Goal: Task Accomplishment & Management: Manage account settings

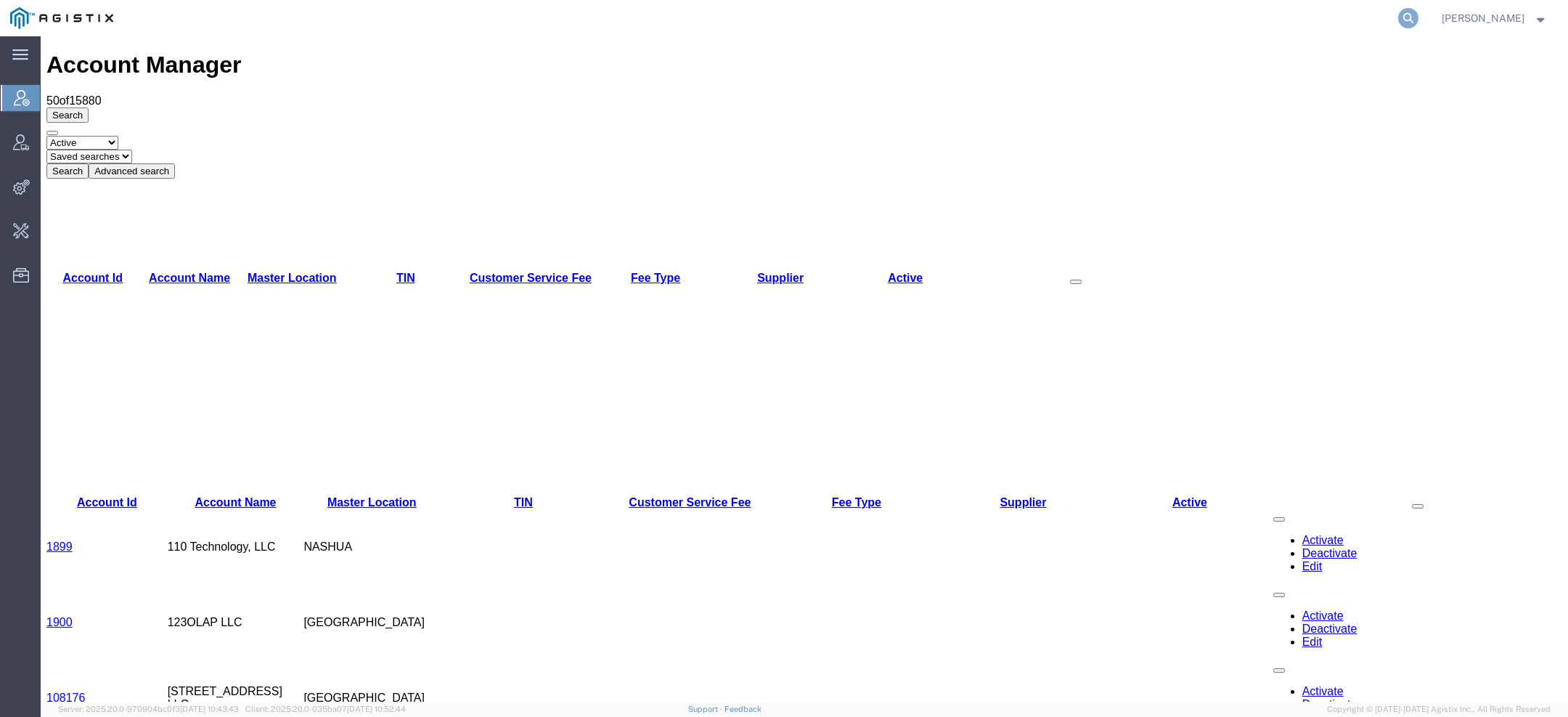
click at [1403, 16] on icon at bounding box center [1409, 18] width 21 height 21
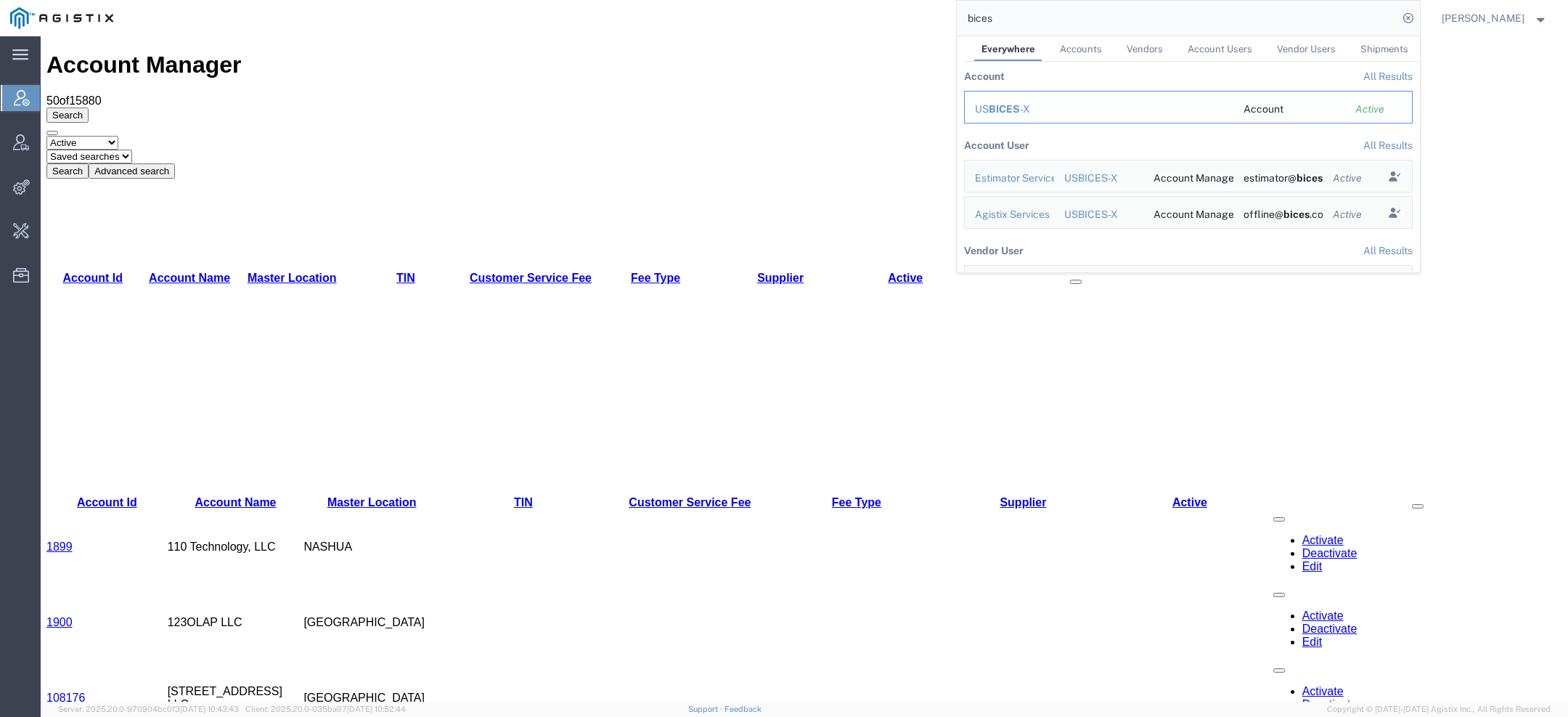
click at [1003, 115] on div "US BICES -X" at bounding box center [1099, 109] width 248 height 16
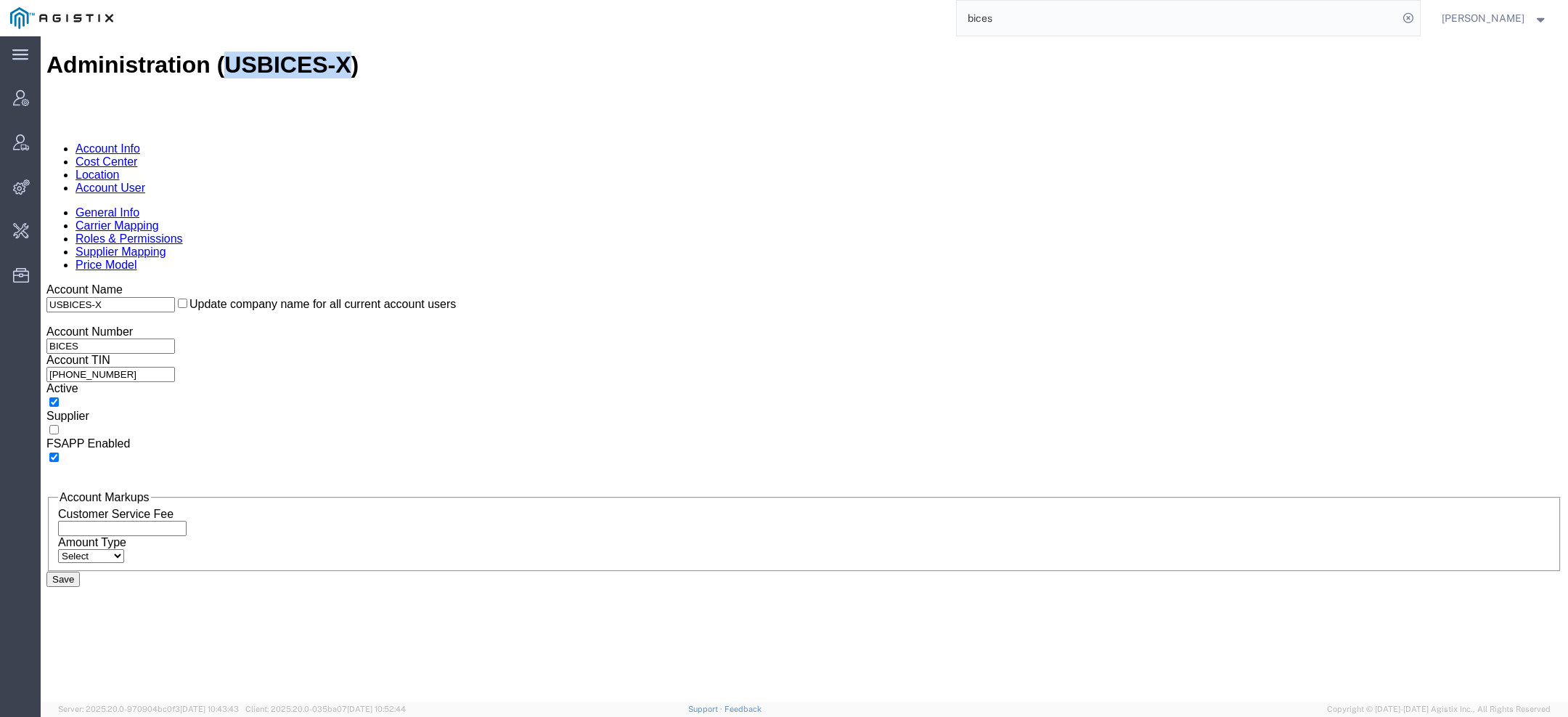
drag, startPoint x: 188, startPoint y: 55, endPoint x: 280, endPoint y: 50, distance: 92.1
click at [279, 52] on h1 "Administration (USBICES-X)" at bounding box center [805, 65] width 1516 height 27
copy h1 "USBICES-X"
click at [146, 182] on link "Account User" at bounding box center [110, 188] width 70 height 12
click at [327, 90] on body "Administration (USBICES-X) Account Info Cost Center Location Account User Gener…" at bounding box center [805, 561] width 1516 height 1019
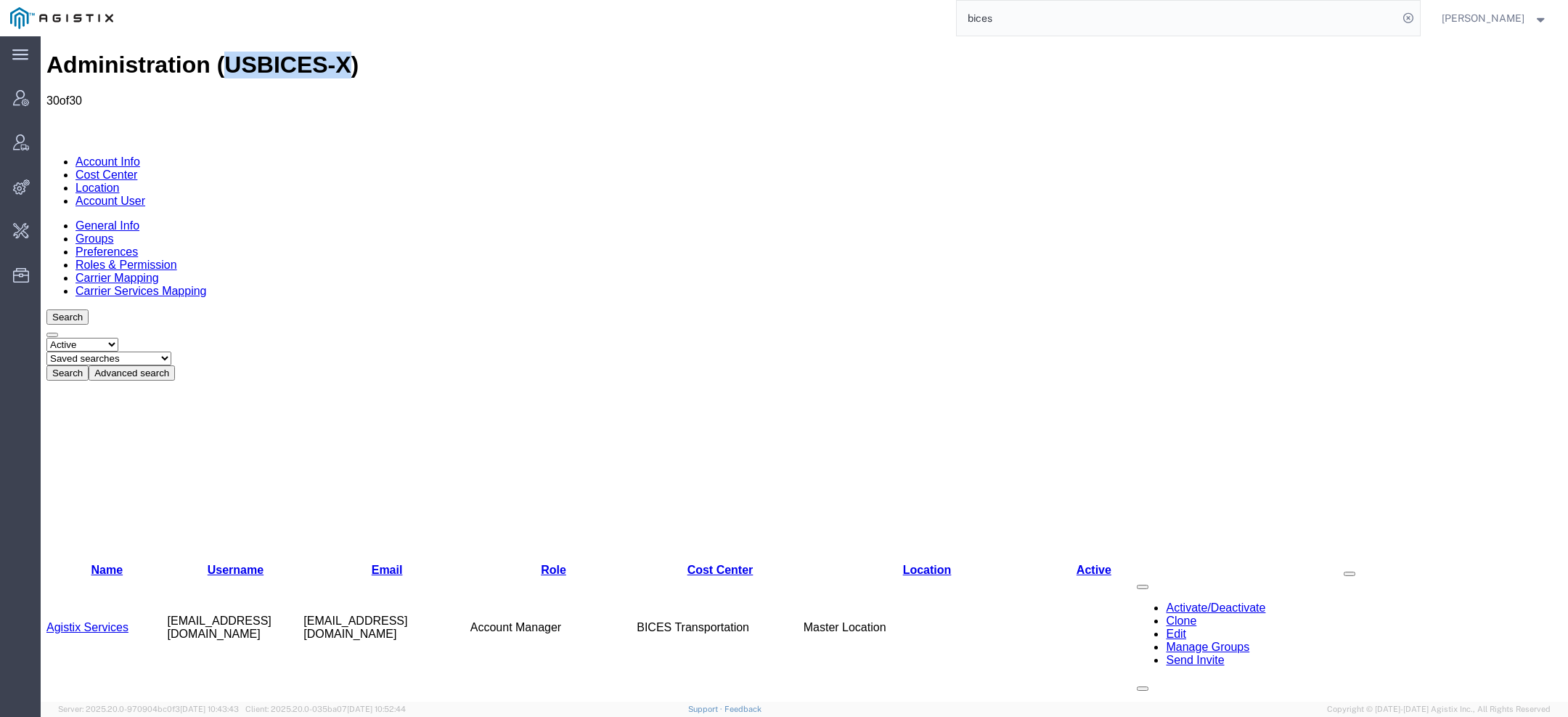
scroll to position [206, 0]
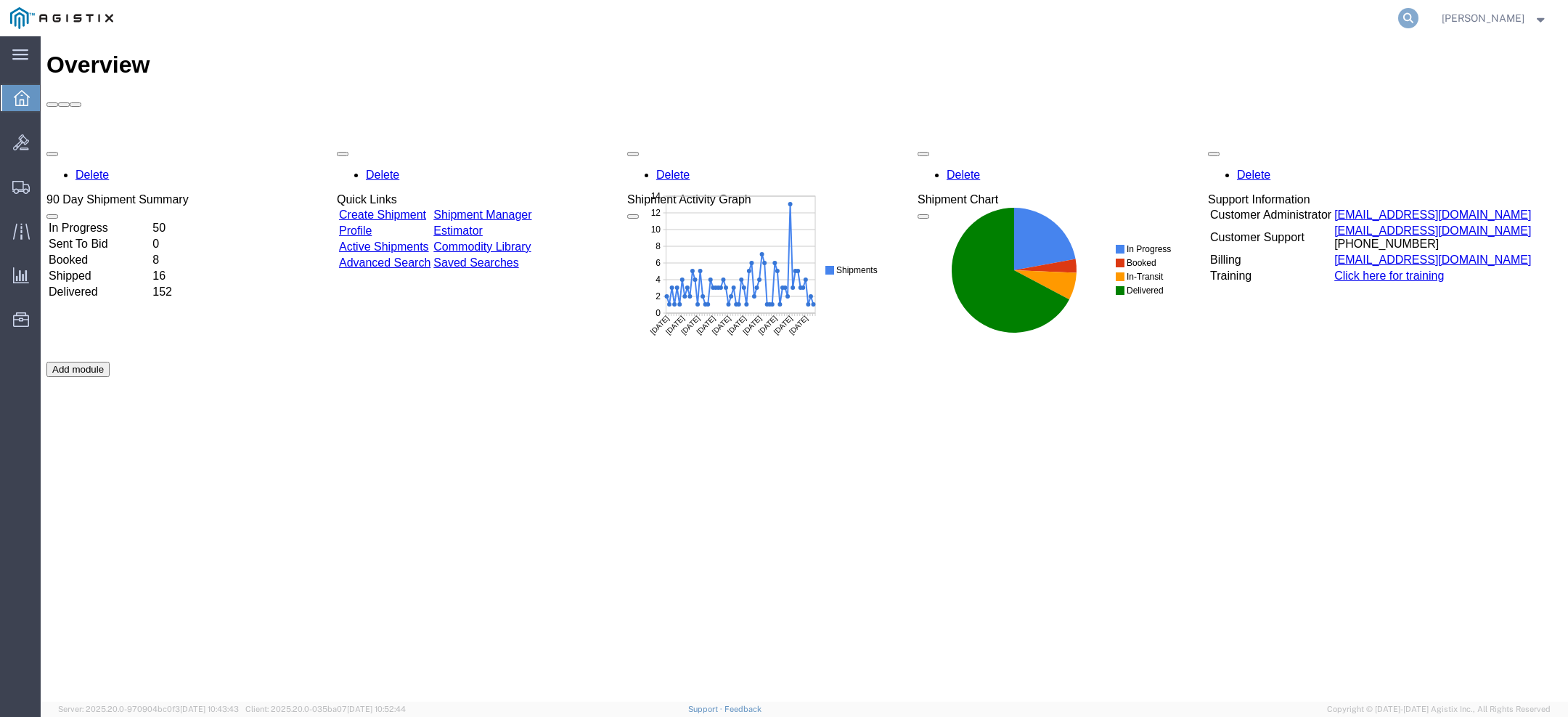
click at [1419, 13] on icon at bounding box center [1409, 18] width 21 height 21
type input "56967405"
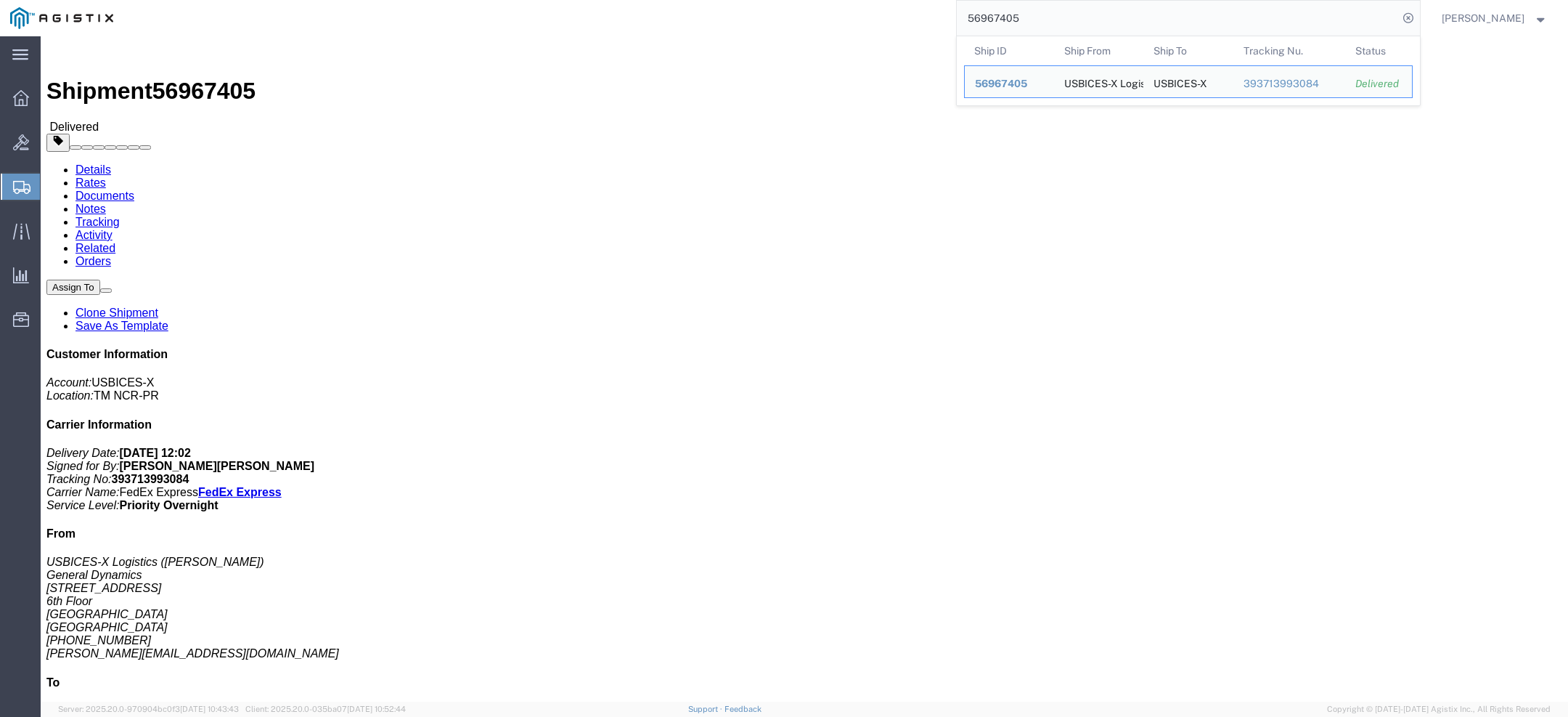
scroll to position [22, 0]
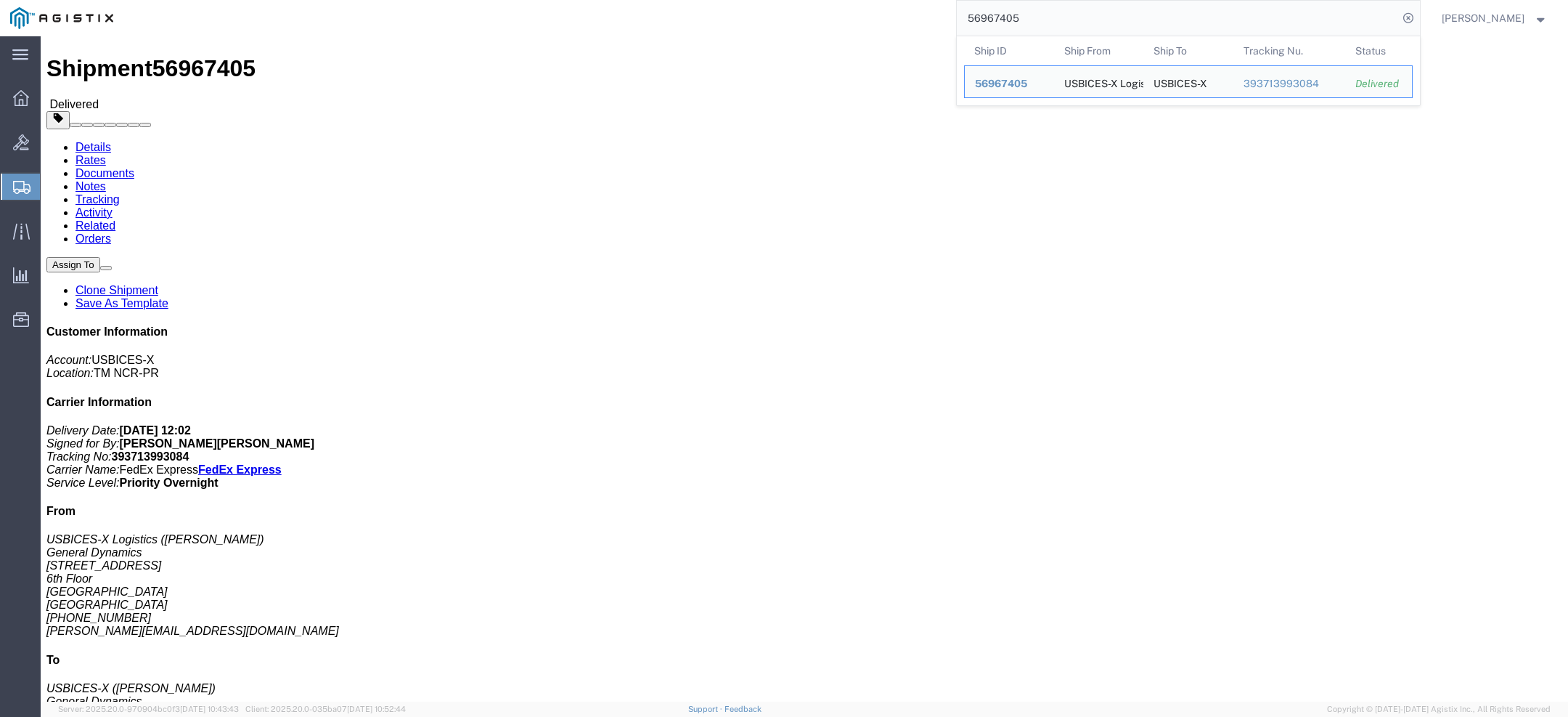
click span "button"
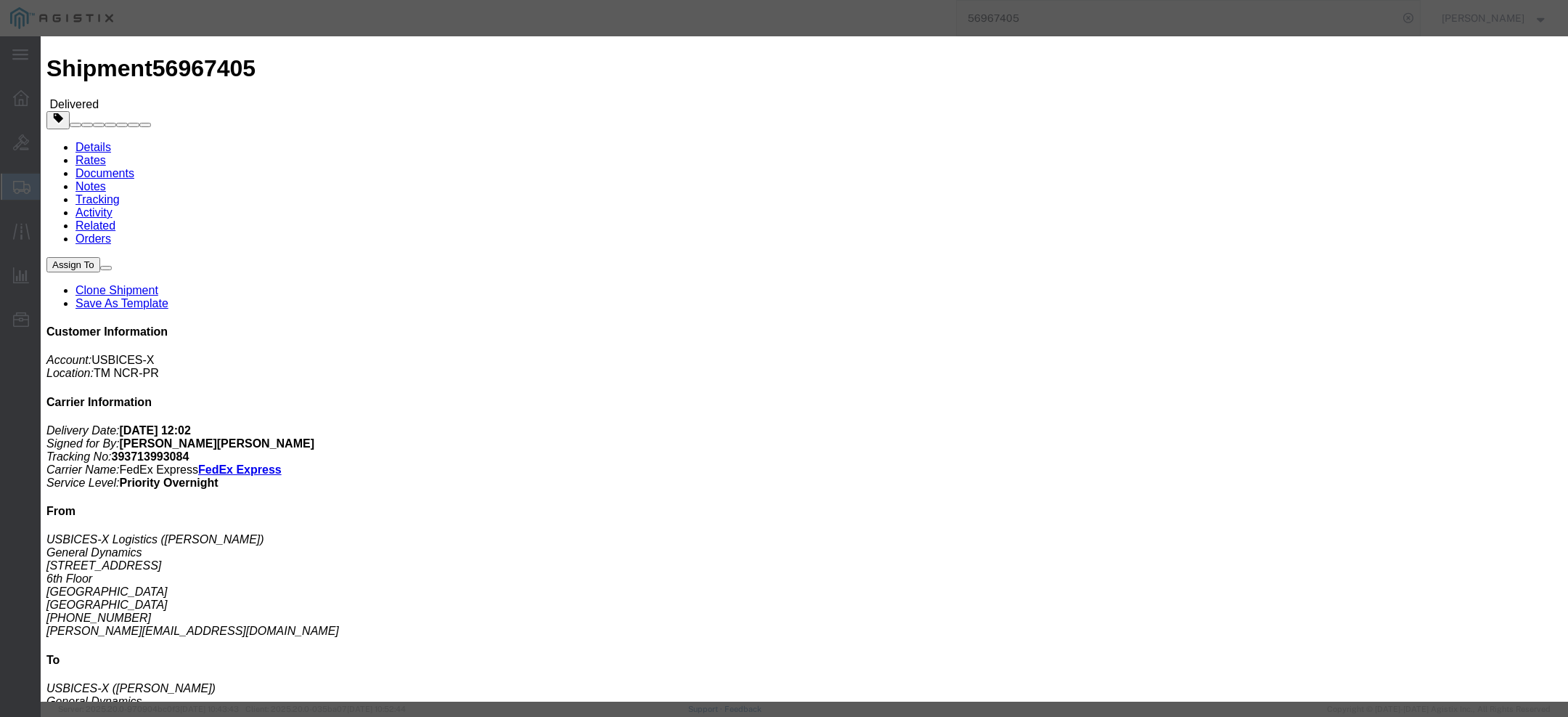
click icon "button"
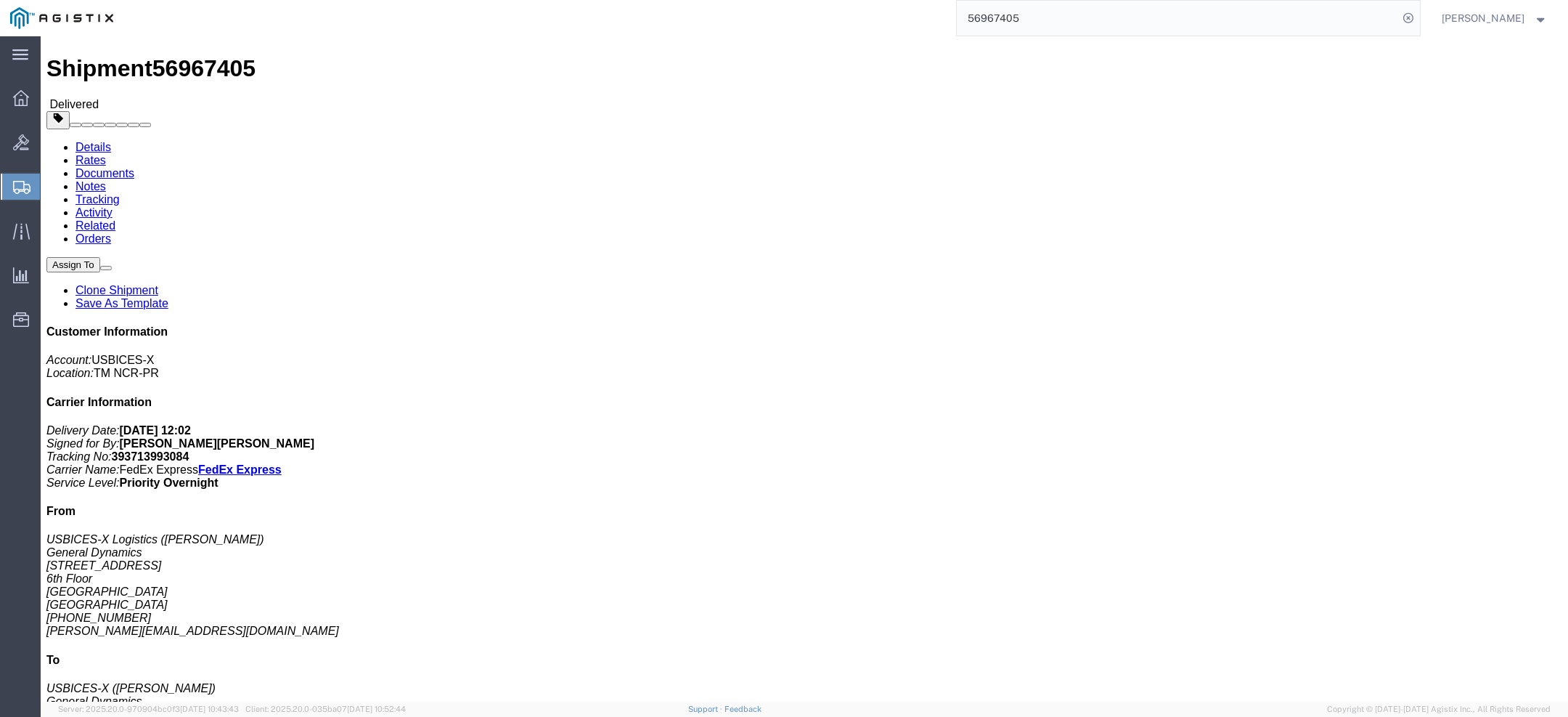
click span "56967405"
copy span "56967405"
click span "button"
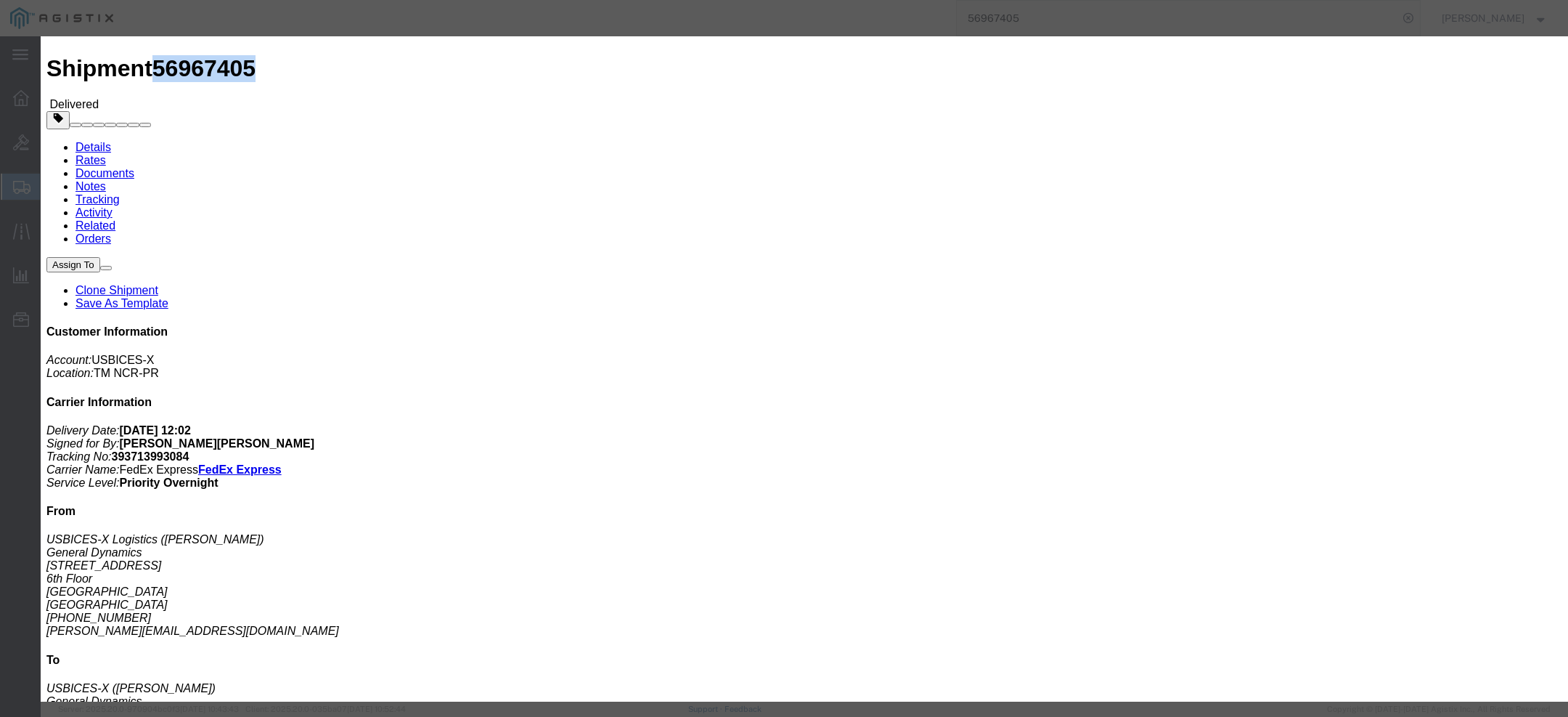
click icon "button"
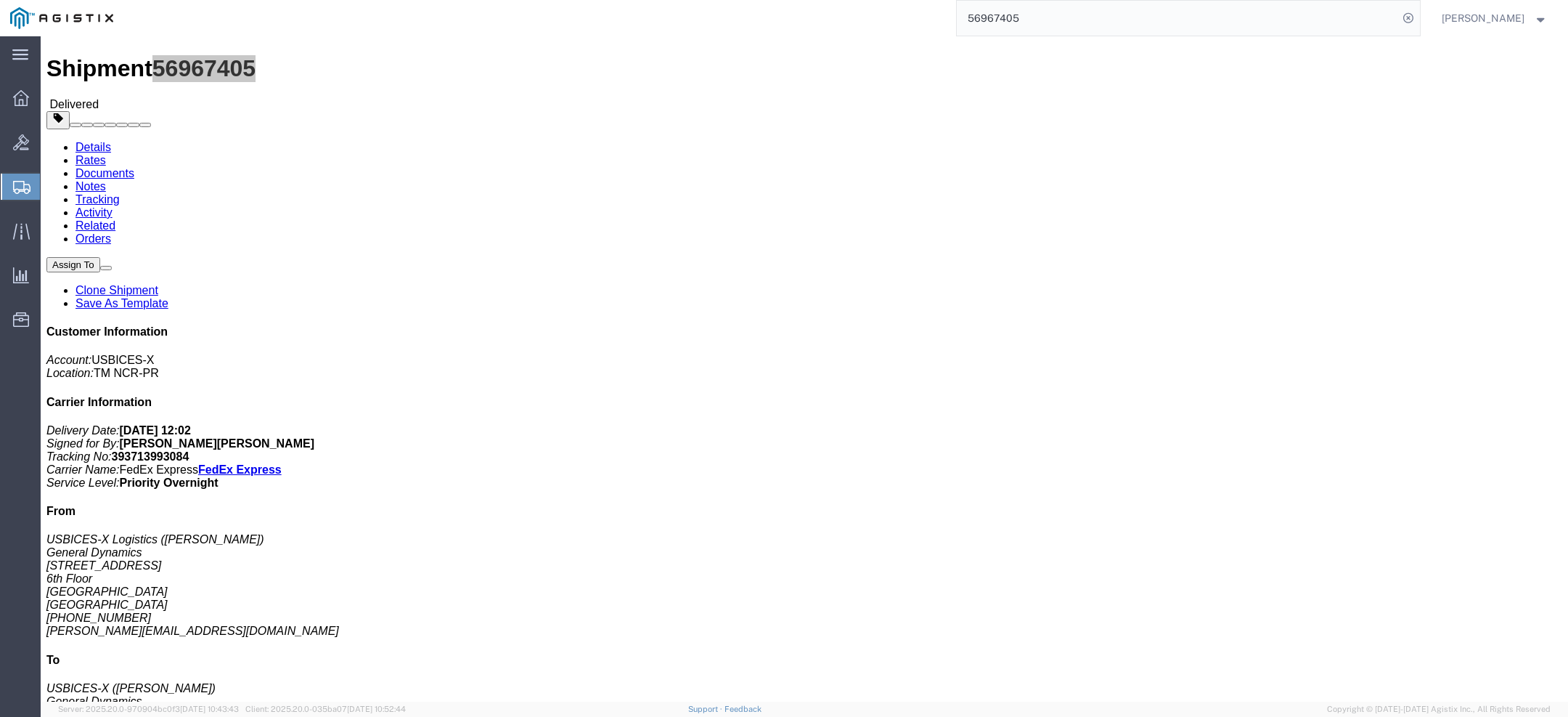
click at [1027, 22] on input "56967405" at bounding box center [1178, 18] width 441 height 34
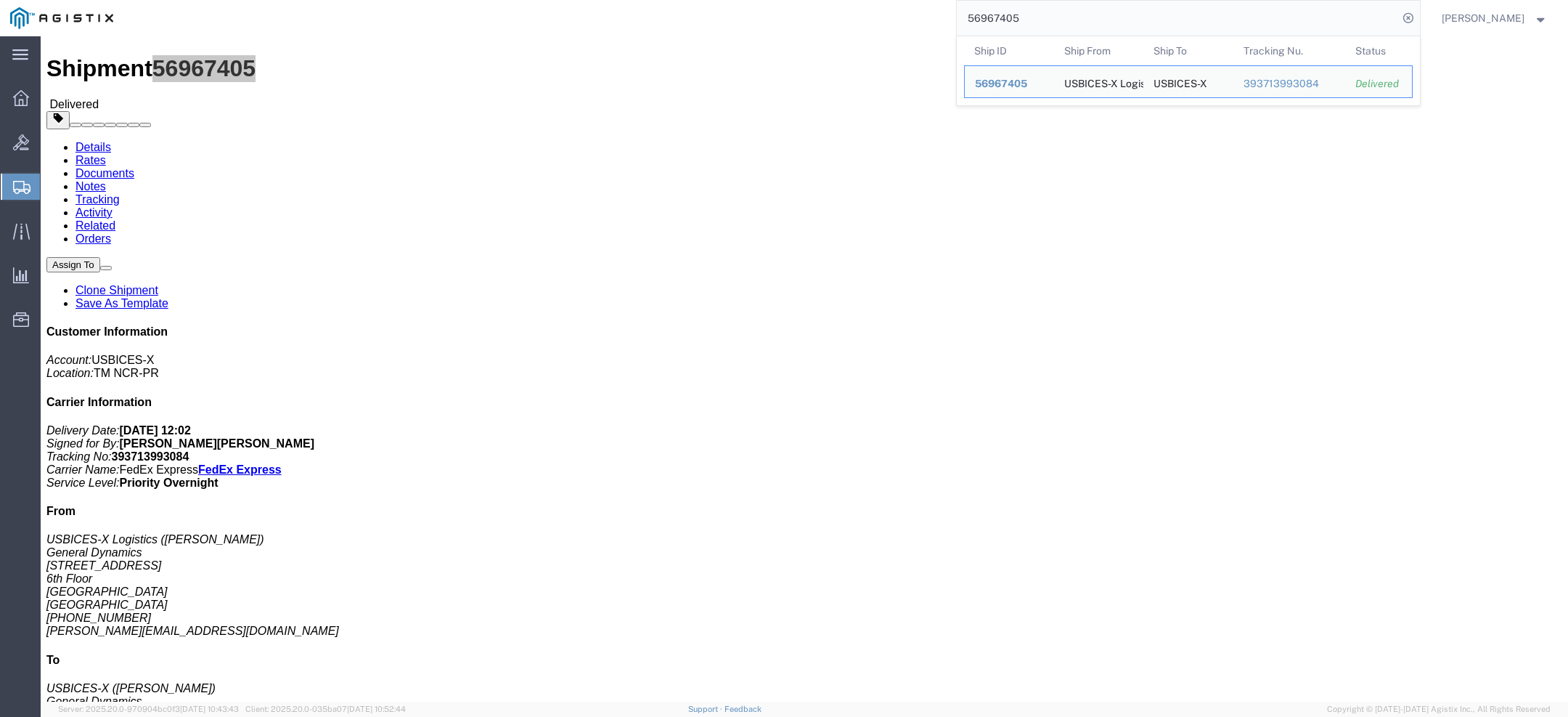
click at [1027, 22] on input "56967405" at bounding box center [1178, 18] width 441 height 34
click at [0, 0] on span "Commodity Library" at bounding box center [0, 0] width 0 height 0
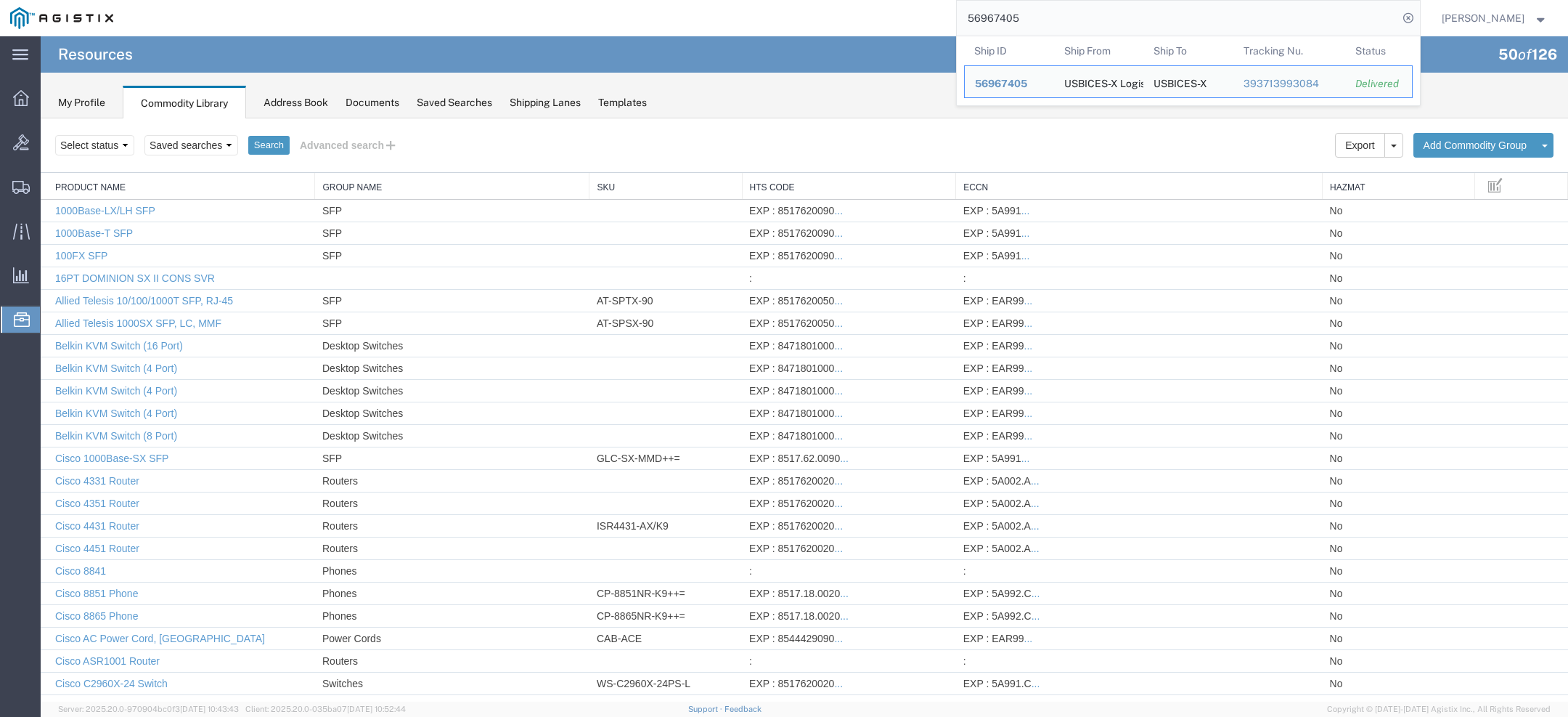
click at [1069, 25] on input "56967405" at bounding box center [1178, 18] width 441 height 34
click at [1027, 81] on span "56967405" at bounding box center [1001, 83] width 53 height 11
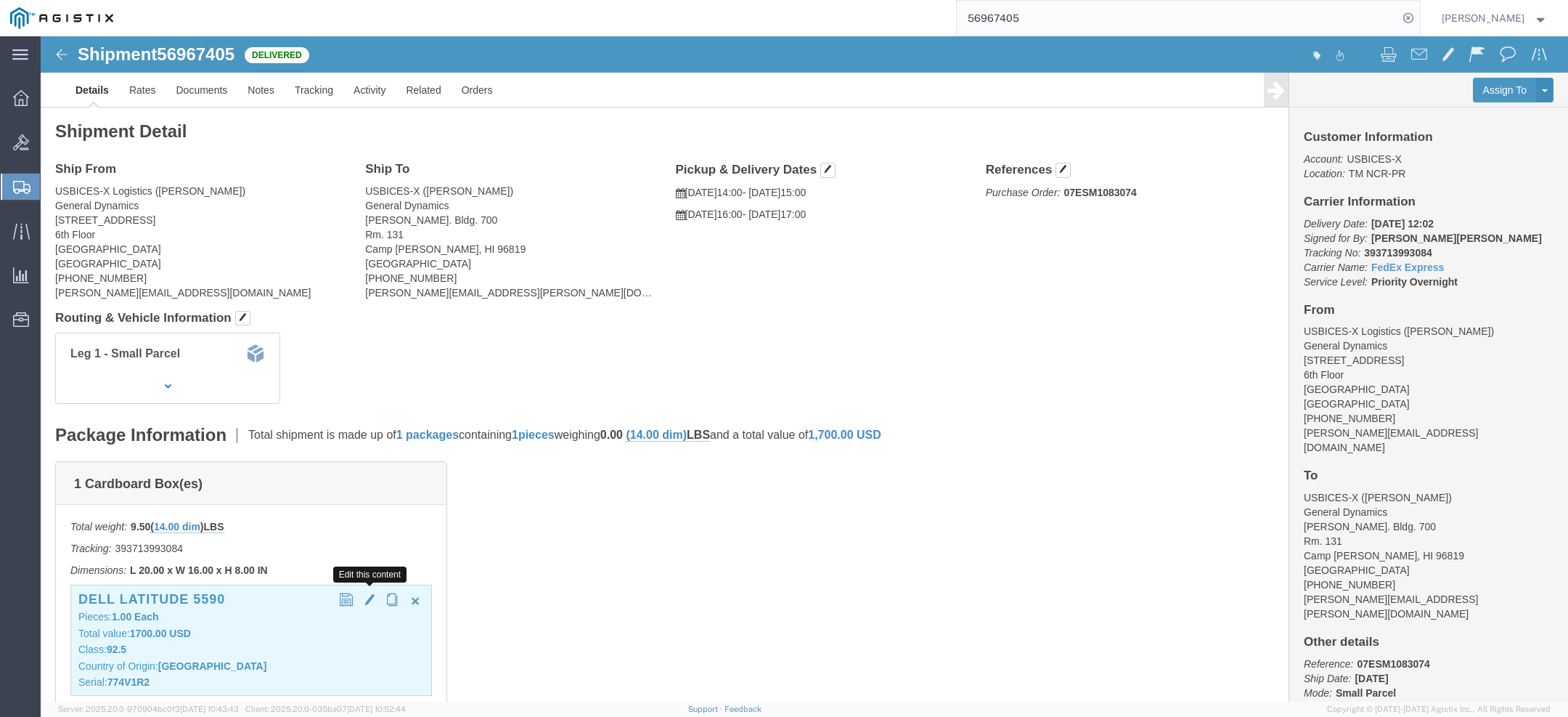
click span "button"
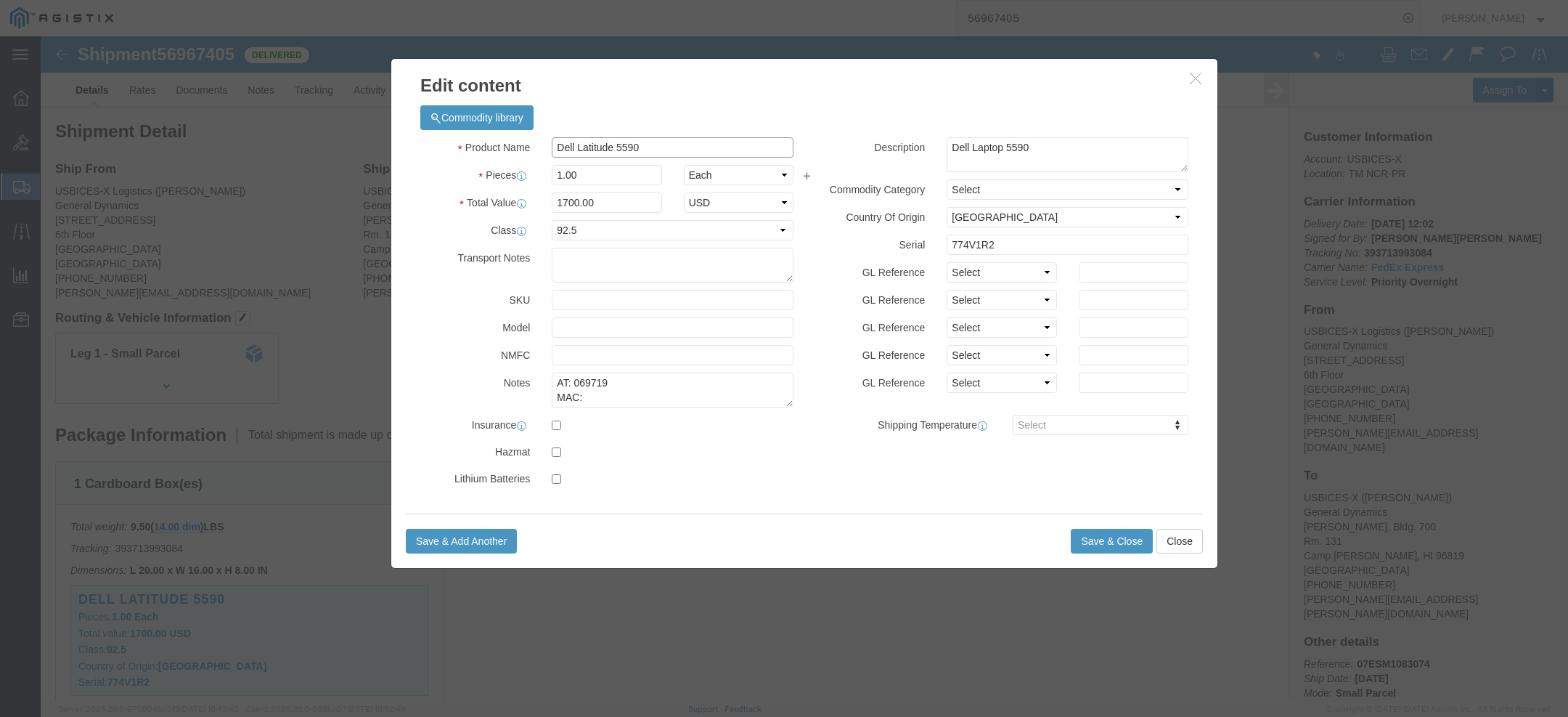
click input "Dell Latitude 5590"
click h3 "Edit content"
click icon "button"
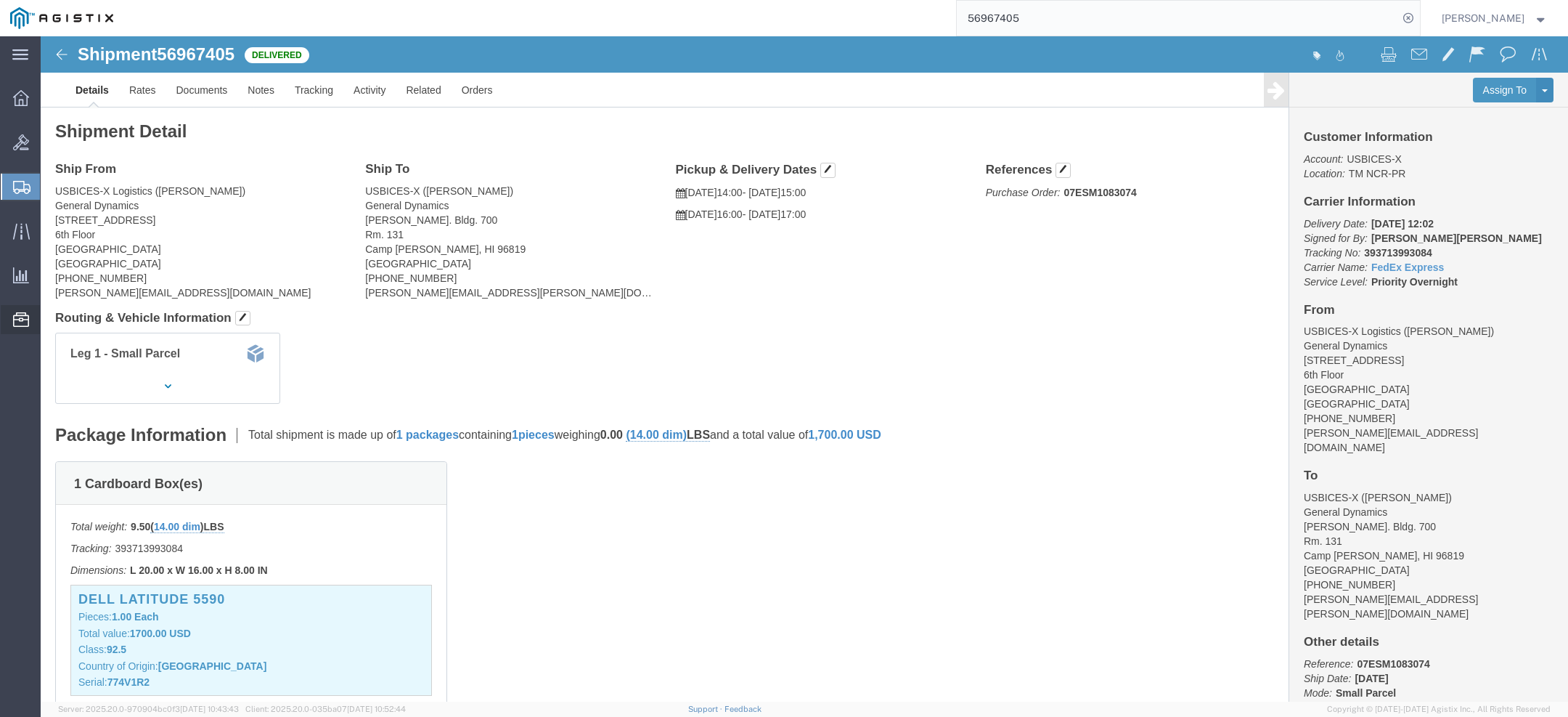
click at [0, 0] on span "Commodity Library" at bounding box center [0, 0] width 0 height 0
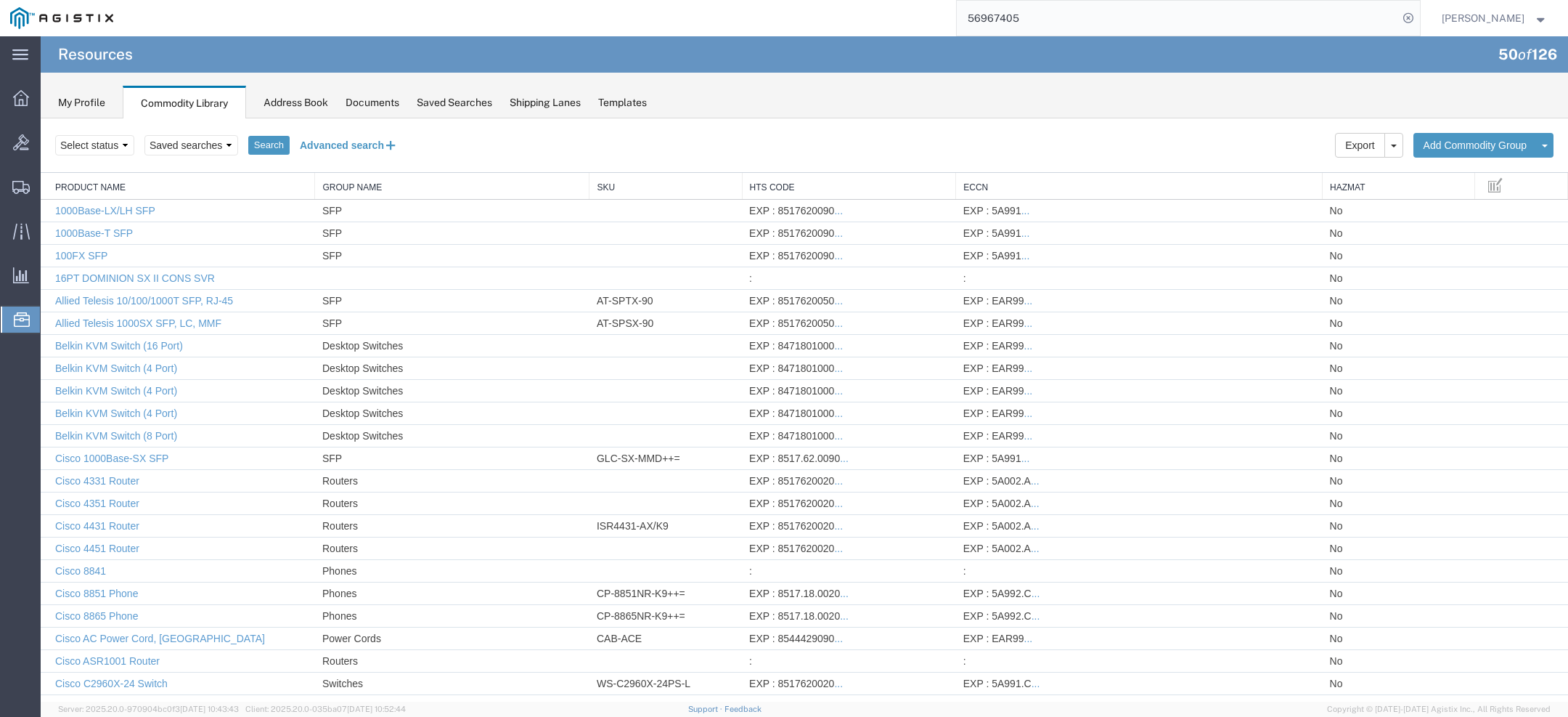
click at [371, 141] on button "Advanced search" at bounding box center [348, 145] width 118 height 25
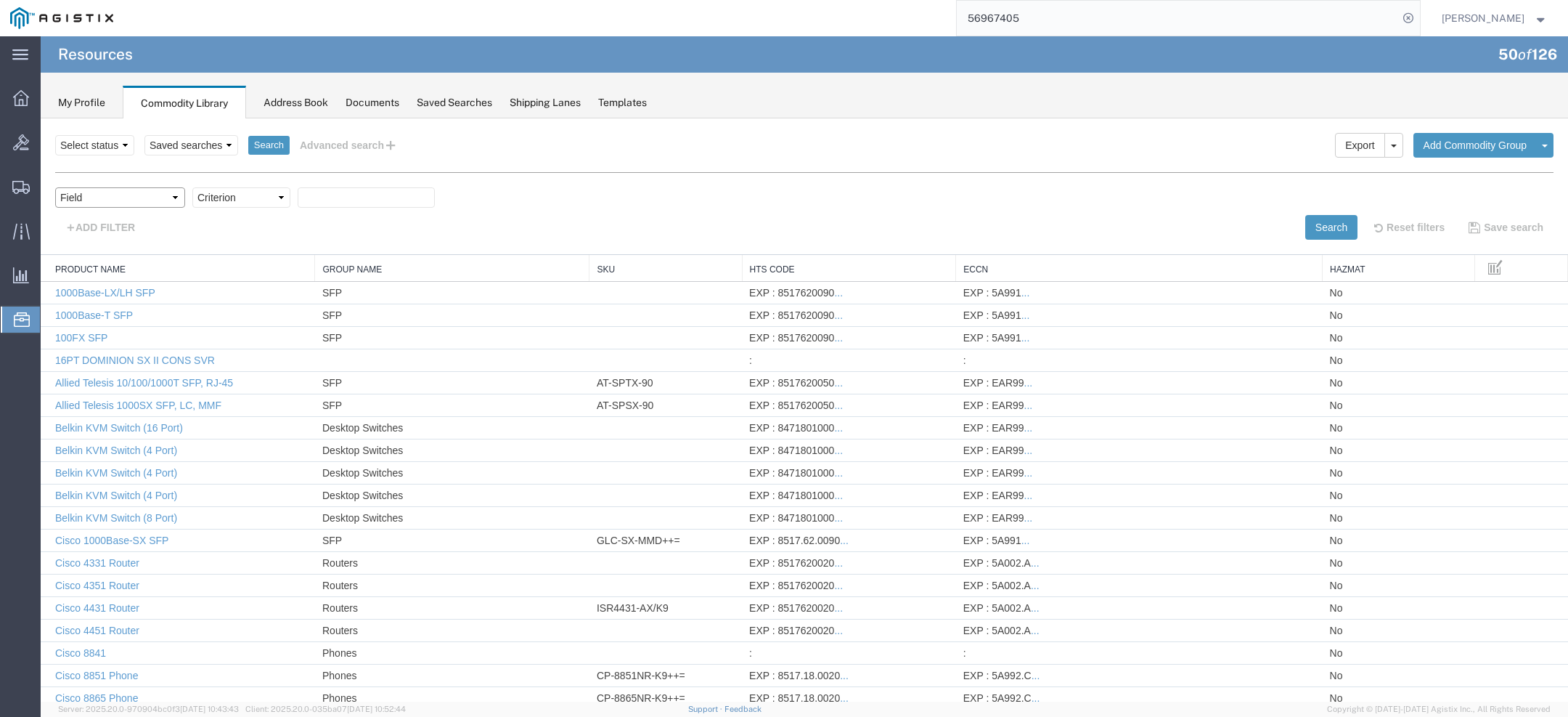
click at [162, 192] on select "Field Class Commodity Category Commodity Group Commodity Quantity Commodity Val…" at bounding box center [120, 197] width 130 height 21
select select "productName"
click at [55, 187] on select "Field Class Commodity Category Commodity Group Commodity Quantity Commodity Val…" at bounding box center [120, 197] width 130 height 21
click at [233, 198] on select "Criterion contains does not contain is is blank is not blank starts with" at bounding box center [241, 197] width 98 height 21
select select "contains"
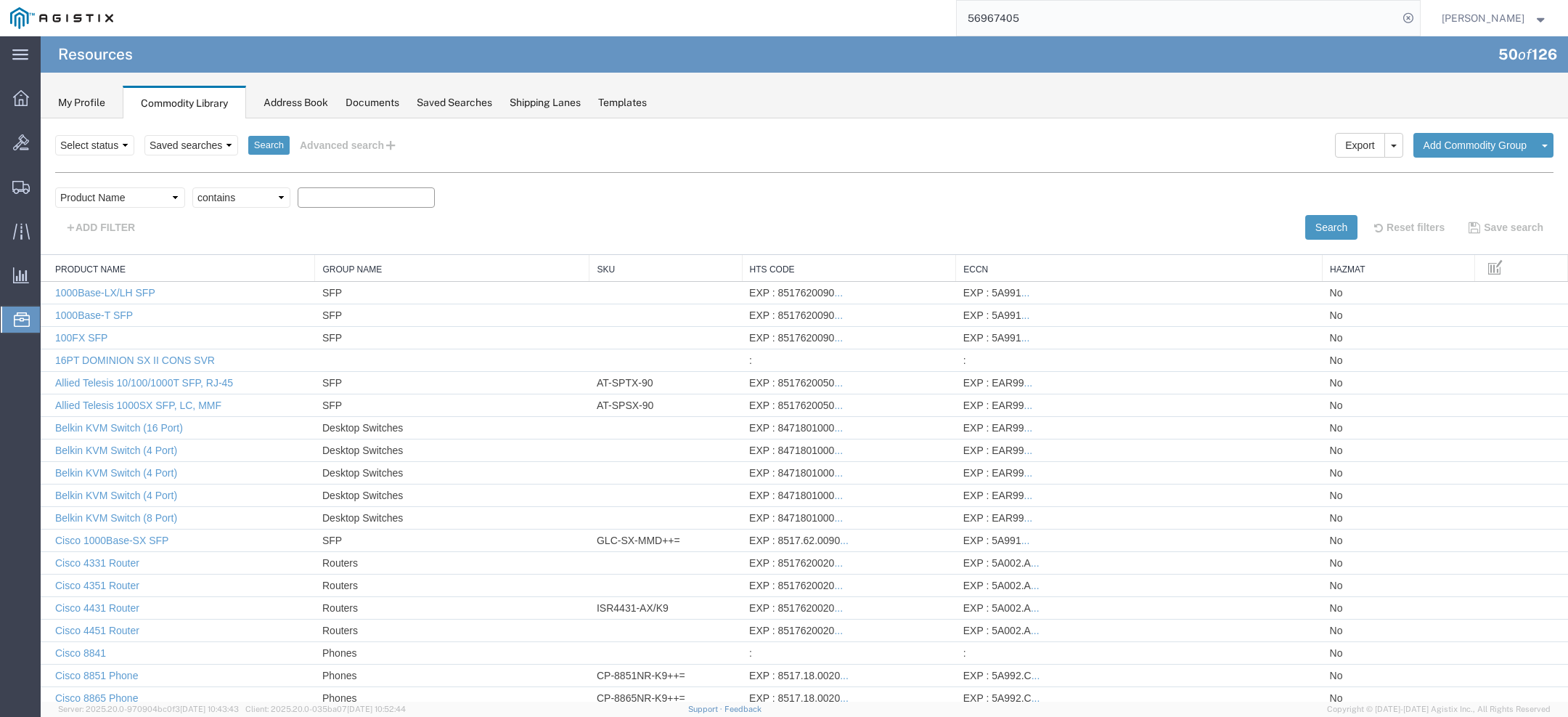
click at [192, 187] on select "Criterion contains does not contain is is blank is not blank starts with" at bounding box center [241, 197] width 98 height 21
paste input "Dell Latitude 5590"
type input "Dell Latitude 5590"
click at [1325, 234] on button "Search" at bounding box center [1331, 227] width 53 height 25
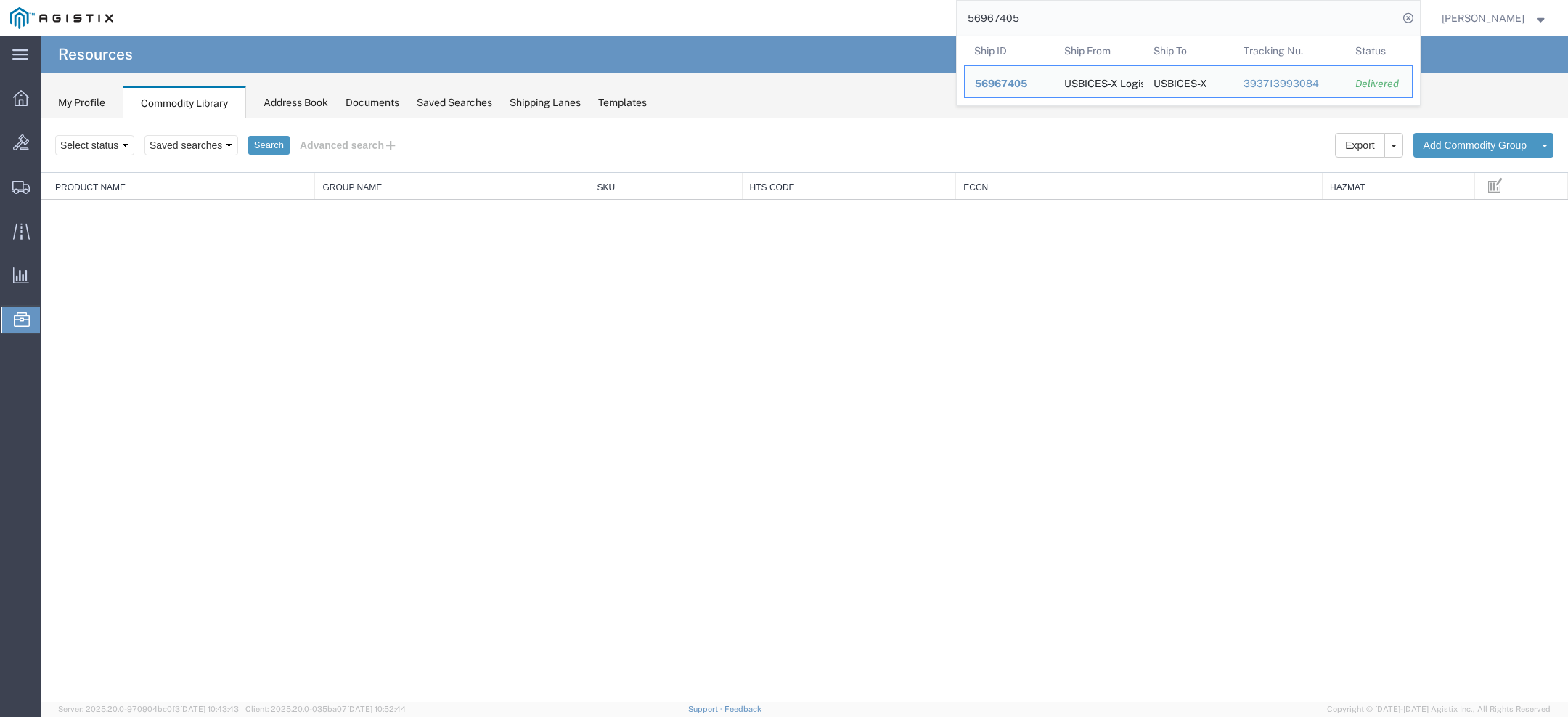
drag, startPoint x: 1060, startPoint y: 22, endPoint x: 636, endPoint y: 3, distance: 424.4
click at [682, 3] on div "56967405 Ship ID Ship From Ship To Tracking Nu. Status Ship ID 56967405 Ship Fr…" at bounding box center [771, 18] width 1297 height 36
click at [1053, 17] on input "fedex express" at bounding box center [1178, 18] width 441 height 34
type input "fedex"
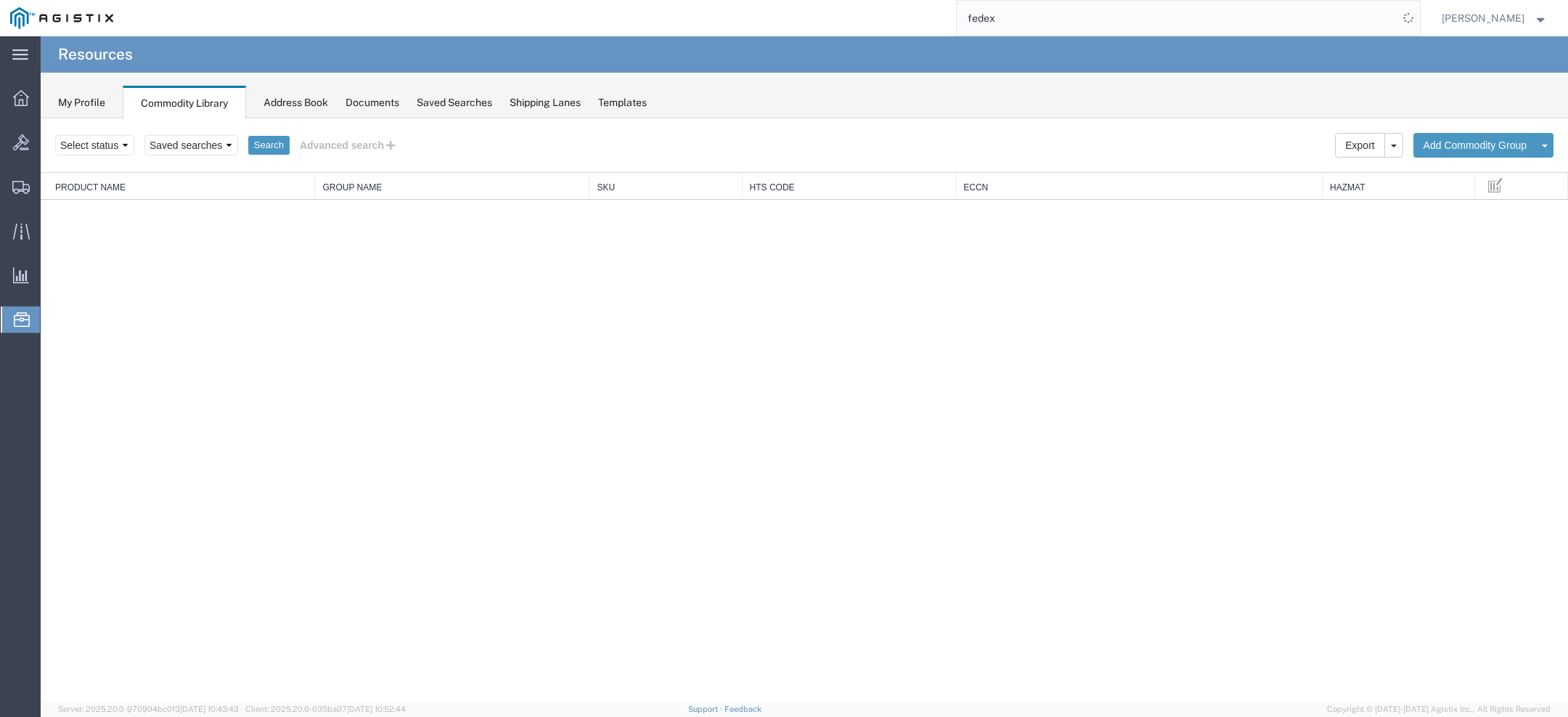
click at [1496, 10] on span "[PERSON_NAME]" at bounding box center [1484, 18] width 83 height 16
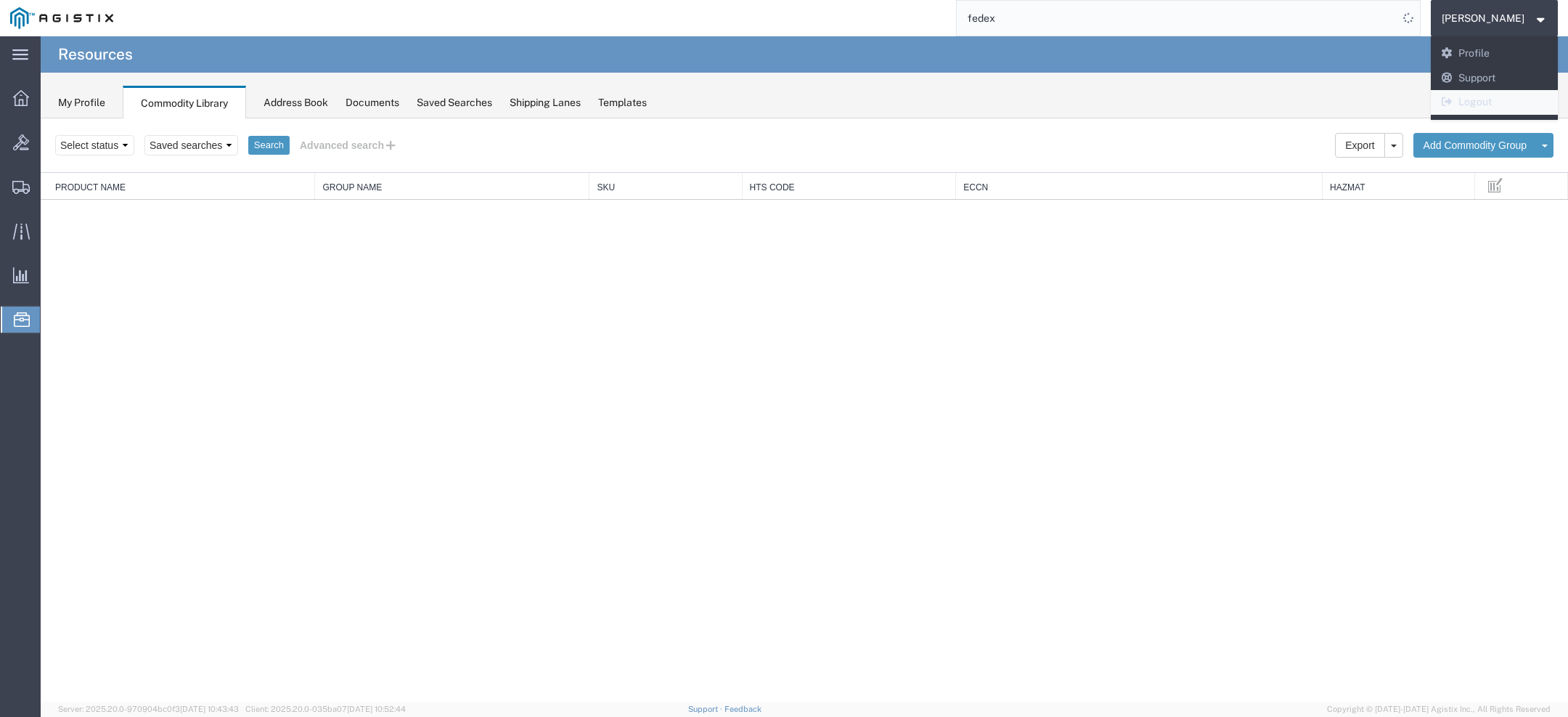
click at [1502, 105] on link "Logout" at bounding box center [1495, 103] width 128 height 25
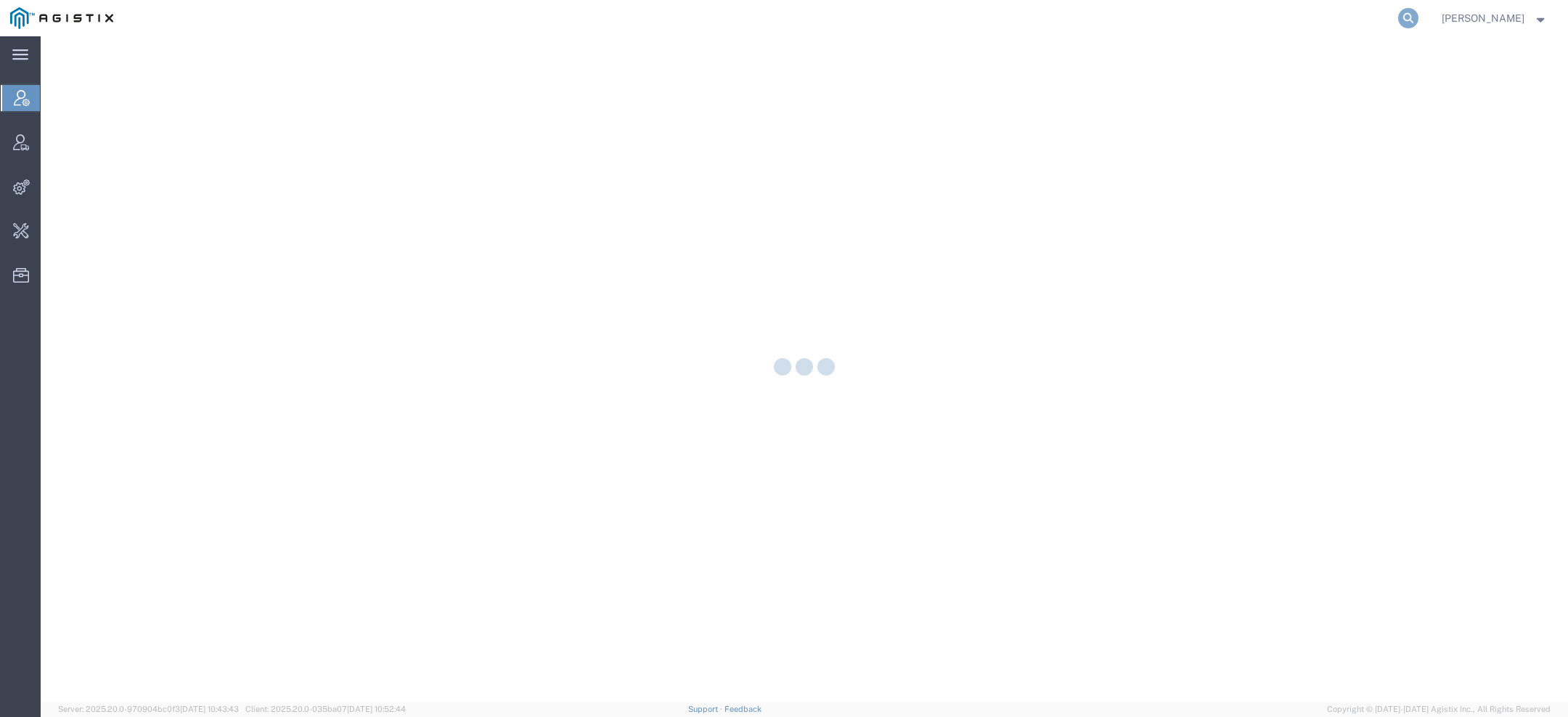
click at [1410, 20] on icon at bounding box center [1409, 18] width 21 height 21
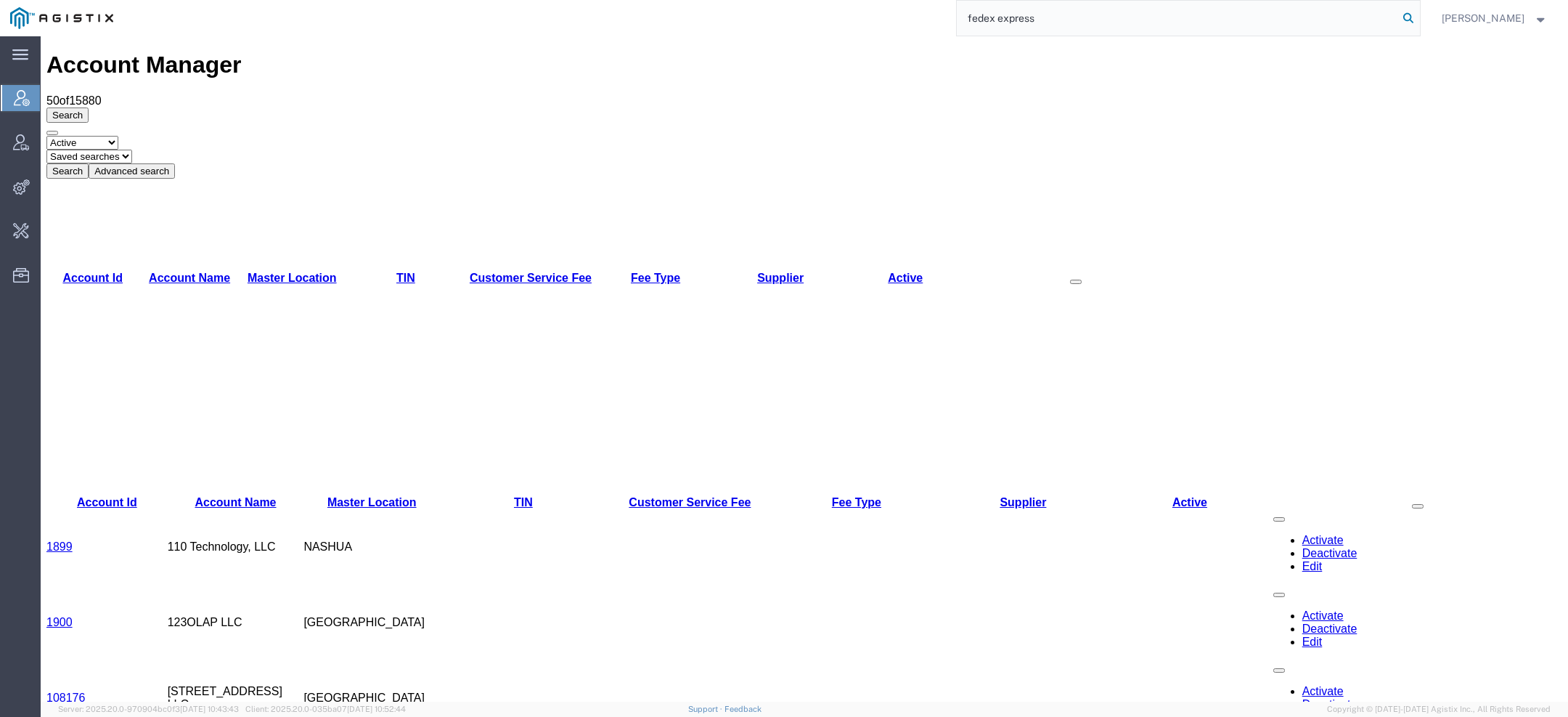
type input "fedex express"
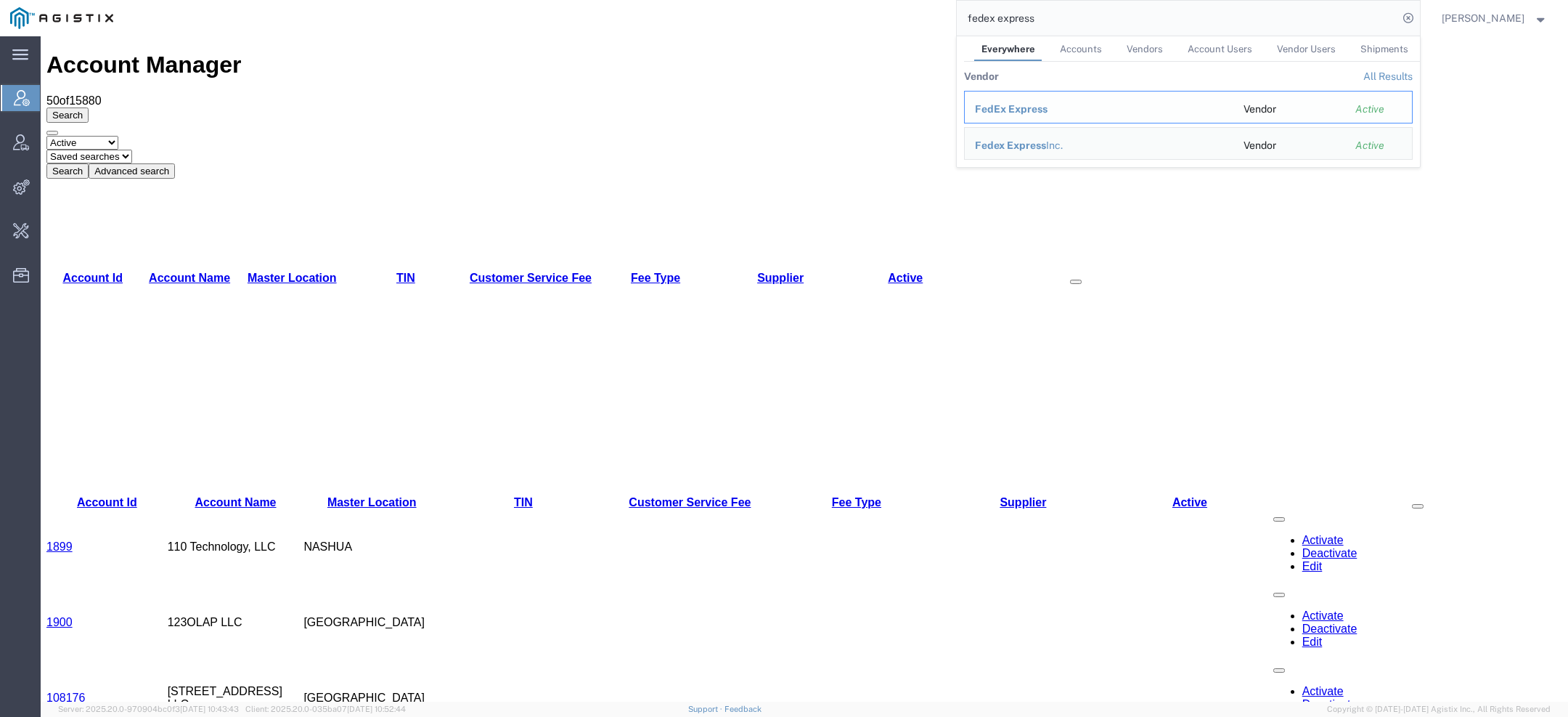
drag, startPoint x: 1051, startPoint y: 102, endPoint x: 1011, endPoint y: 66, distance: 53.8
click at [1051, 102] on div "FedEx Express" at bounding box center [1099, 109] width 248 height 16
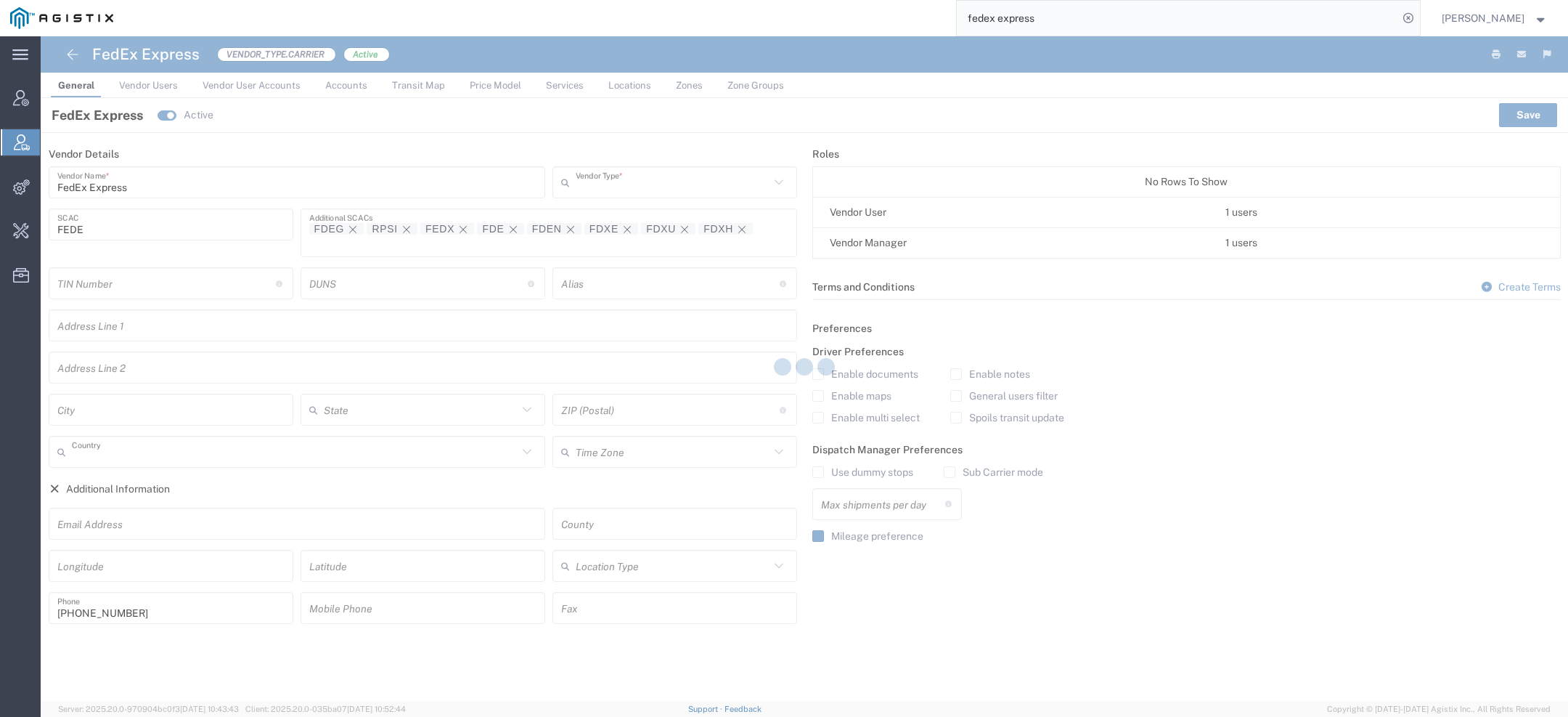
type input "Carrier"
type input "[GEOGRAPHIC_DATA]"
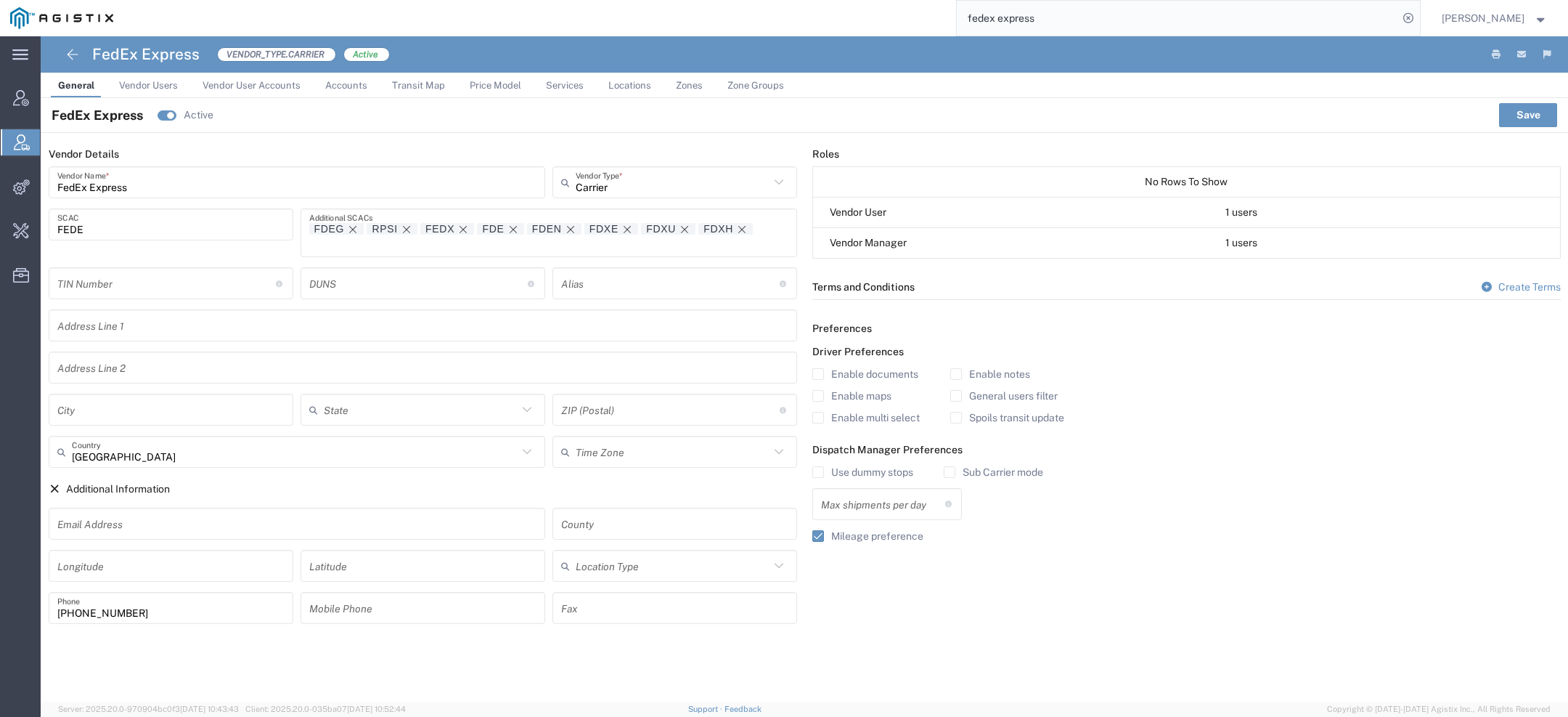
click at [551, 83] on span "Services" at bounding box center [565, 85] width 38 height 11
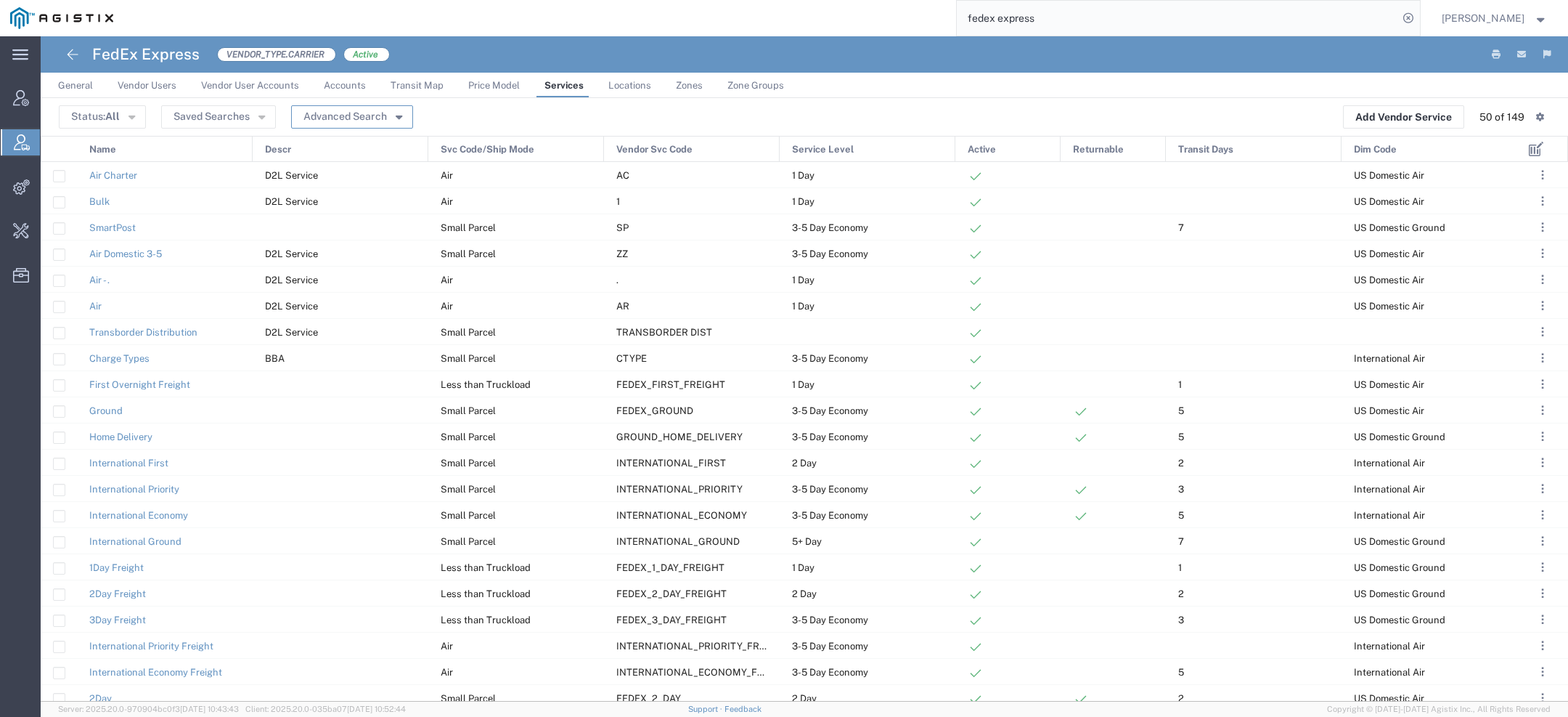
click at [372, 116] on button "Advanced Search" at bounding box center [352, 116] width 122 height 23
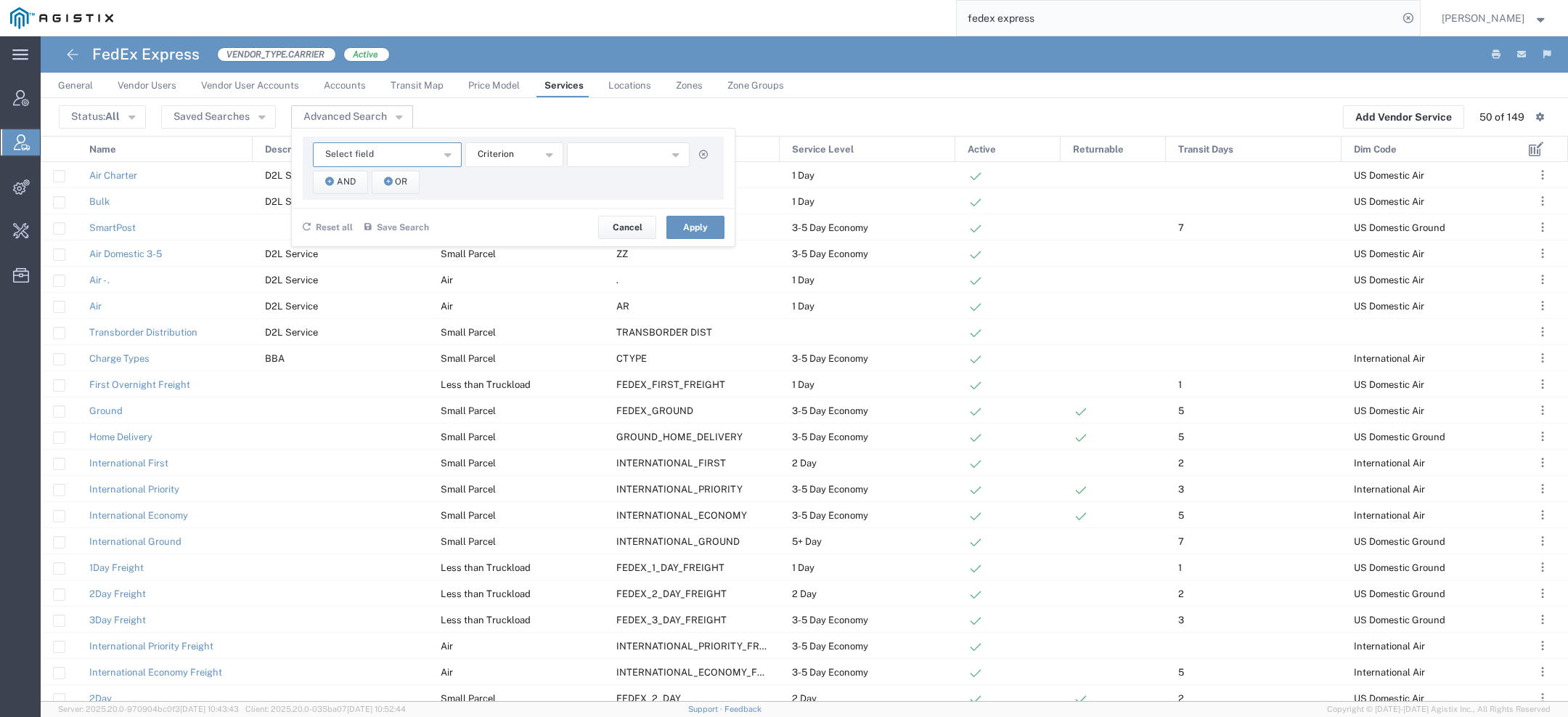
click at [370, 157] on button "Select field" at bounding box center [387, 154] width 149 height 25
click at [364, 216] on span "Name" at bounding box center [384, 221] width 146 height 19
click at [483, 158] on span "starts with" at bounding box center [500, 154] width 44 height 14
click at [487, 178] on span "contains" at bounding box center [512, 180] width 95 height 19
click at [635, 156] on input "text" at bounding box center [628, 154] width 123 height 25
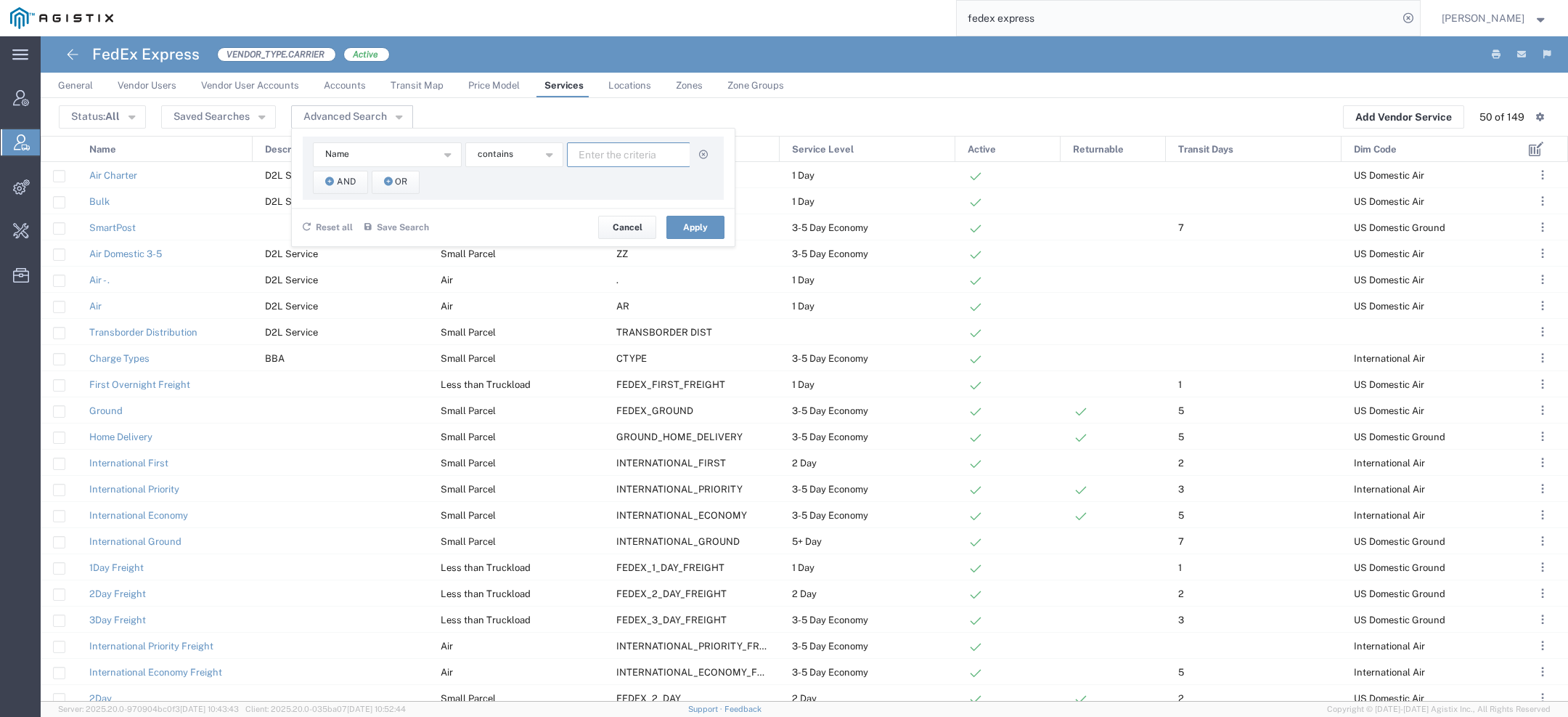
paste input "International Priority EOD"
type input "International Priority EOD"
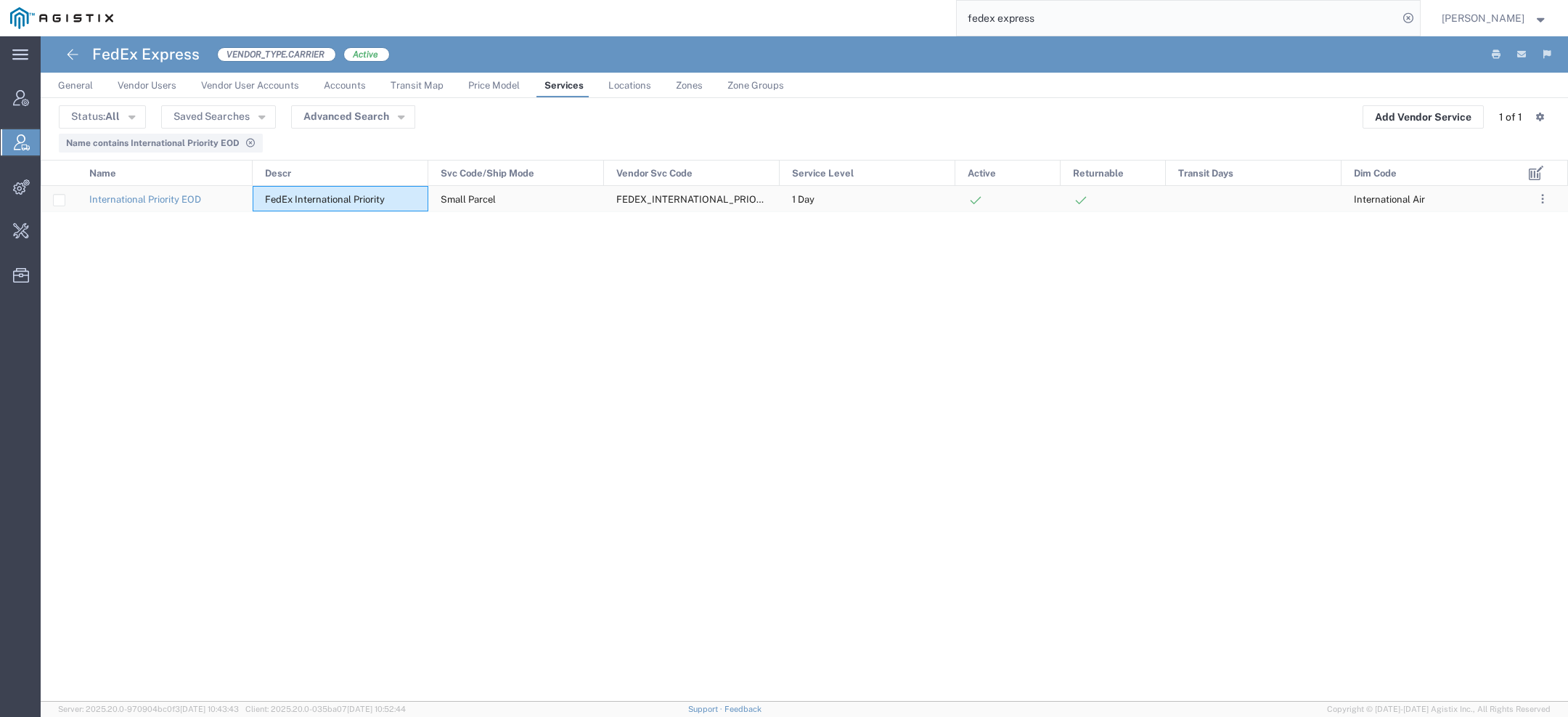
click at [351, 197] on span "FedEx International Priority" at bounding box center [325, 199] width 120 height 11
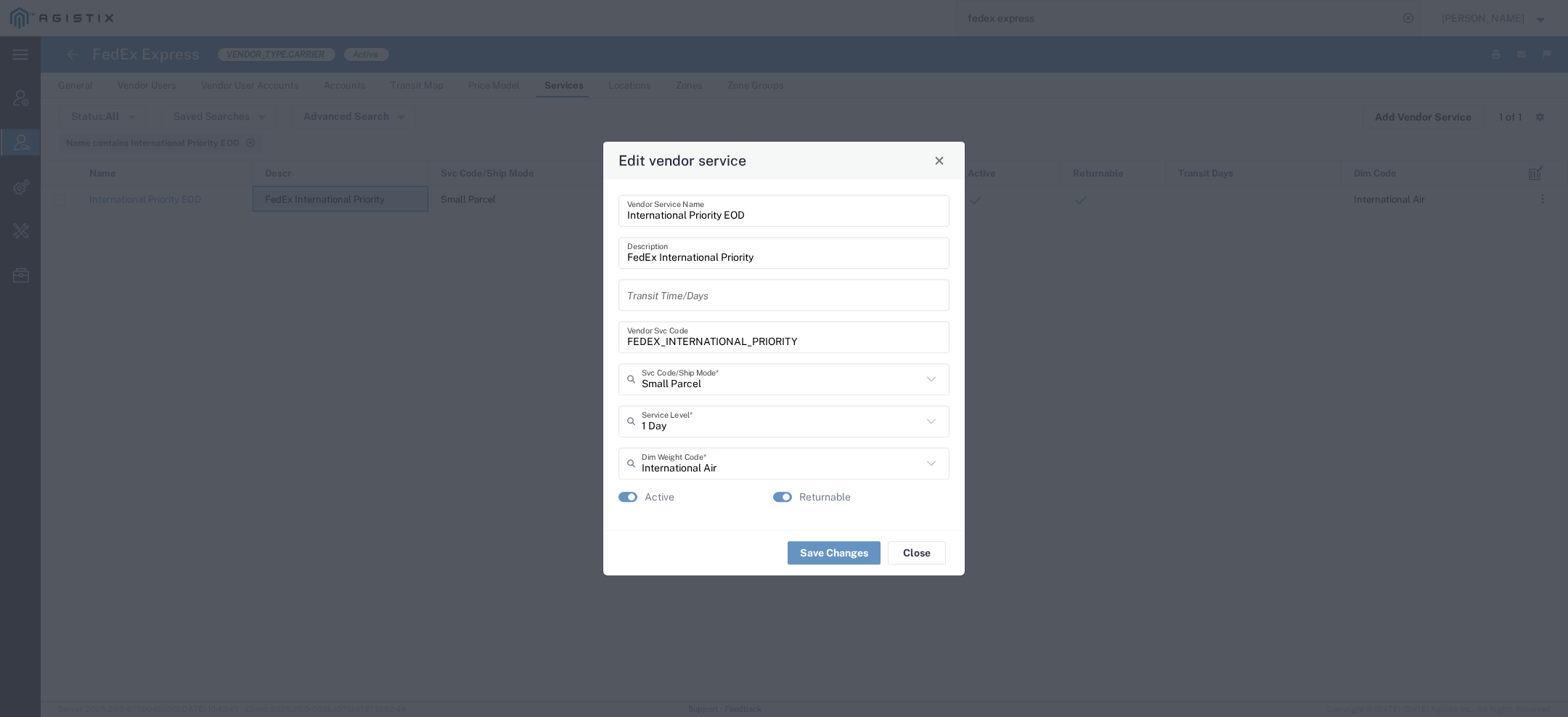
click at [714, 339] on input "FEDEX_INTERNATIONAL_PRIORITY" at bounding box center [784, 336] width 314 height 25
click at [934, 159] on button "Close" at bounding box center [940, 160] width 21 height 21
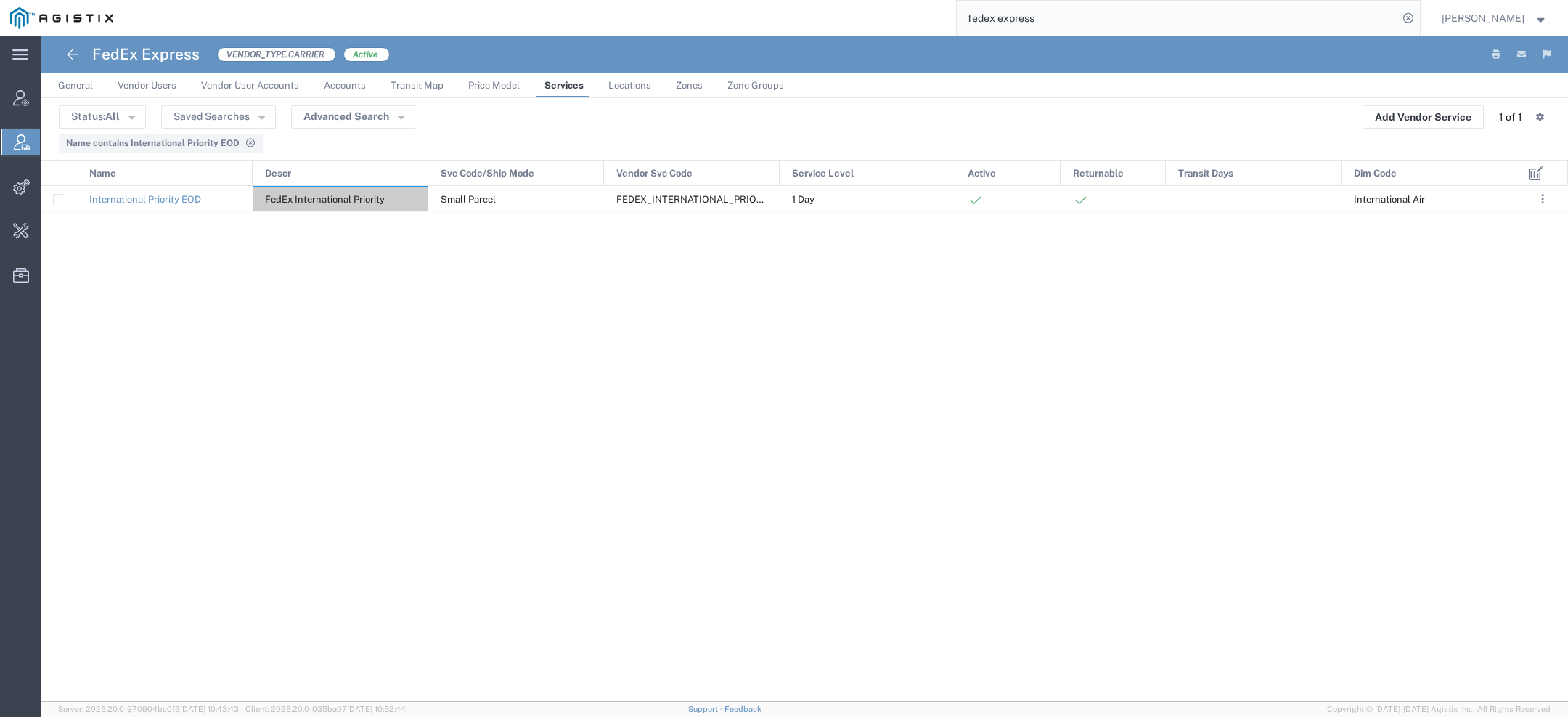
drag, startPoint x: 944, startPoint y: 7, endPoint x: 612, endPoint y: -18, distance: 332.9
click at [612, 0] on html "main_menu Created with Sketch. Collapse Menu Account Manager Vendor Manager Int…" at bounding box center [784, 358] width 1568 height 717
paste input "883118398630"
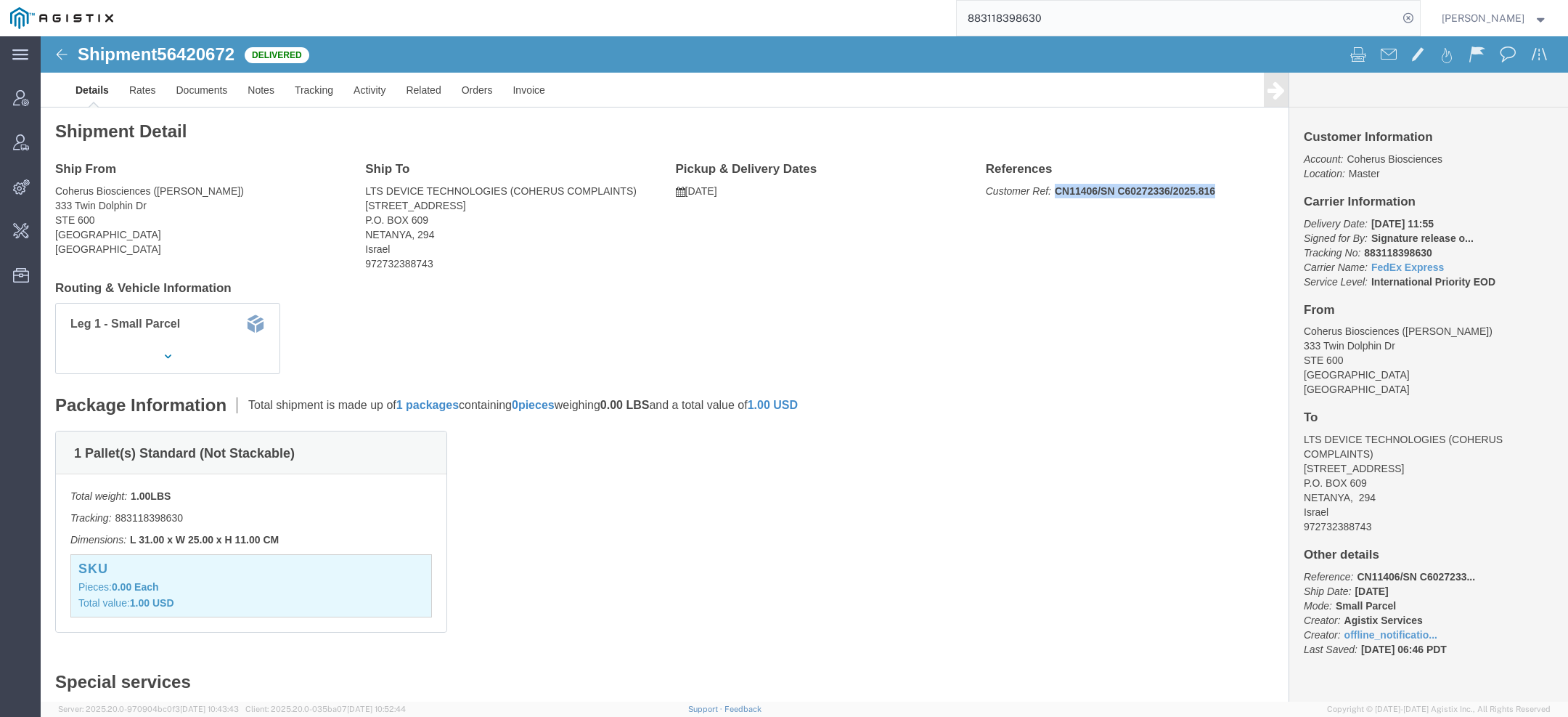
drag, startPoint x: 1010, startPoint y: 153, endPoint x: 1179, endPoint y: 153, distance: 169.0
click p "Customer Ref: CN11406/SN C60272336/2025.816"
copy b "CN11406/SN C60272336/2025.816"
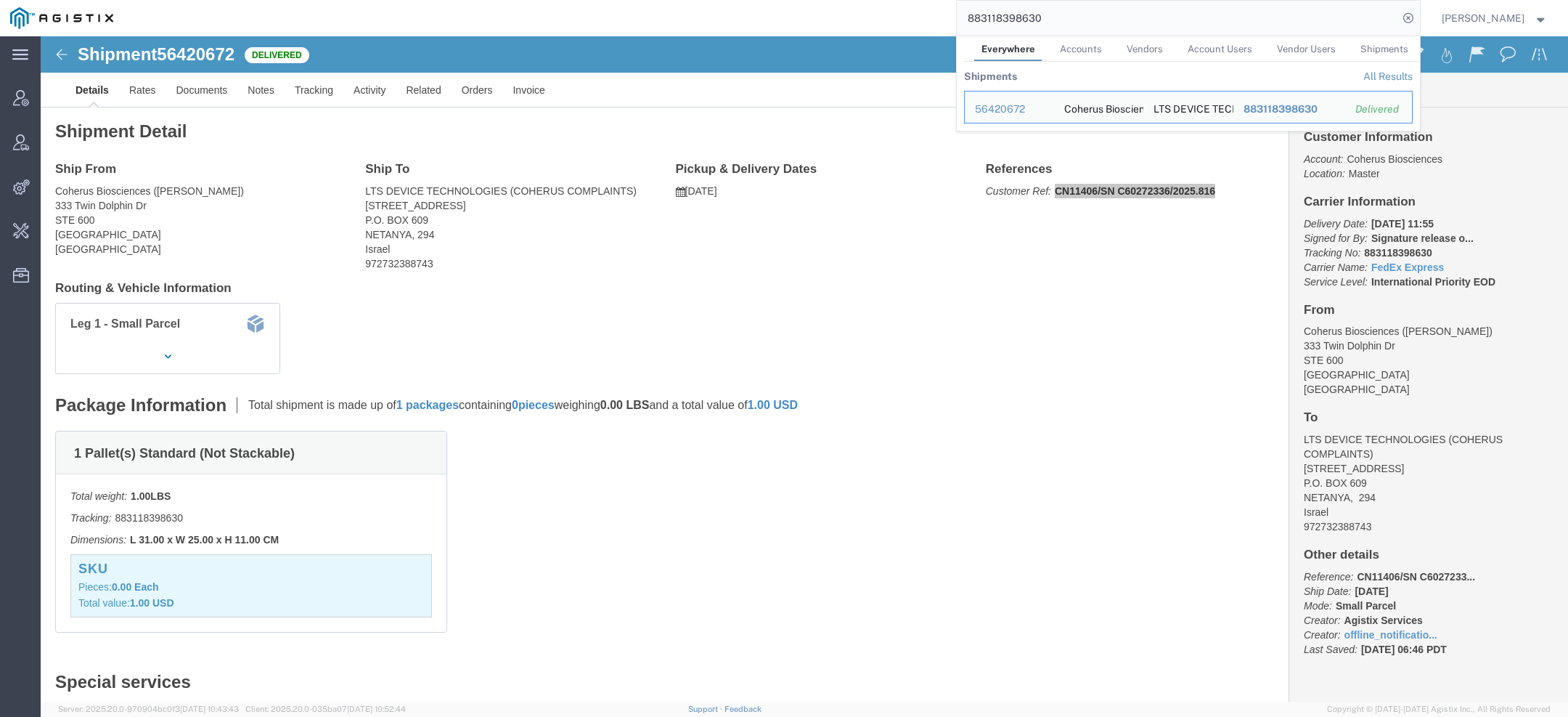
click at [1026, 25] on input "883118398630" at bounding box center [1178, 18] width 441 height 34
paste input "80283"
drag, startPoint x: 1009, startPoint y: 153, endPoint x: 1185, endPoint y: 153, distance: 176.0
click p "Customer Ref: CN11431/SN C60293814/2025.842"
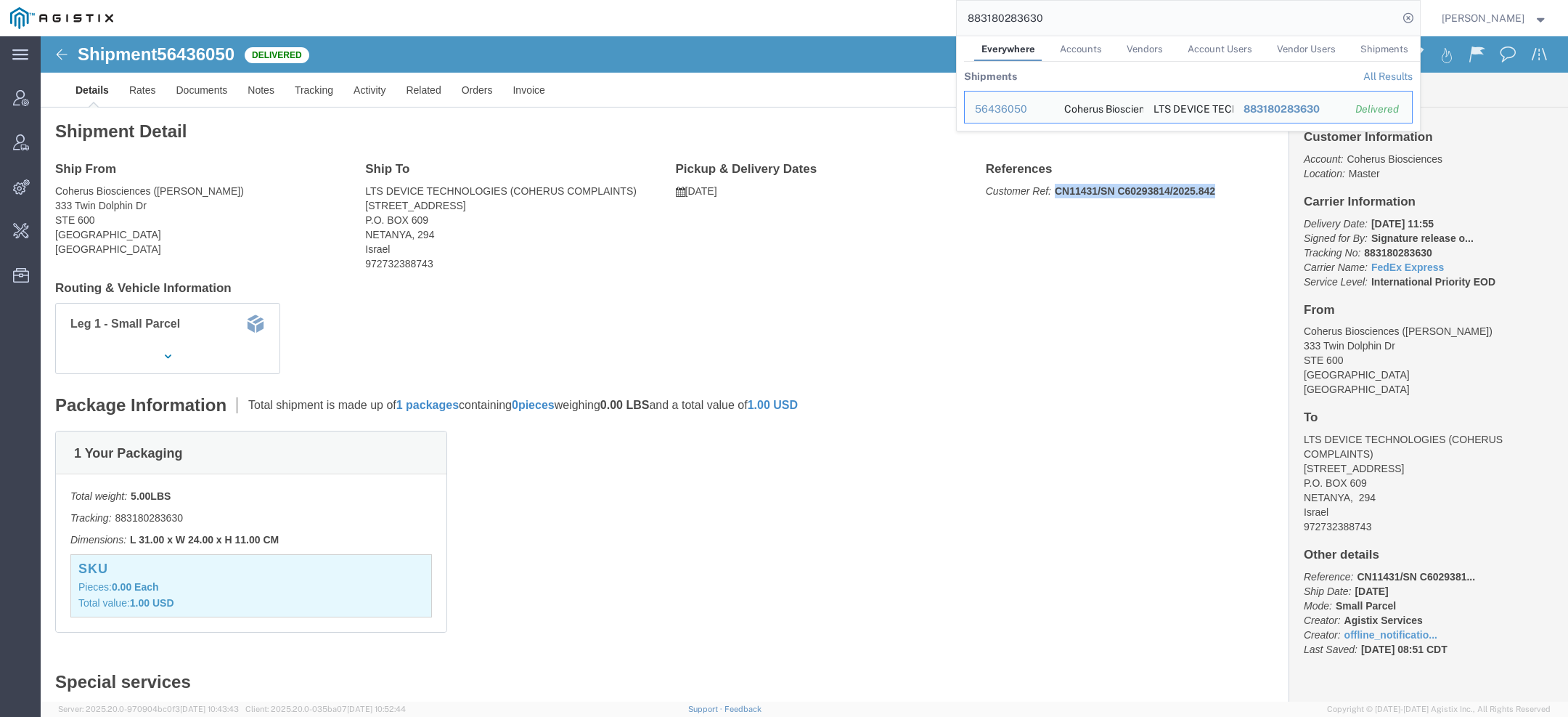
copy b "CN11431/SN C60293814/2025.842"
drag, startPoint x: 1064, startPoint y: 34, endPoint x: 806, endPoint y: -16, distance: 262.8
click at [806, 0] on html "main_menu Created with Sketch. Collapse Menu Account Manager Vendor Manager Int…" at bounding box center [784, 358] width 1568 height 717
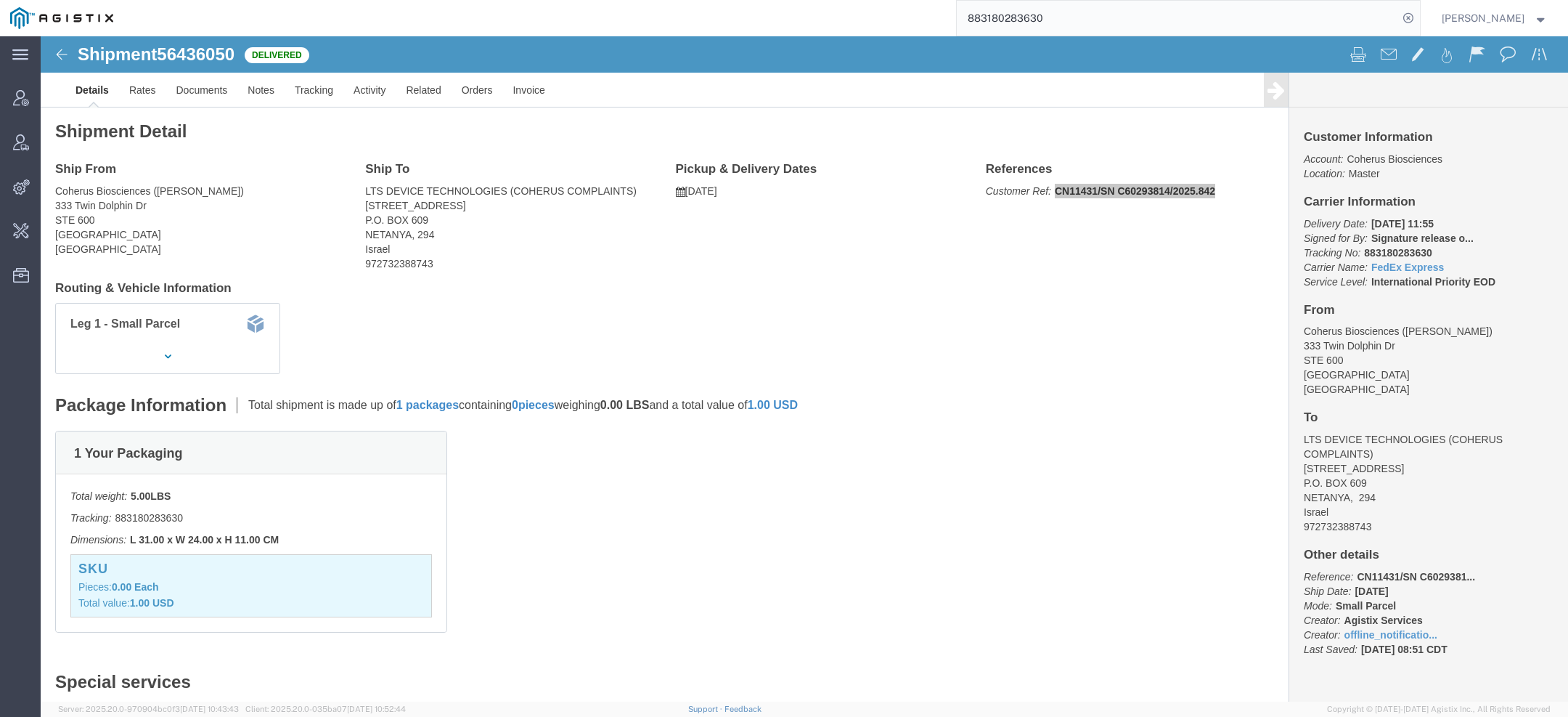
paste input "91146434"
drag, startPoint x: 1007, startPoint y: 153, endPoint x: 1180, endPoint y: 164, distance: 173.3
click div "References Customer Ref: CN11427/SN C60302472/2025.838 Edit References Select A…"
copy b "CN11427/SN C60302472/2025.838"
click at [1022, 25] on input "883191146434" at bounding box center [1178, 18] width 441 height 34
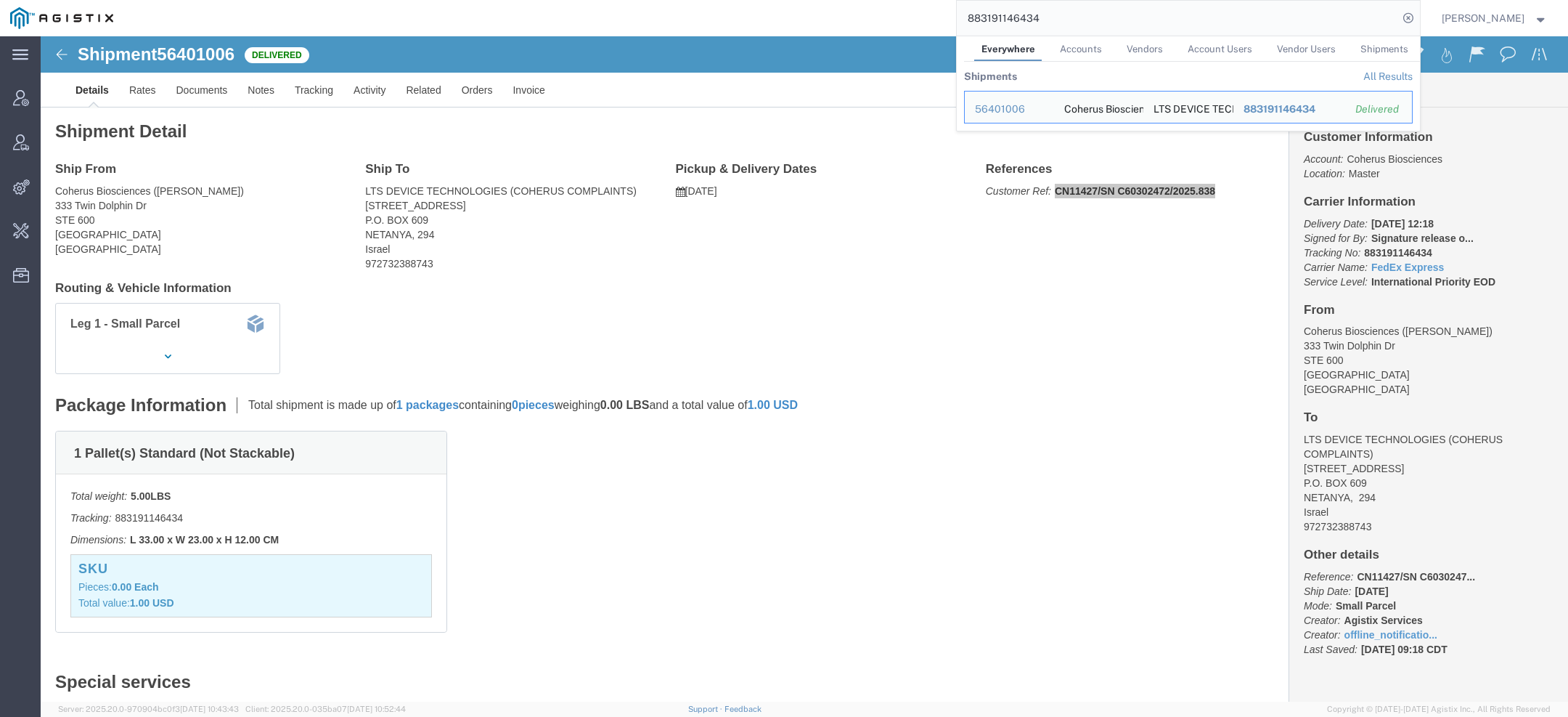
click at [1022, 25] on input "883191146434" at bounding box center [1178, 18] width 441 height 34
paste input "83418478"
drag, startPoint x: 1009, startPoint y: 153, endPoint x: 1183, endPoint y: 152, distance: 174.0
click p "Customer Ref: CN11433/SN C60378169/2025.844"
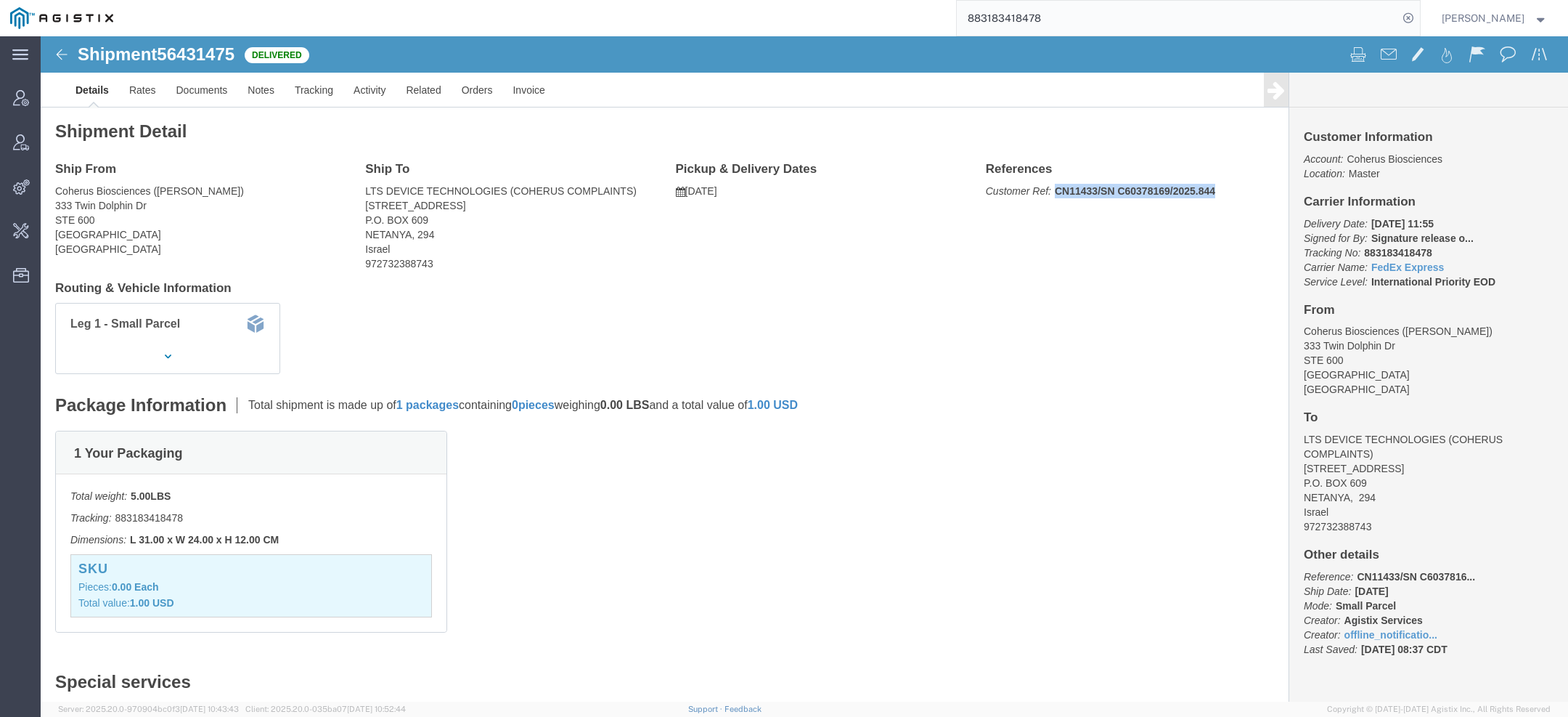
copy b "CN11433/SN C60378169/2025.844"
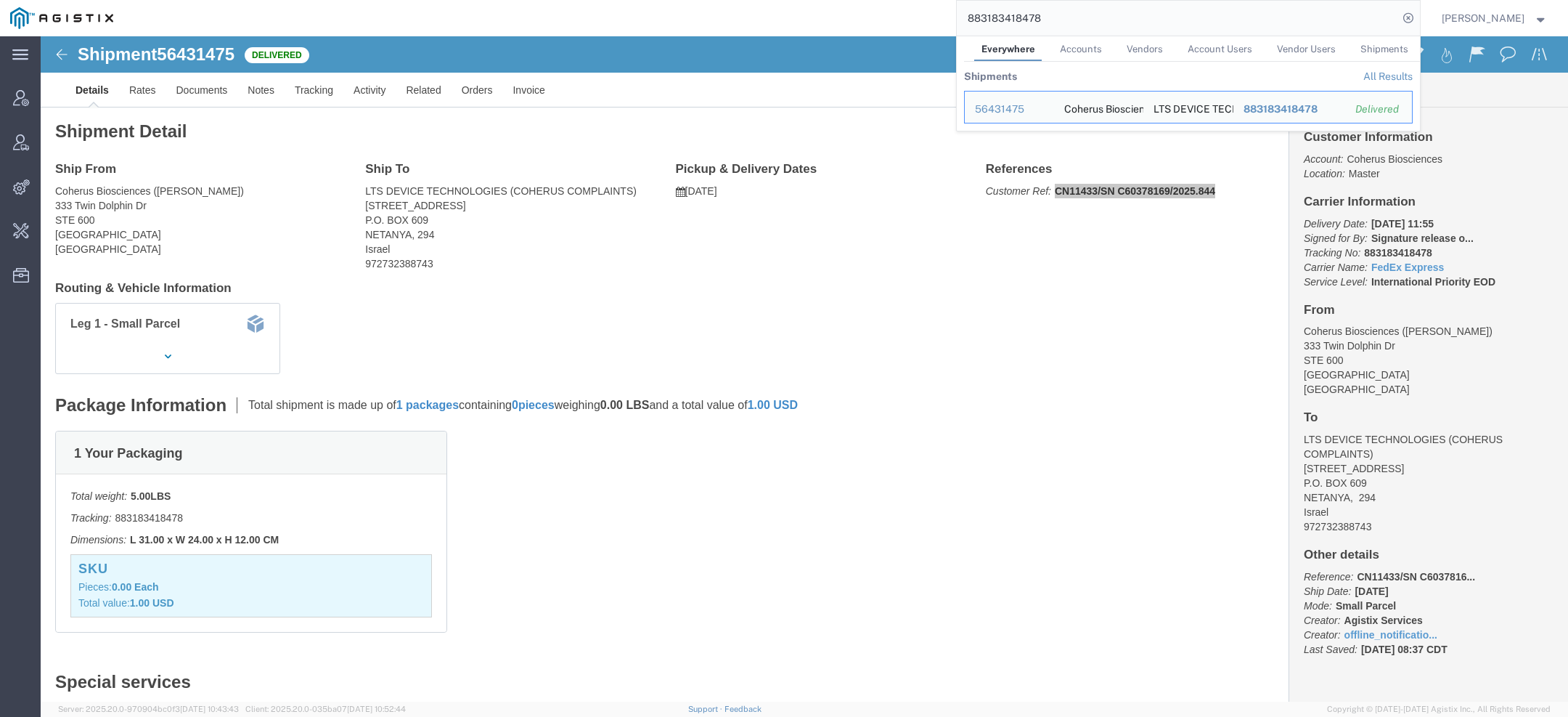
click at [1006, 25] on input "883183418478" at bounding box center [1178, 18] width 441 height 34
paste input "212850390"
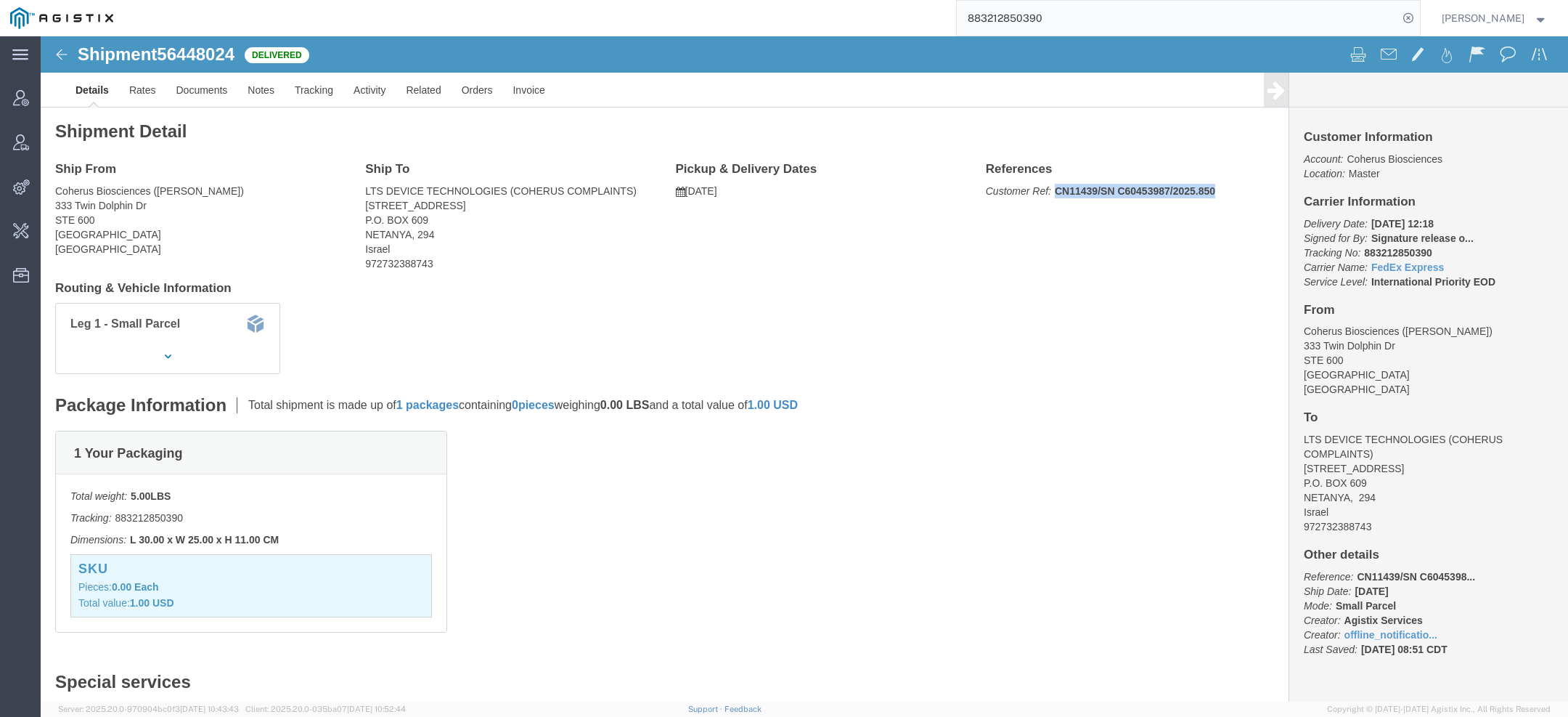
drag, startPoint x: 1009, startPoint y: 155, endPoint x: 1185, endPoint y: 161, distance: 176.1
click p "Customer Ref: CN11439/SN C60453987/2025.850"
copy b "CN11439/SN C60453987/2025.850"
click at [1032, 17] on input "883212850390" at bounding box center [1178, 18] width 441 height 34
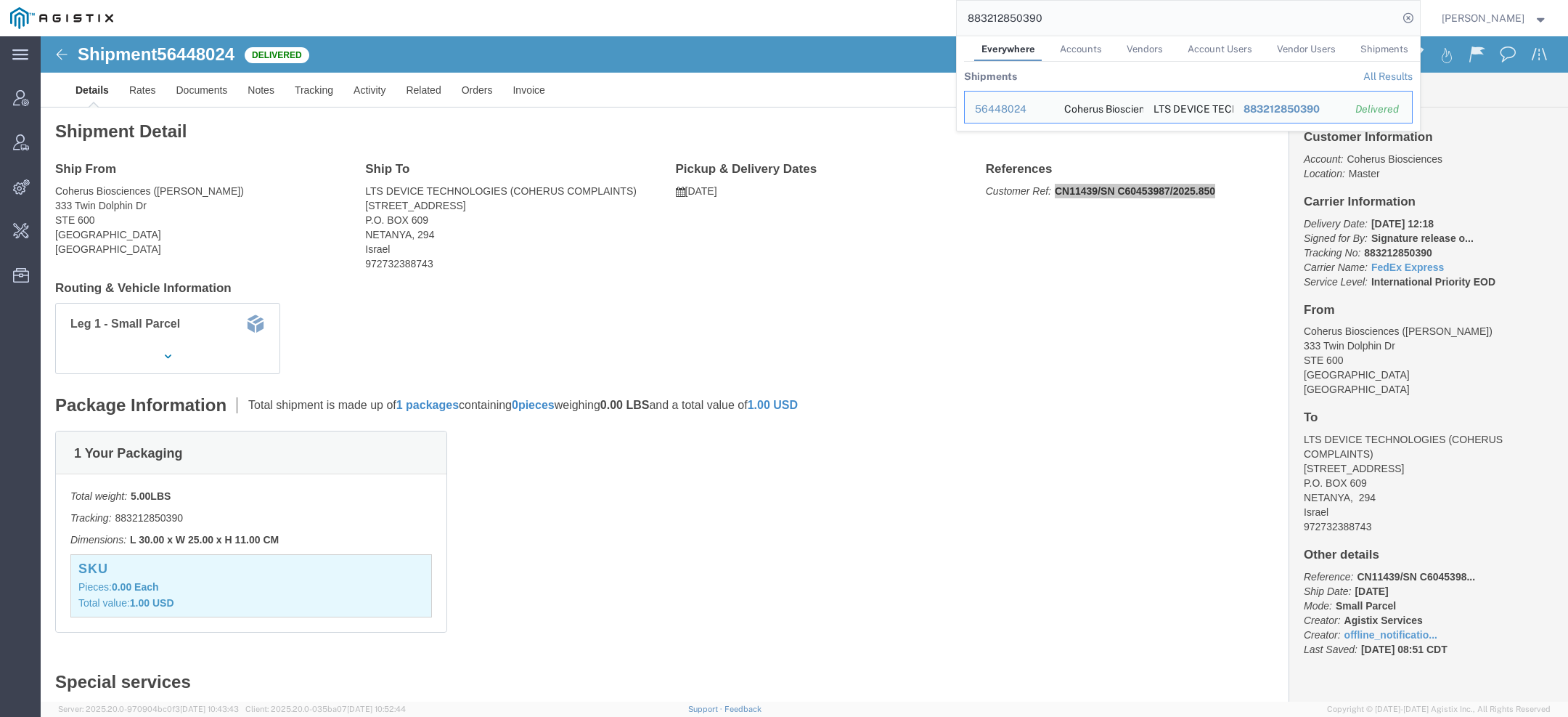
click at [1032, 17] on input "883212850390" at bounding box center [1178, 18] width 441 height 34
paste input "88245595"
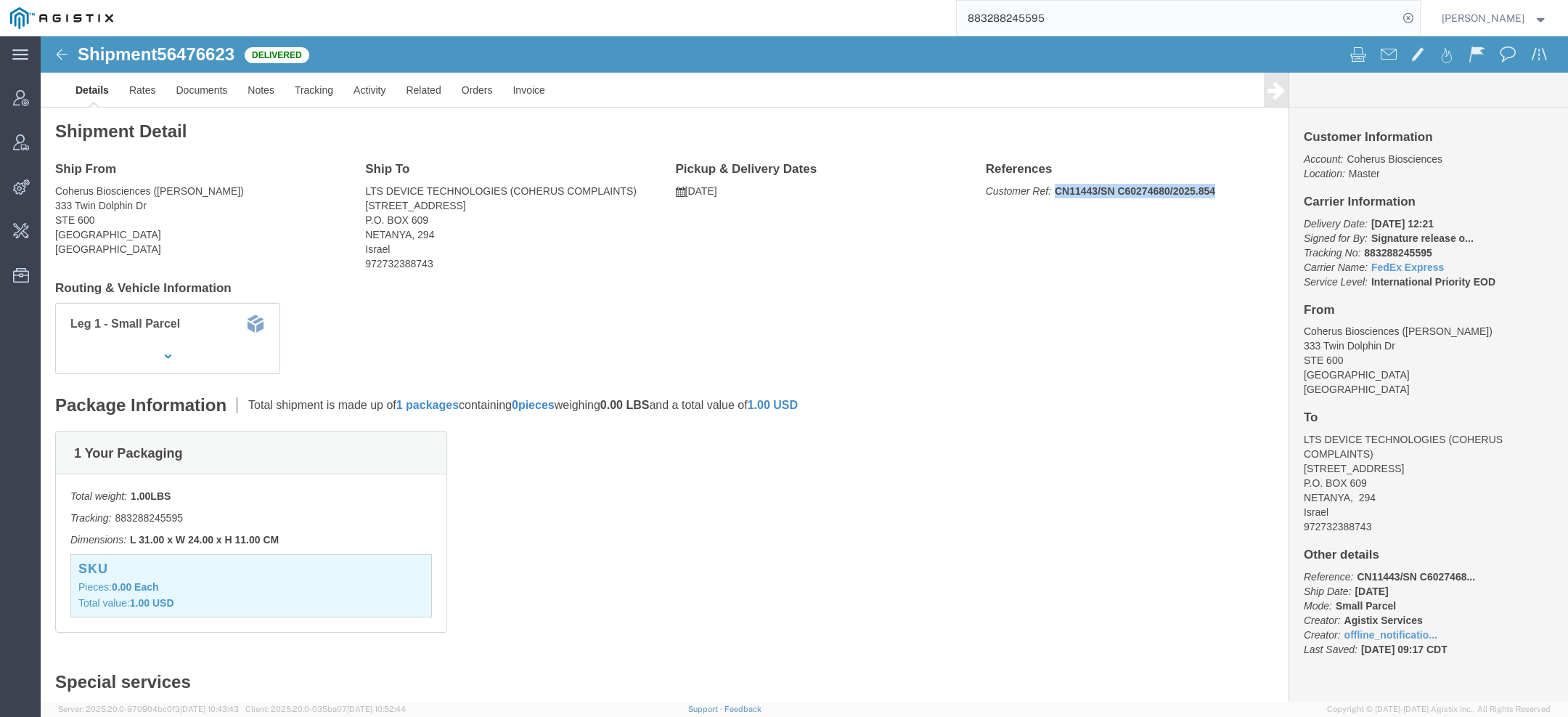
drag, startPoint x: 1009, startPoint y: 155, endPoint x: 1237, endPoint y: 157, distance: 228.0
click div "Shipment Detail Ship From Coherus Biosciences (Ryan Mancilla) 333 Twin Dolphin …"
copy b "CN11443/SN C60274680/2025.854"
click at [1030, 15] on input "883288245595" at bounding box center [1178, 18] width 441 height 34
click at [1029, 15] on input "883288245595" at bounding box center [1178, 18] width 441 height 34
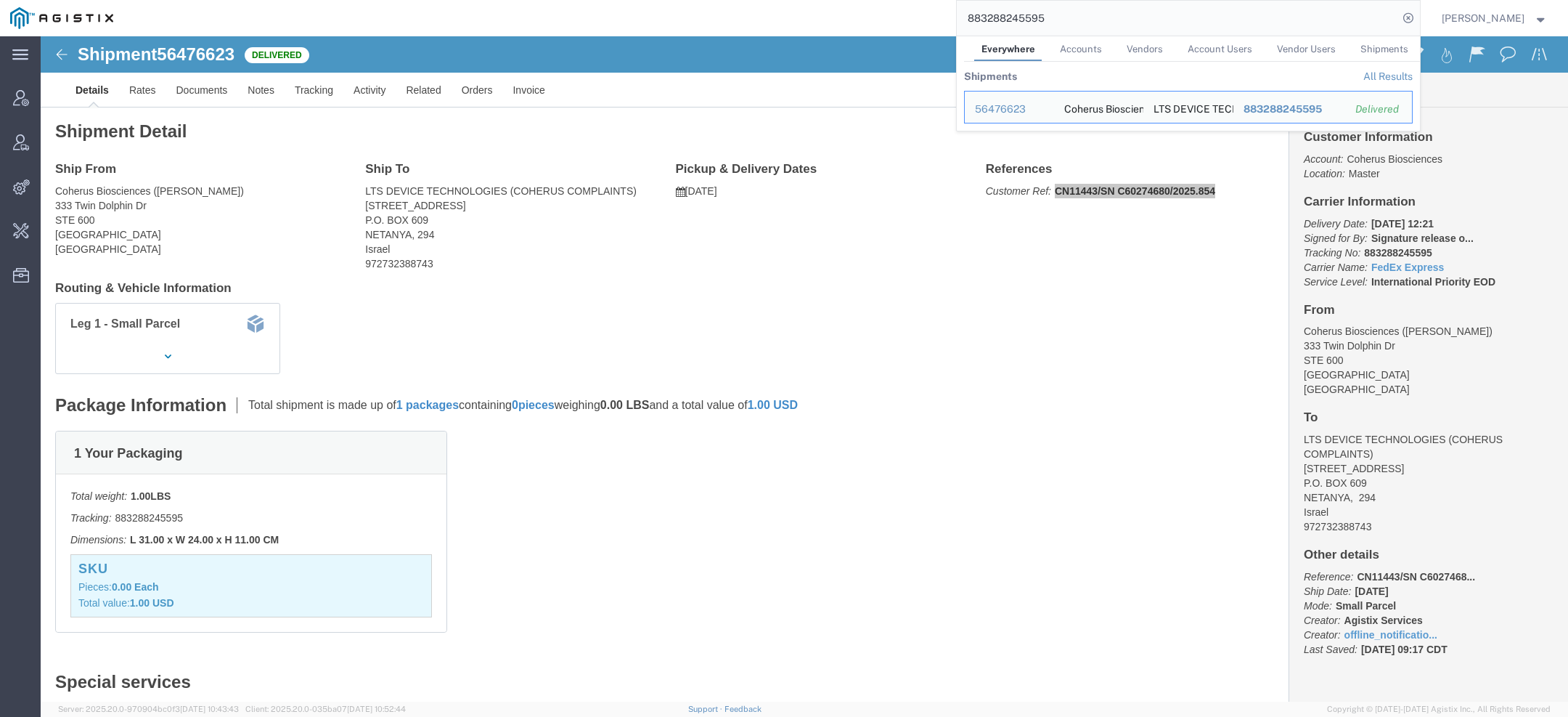
paste input "2413737021"
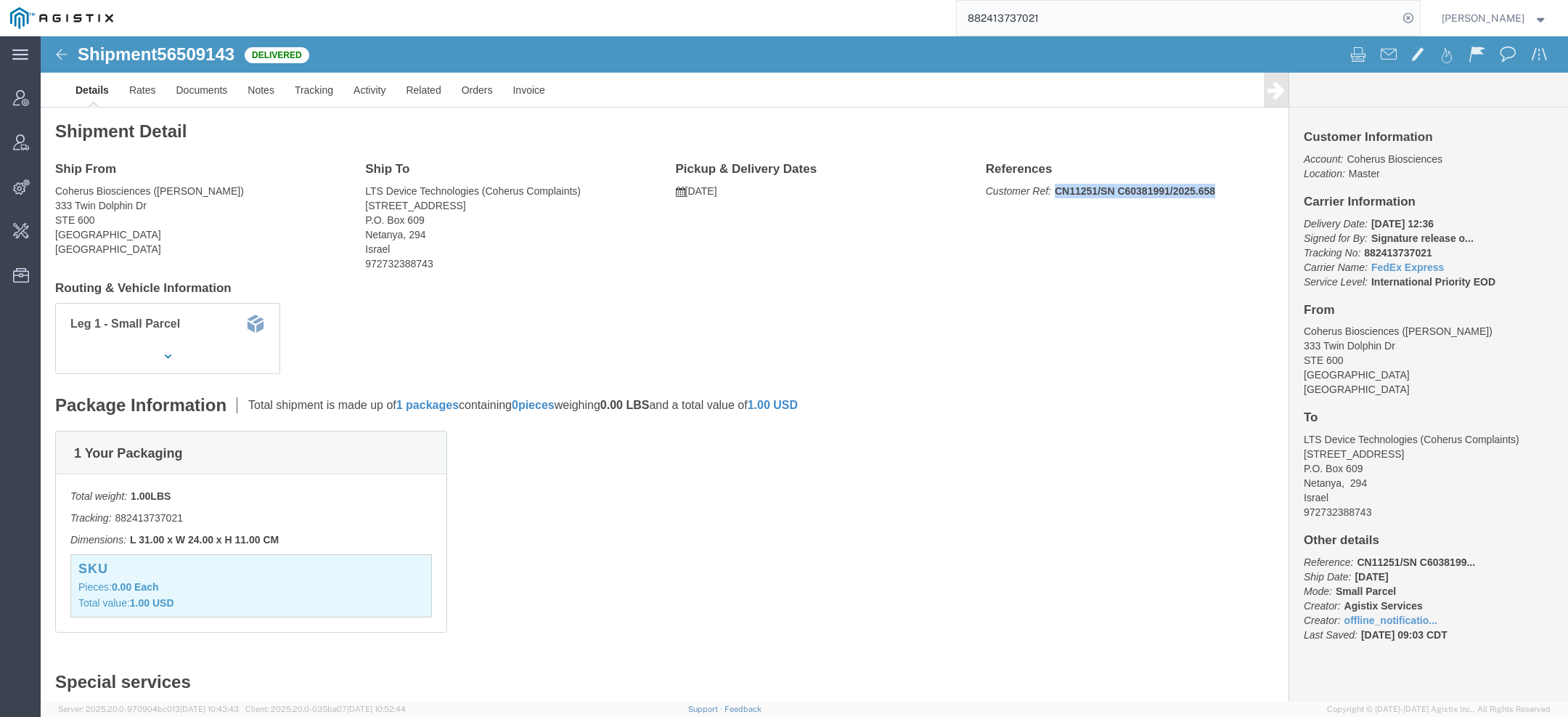
drag, startPoint x: 1006, startPoint y: 151, endPoint x: 1202, endPoint y: 169, distance: 196.8
click div "Ship From Coherus Biosciences (Ryan Mancilla) 333 Twin Dolphin Dr STE 600 Redwo…"
click at [1027, 15] on input "882413737021" at bounding box center [1178, 18] width 441 height 34
click at [1027, 16] on input "882413737021" at bounding box center [1178, 18] width 441 height 34
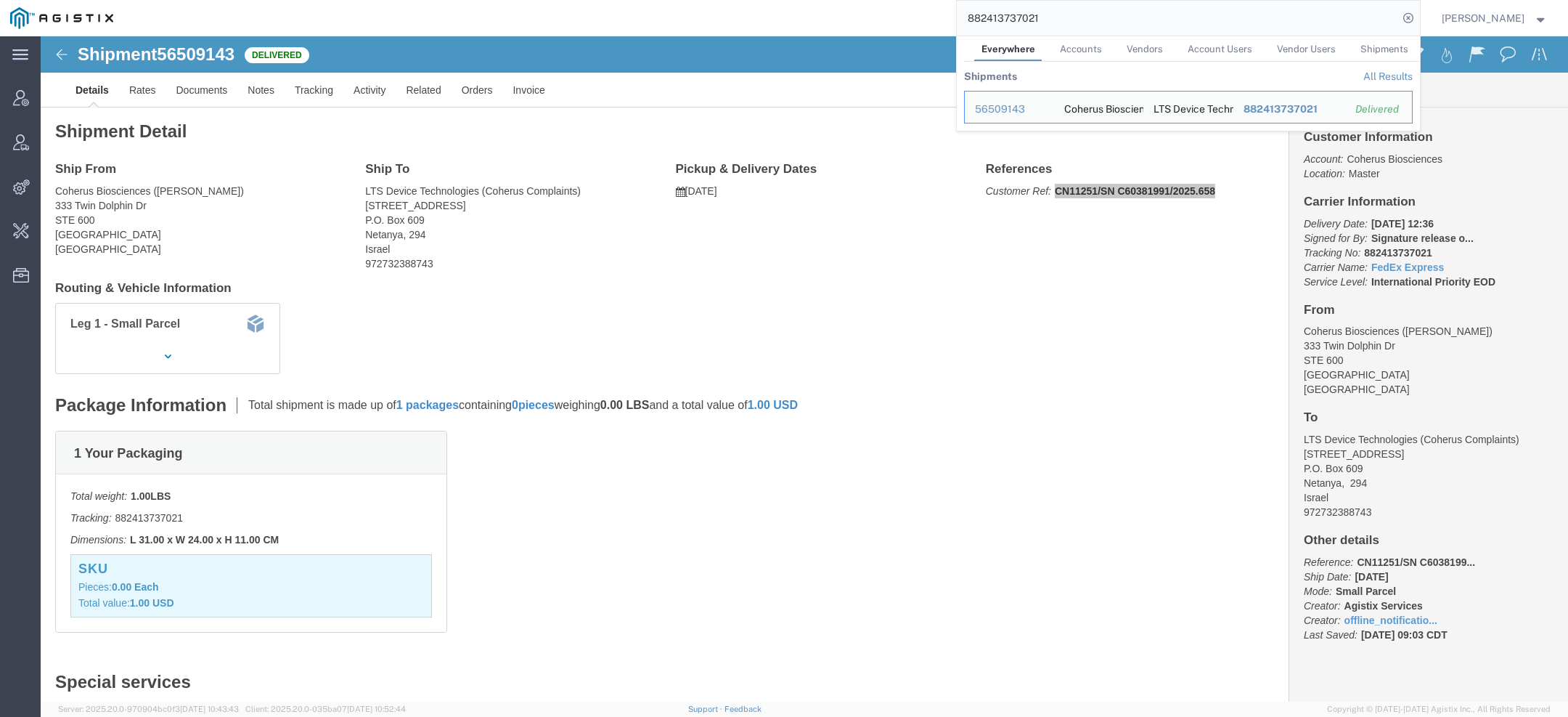
paste input "831338634"
drag, startPoint x: 1008, startPoint y: 153, endPoint x: 1179, endPoint y: 155, distance: 171.0
click p "Customer Ref: CN11367/SN C60414785/2025.776"
copy b "CN11367/SN C60414785/2025.776"
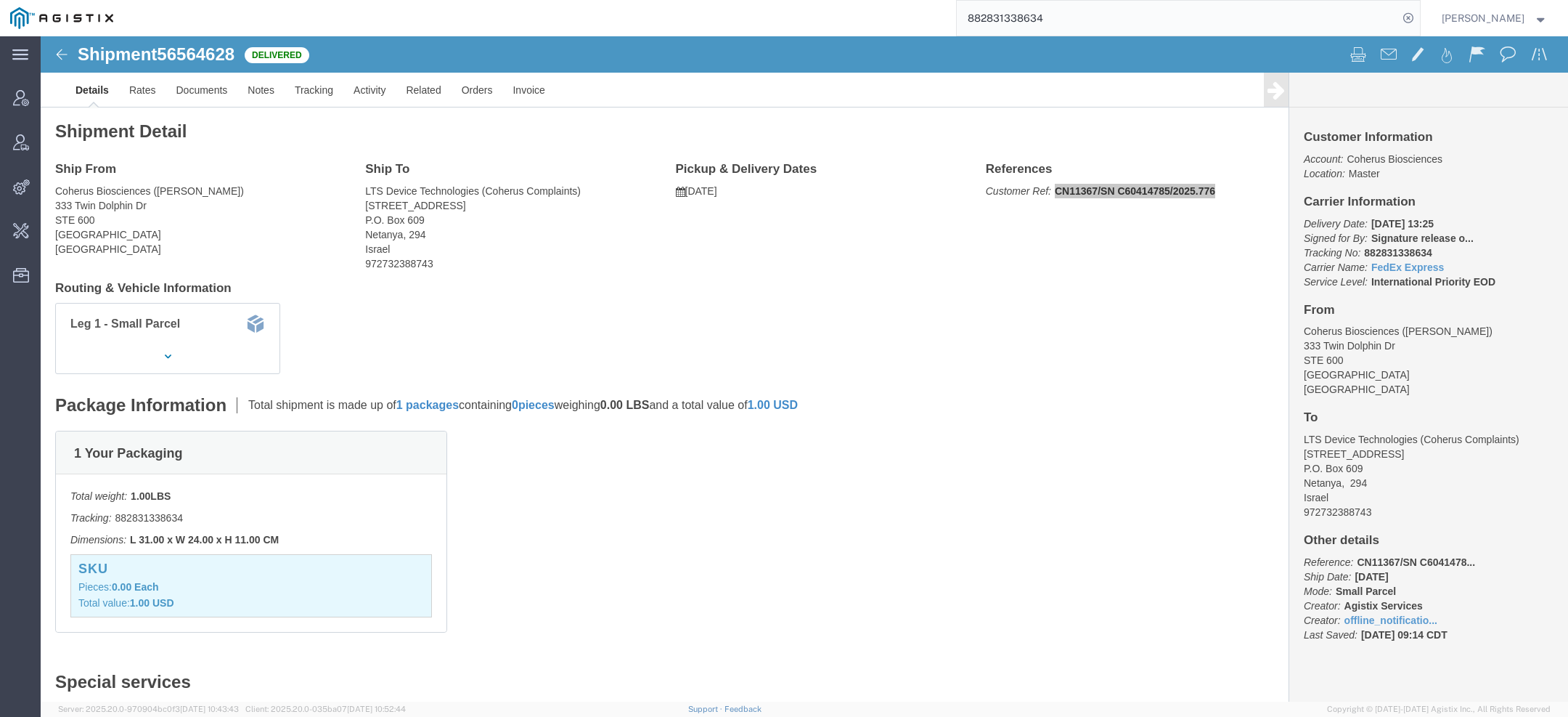
click at [1021, 11] on input "882831338634" at bounding box center [1178, 18] width 441 height 34
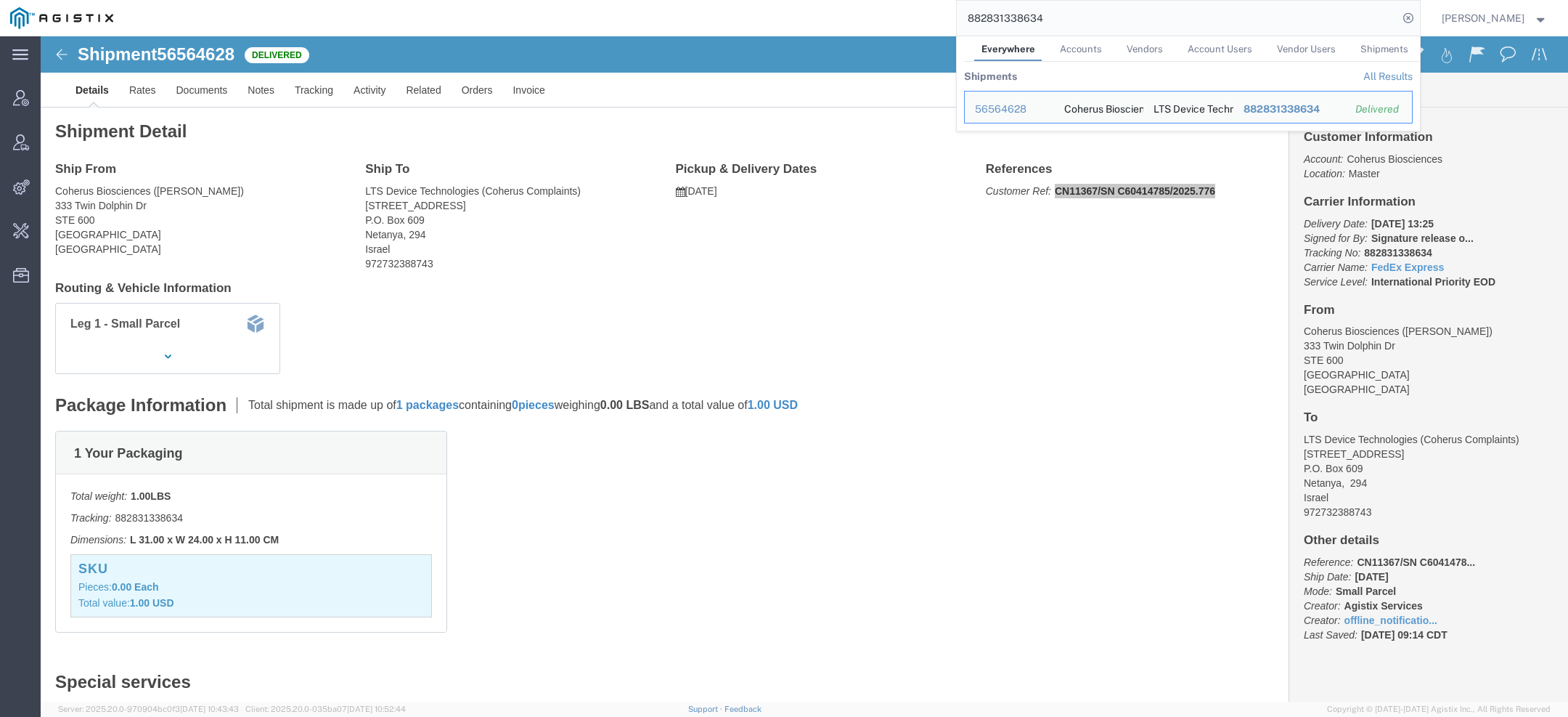
click at [1021, 13] on input "882831338634" at bounding box center [1178, 18] width 441 height 34
paste input "3215573061"
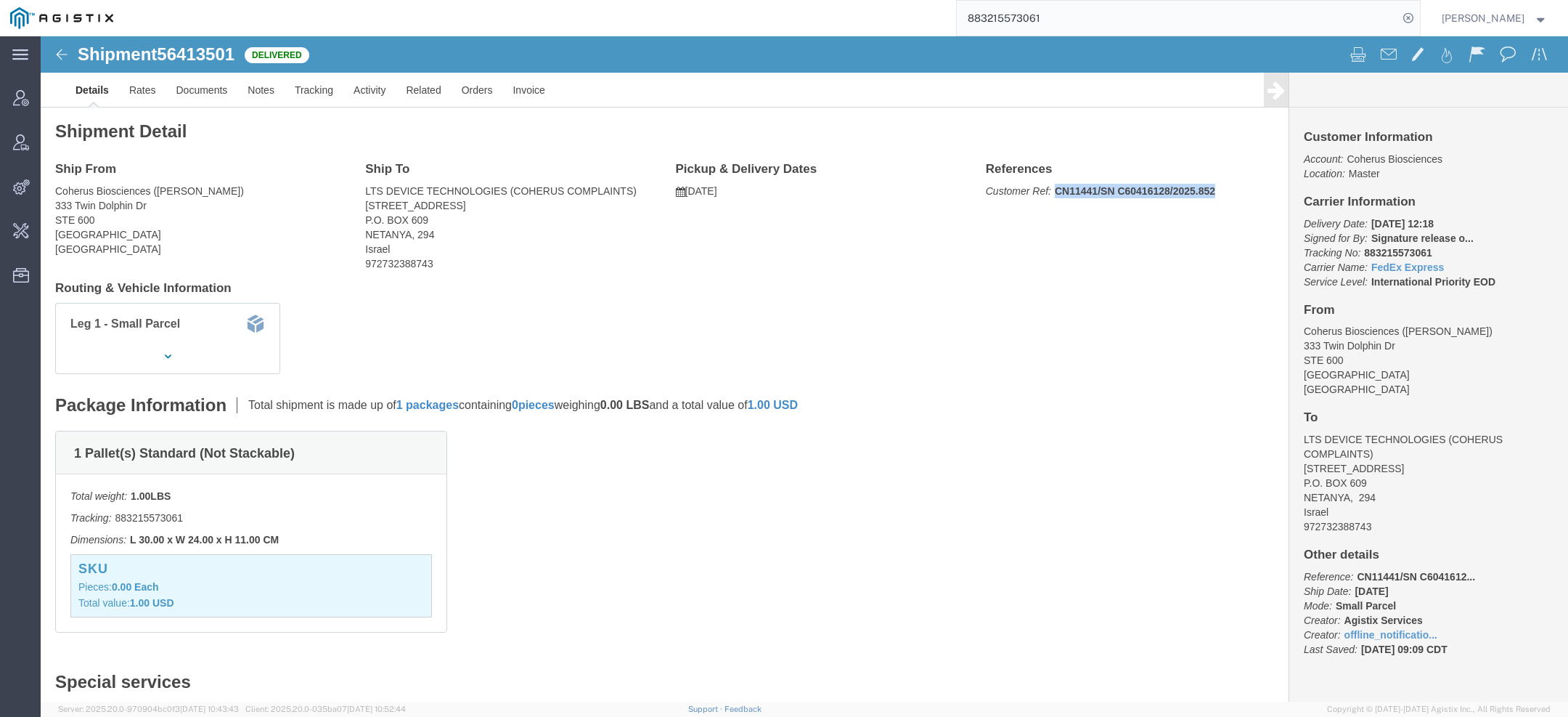
drag, startPoint x: 1009, startPoint y: 154, endPoint x: 1179, endPoint y: 141, distance: 170.5
click p "Customer Ref: CN11441/SN C60416128/2025.852"
copy b "CN11441/SN C60416128/2025.852"
click at [1009, 11] on input "883215573061" at bounding box center [1178, 18] width 441 height 34
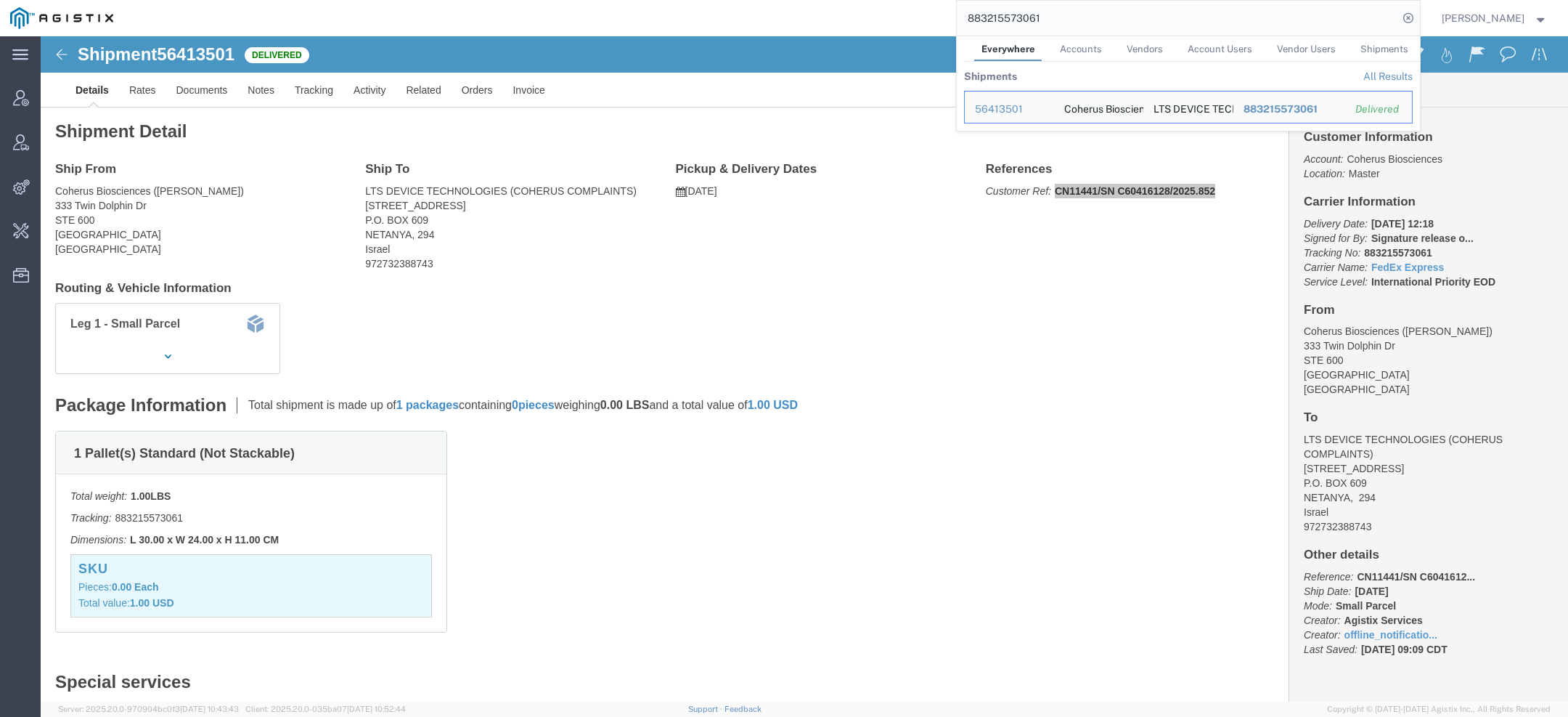
click at [1009, 12] on input "883215573061" at bounding box center [1178, 18] width 441 height 34
paste input "184122126"
click b "CN11252/SN C60441805/2025.659"
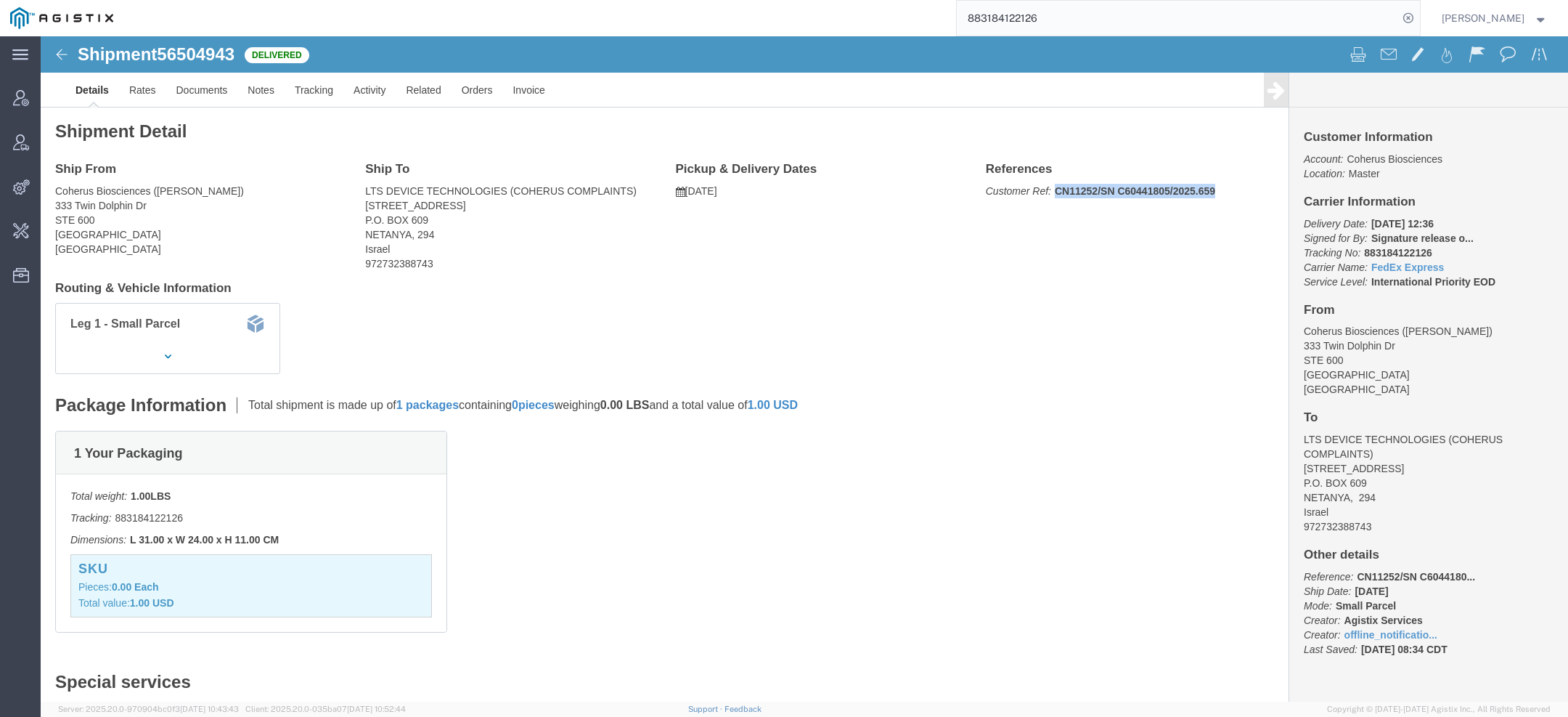
drag, startPoint x: 1007, startPoint y: 153, endPoint x: 1192, endPoint y: 153, distance: 185.0
click p "Customer Ref: CN11252/SN C60441805/2025.659"
copy b "CN11252/SN C60441805/2025.659"
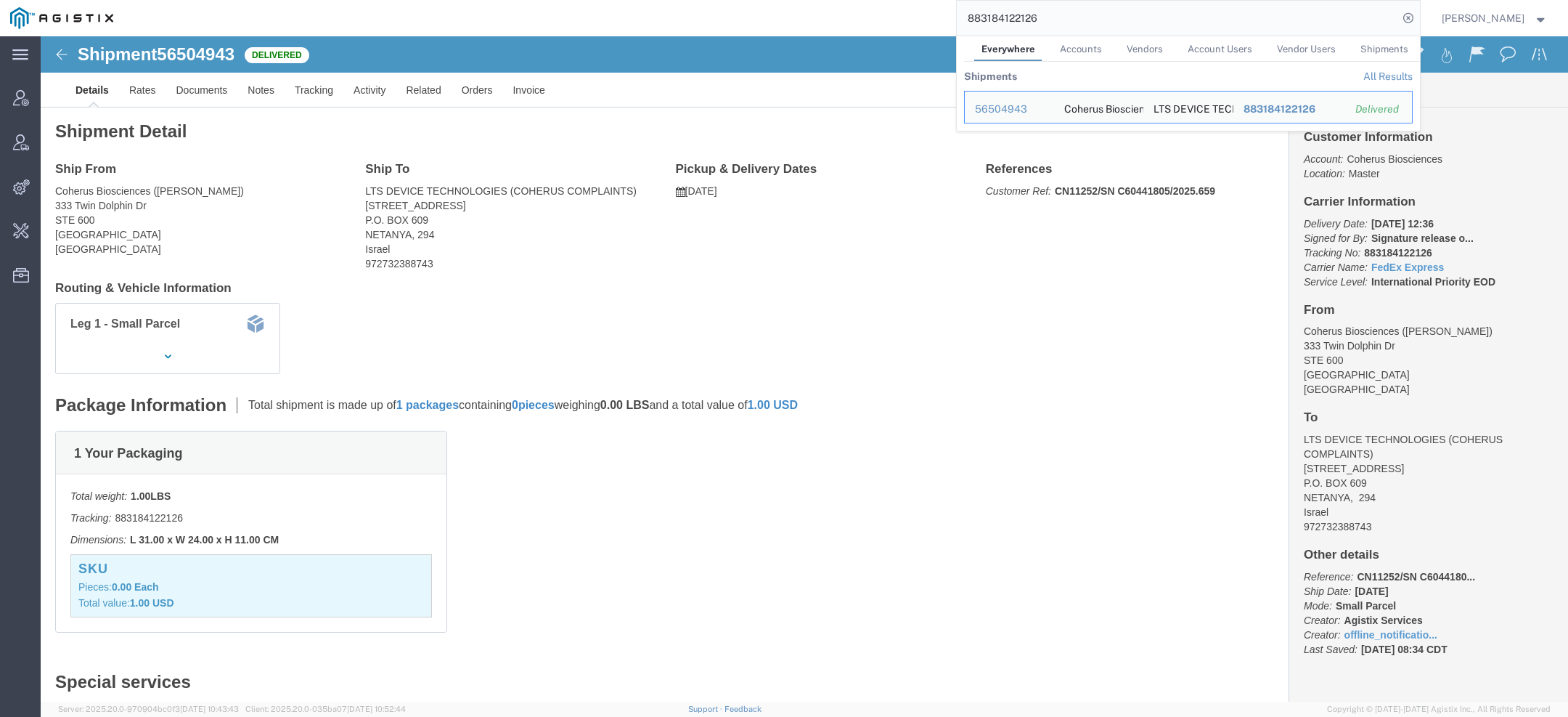
click at [1022, 24] on input "883184122126" at bounding box center [1178, 18] width 441 height 34
paste input "0064455"
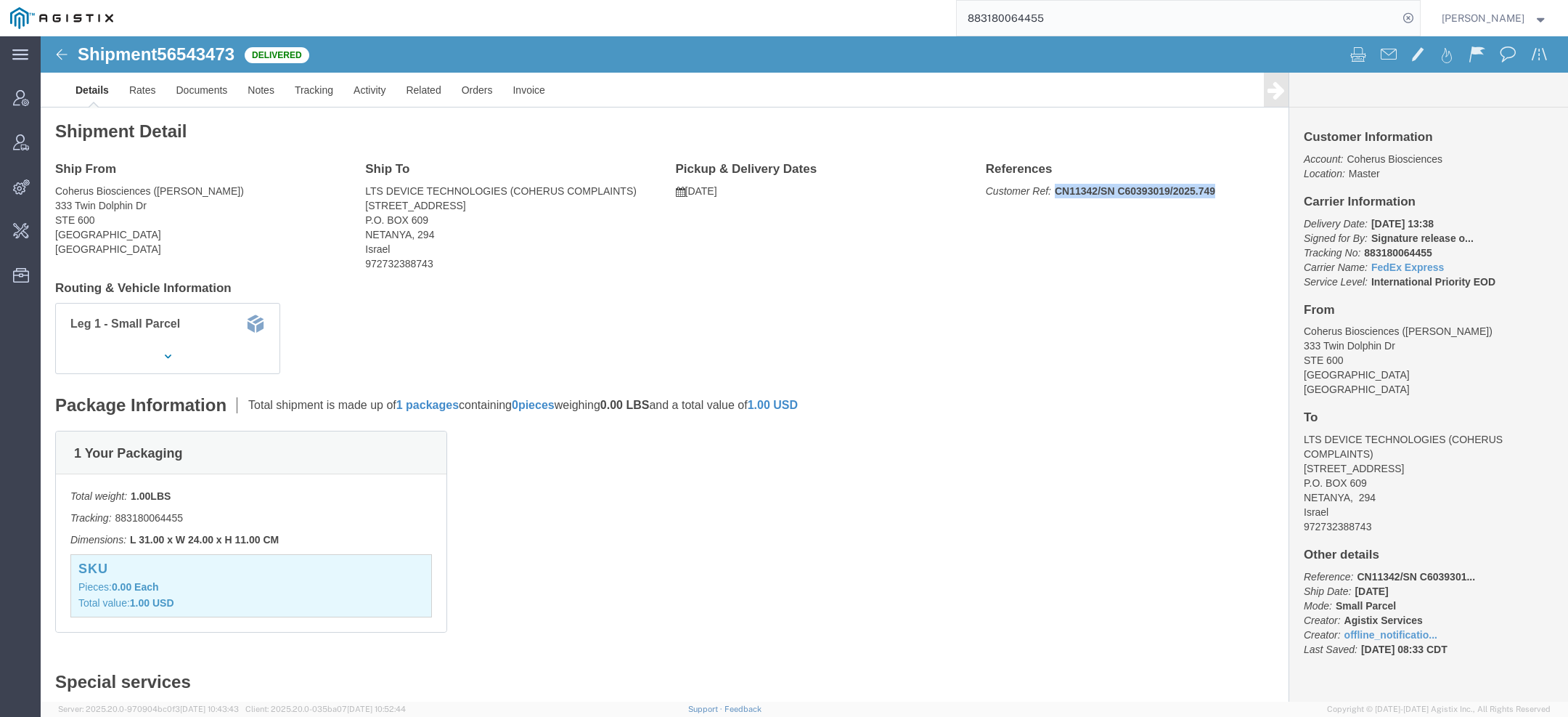
drag, startPoint x: 1009, startPoint y: 153, endPoint x: 1174, endPoint y: 153, distance: 165.0
click p "Customer Ref: CN11342/SN C60393019/2025.749"
copy b "CN11342/SN C60393019/2025.749"
click at [1017, 22] on input "883180064455" at bounding box center [1178, 18] width 441 height 34
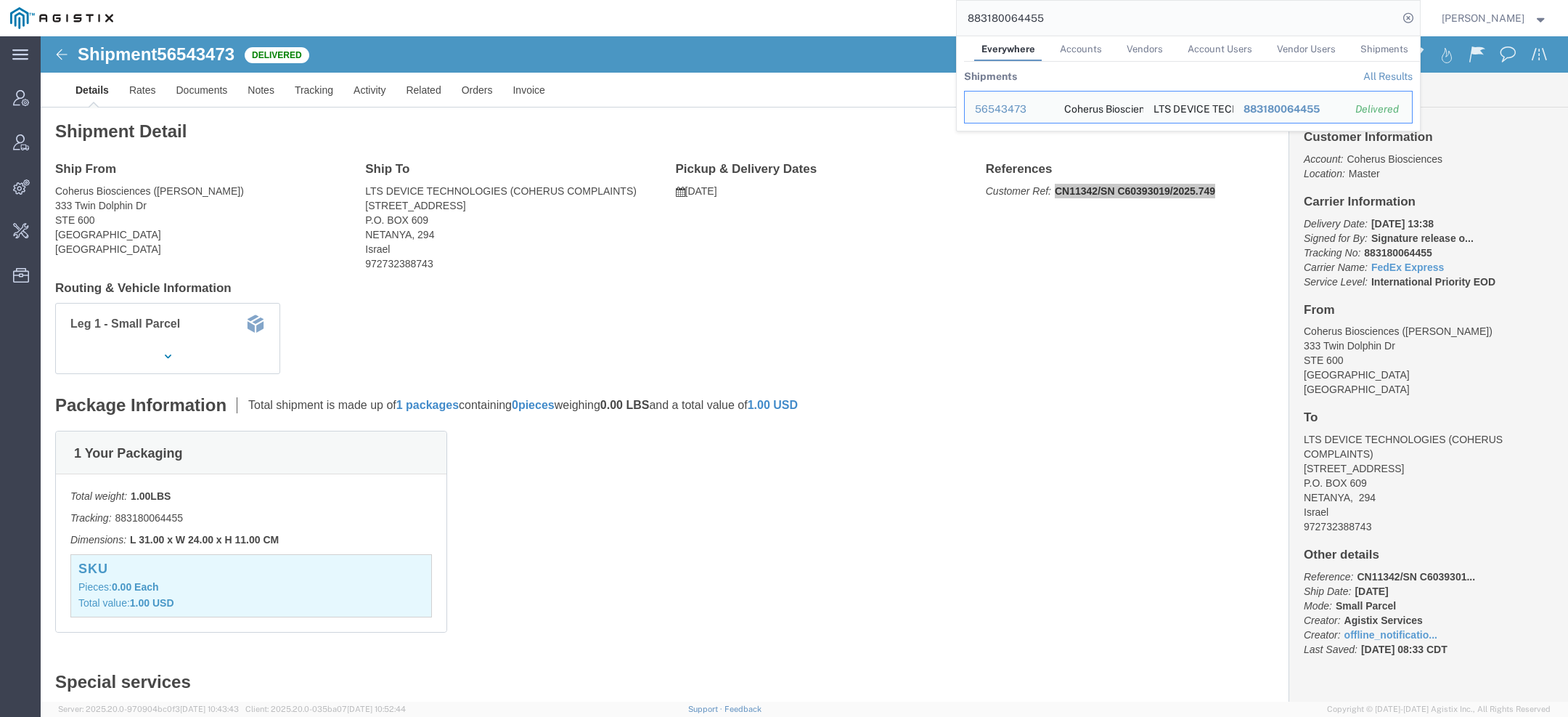
click at [1017, 22] on input "883180064455" at bounding box center [1178, 18] width 441 height 34
paste input "211660893"
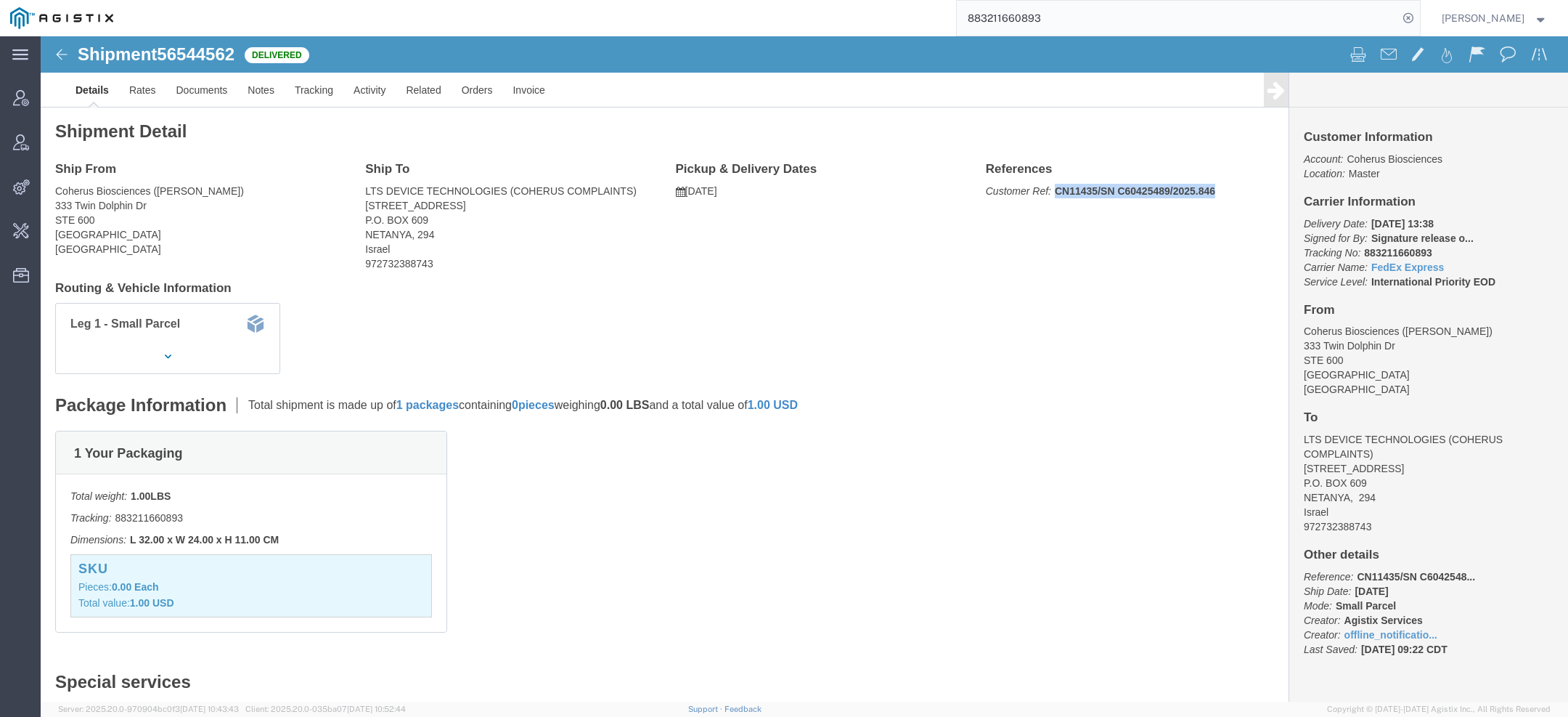
drag, startPoint x: 1009, startPoint y: 152, endPoint x: 1229, endPoint y: 146, distance: 220.1
click div "References Customer Ref: CN11435/SN C60425489/2025.846 Edit References Select A…"
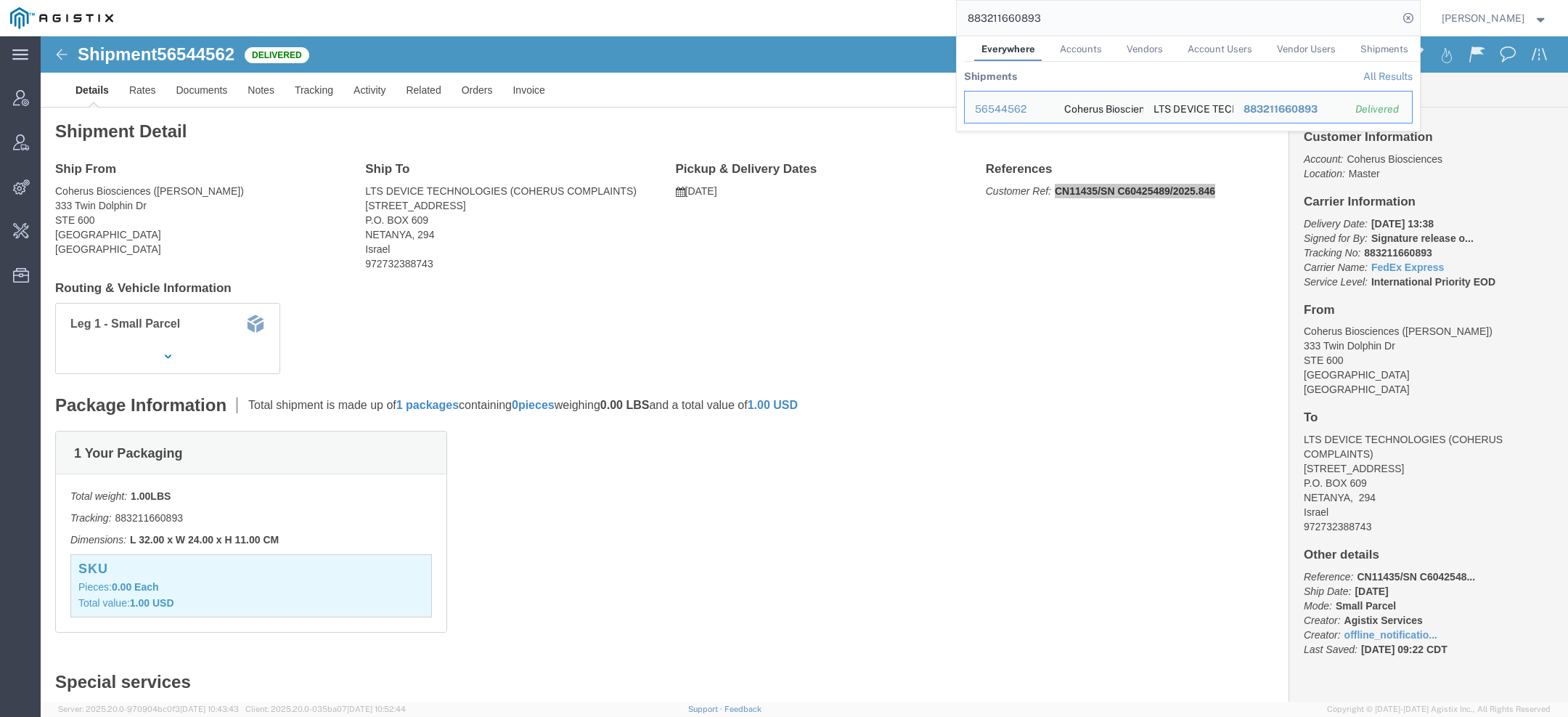
click at [986, 22] on input "883211660893" at bounding box center [1178, 18] width 441 height 34
click at [986, 22] on input "883211660893" at bounding box center [1178, 18] width 441 height 34
paste input "220866"
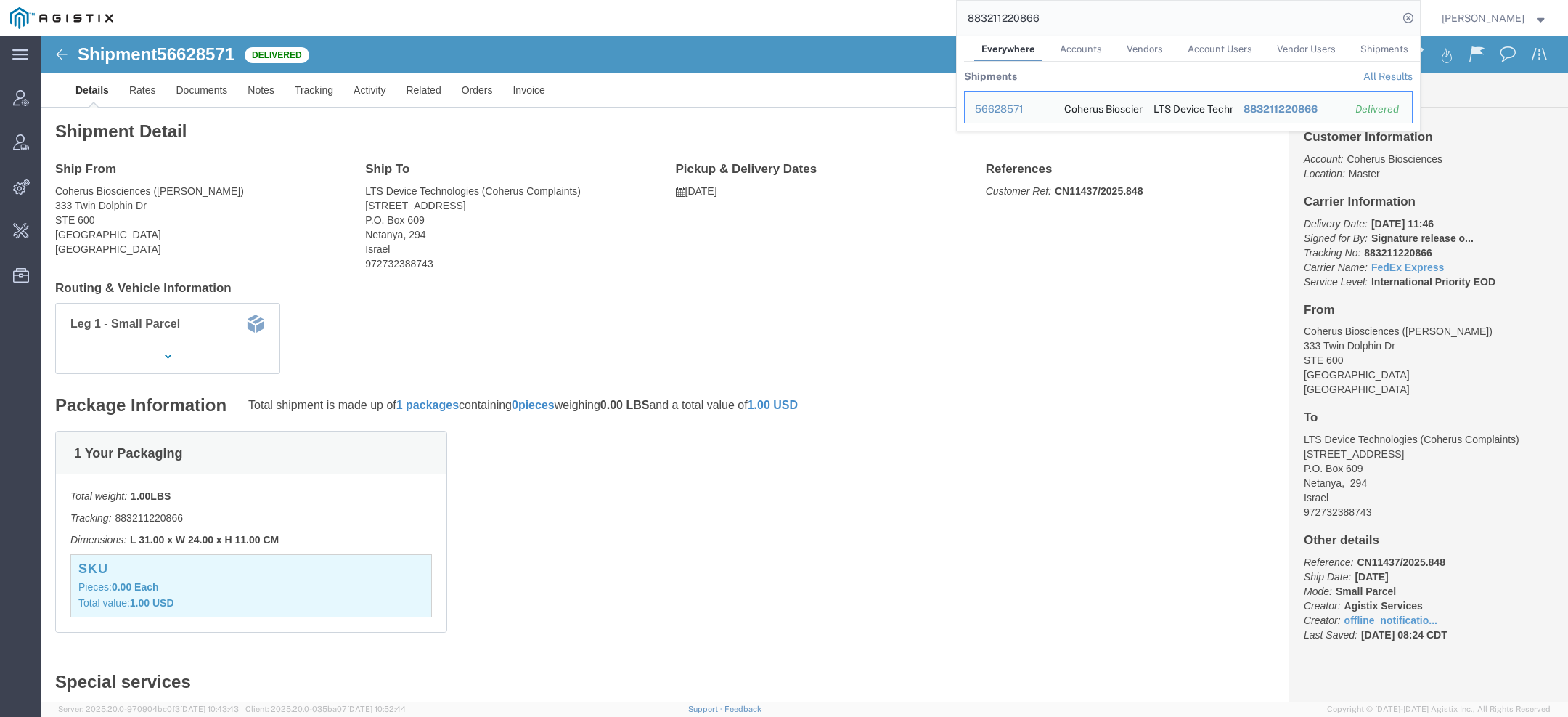
click b "CN11437/2025.848"
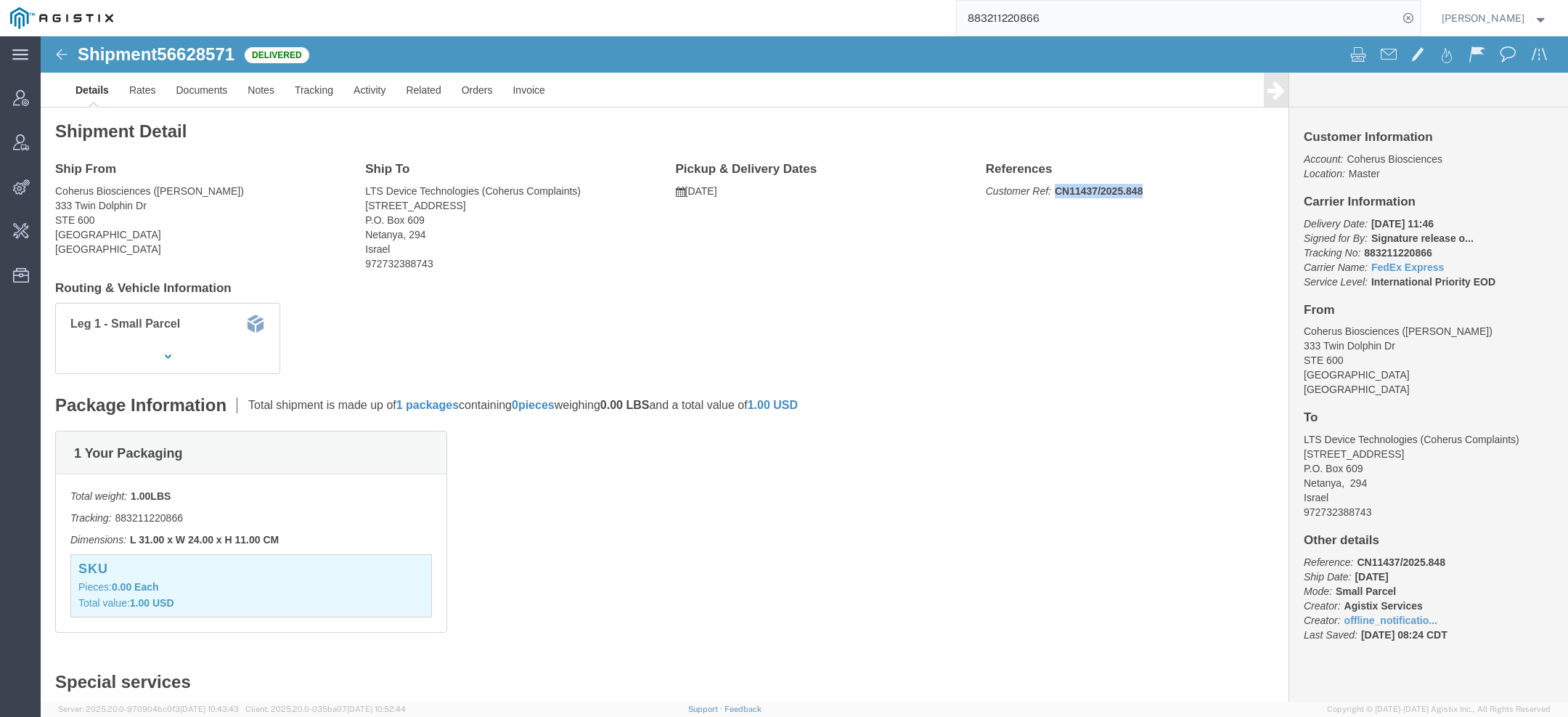
drag, startPoint x: 1009, startPoint y: 155, endPoint x: 1192, endPoint y: 155, distance: 183.0
click p "Customer Ref: CN11437/2025.848"
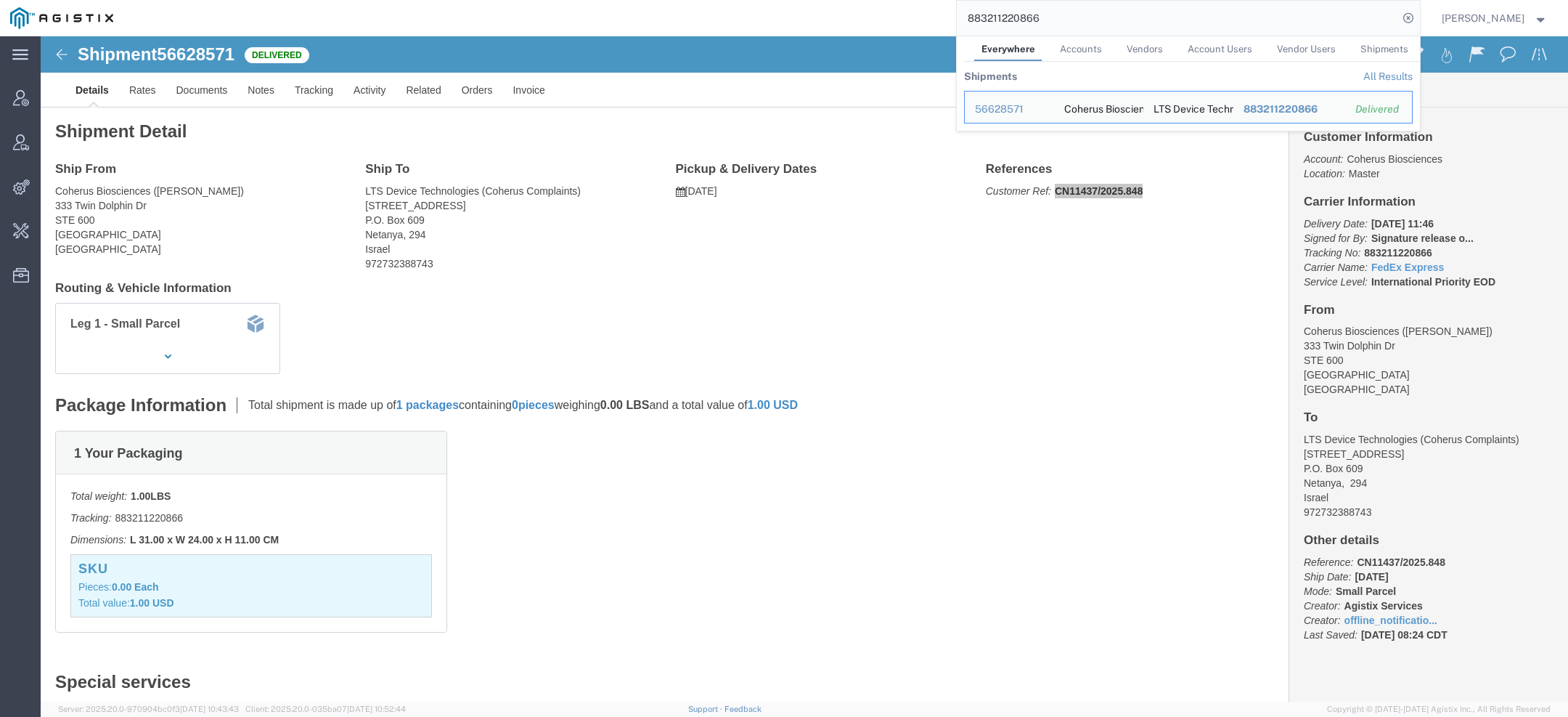
click at [1013, 19] on input "883211220866" at bounding box center [1178, 18] width 441 height 34
paste input "046143234"
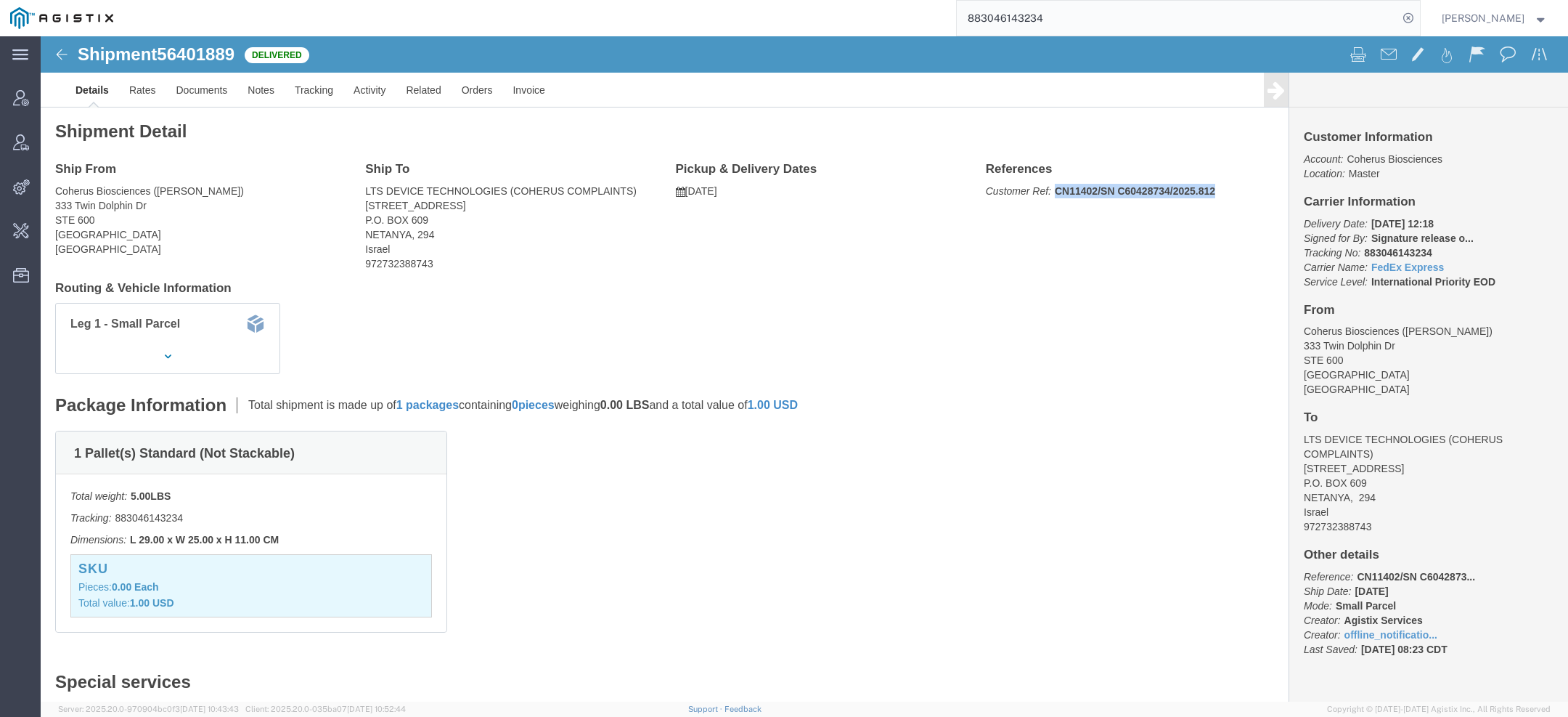
drag, startPoint x: 1006, startPoint y: 153, endPoint x: 1182, endPoint y: 167, distance: 176.6
click div "Ship From Coherus Biosciences (Ryan Mancilla) 333 Twin Dolphin Dr STE 600 Redwo…"
click at [1023, 23] on input "883046143234" at bounding box center [1178, 18] width 441 height 34
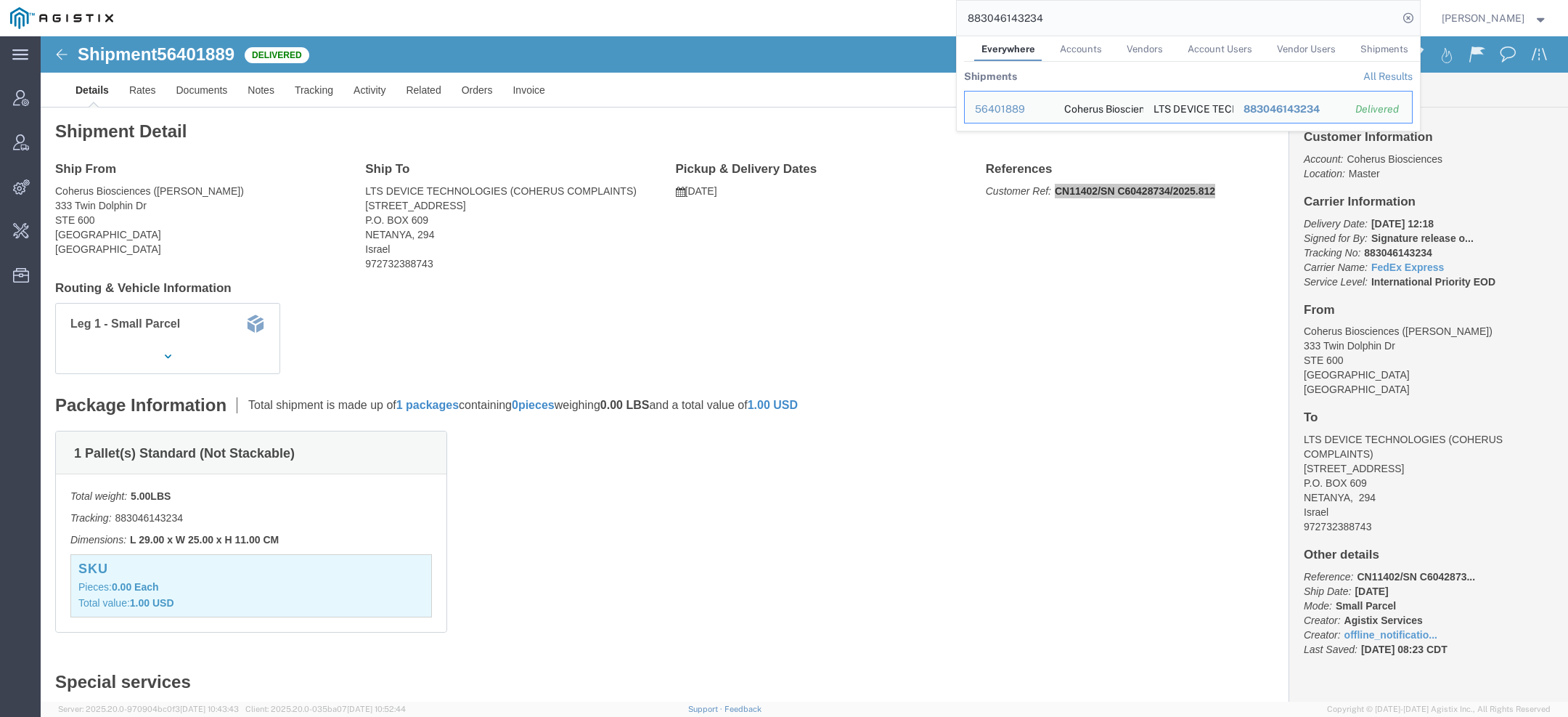
click at [1023, 22] on input "883046143234" at bounding box center [1178, 18] width 441 height 34
paste input "149231728"
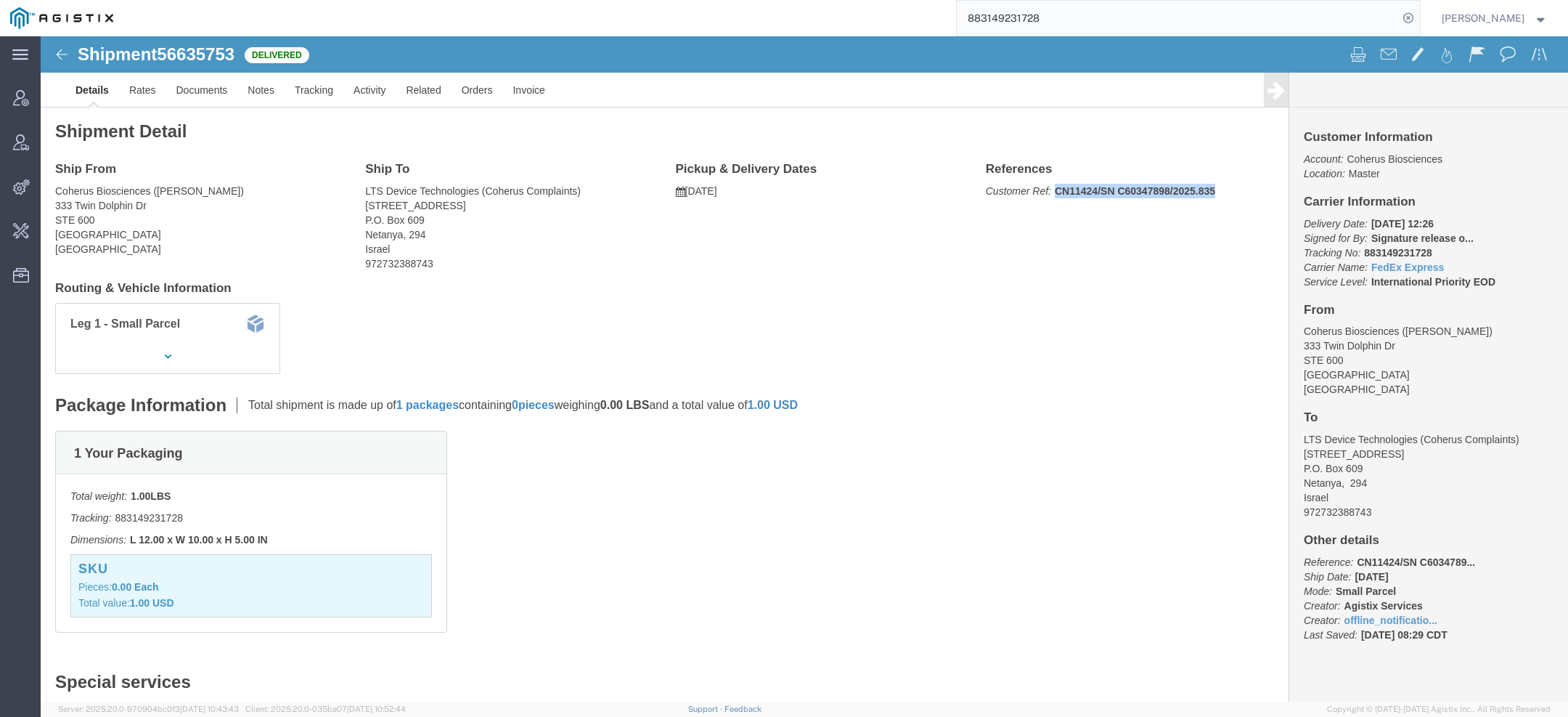
drag, startPoint x: 1010, startPoint y: 150, endPoint x: 1225, endPoint y: 156, distance: 215.1
click div "References Customer Ref: CN11424/SN C60347898/2025.835 Edit References Select A…"
click at [1002, 21] on input "883149231728" at bounding box center [1178, 18] width 441 height 34
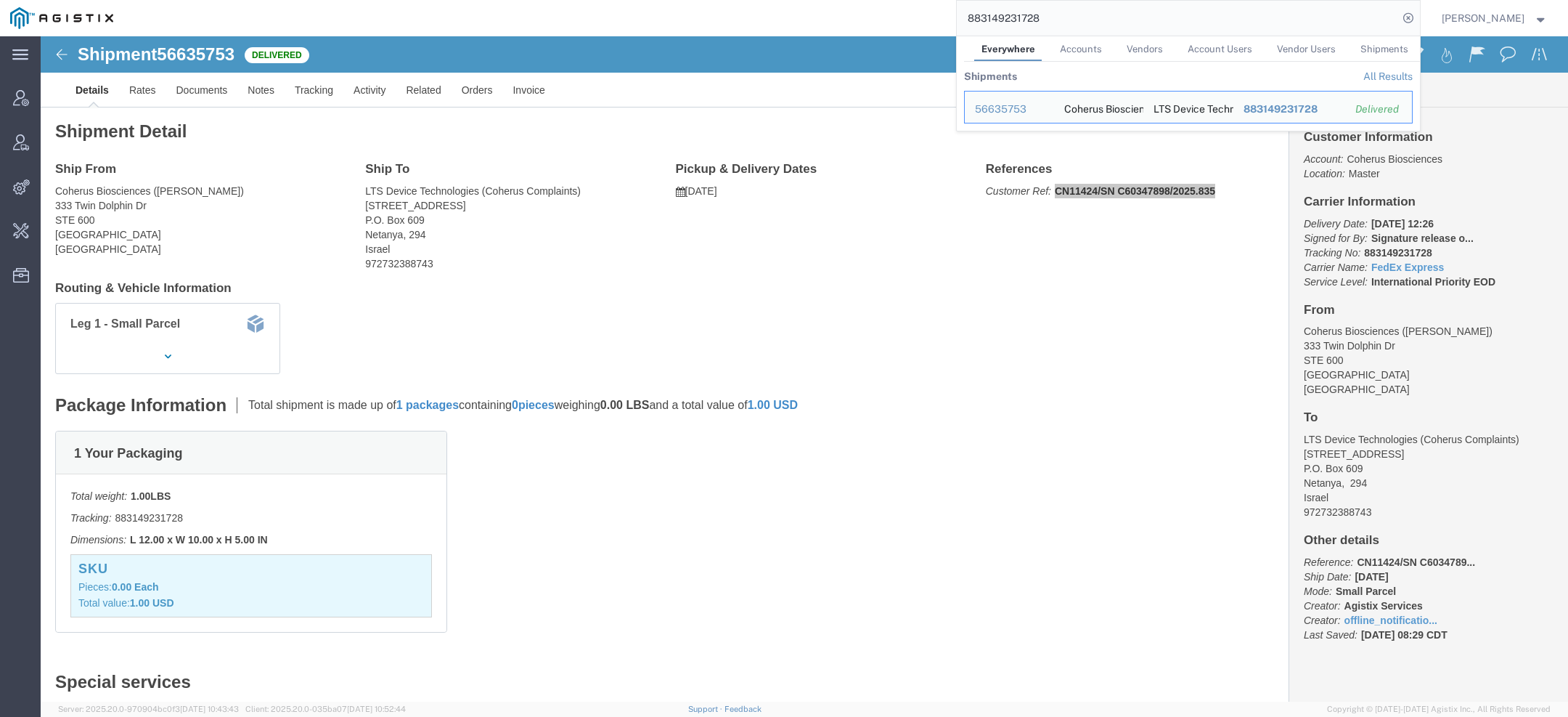
click at [1002, 21] on input "883149231728" at bounding box center [1178, 18] width 441 height 34
paste input "2860212800"
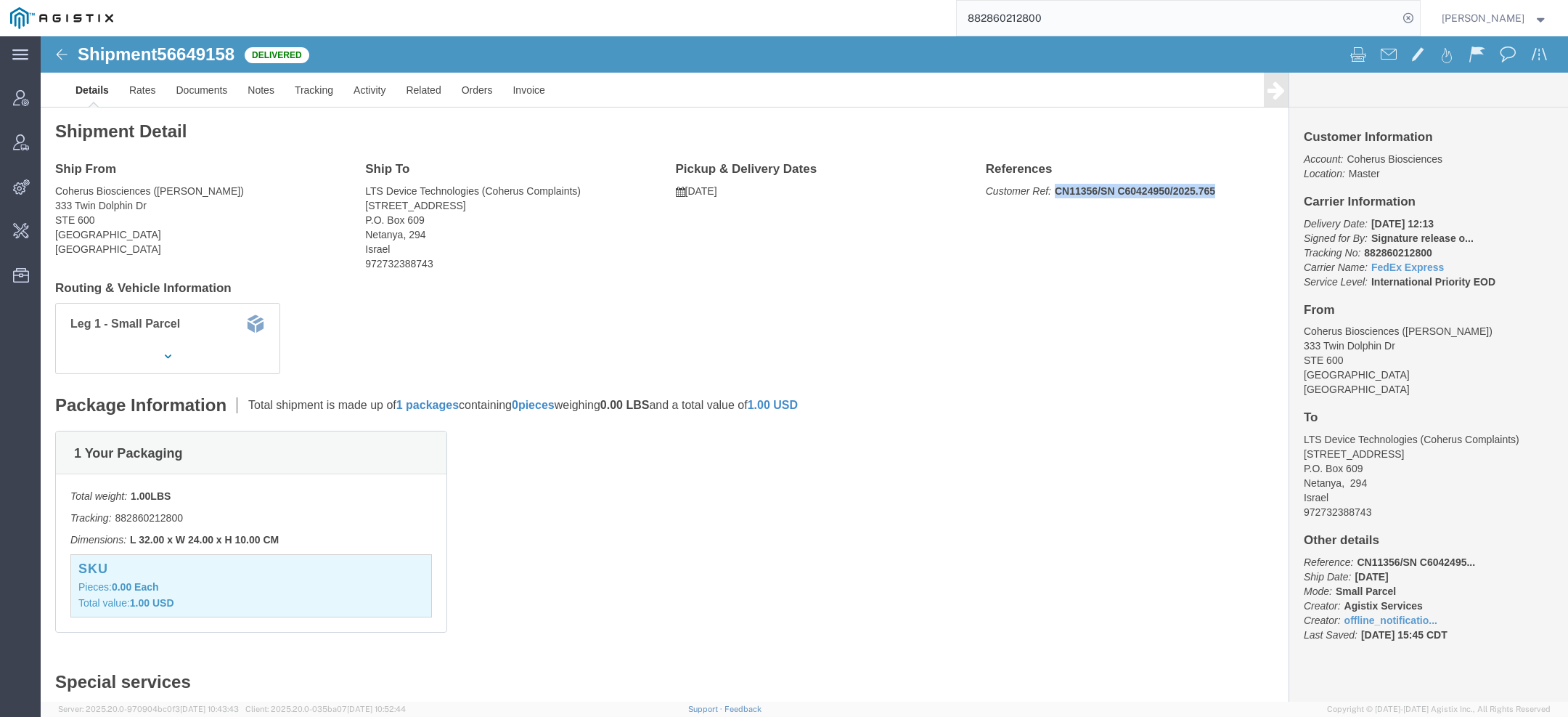
drag, startPoint x: 1009, startPoint y: 150, endPoint x: 1185, endPoint y: 159, distance: 176.2
click p "Customer Ref: CN11356/SN C60424950/2025.765"
drag, startPoint x: 1059, startPoint y: 21, endPoint x: 828, endPoint y: -20, distance: 234.6
click at [828, 0] on html "main_menu Created with Sketch. Collapse Menu Account Manager Vendor Manager Int…" at bounding box center [784, 358] width 1568 height 717
type input "accord bio"
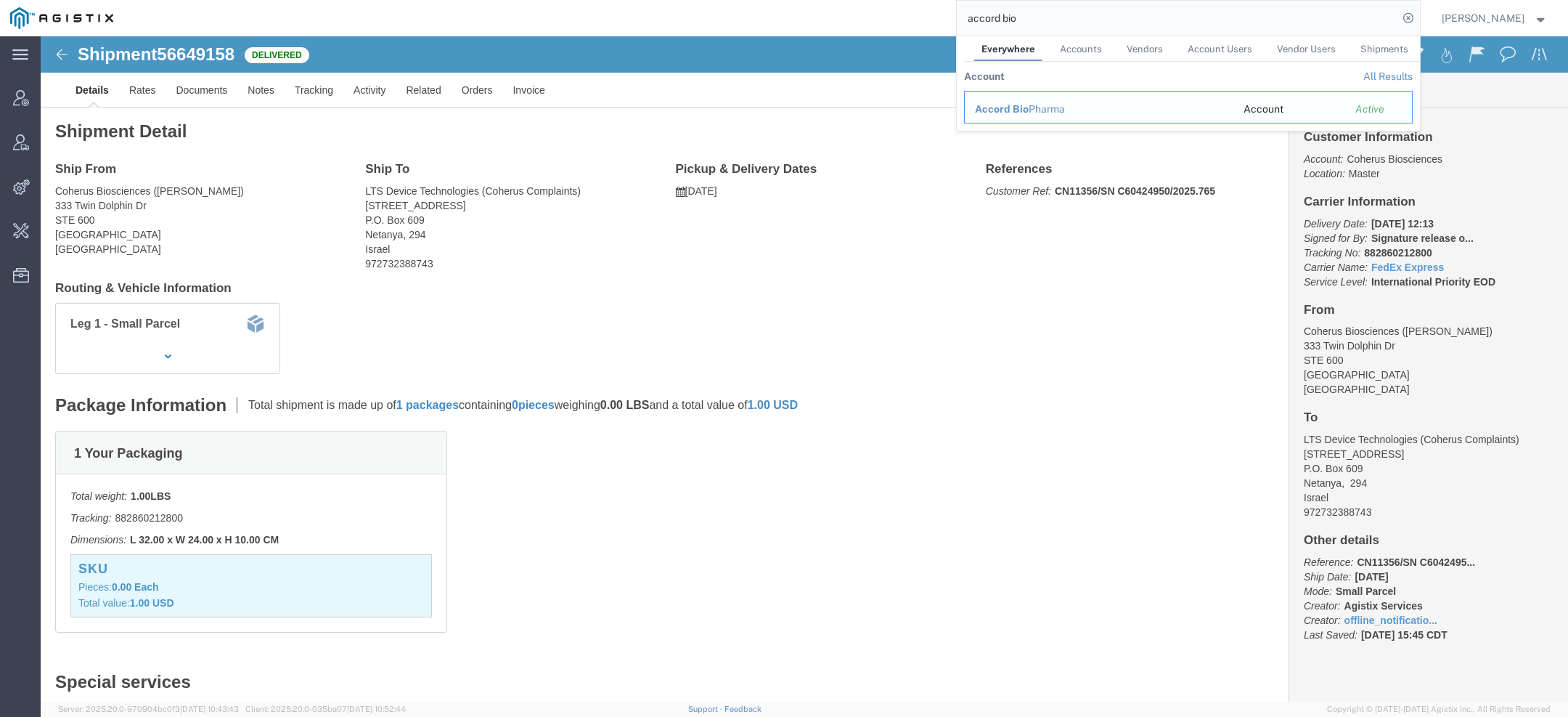
drag, startPoint x: 1014, startPoint y: 108, endPoint x: 974, endPoint y: 72, distance: 53.8
click at [1014, 108] on span "Accord Bio" at bounding box center [1002, 109] width 53 height 11
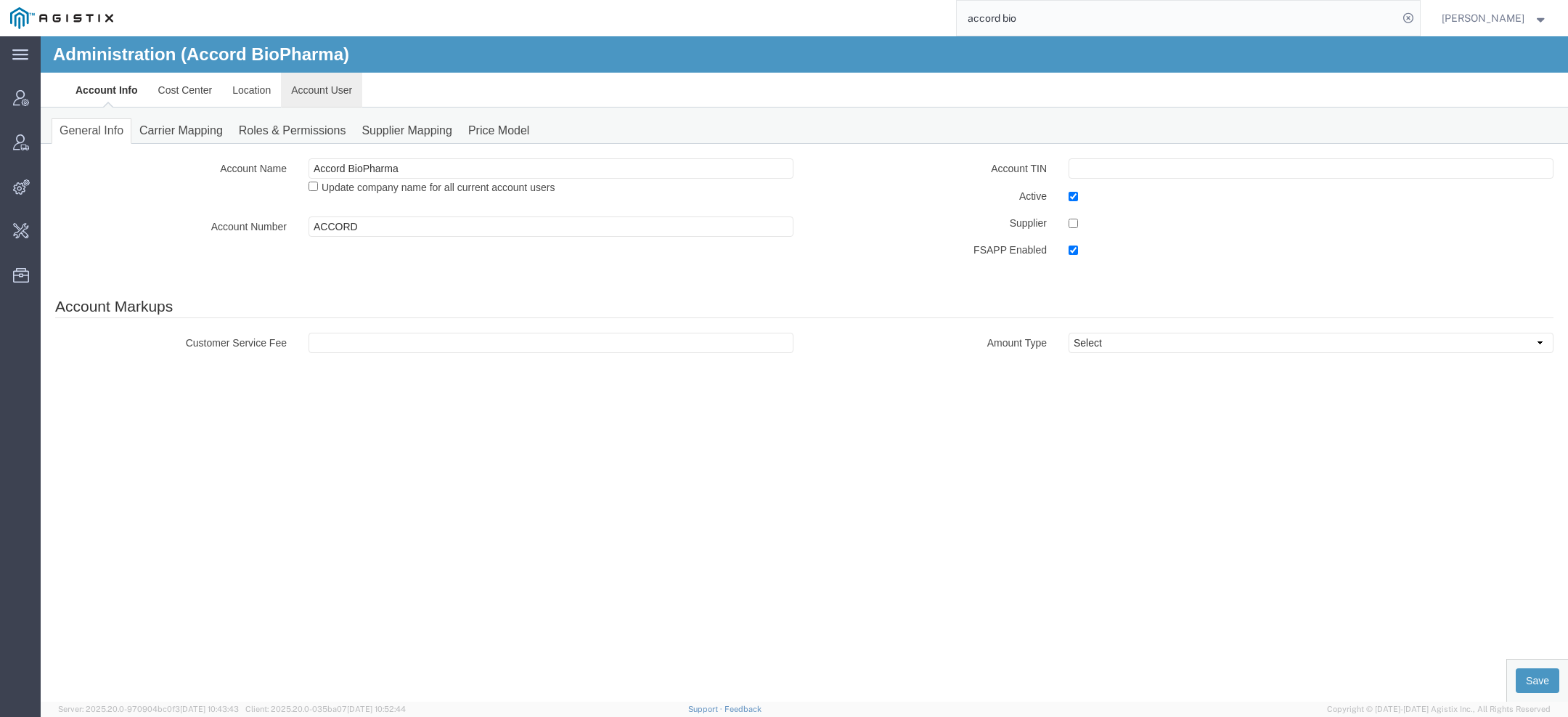
click at [343, 90] on link "Account User" at bounding box center [321, 90] width 81 height 34
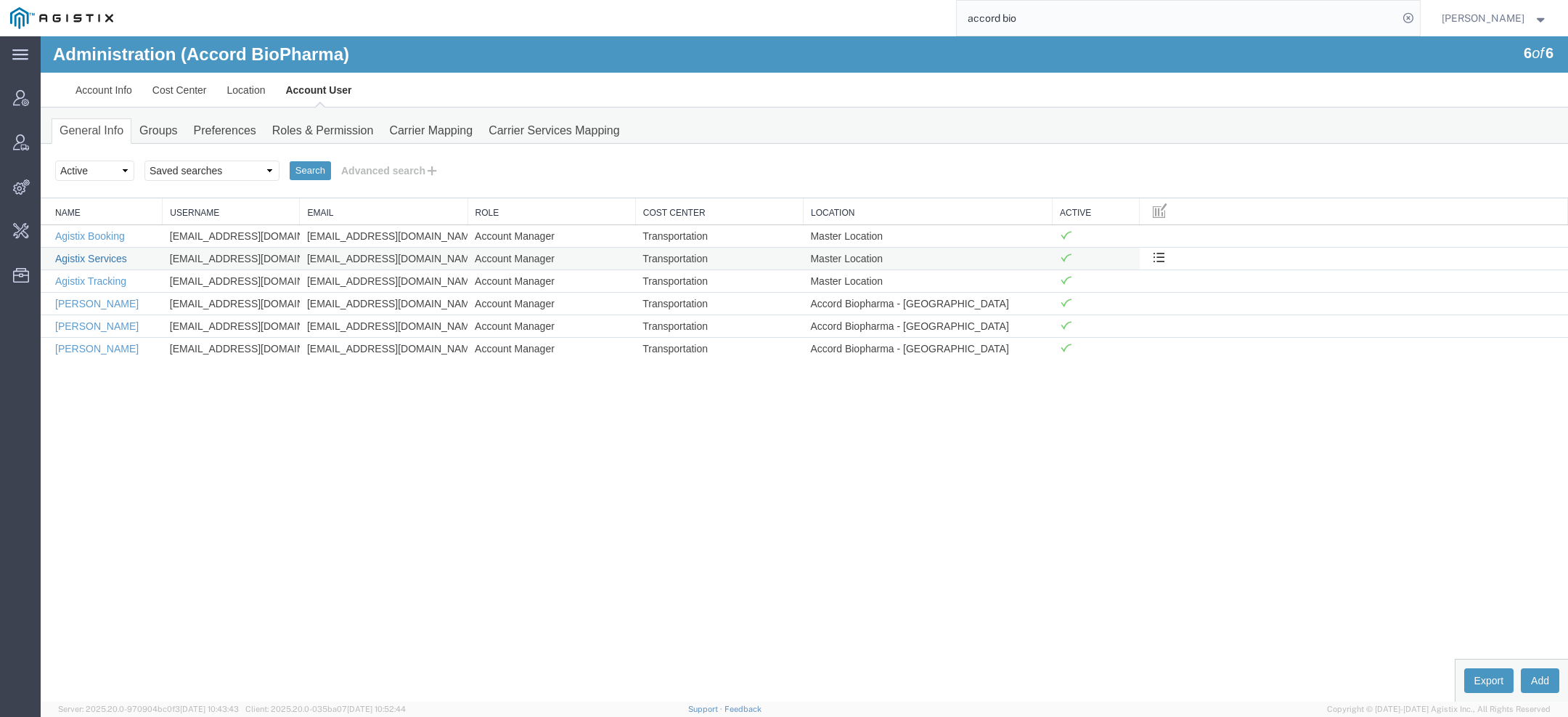
click at [107, 259] on link "Agistix Services" at bounding box center [90, 258] width 72 height 11
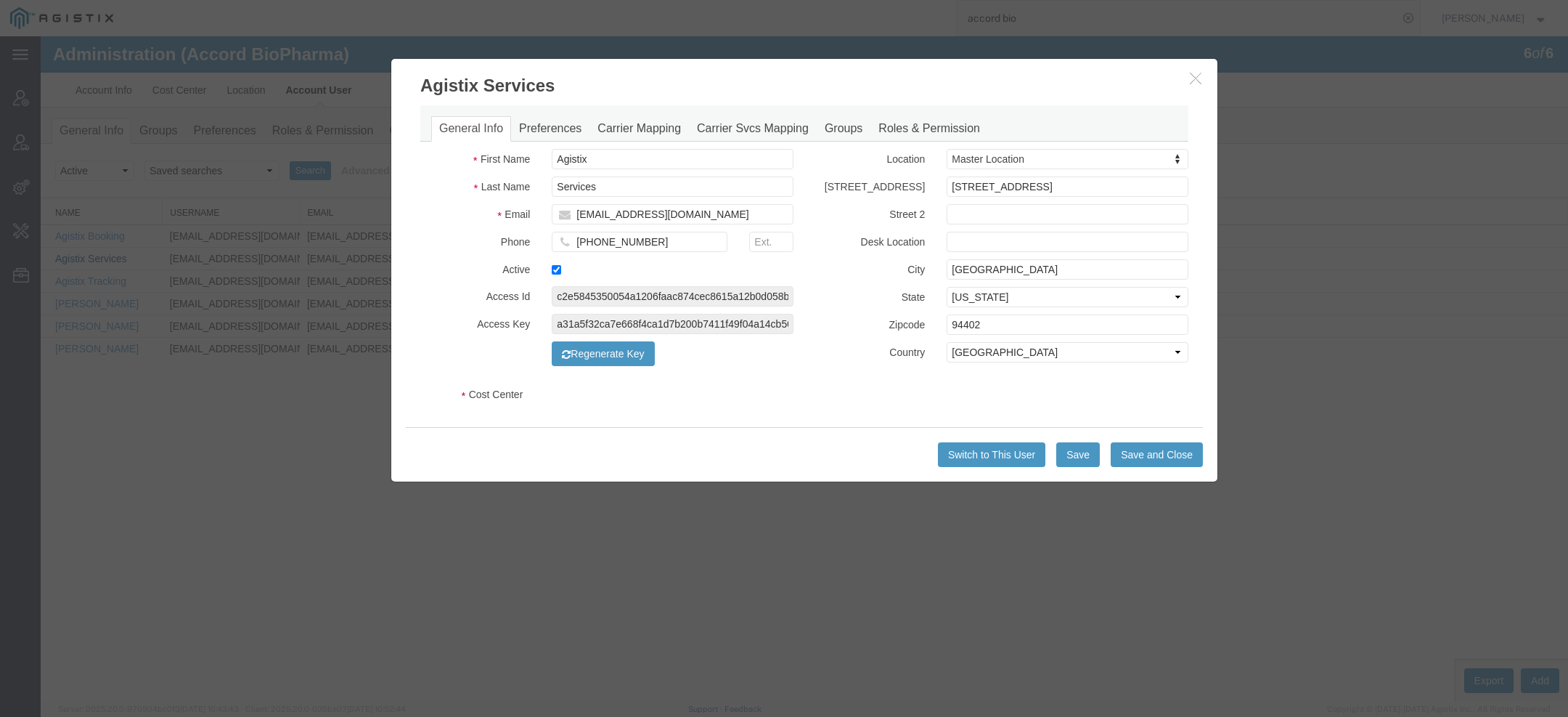
select select "COSTCENTER"
select select "2347869"
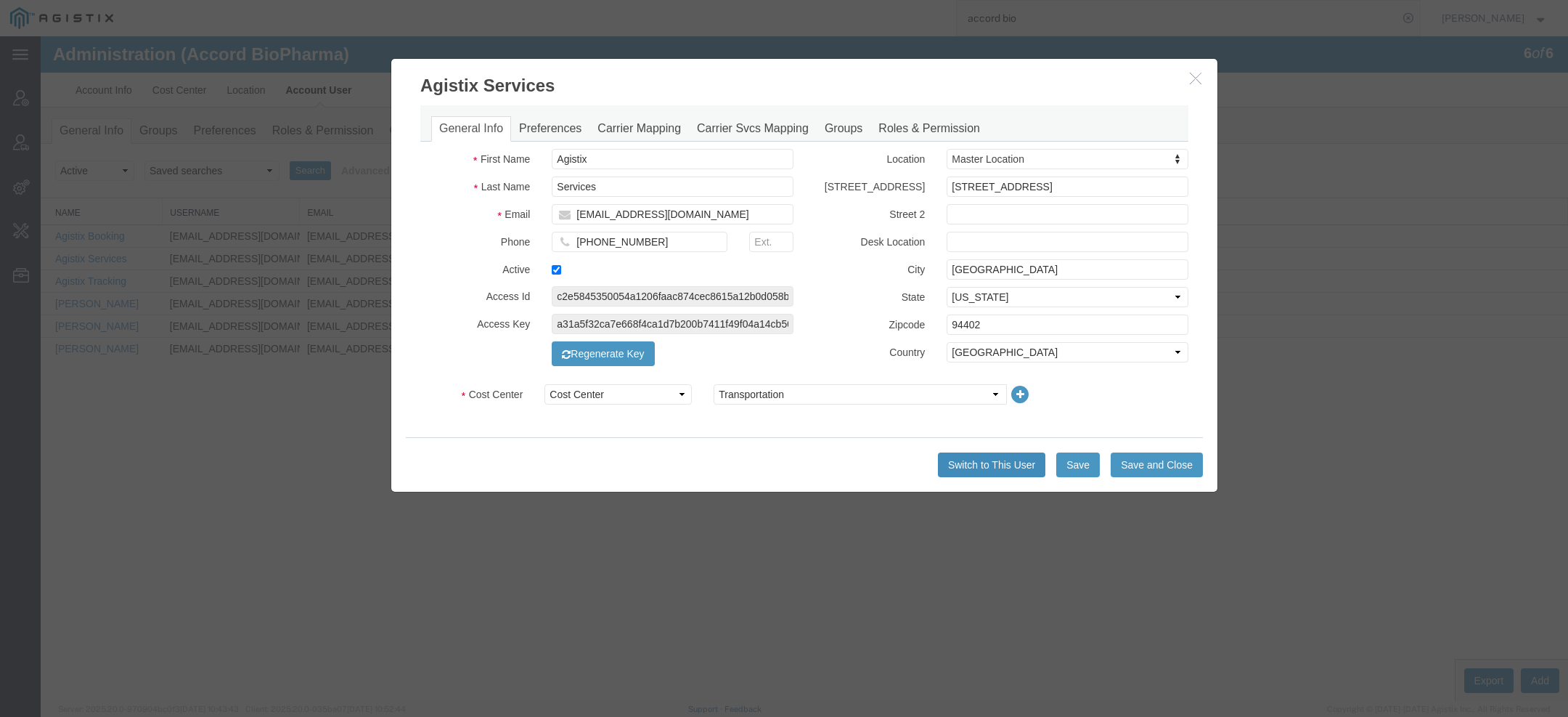
click at [991, 468] on button "Switch to This User" at bounding box center [992, 464] width 108 height 25
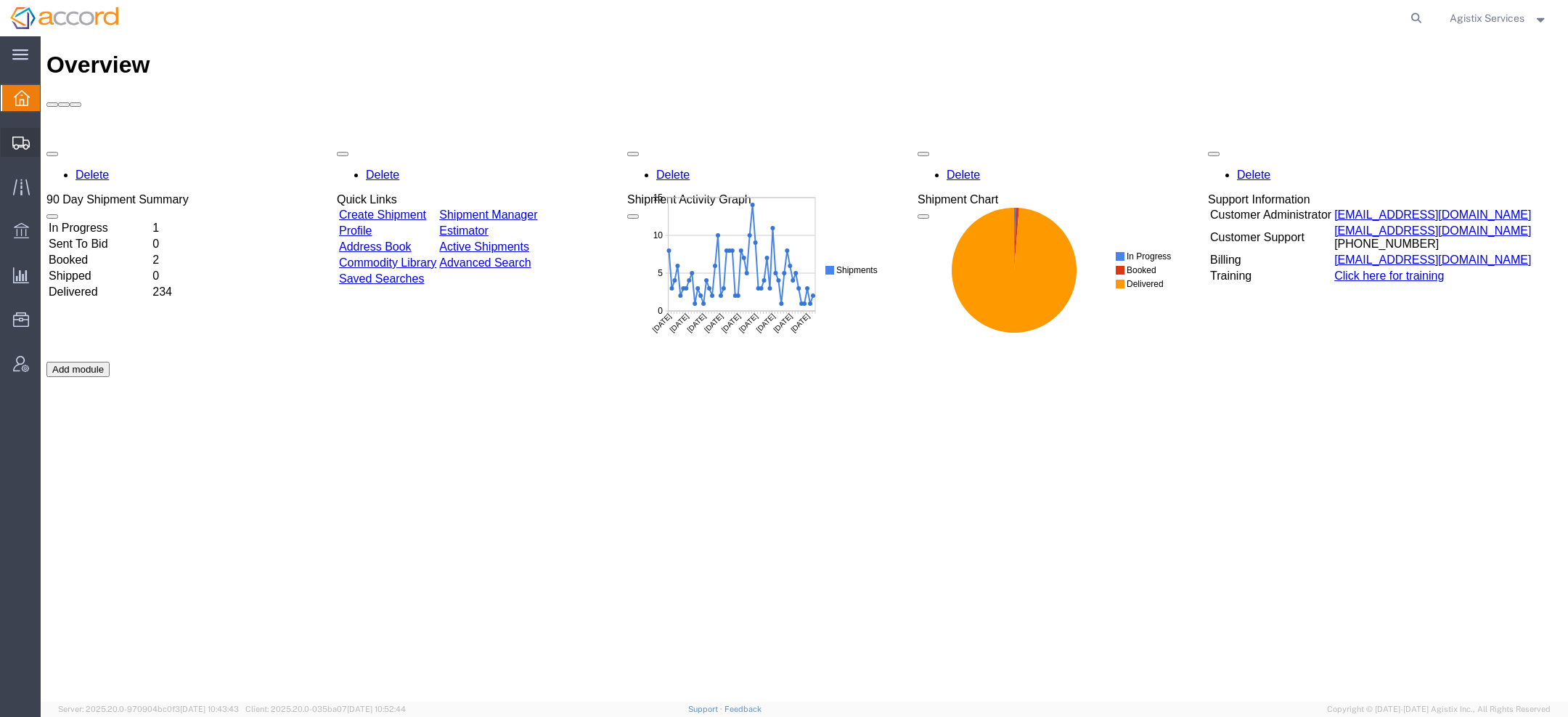
click at [16, 135] on svg-icon at bounding box center [21, 142] width 17 height 15
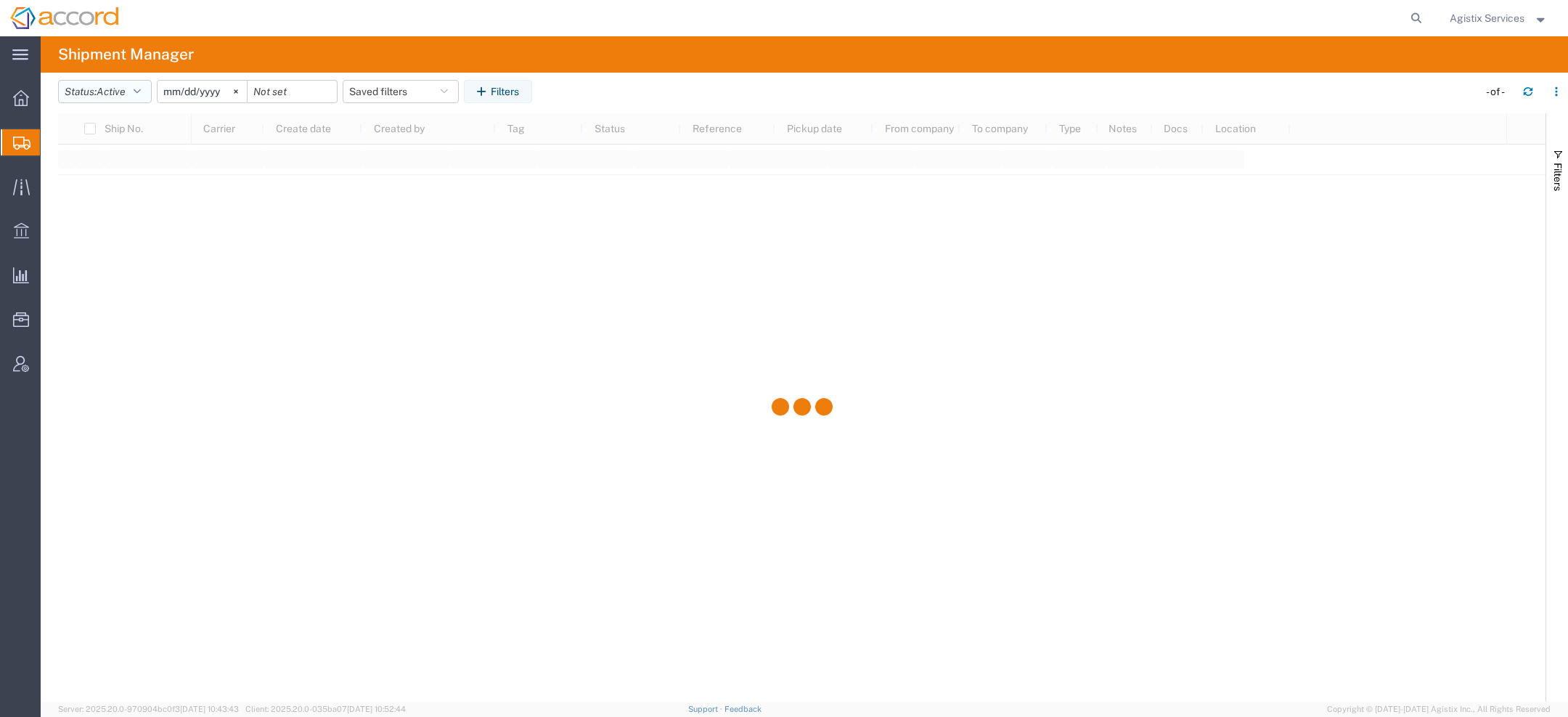
click at [124, 83] on button "Status: Active" at bounding box center [104, 91] width 94 height 23
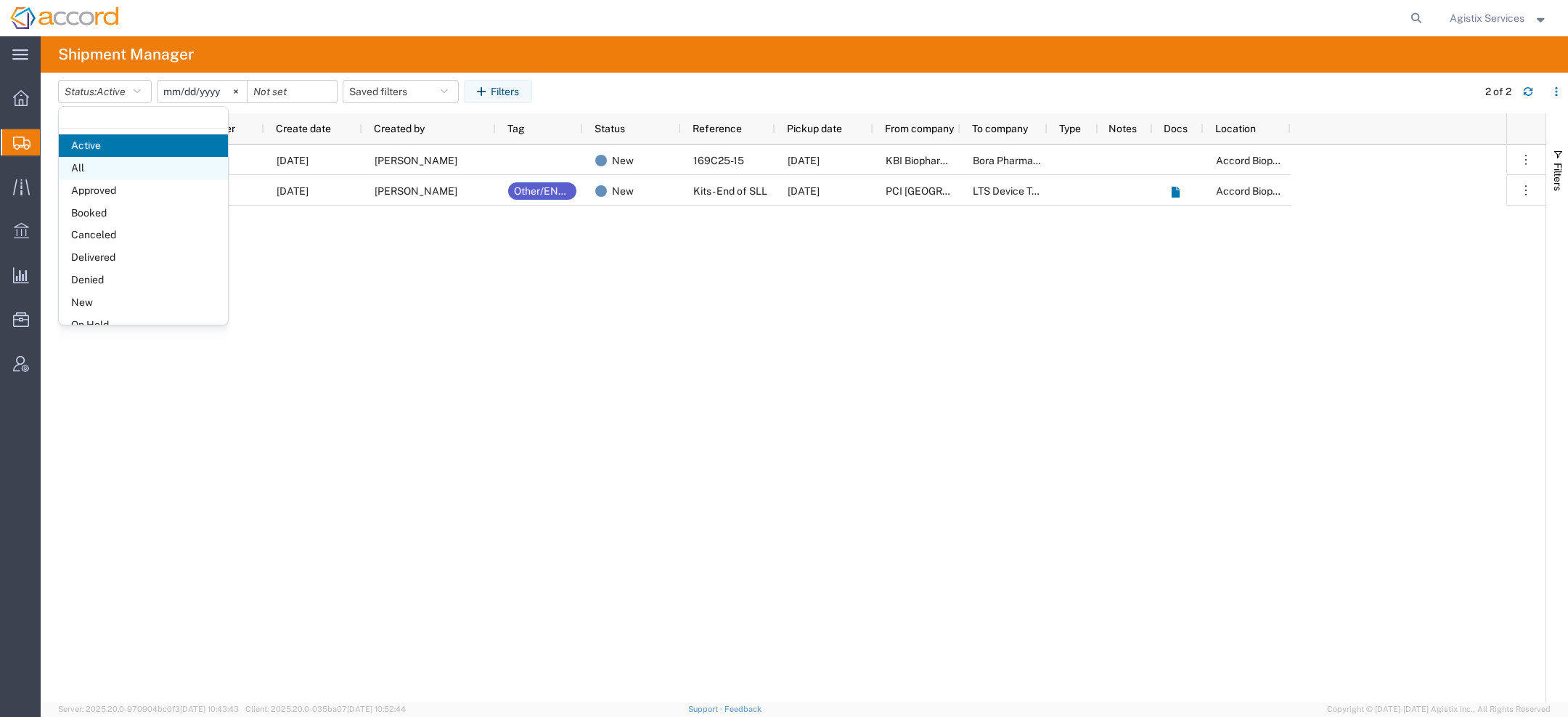
click at [95, 170] on span "All" at bounding box center [143, 168] width 169 height 22
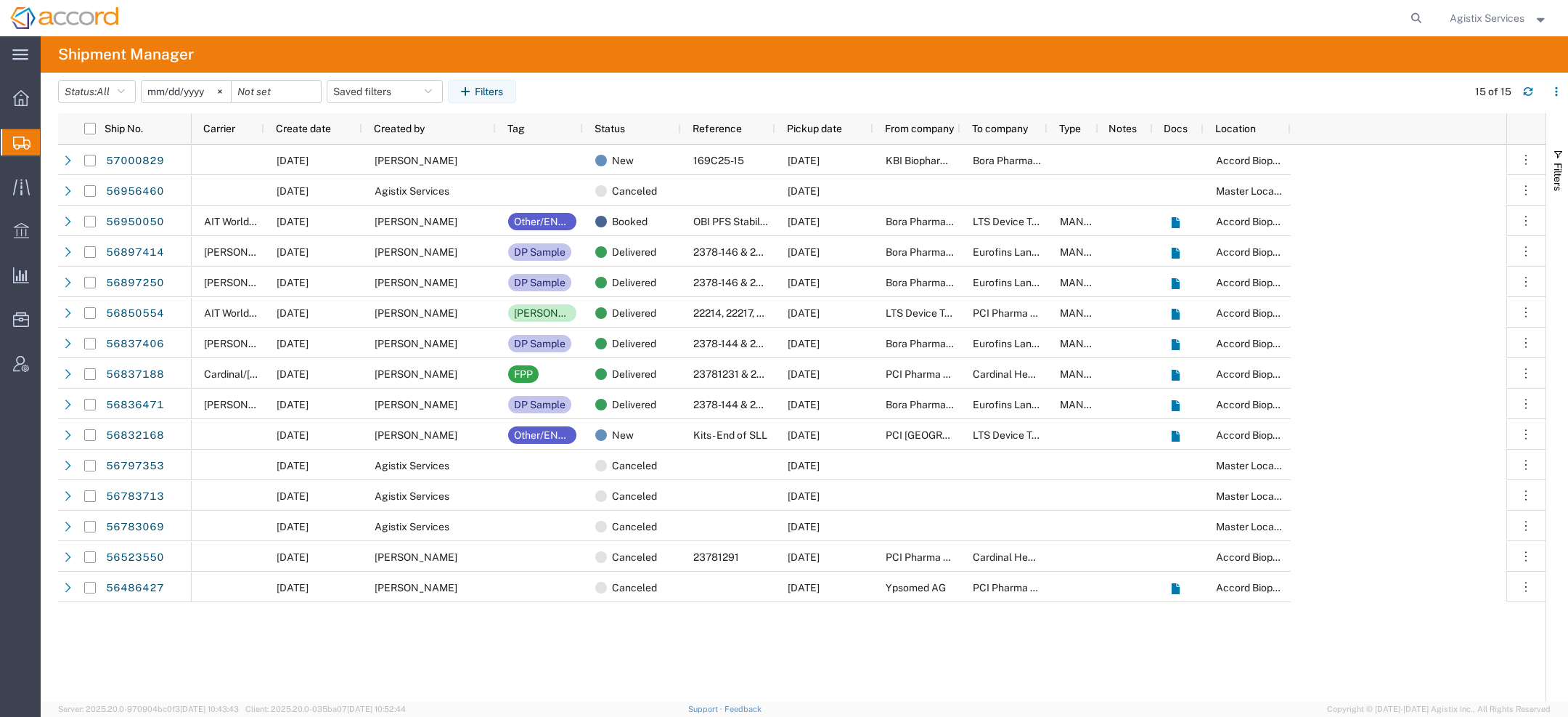
click at [154, 101] on input "2025-09-02" at bounding box center [186, 91] width 90 height 22
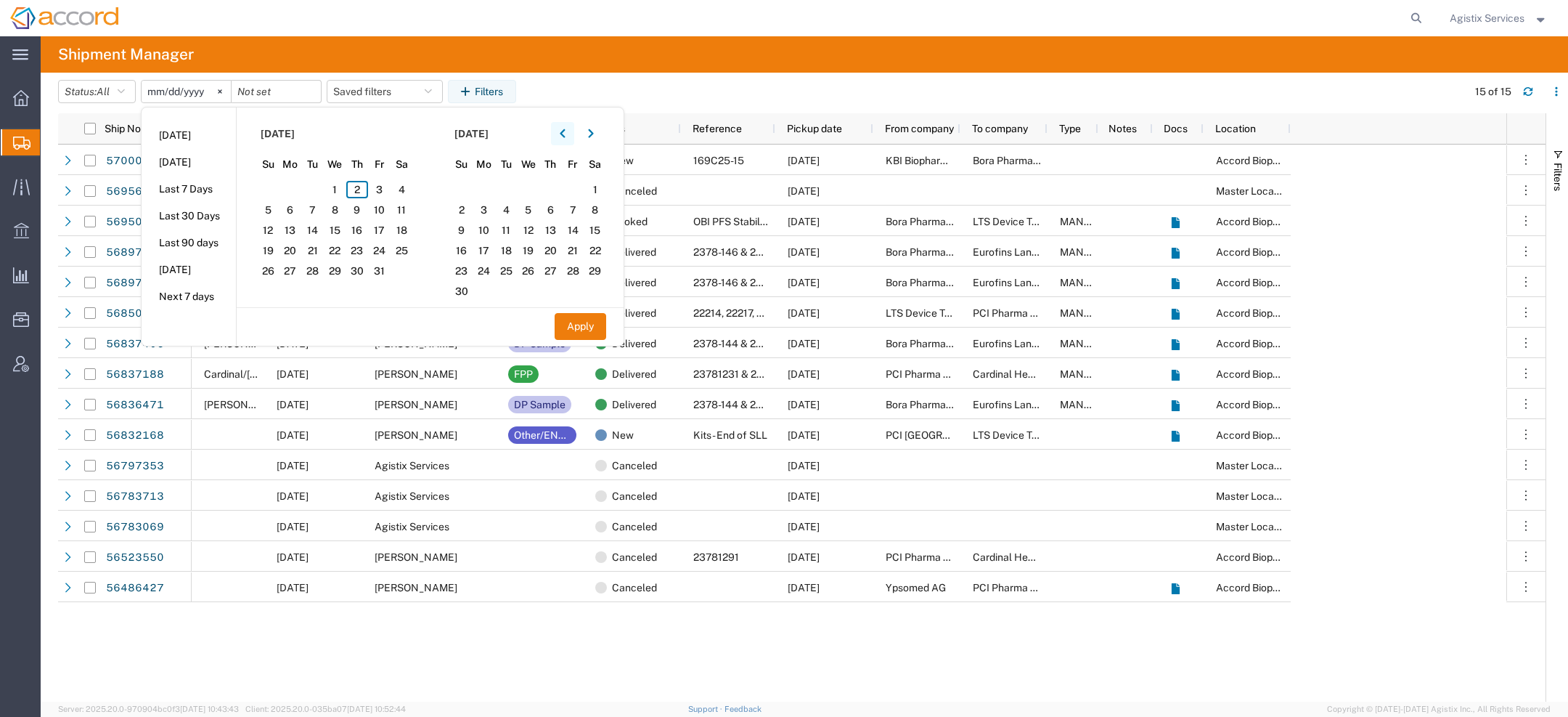
click at [562, 127] on button "button" at bounding box center [563, 134] width 23 height 23
click at [570, 132] on button "button" at bounding box center [563, 134] width 23 height 23
click at [320, 183] on span "1" at bounding box center [313, 190] width 22 height 17
click at [592, 141] on button "button" at bounding box center [591, 134] width 23 height 23
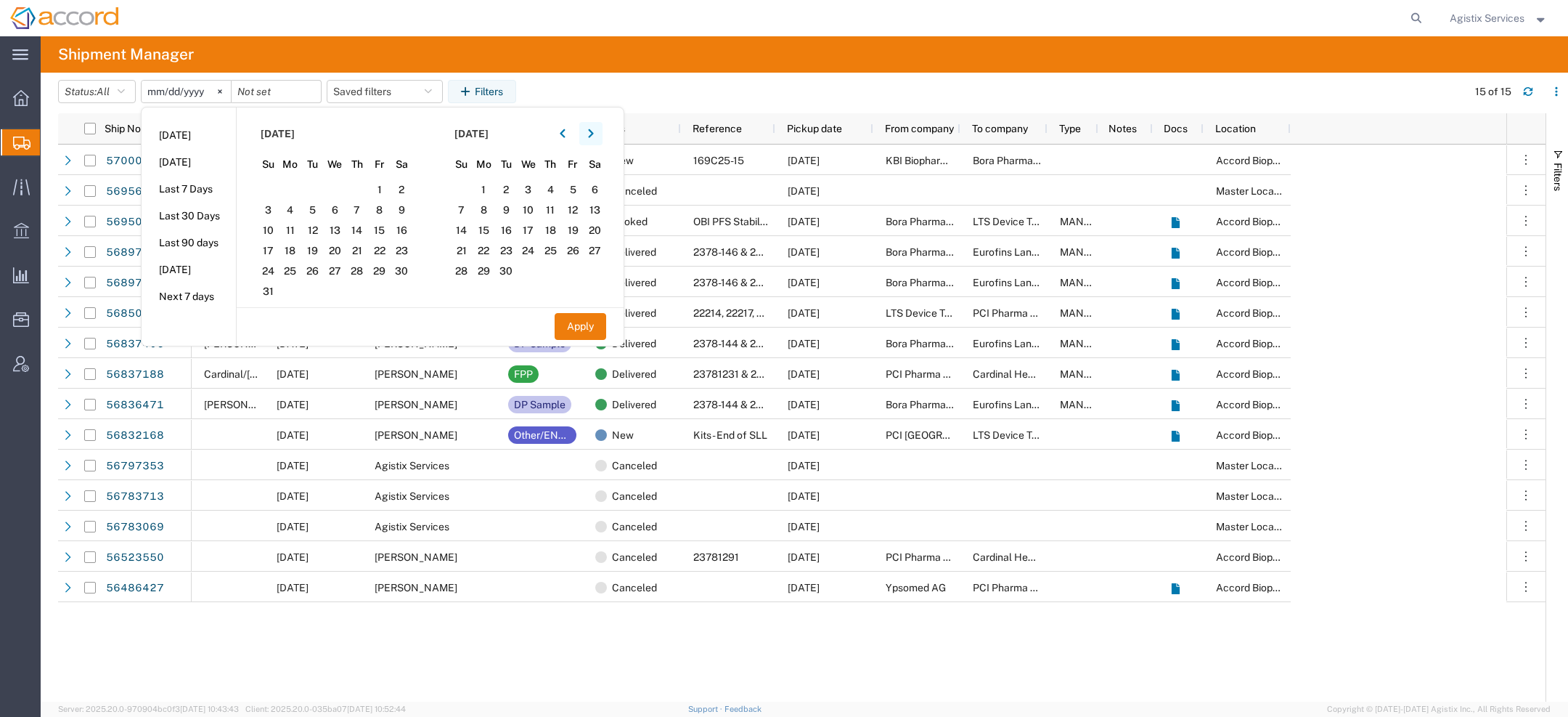
click at [592, 140] on button "button" at bounding box center [591, 134] width 23 height 23
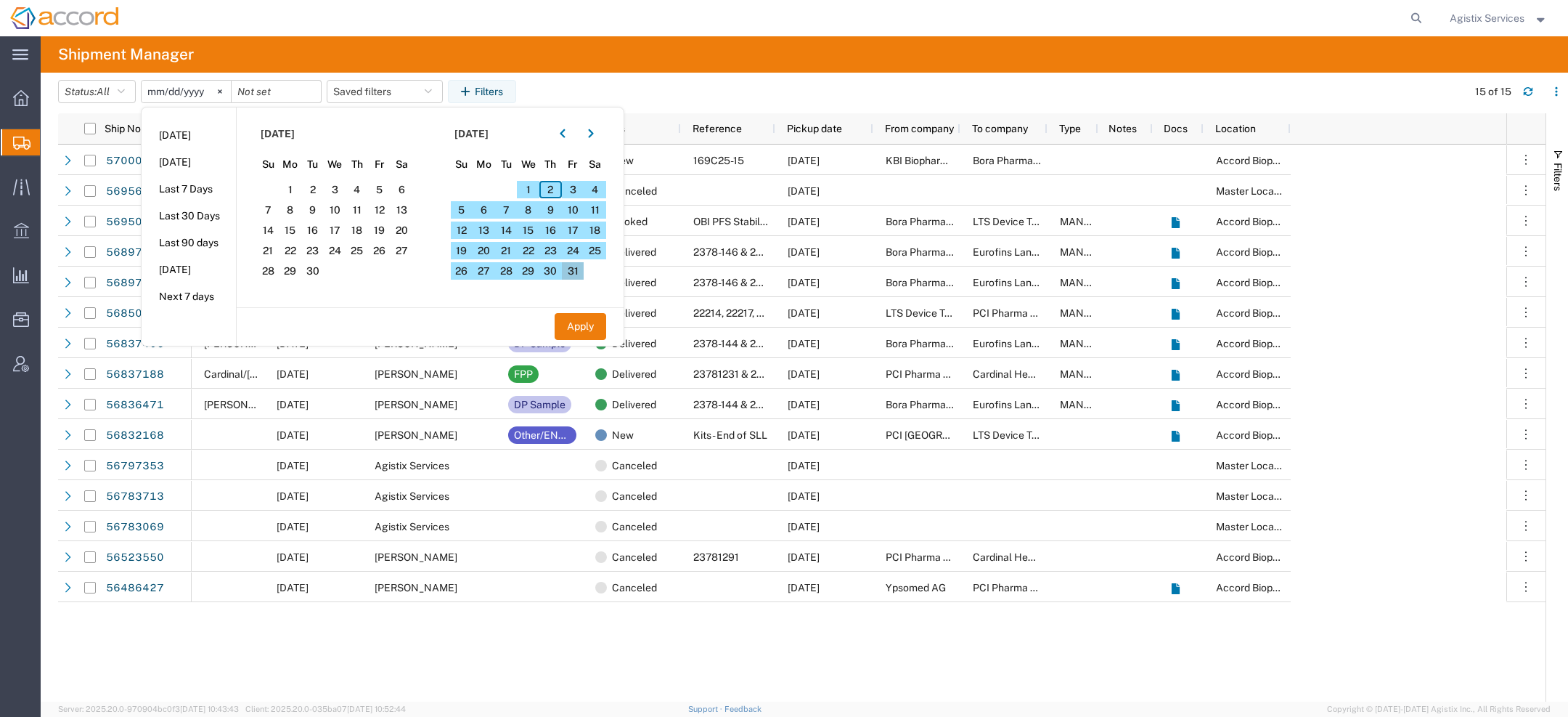
click at [572, 273] on span "31" at bounding box center [573, 271] width 22 height 17
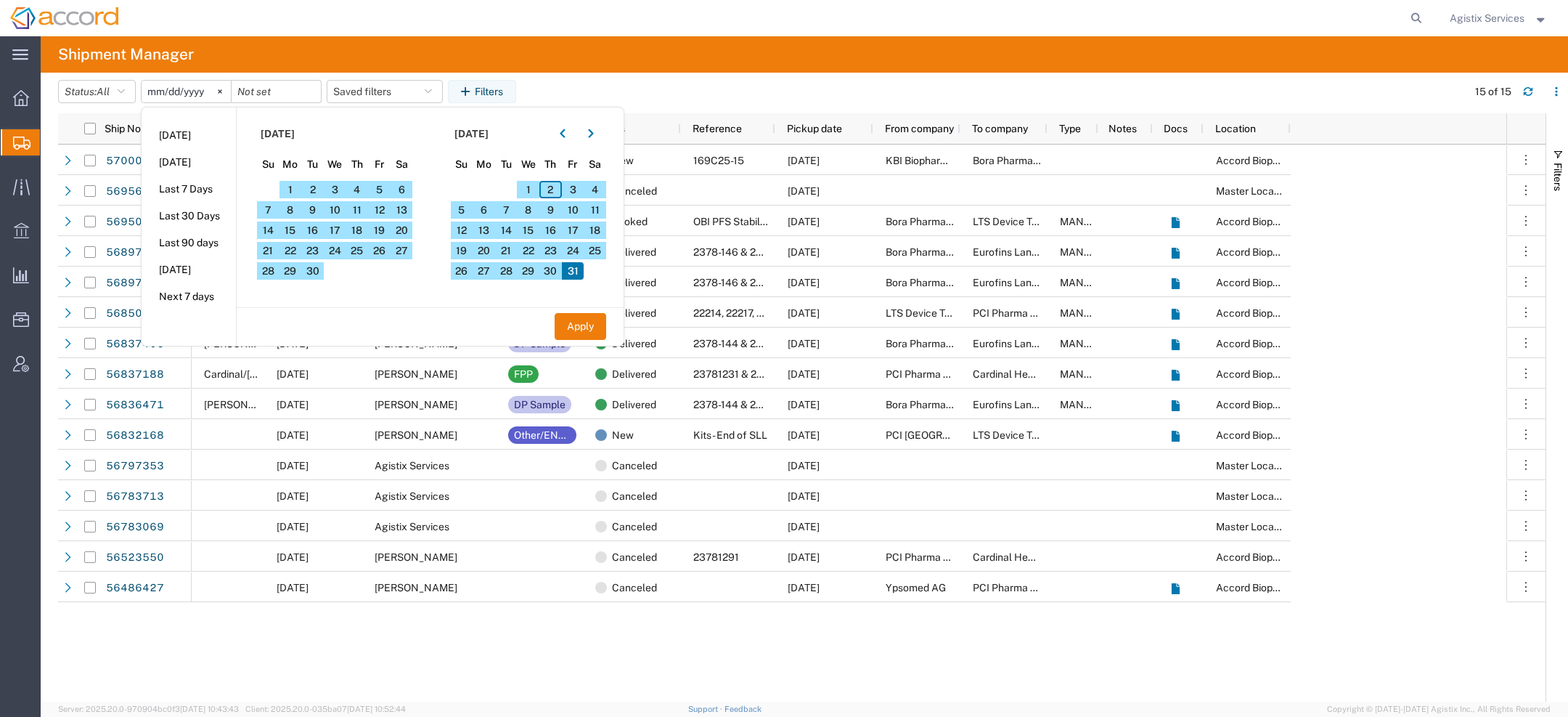
click at [582, 307] on div "Apply" at bounding box center [430, 326] width 387 height 38
click at [582, 320] on button "Apply" at bounding box center [581, 326] width 52 height 27
type input "2025-07-01"
type input "2025-10-31"
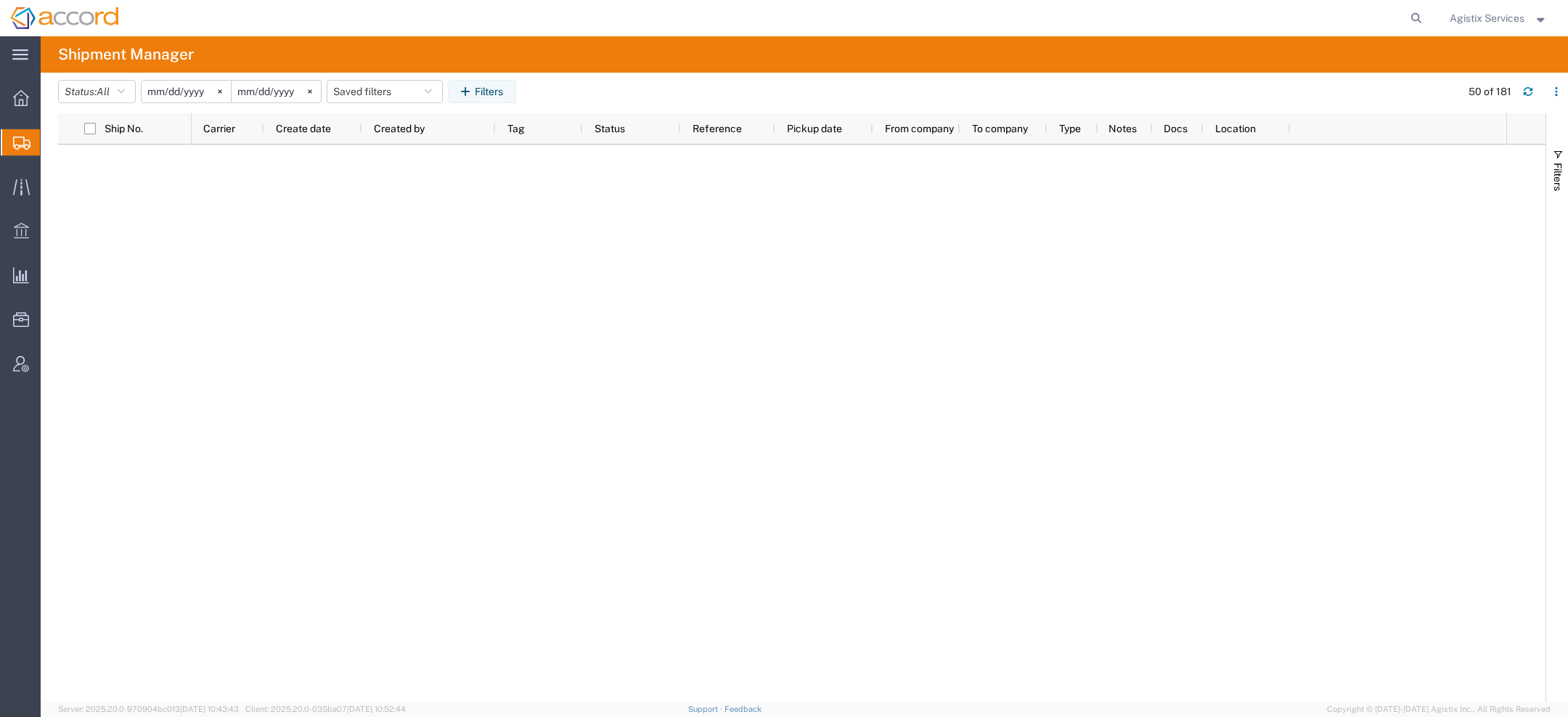
scroll to position [891, 0]
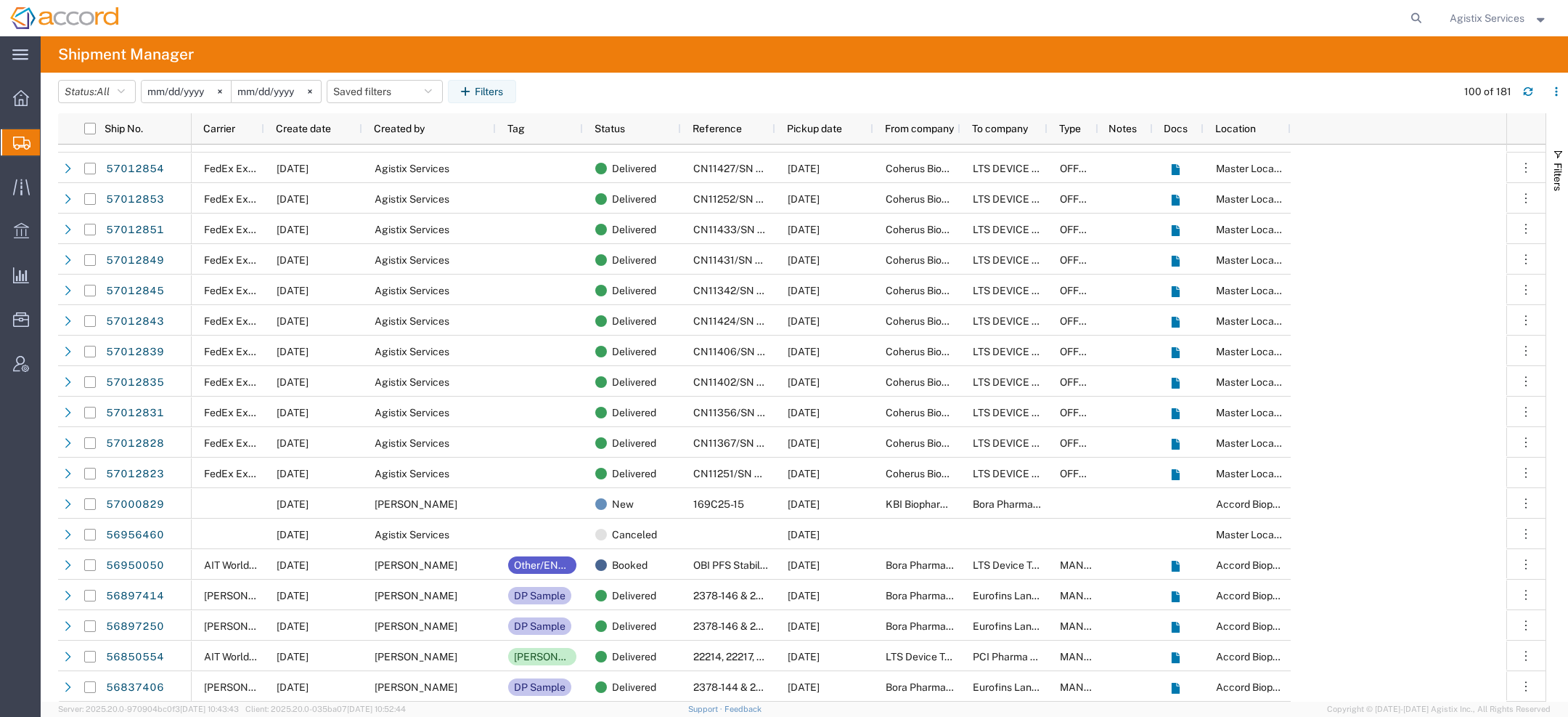
scroll to position [145, 0]
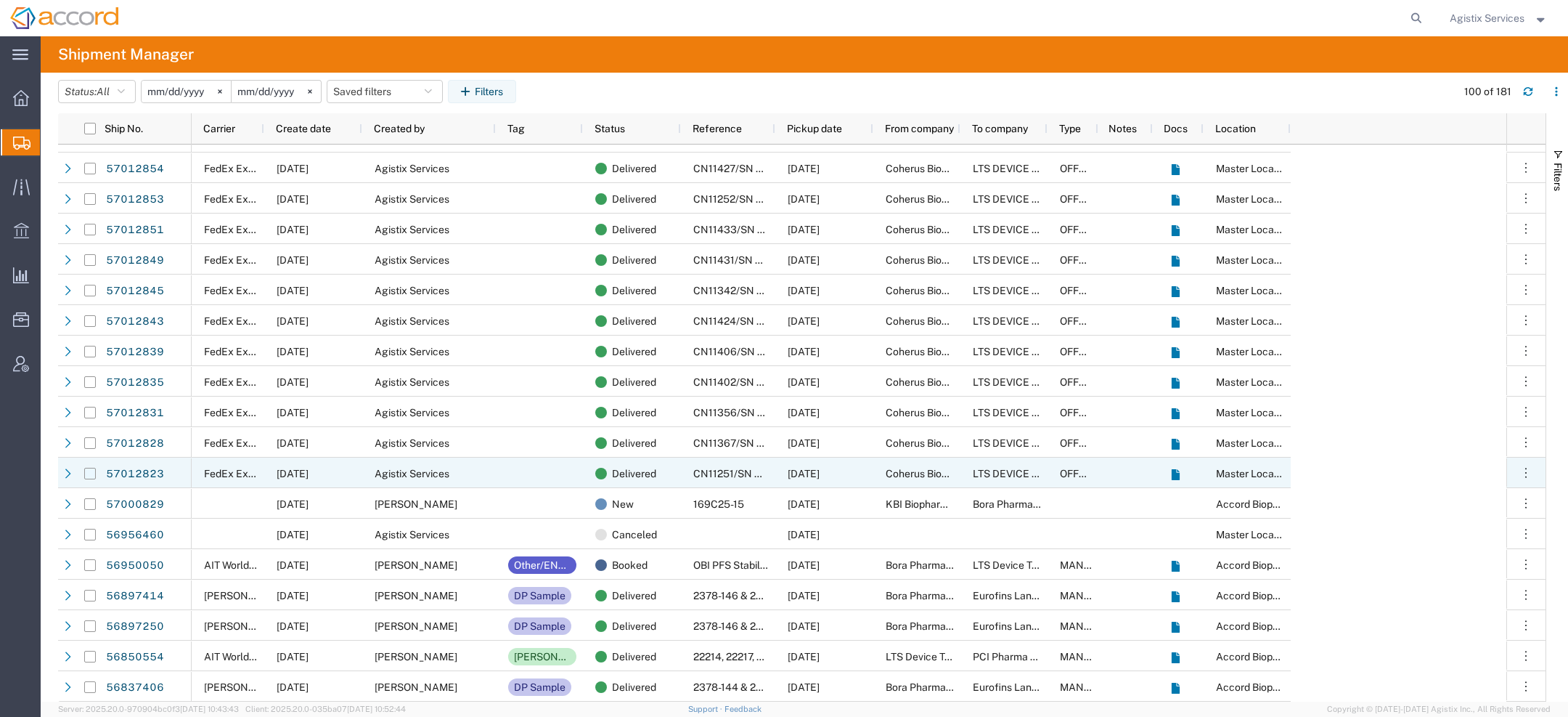
click at [90, 472] on input "Press Space to toggle row selection (unchecked)" at bounding box center [90, 473] width 11 height 11
checkbox input "true"
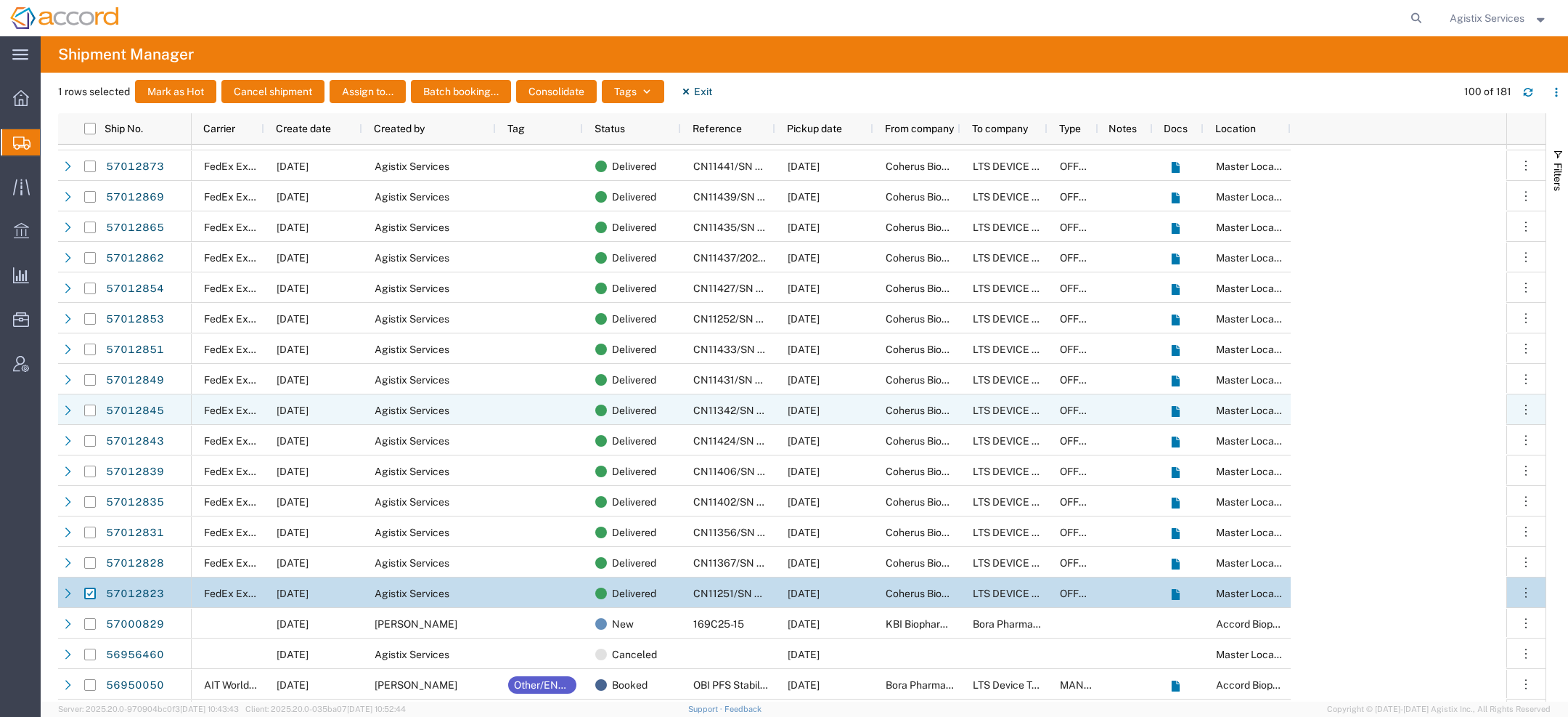
scroll to position [0, 0]
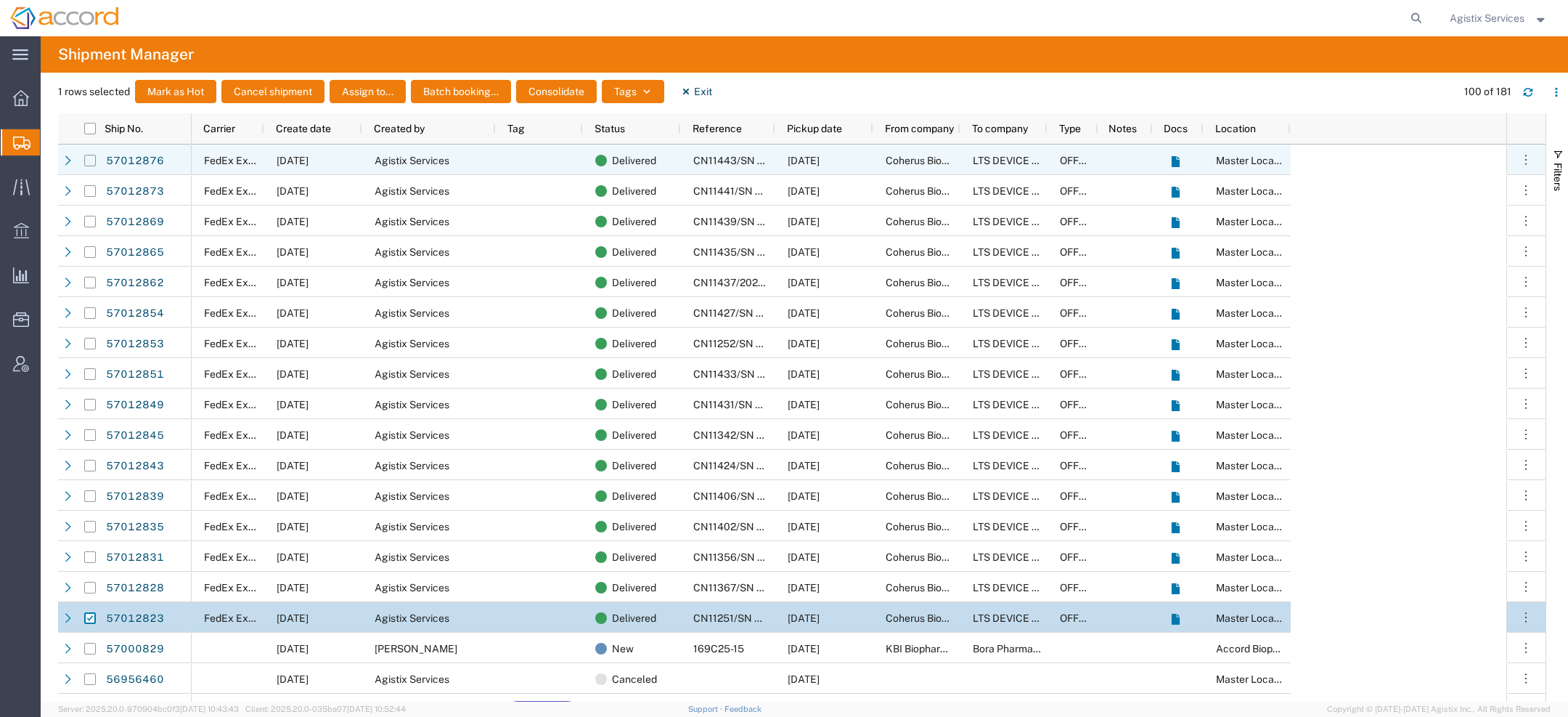
click at [90, 164] on input "Press Space to toggle row selection (unchecked)" at bounding box center [90, 160] width 11 height 11
checkbox input "true"
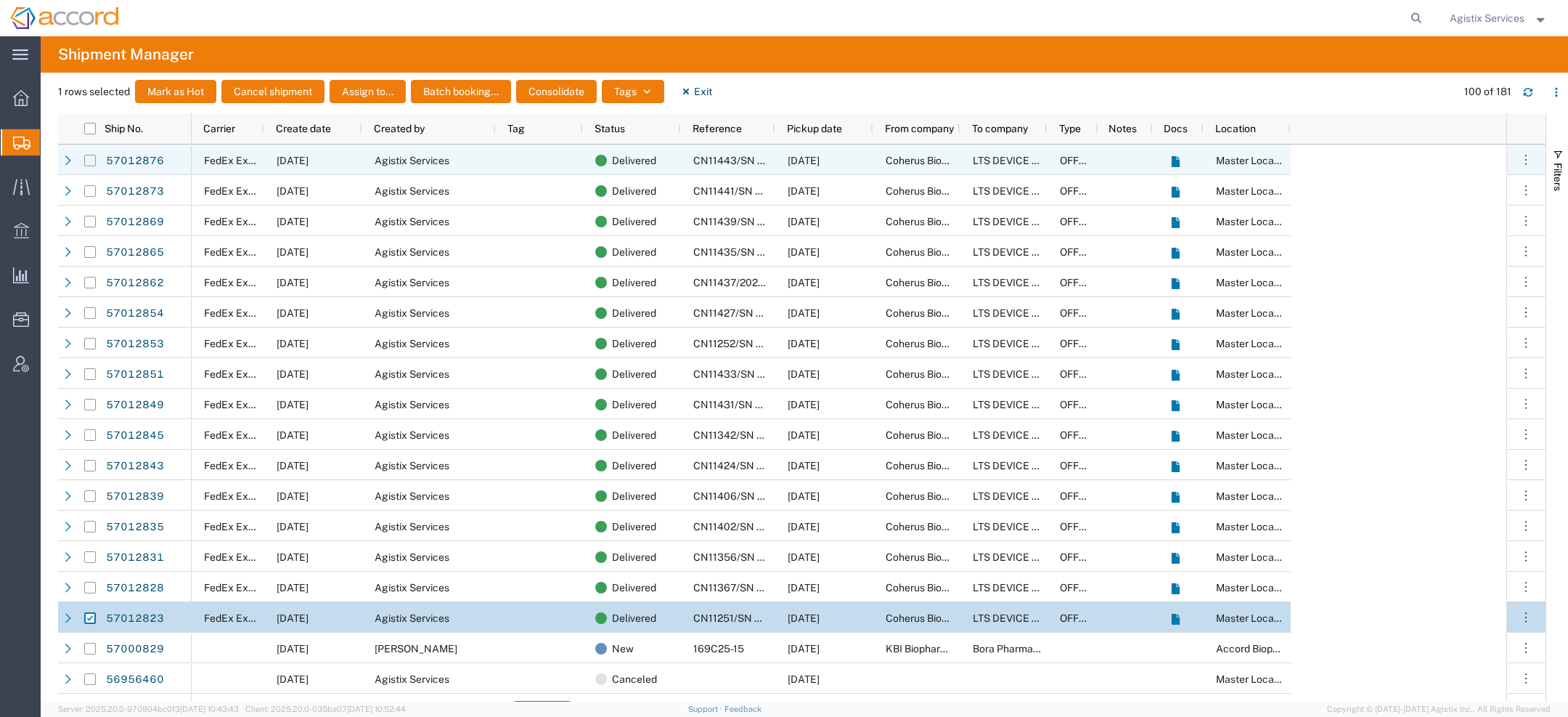
checkbox input "true"
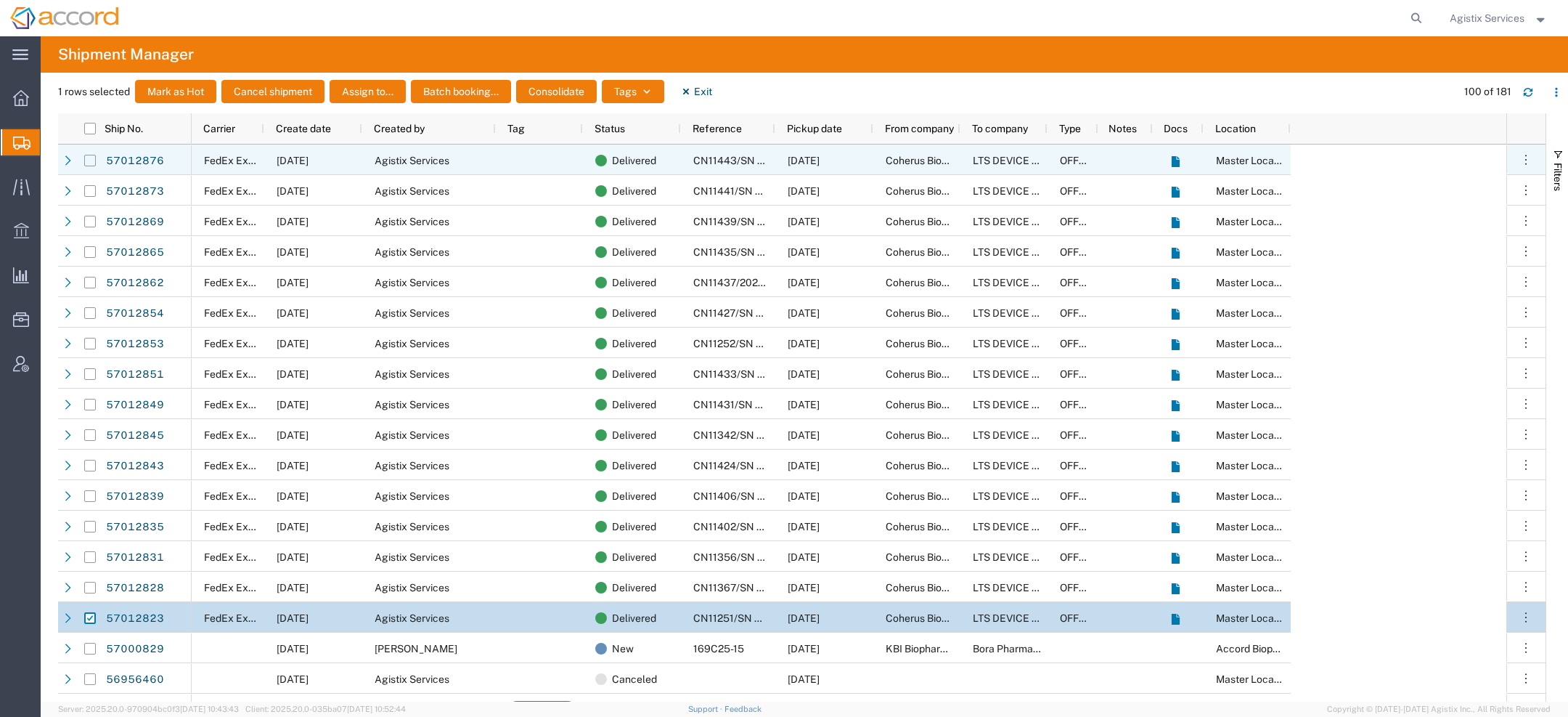
checkbox input "true"
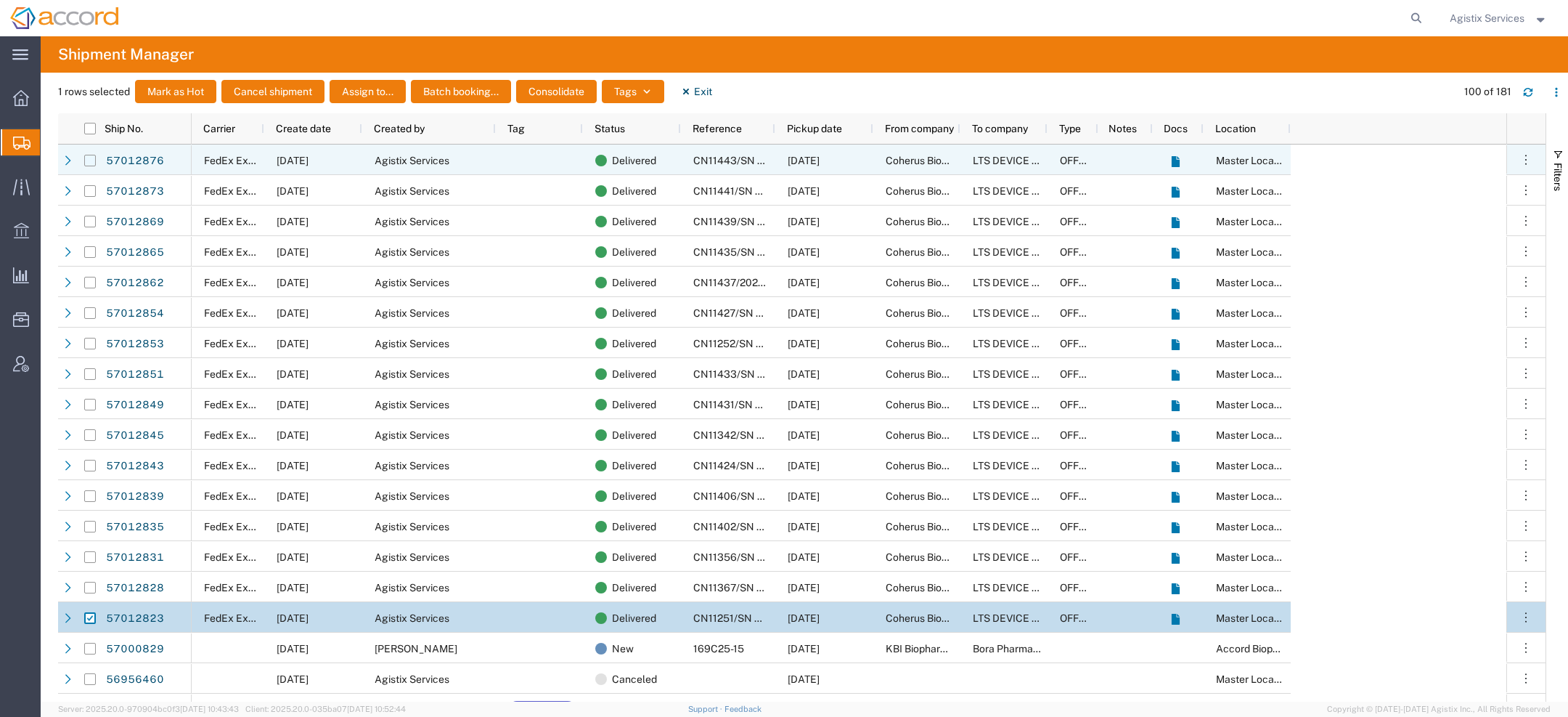
checkbox input "true"
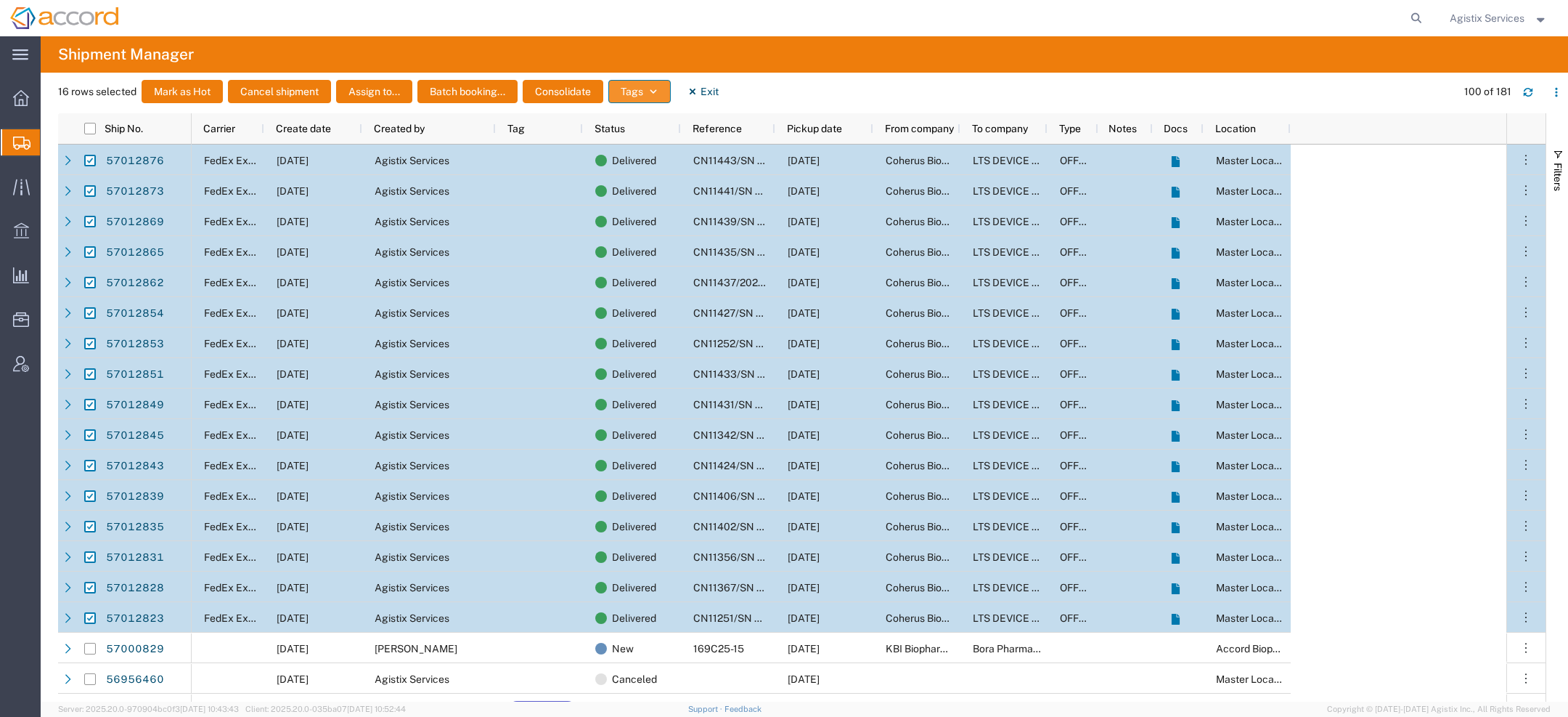
click at [644, 85] on button "Tags" at bounding box center [639, 91] width 62 height 23
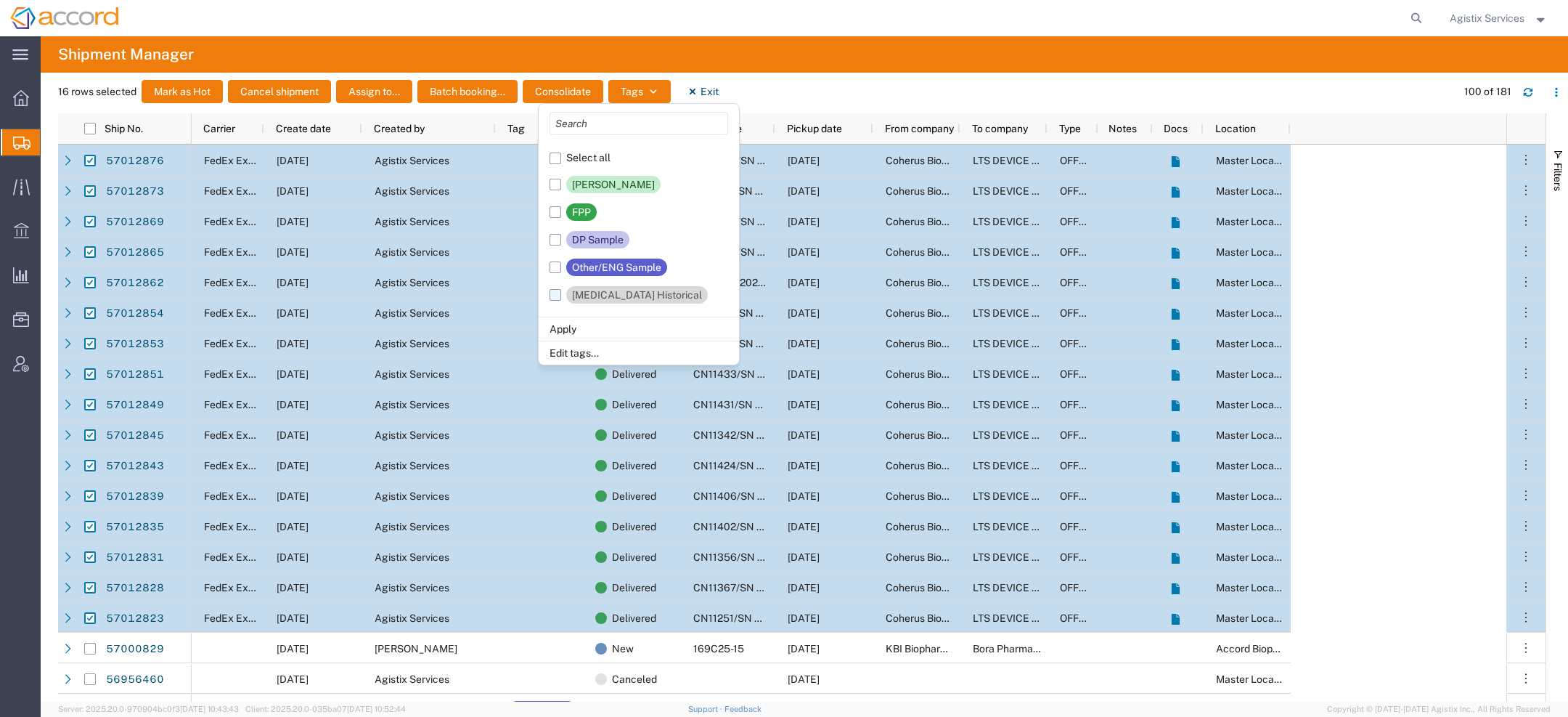
click at [606, 295] on div "Udenyca Historical" at bounding box center [637, 295] width 130 height 17
click at [0, 0] on input "Udenyca Historical" at bounding box center [0, 0] width 0 height 0
click at [573, 331] on li "Apply" at bounding box center [638, 328] width 201 height 24
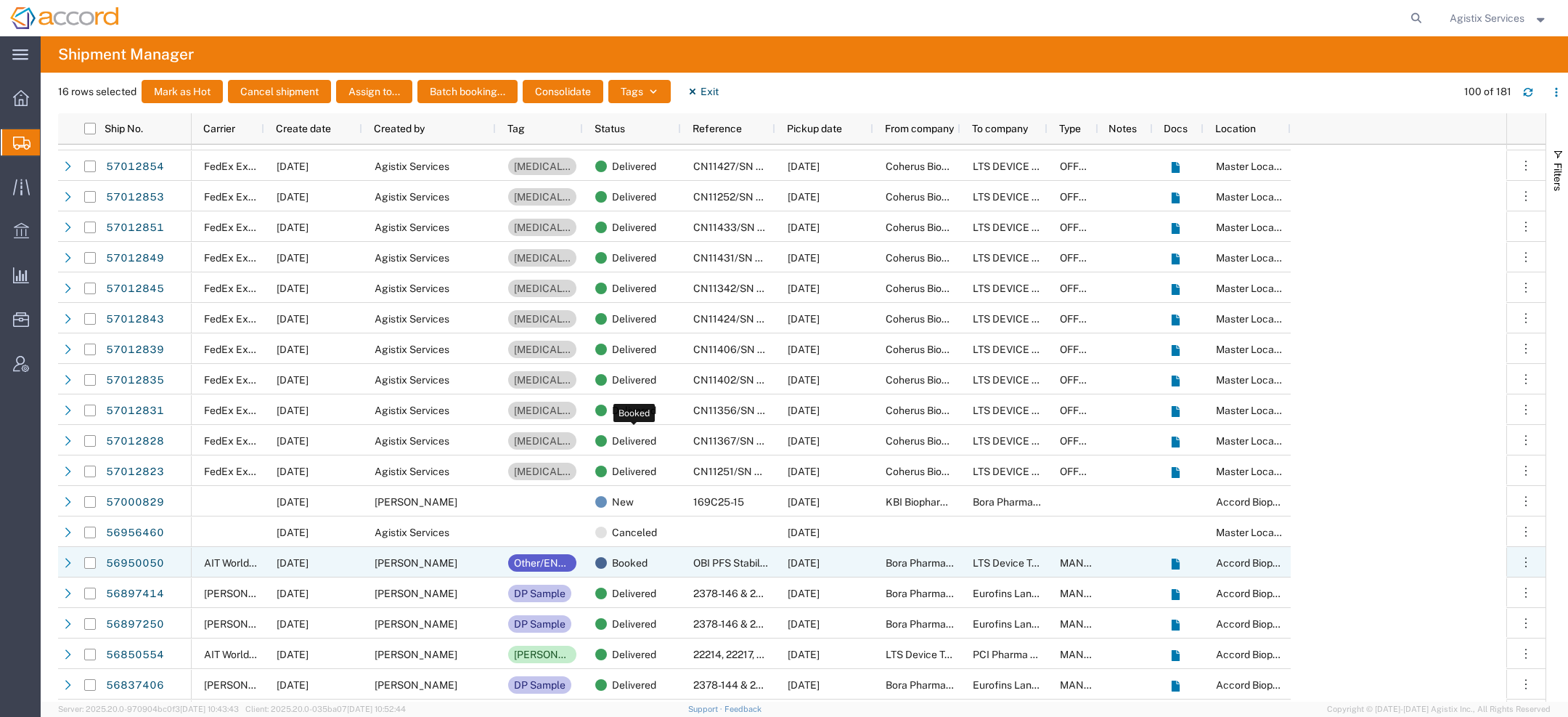
scroll to position [281, 0]
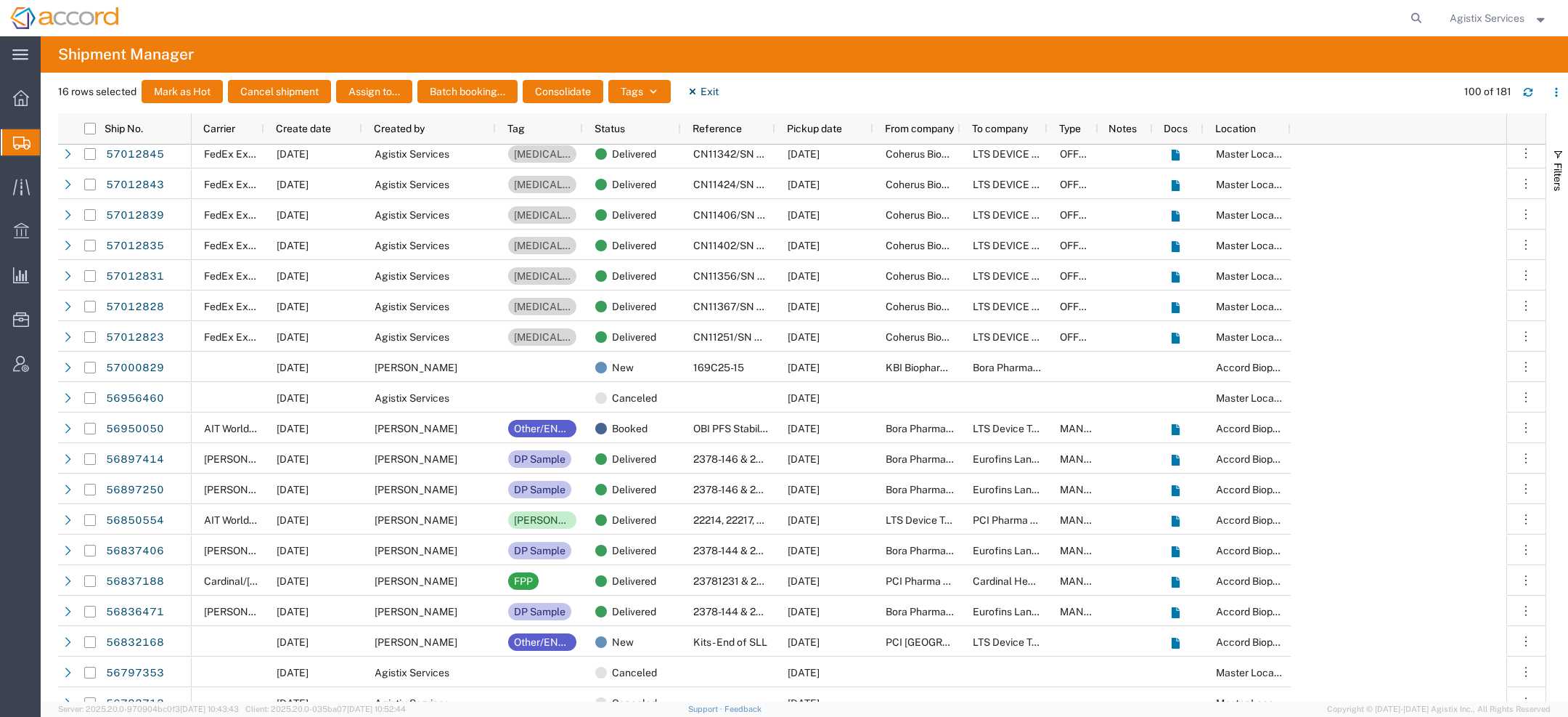
click at [1499, 17] on span "Agistix Services" at bounding box center [1487, 18] width 75 height 16
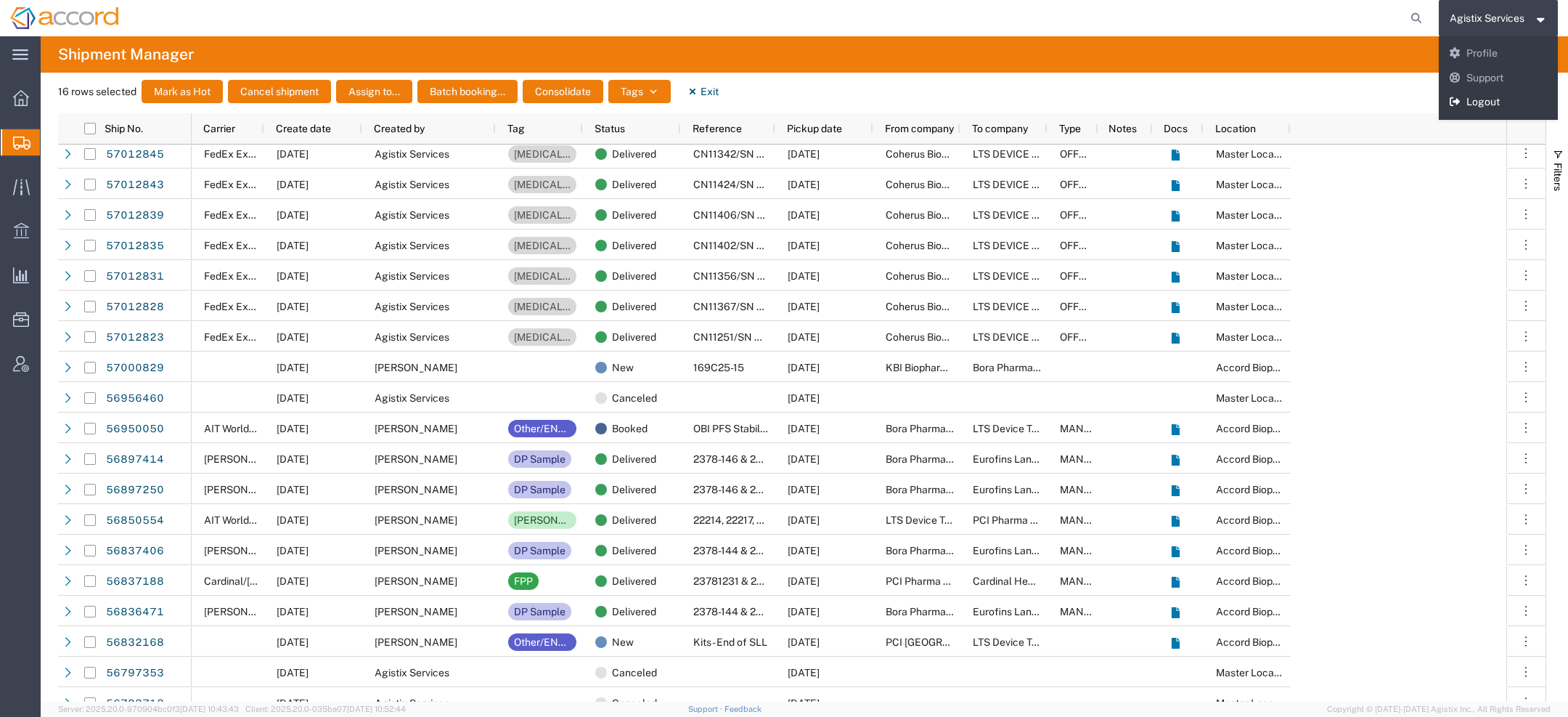
click at [1479, 108] on link "Logout" at bounding box center [1498, 103] width 120 height 25
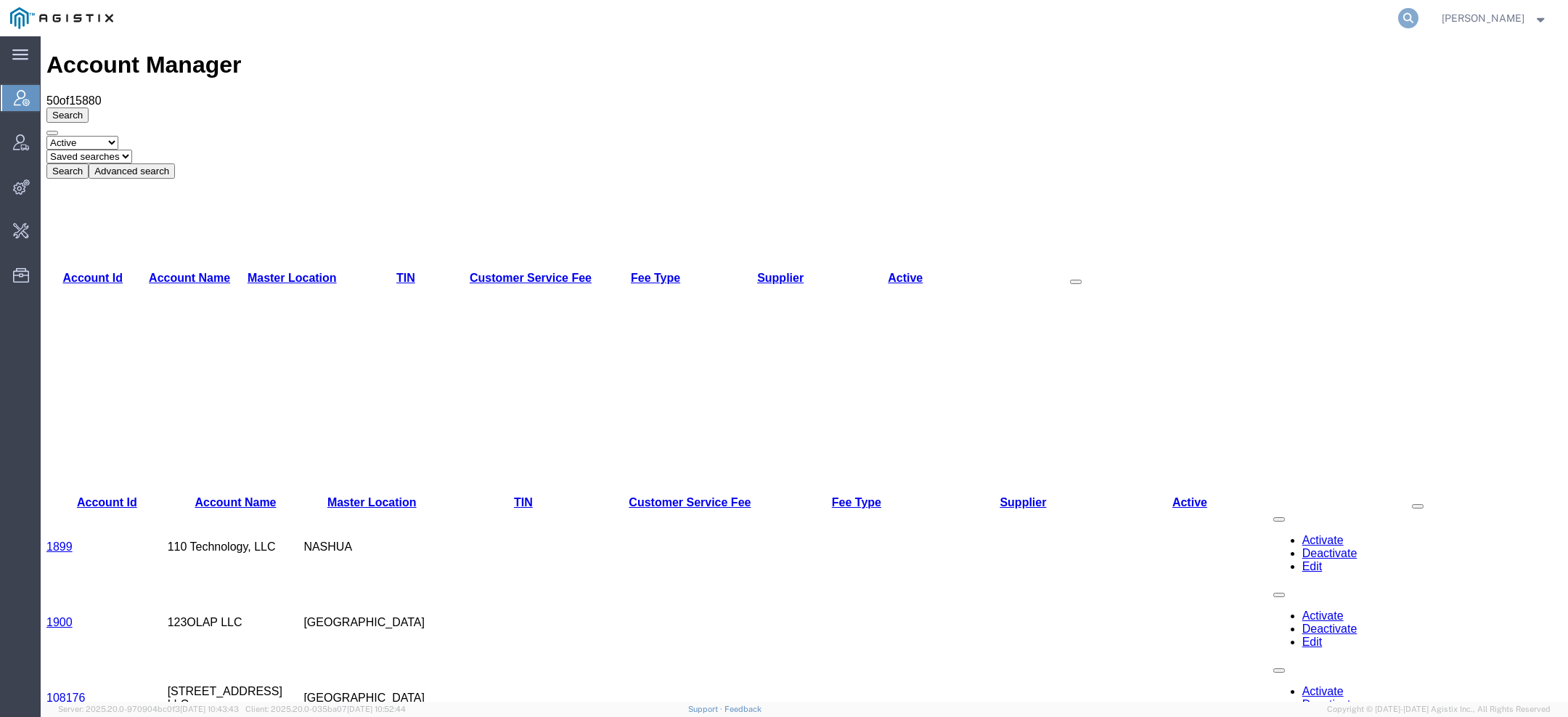
click at [1419, 21] on icon at bounding box center [1409, 18] width 21 height 21
type input "g"
type input "bices"
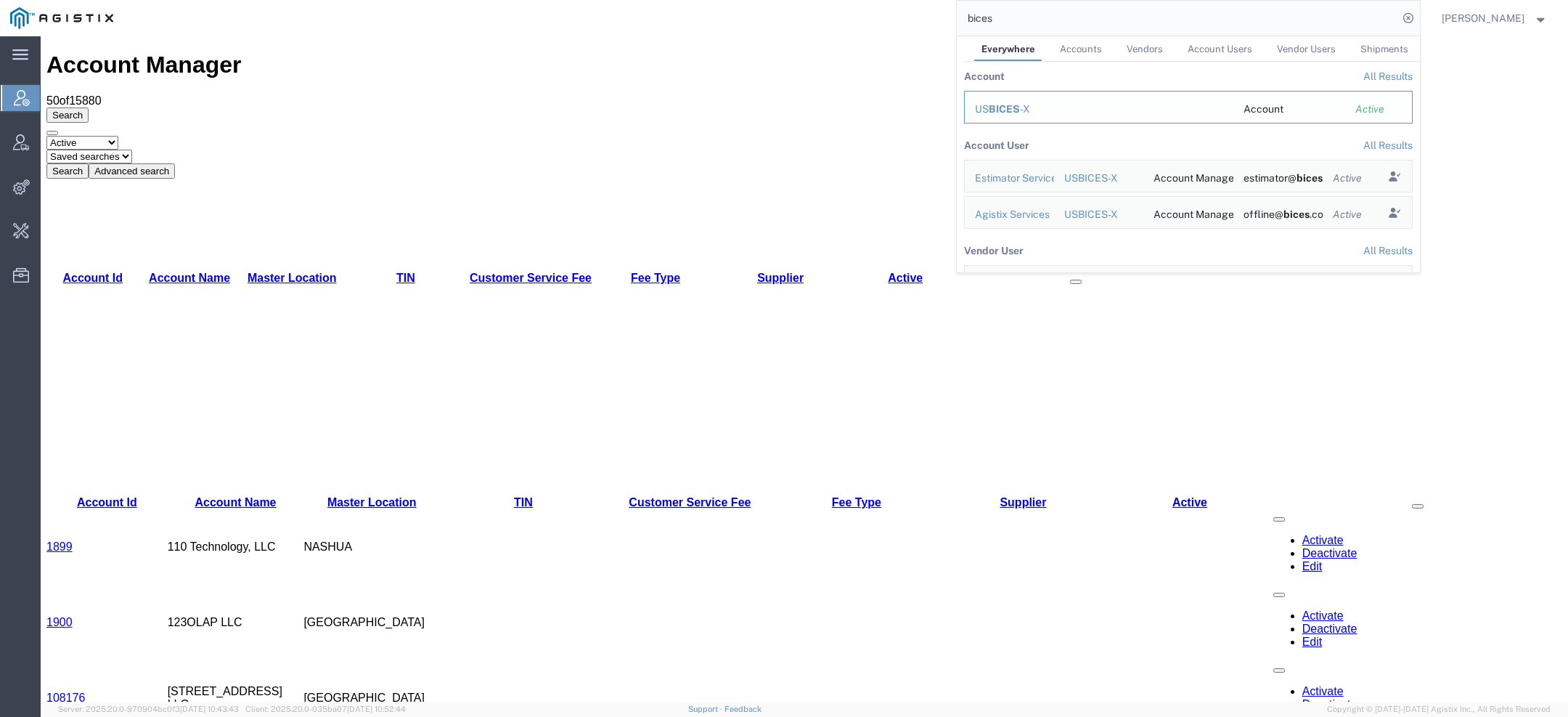
drag, startPoint x: 1009, startPoint y: 112, endPoint x: 968, endPoint y: 75, distance: 55.2
click at [1009, 112] on span "BICES" at bounding box center [1005, 109] width 31 height 11
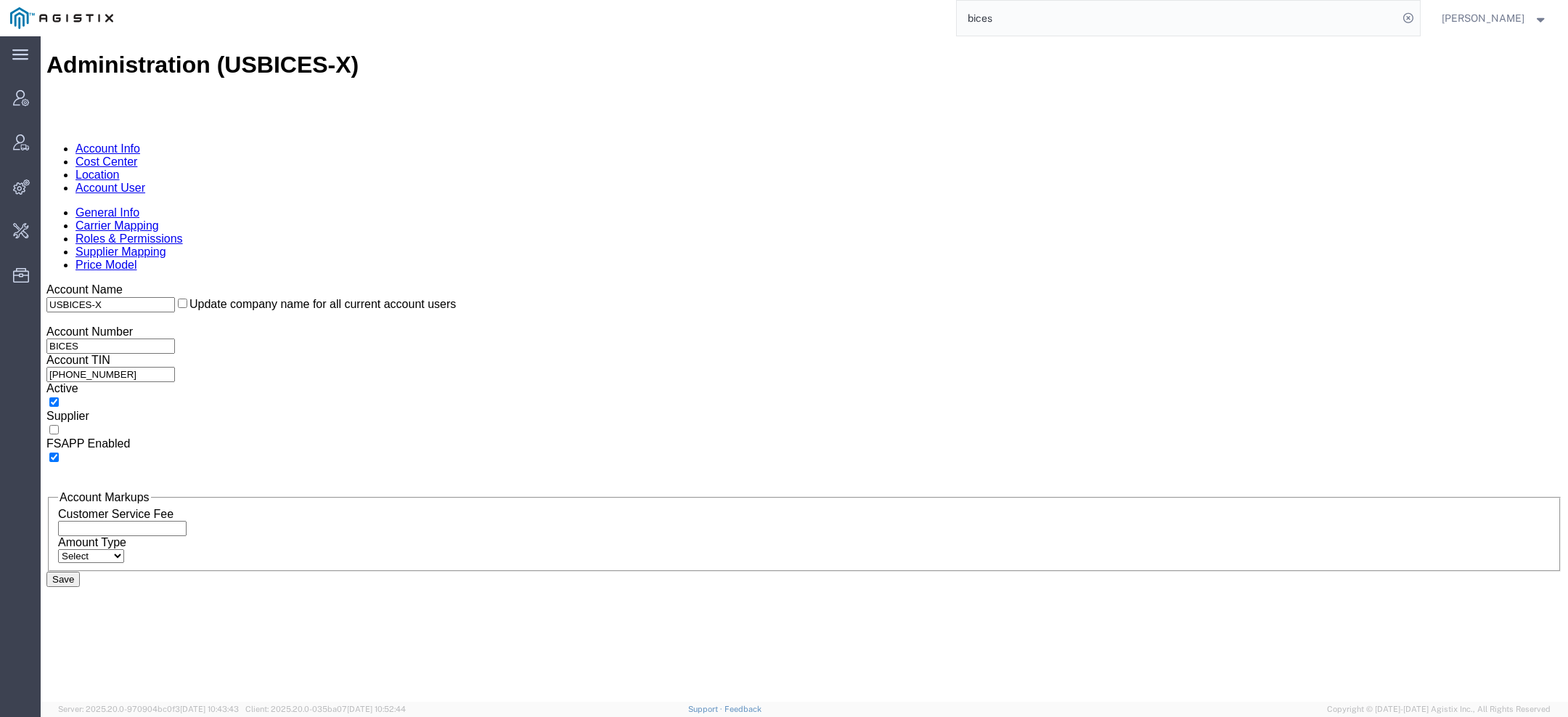
click at [146, 182] on link "Account User" at bounding box center [110, 188] width 70 height 12
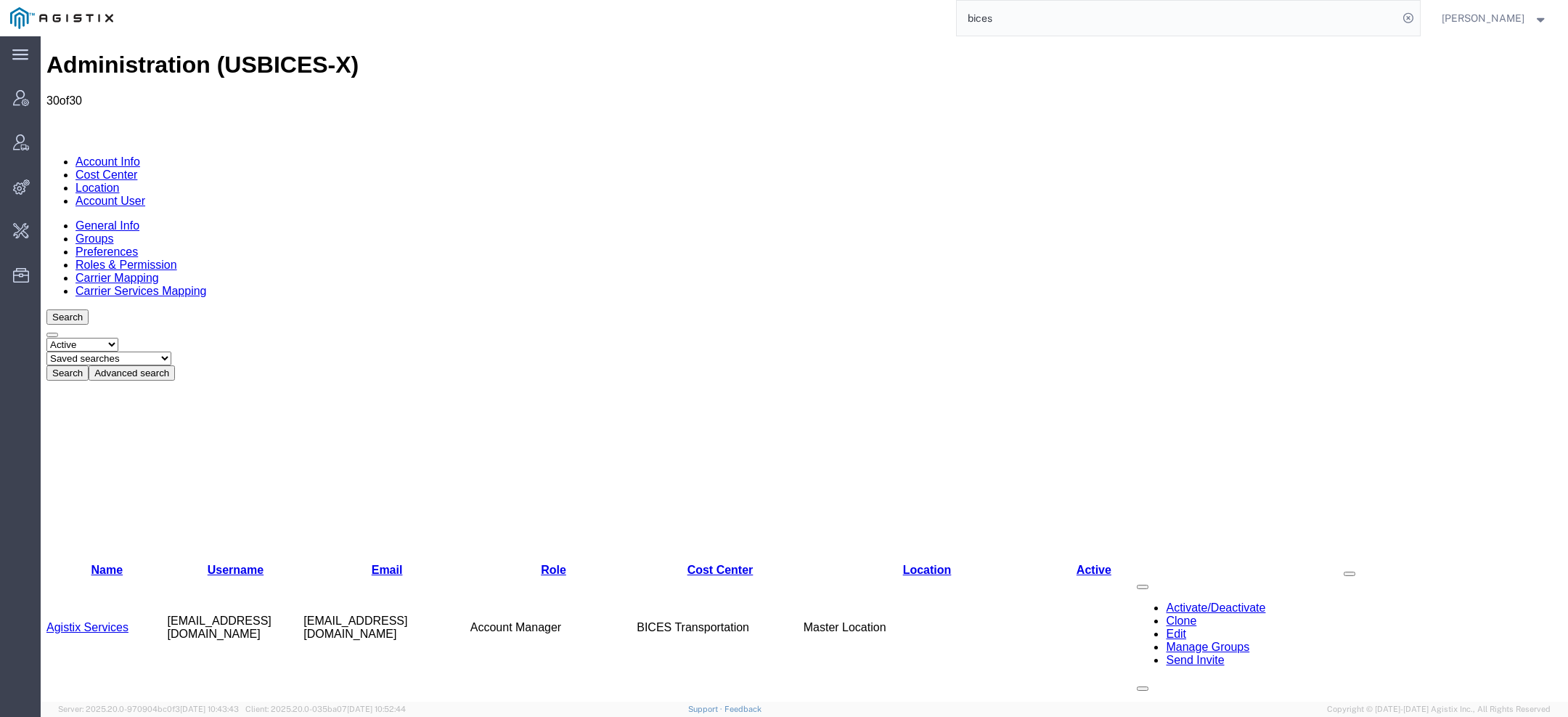
click at [107, 621] on link "Agistix Services" at bounding box center [87, 627] width 82 height 12
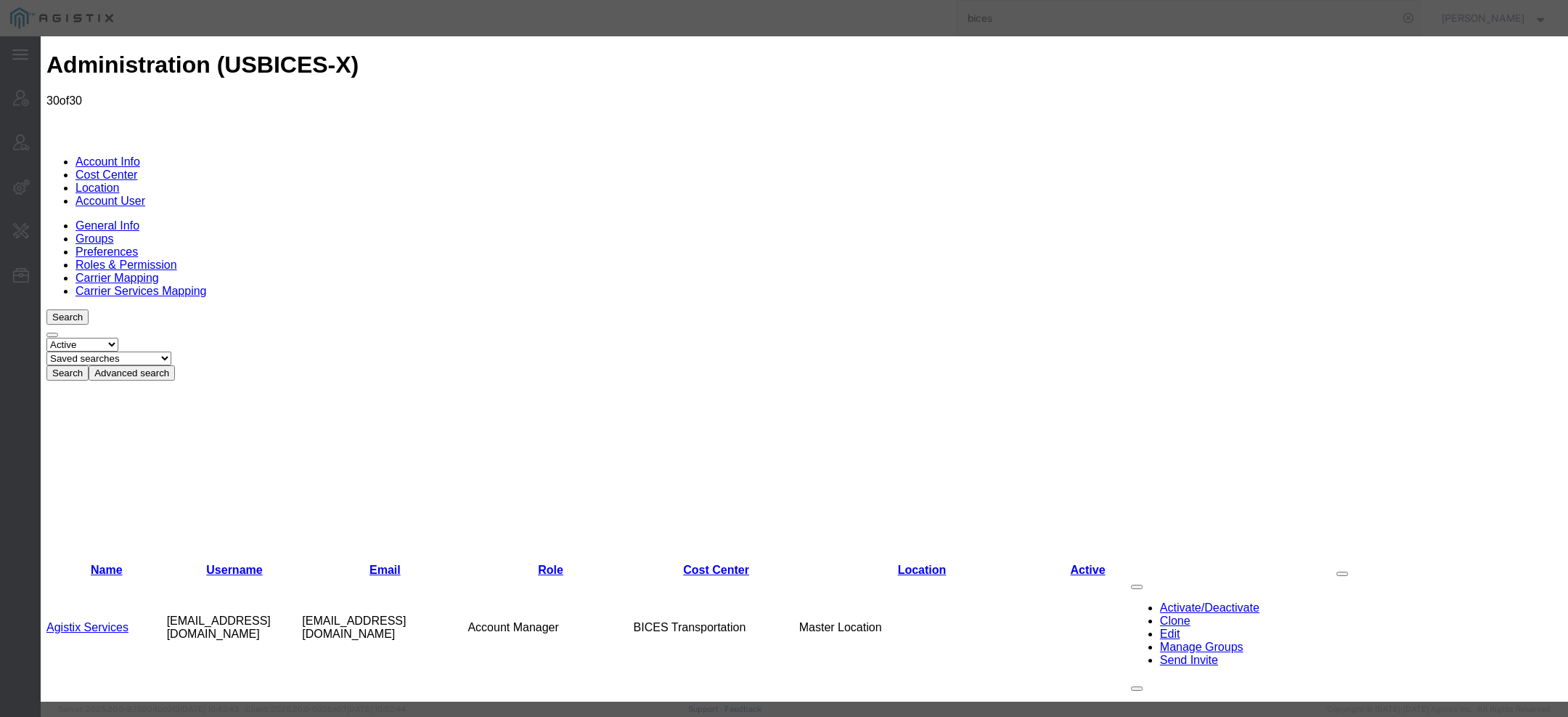
select select "COSTCENTER"
select select "43968"
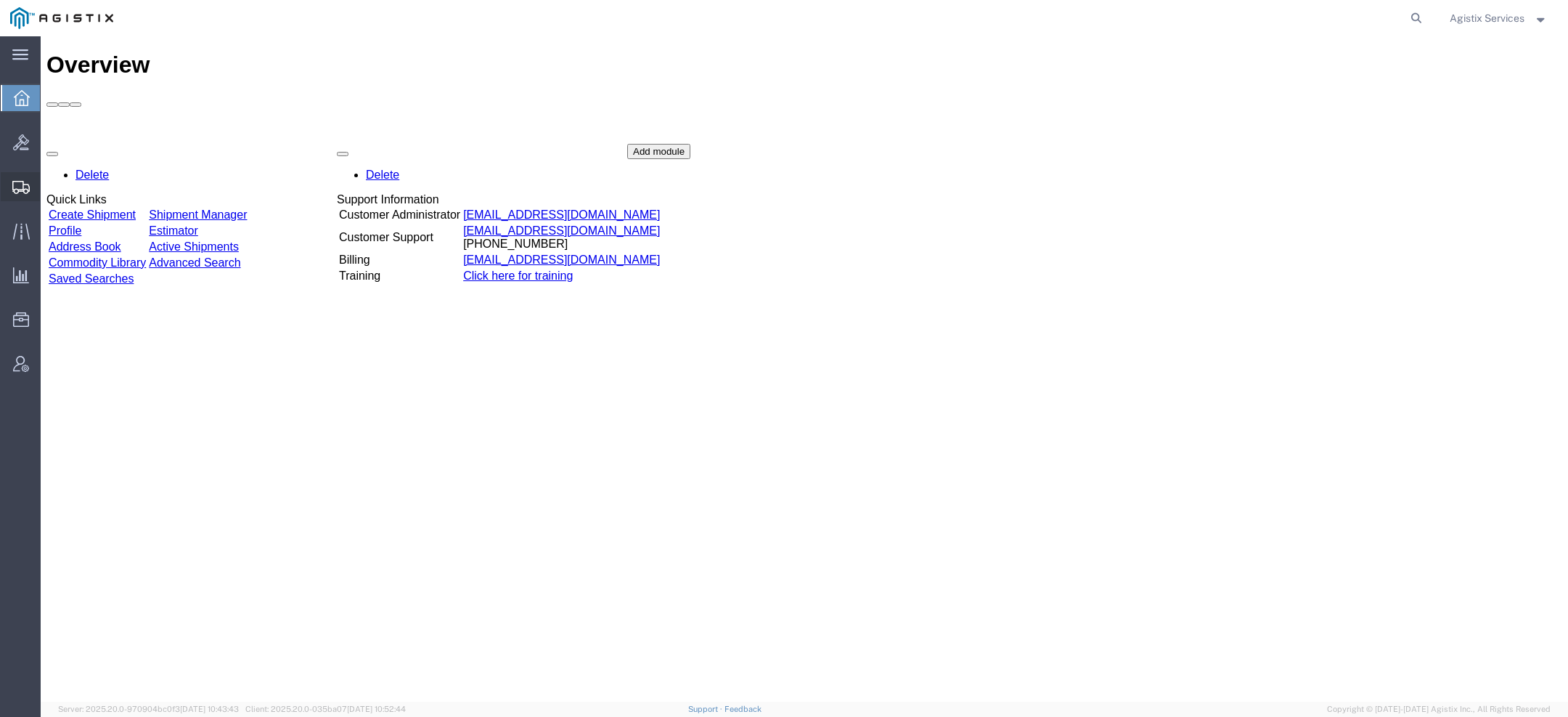
click at [30, 178] on div at bounding box center [21, 187] width 40 height 29
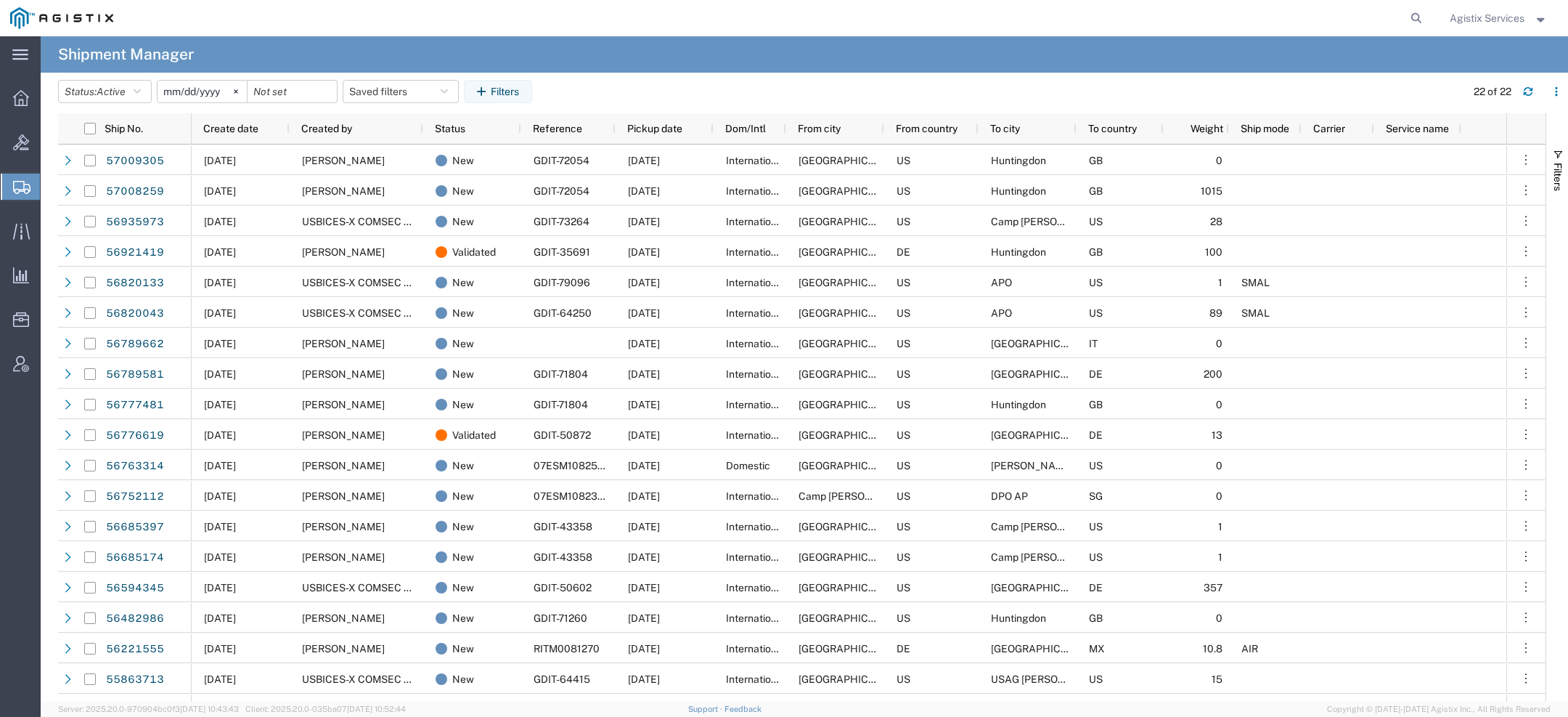
click at [1475, 29] on div "Agistix Services" at bounding box center [1498, 18] width 120 height 36
click at [1467, 20] on span "Agistix Services" at bounding box center [1487, 18] width 75 height 16
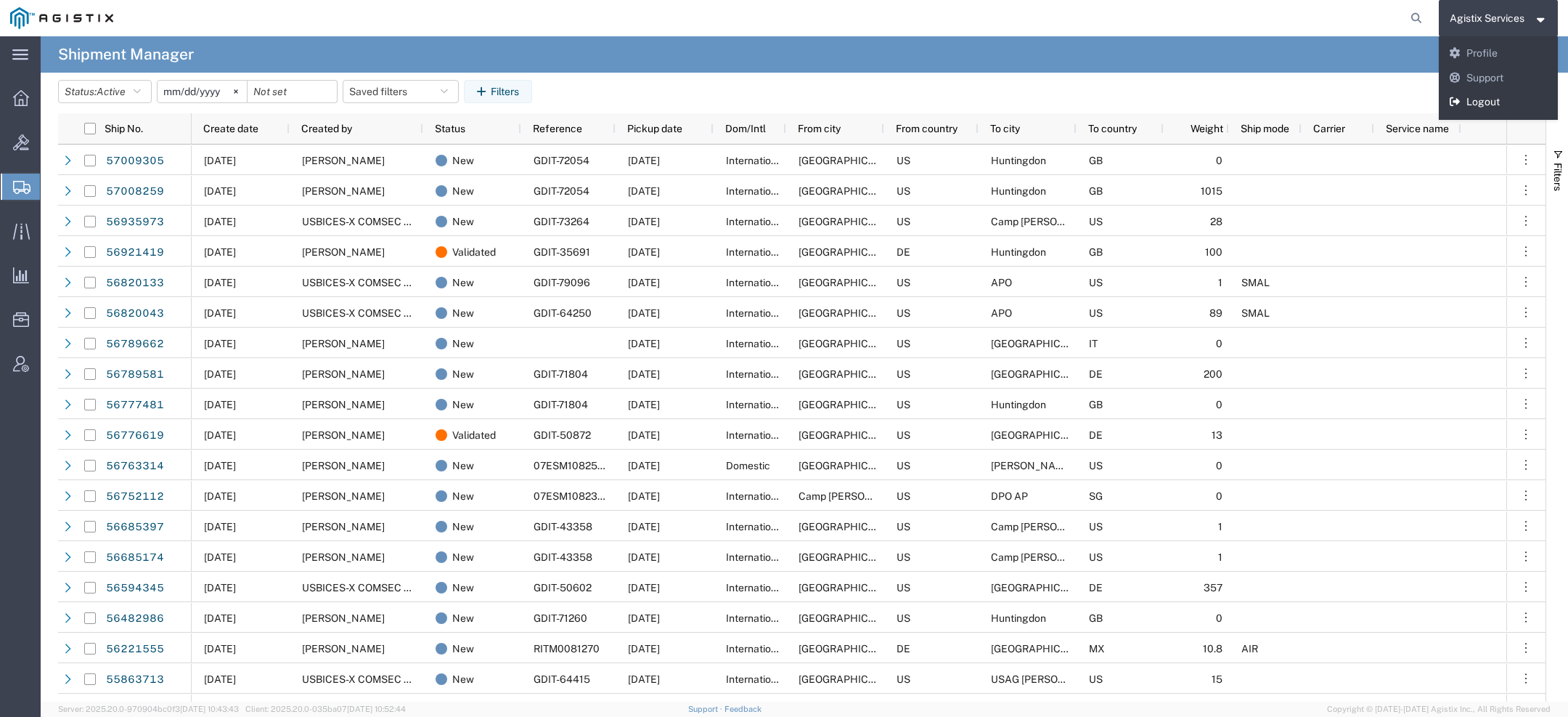
click at [1462, 103] on link "Logout" at bounding box center [1498, 103] width 120 height 25
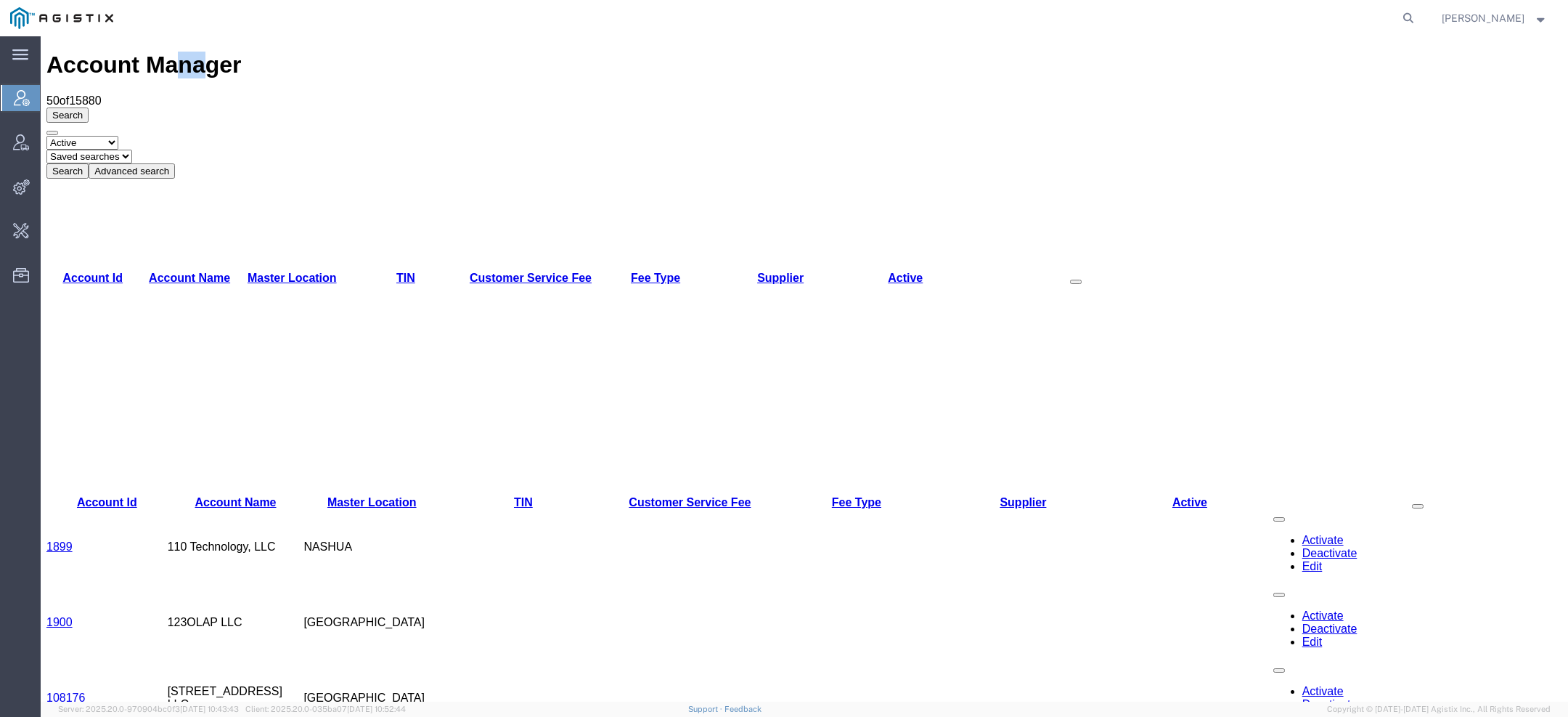
drag, startPoint x: 155, startPoint y: 55, endPoint x: 168, endPoint y: 55, distance: 13.0
click at [168, 55] on h1 "Account Manager" at bounding box center [805, 65] width 1516 height 27
click at [150, 55] on h1 "Account Manager" at bounding box center [805, 65] width 1516 height 27
drag, startPoint x: 150, startPoint y: 56, endPoint x: 163, endPoint y: 55, distance: 13.0
click at [163, 55] on h1 "Account Manager" at bounding box center [805, 65] width 1516 height 27
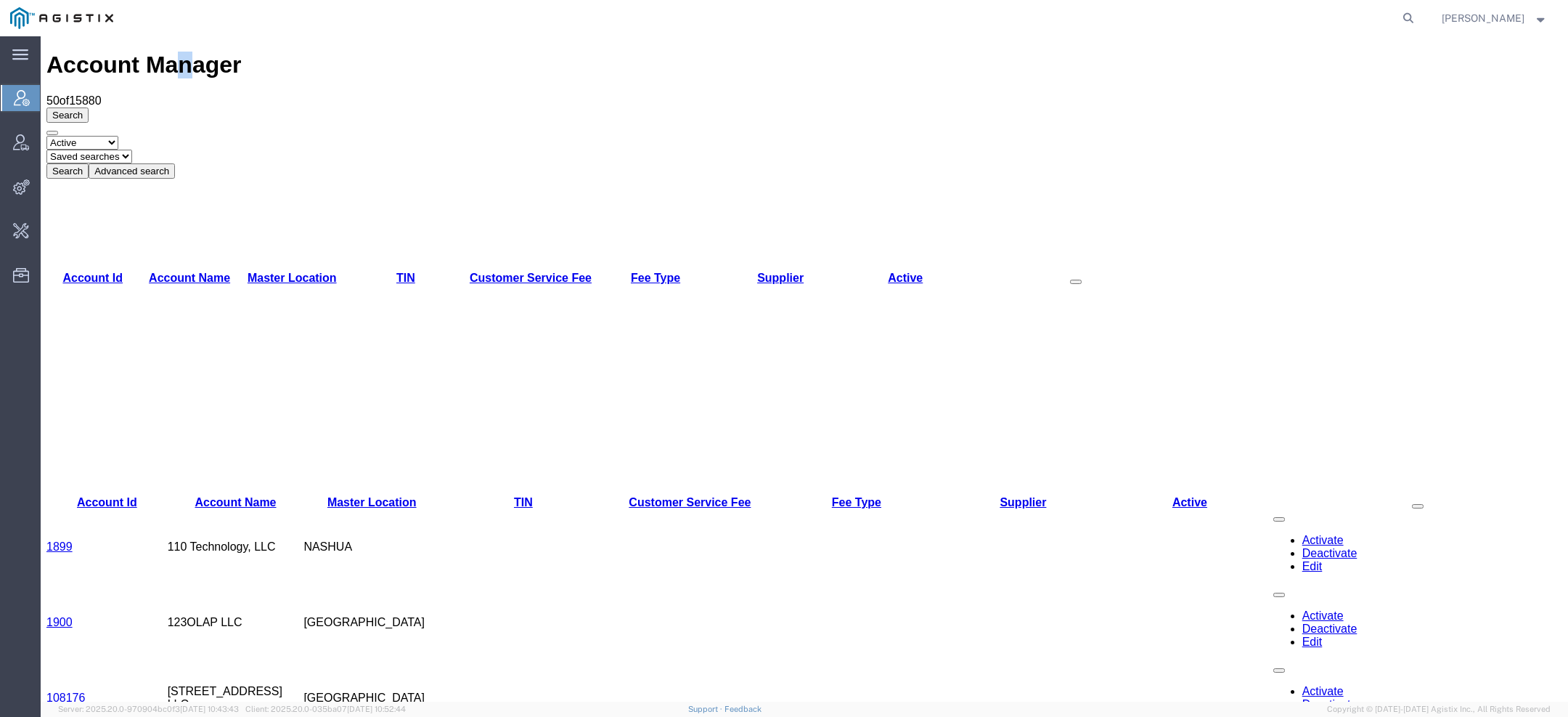
copy h1 "n"
click at [1416, 19] on icon at bounding box center [1409, 18] width 21 height 21
type input "u"
type input "bices"
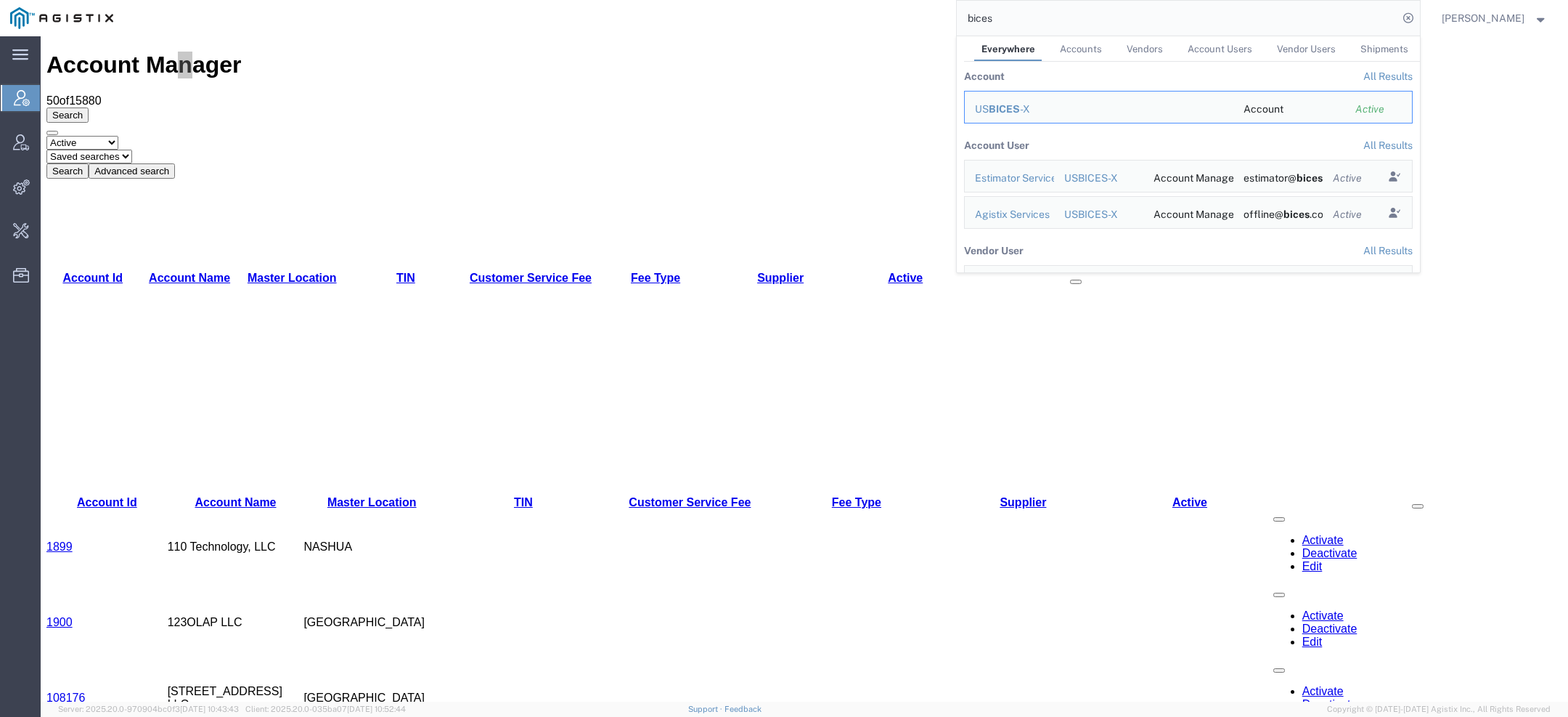
click at [1019, 108] on span "BICES" at bounding box center [1005, 109] width 31 height 11
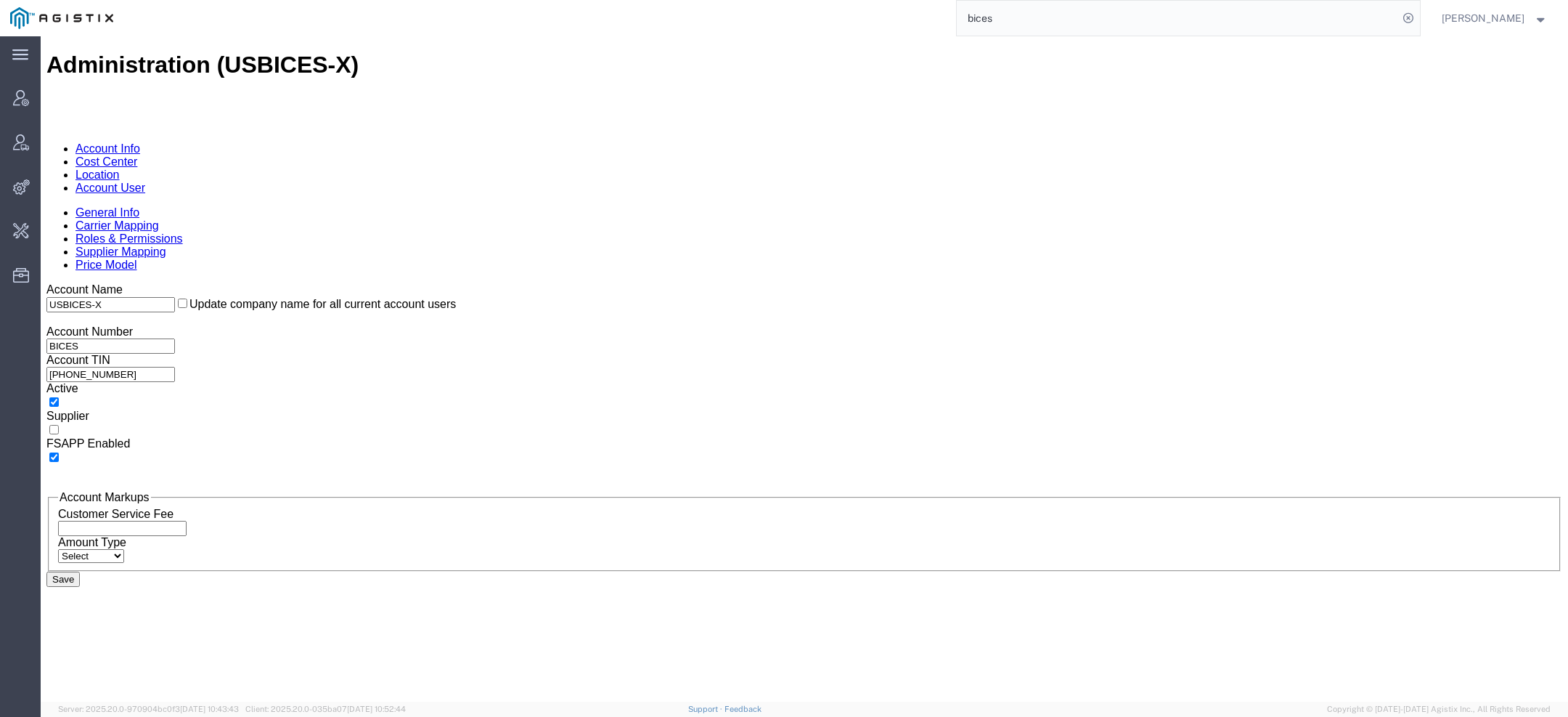
click at [146, 182] on link "Account User" at bounding box center [110, 188] width 70 height 12
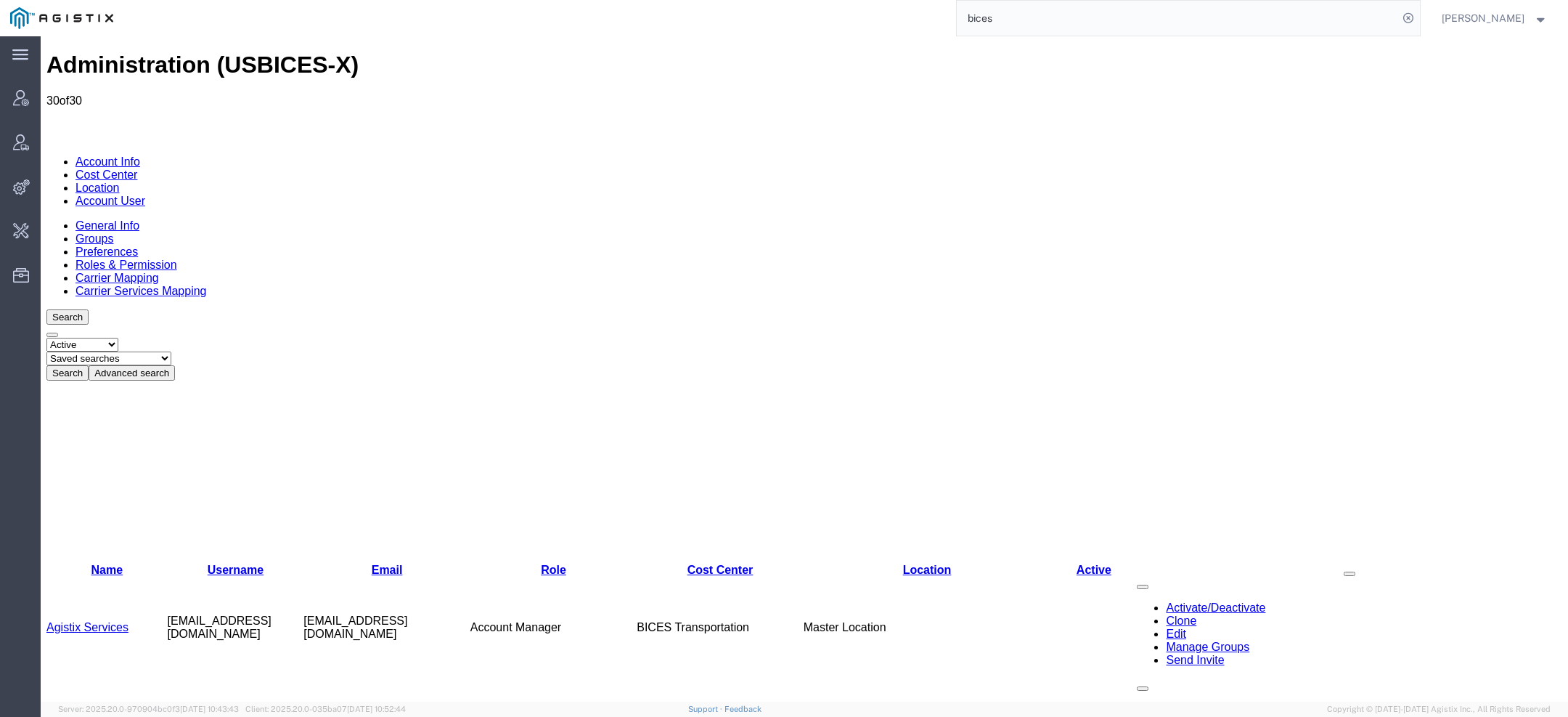
click at [114, 621] on link "Agistix Services" at bounding box center [87, 627] width 82 height 12
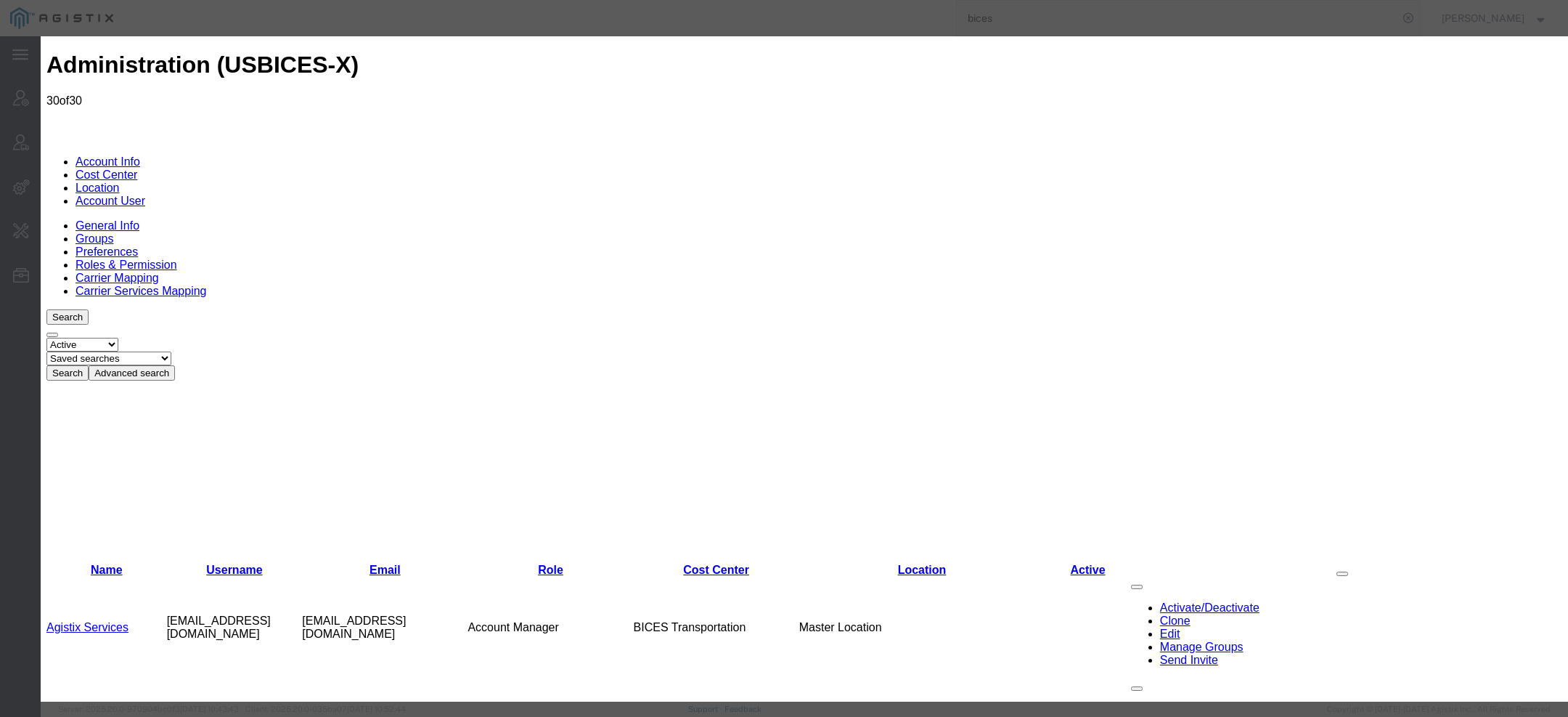
select select "COSTCENTER"
select select "43968"
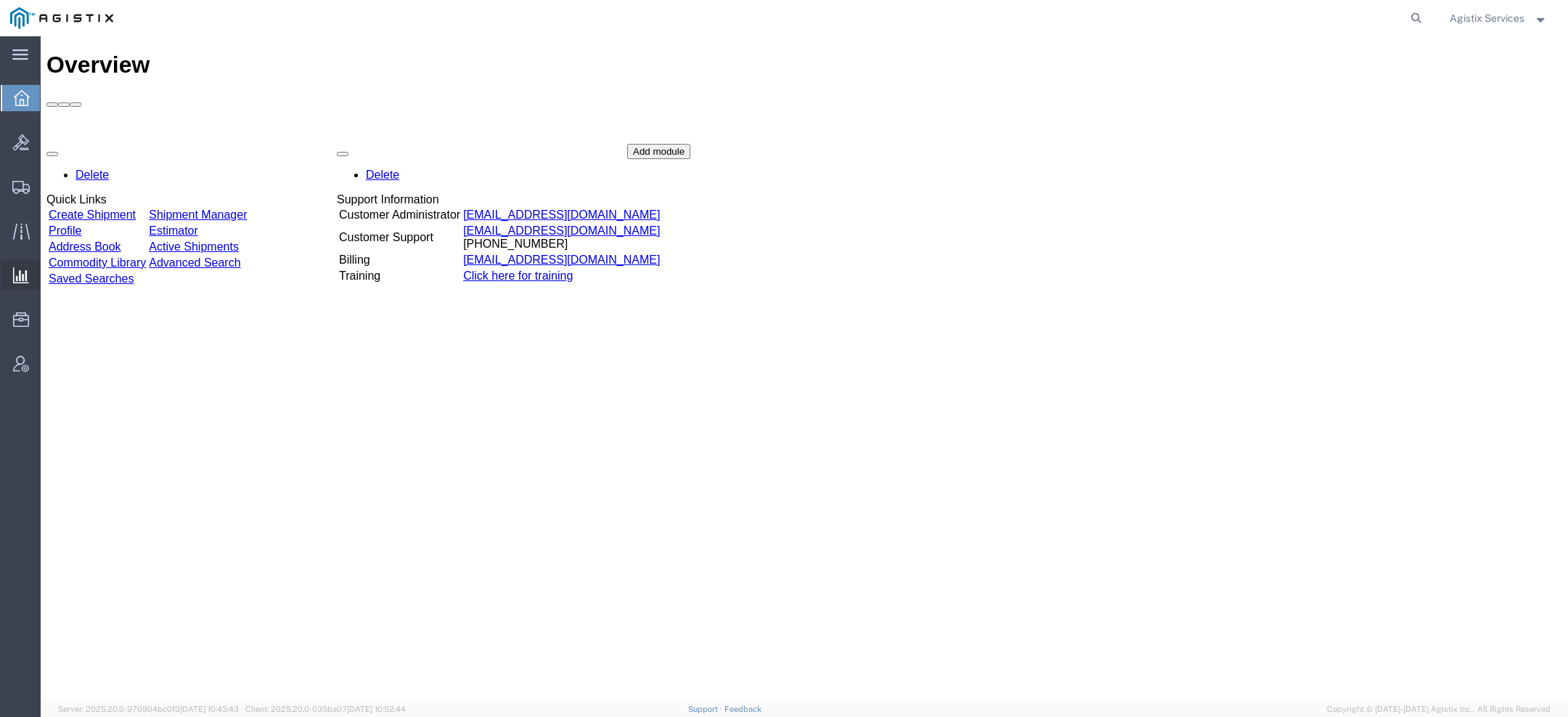
click at [0, 0] on span "Saved Reports" at bounding box center [0, 0] width 0 height 0
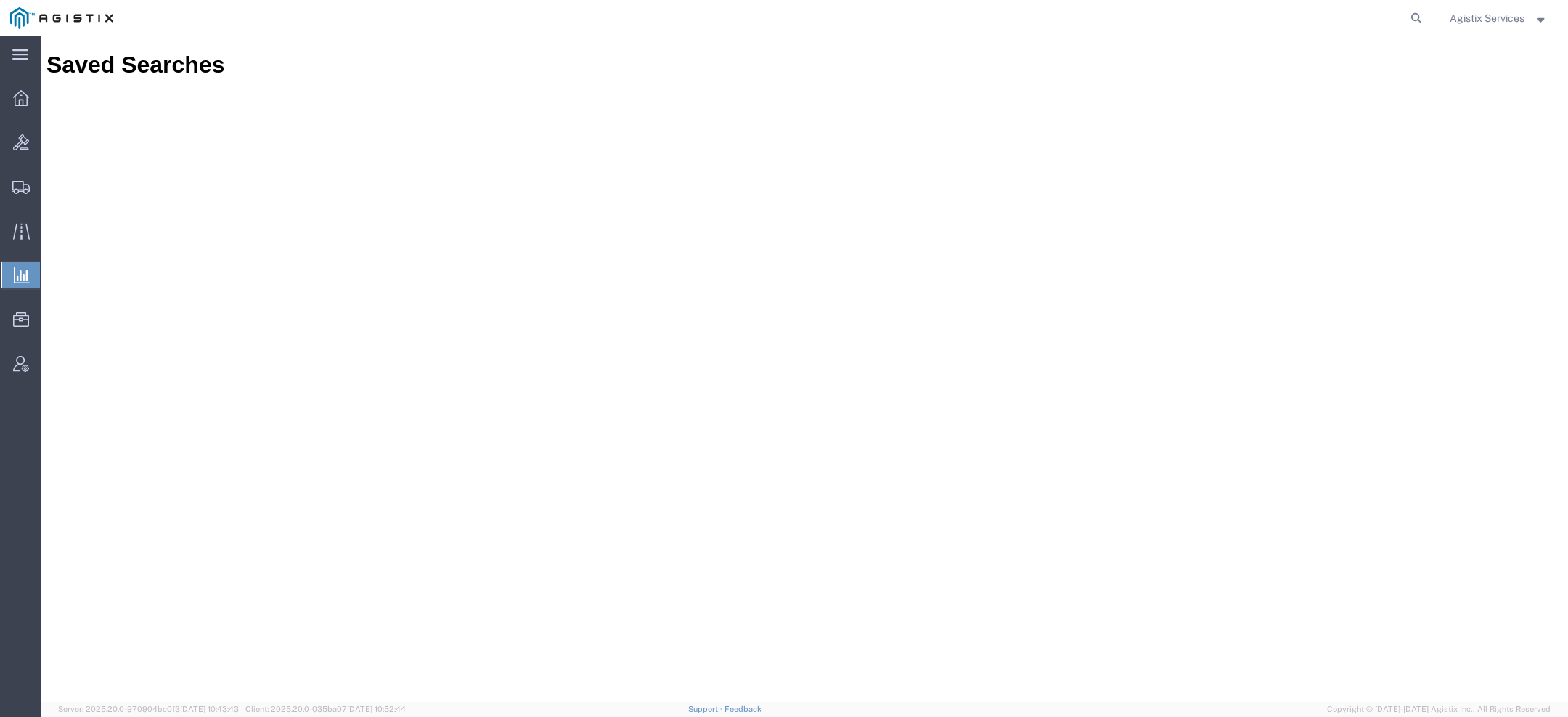
click at [0, 0] on span "Ad Hoc Reports" at bounding box center [0, 0] width 0 height 0
click at [1465, 25] on span "Agistix Services" at bounding box center [1487, 18] width 75 height 16
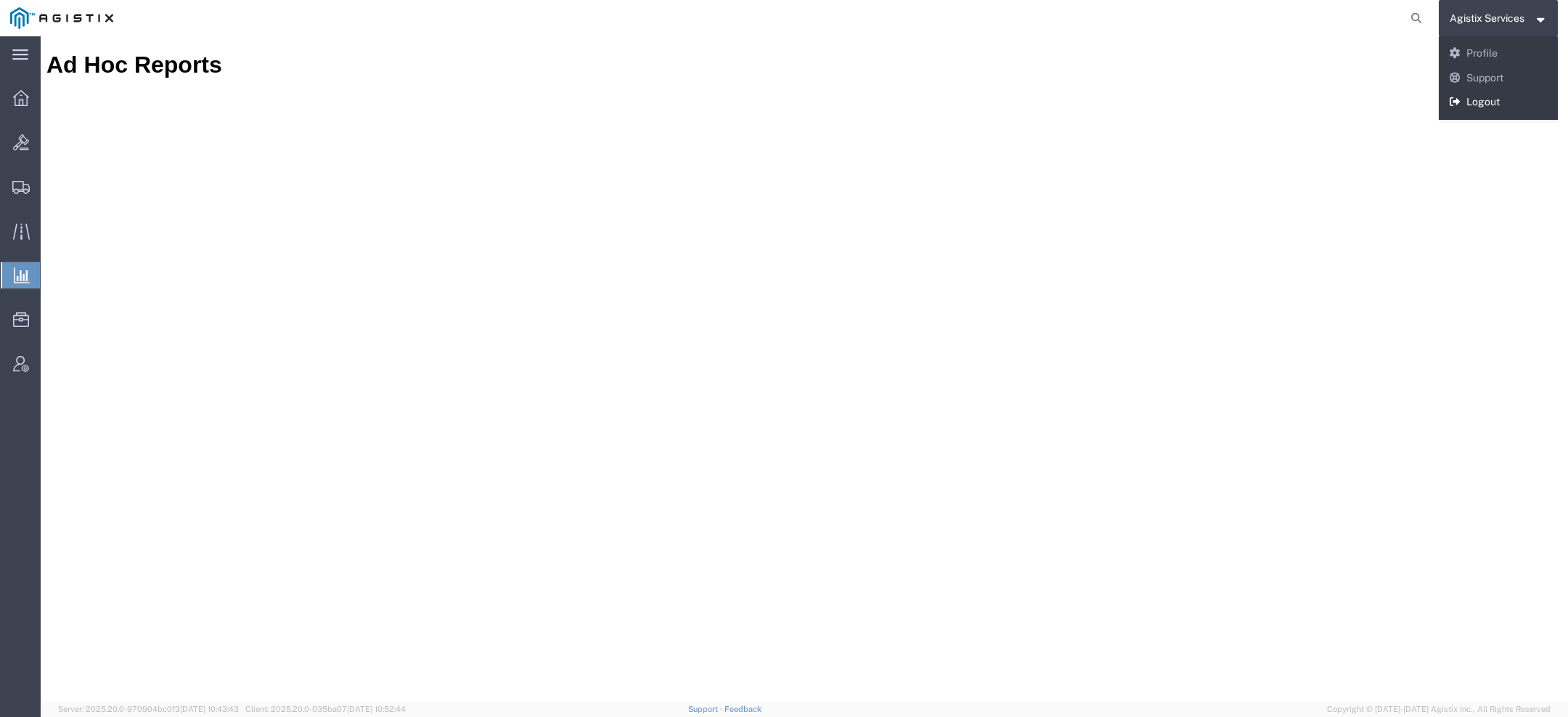
click at [1469, 95] on link "Logout" at bounding box center [1498, 103] width 120 height 25
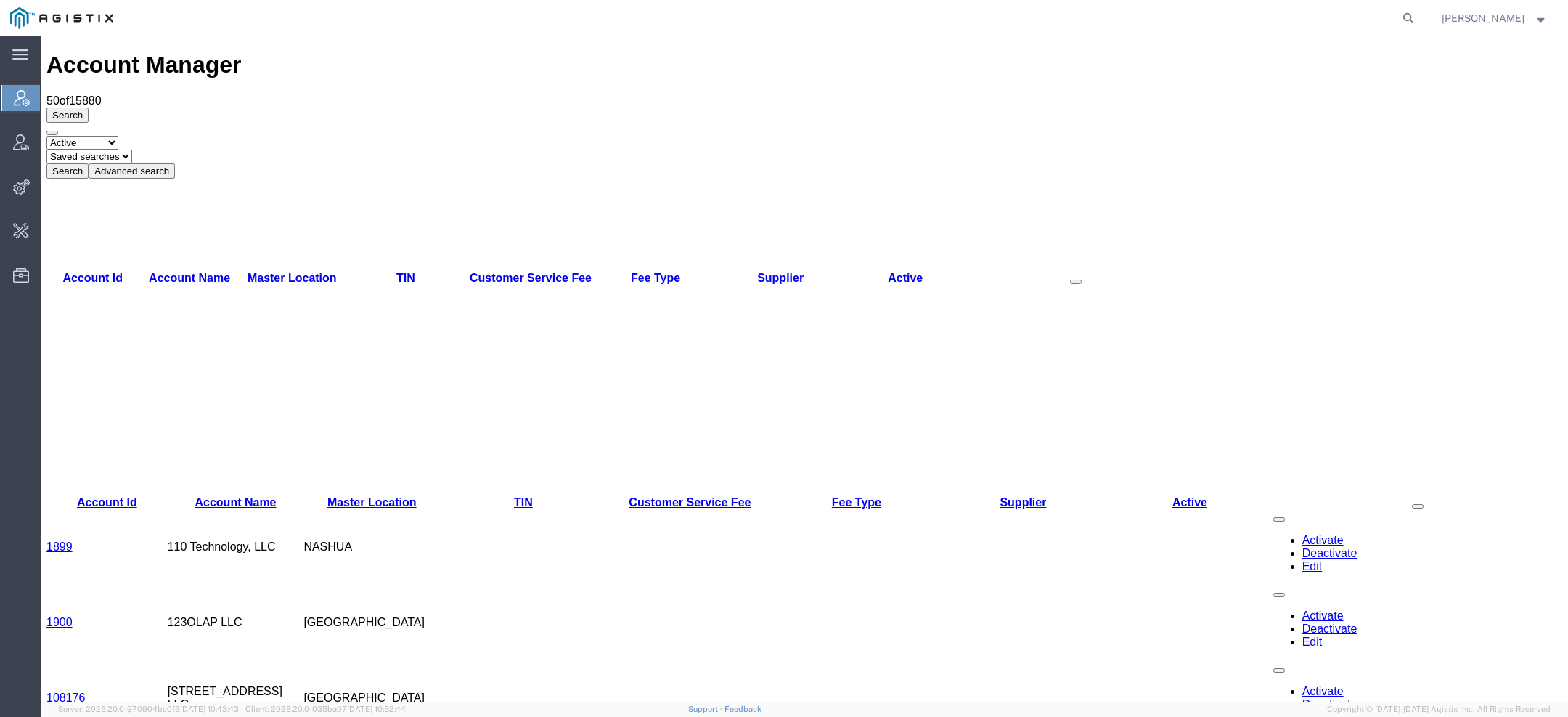
drag, startPoint x: 935, startPoint y: 161, endPoint x: 1147, endPoint y: 506, distance: 404.9
drag, startPoint x: 1279, startPoint y: 564, endPoint x: 323, endPoint y: 209, distance: 1019.8
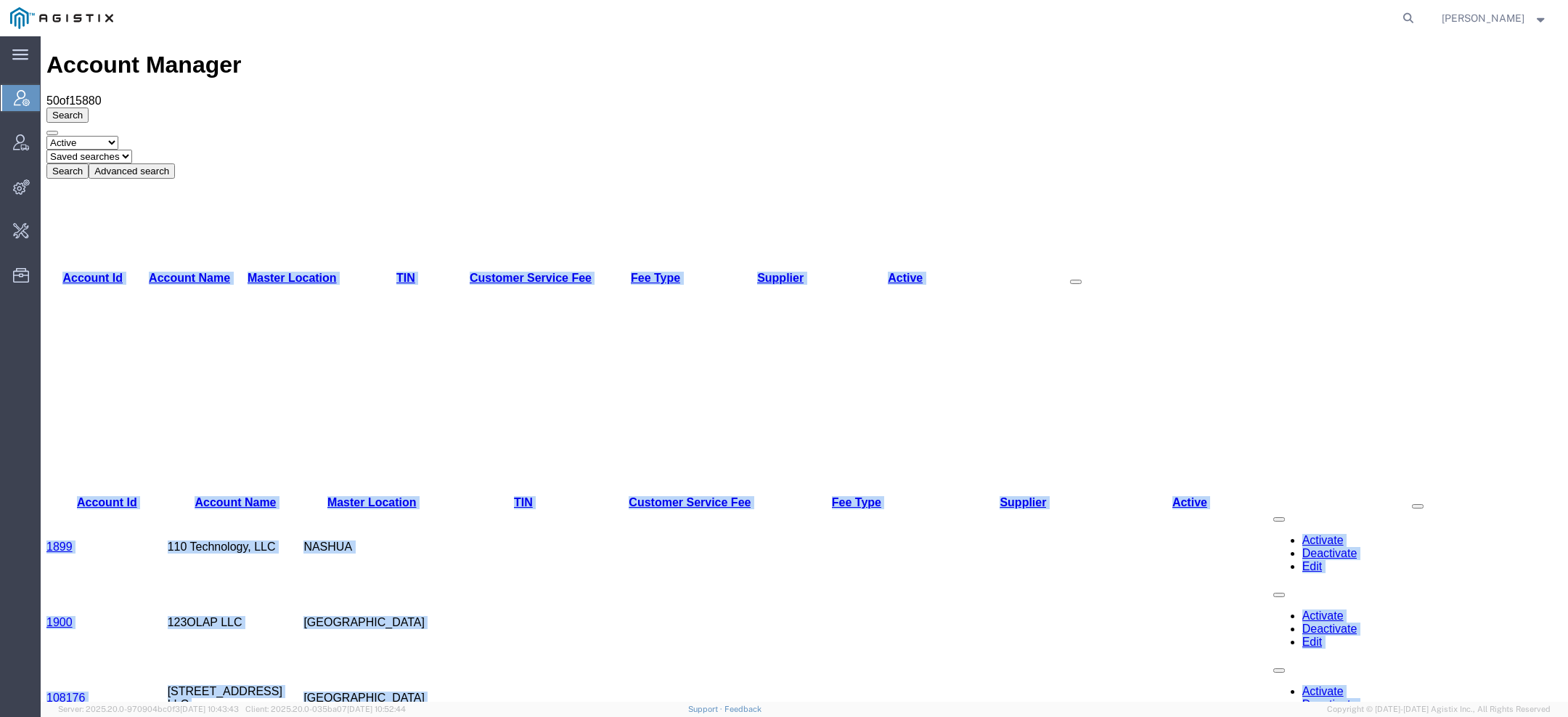
drag, startPoint x: 49, startPoint y: 136, endPoint x: 404, endPoint y: 676, distance: 646.2
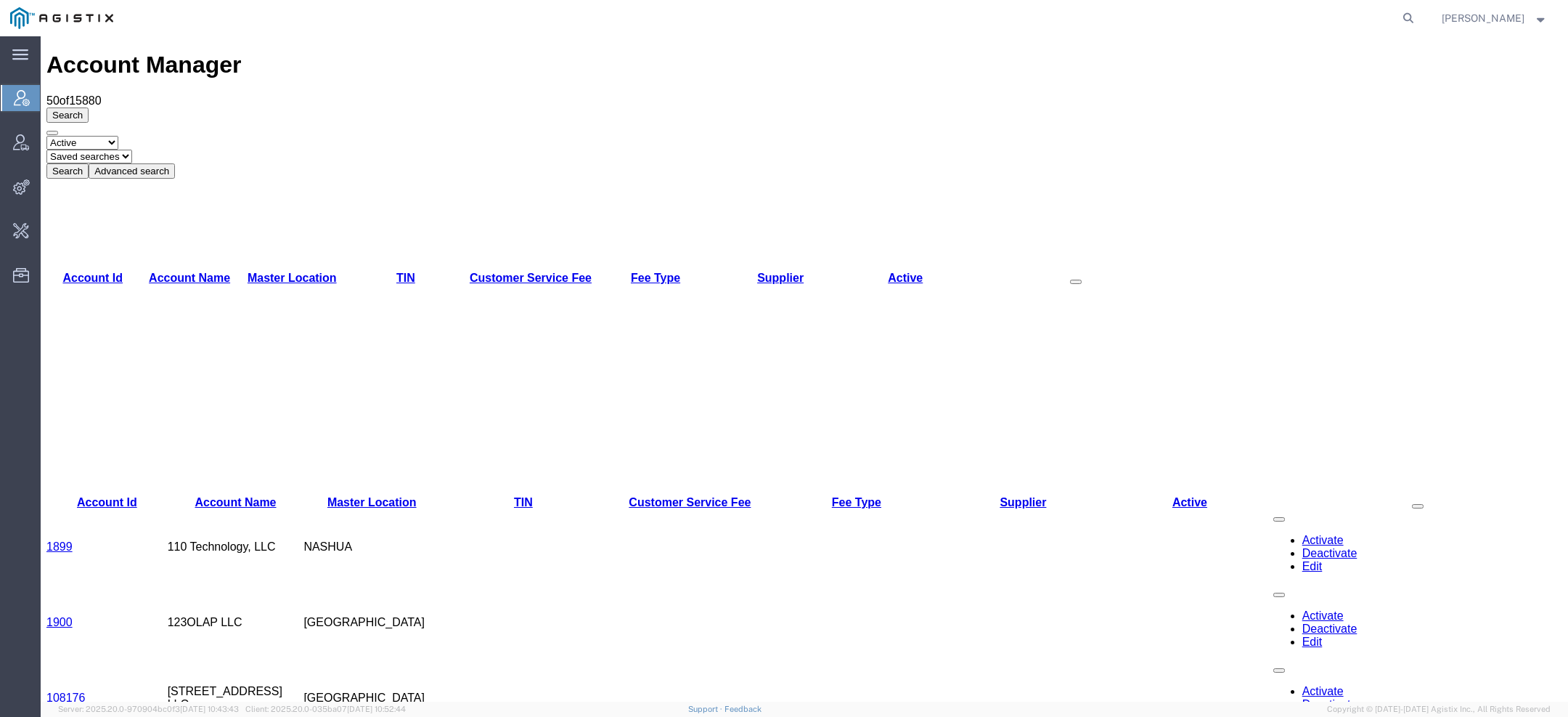
drag, startPoint x: 352, startPoint y: 680, endPoint x: 170, endPoint y: 415, distance: 321.5
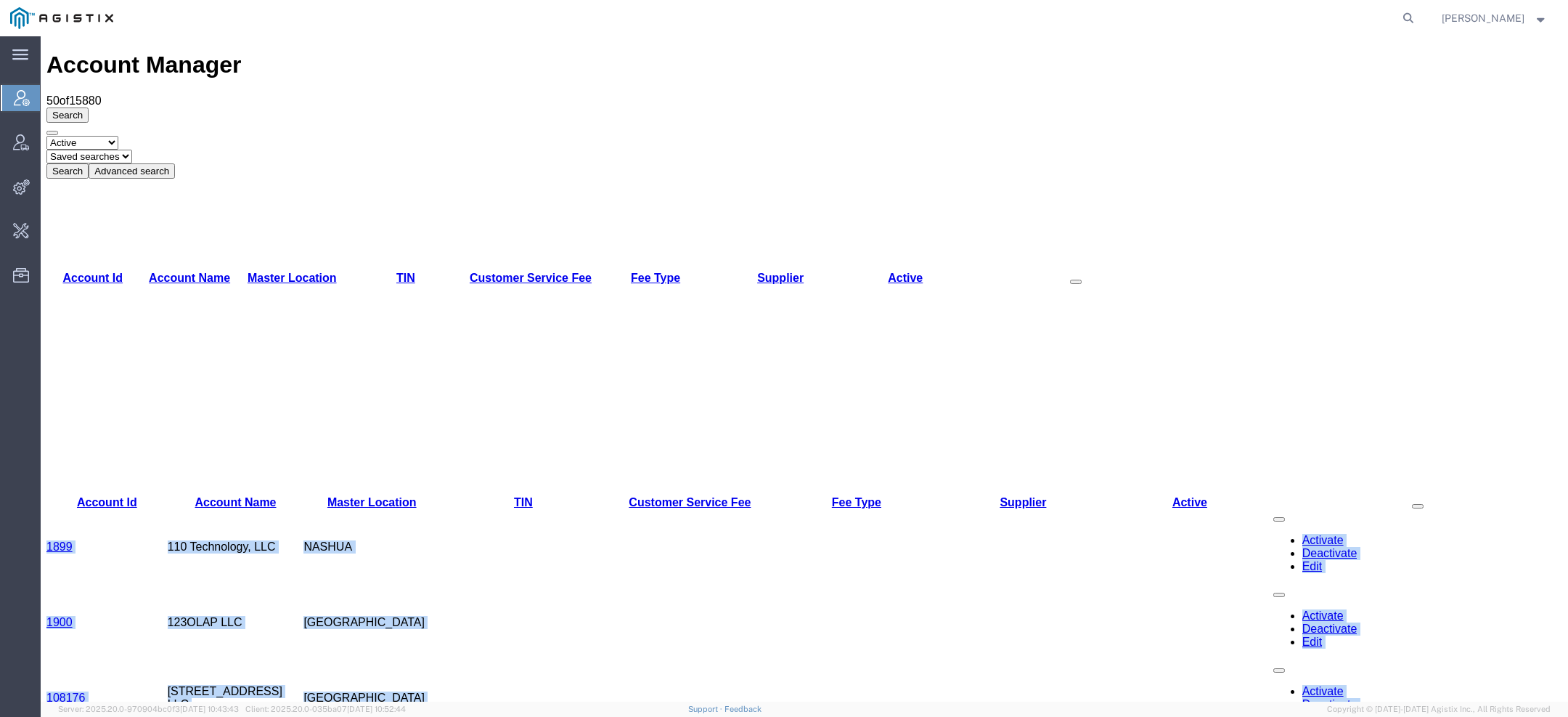
drag, startPoint x: 49, startPoint y: 159, endPoint x: 383, endPoint y: 682, distance: 620.6
click at [413, 584] on td "[GEOGRAPHIC_DATA]" at bounding box center [371, 622] width 136 height 76
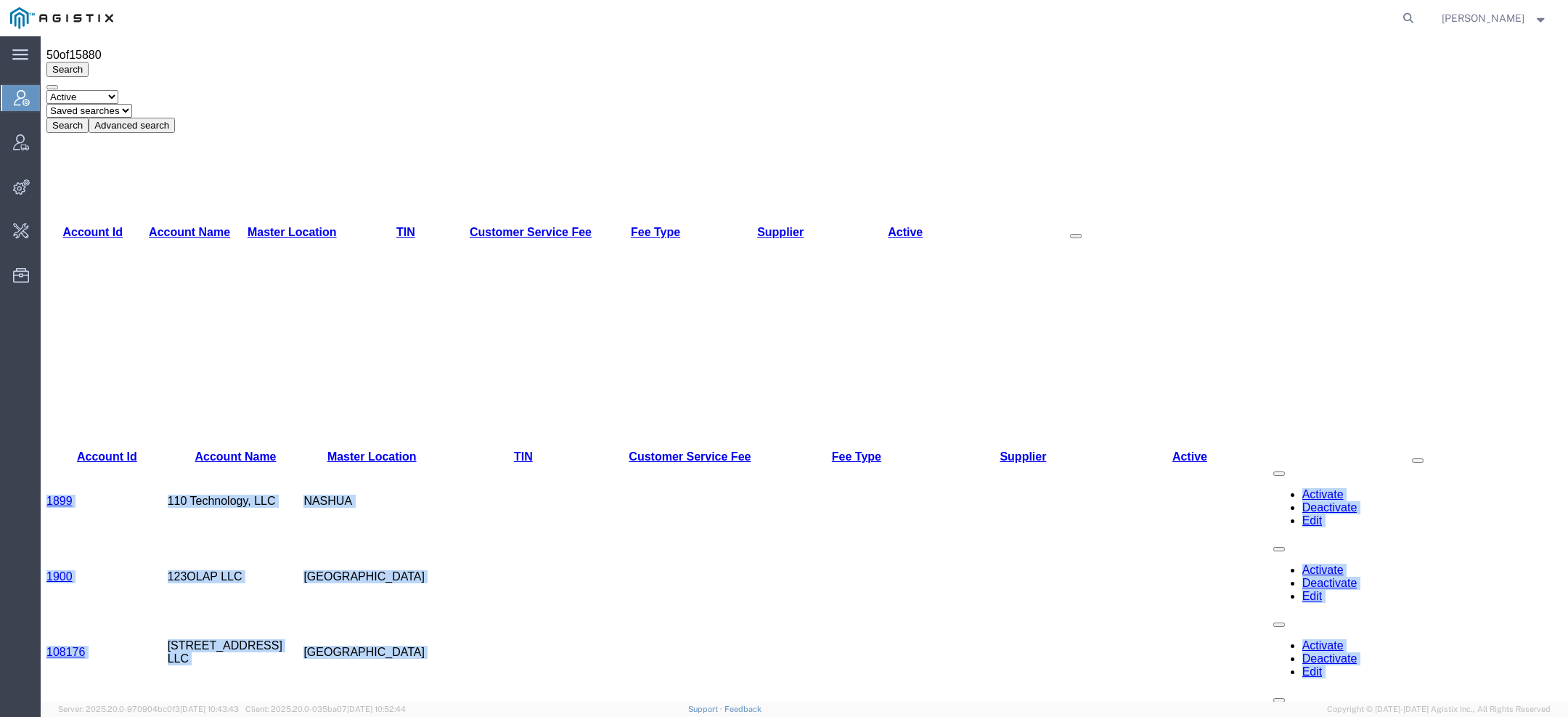
scroll to position [47, 0]
drag, startPoint x: 44, startPoint y: 164, endPoint x: 445, endPoint y: 651, distance: 630.8
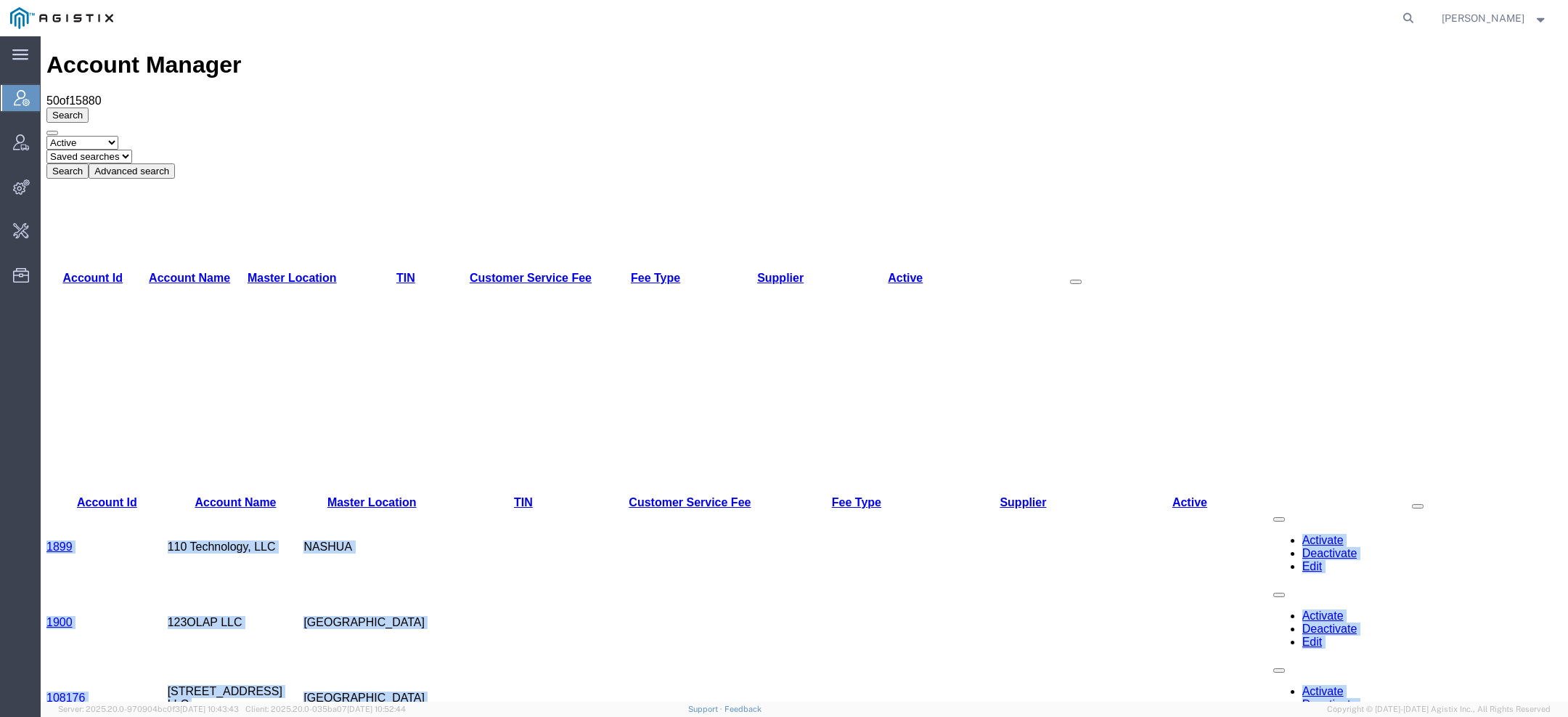
click at [413, 509] on td "NASHUA" at bounding box center [371, 547] width 136 height 76
drag, startPoint x: 48, startPoint y: 164, endPoint x: 408, endPoint y: 679, distance: 628.4
click at [47, 509] on td "1899" at bounding box center [107, 547] width 121 height 76
drag, startPoint x: 47, startPoint y: 160, endPoint x: 438, endPoint y: 675, distance: 646.6
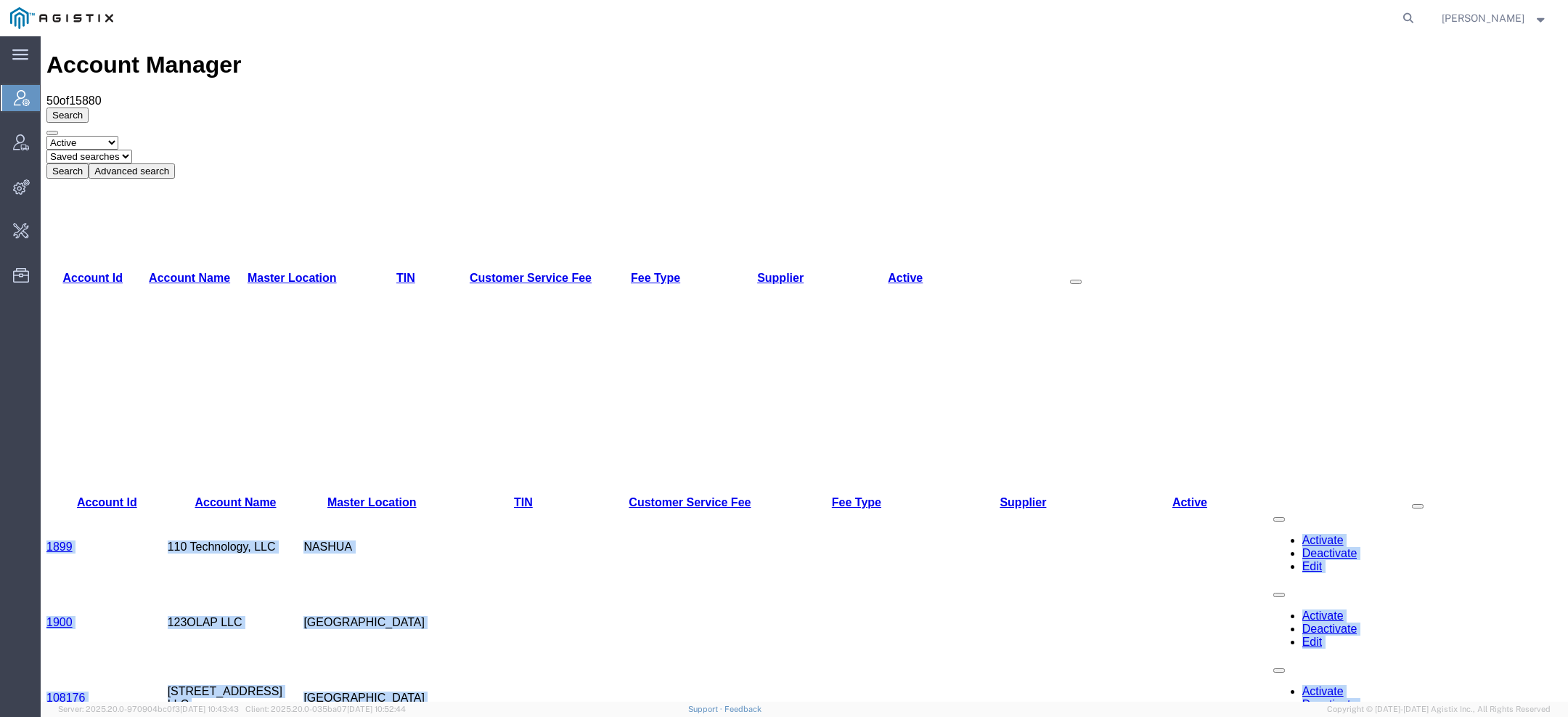
click at [48, 509] on td "1899" at bounding box center [107, 547] width 121 height 76
drag, startPoint x: 48, startPoint y: 168, endPoint x: 414, endPoint y: 678, distance: 627.7
click at [400, 660] on td "OAKLAND" at bounding box center [371, 698] width 136 height 76
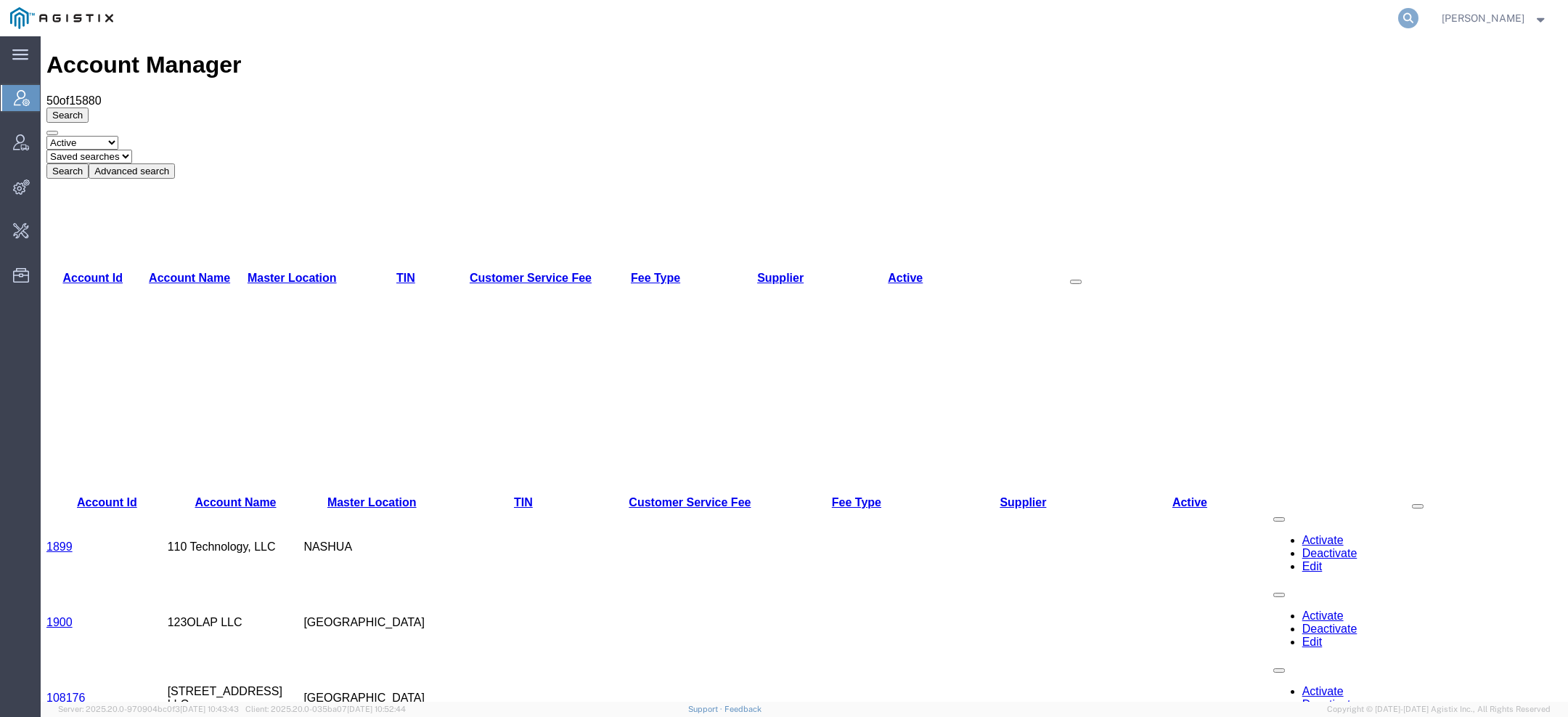
click at [1410, 9] on icon at bounding box center [1409, 18] width 21 height 21
paste input "57008261"
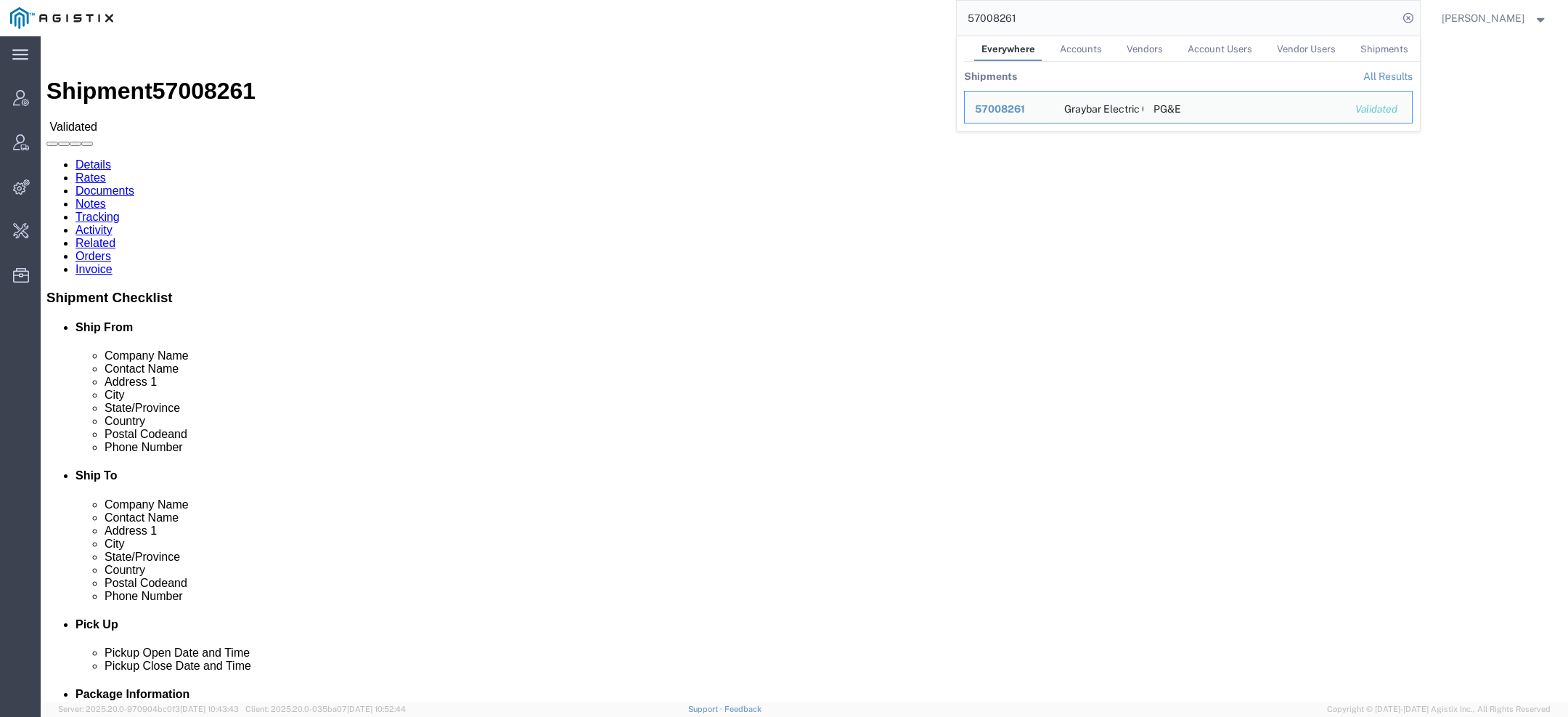
click link "Activity"
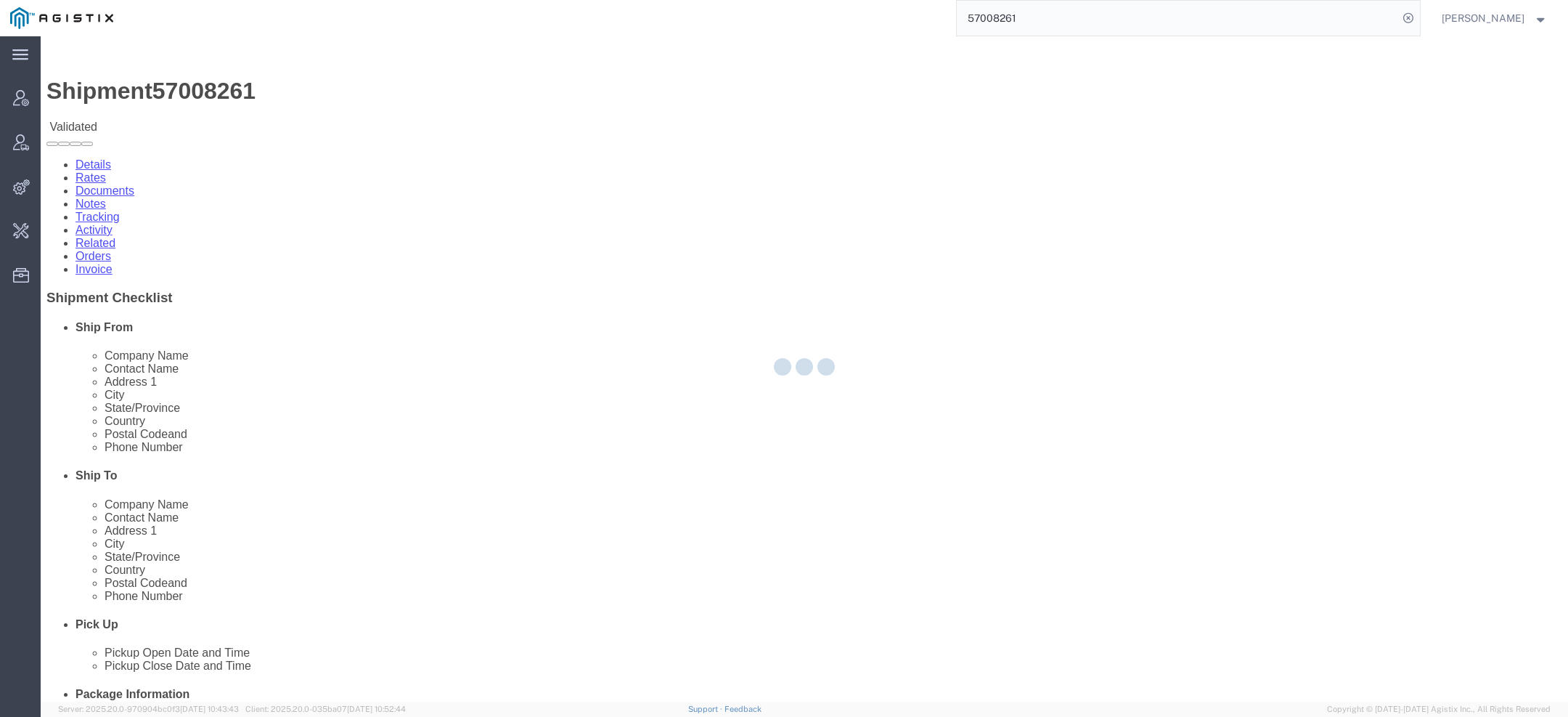
click div
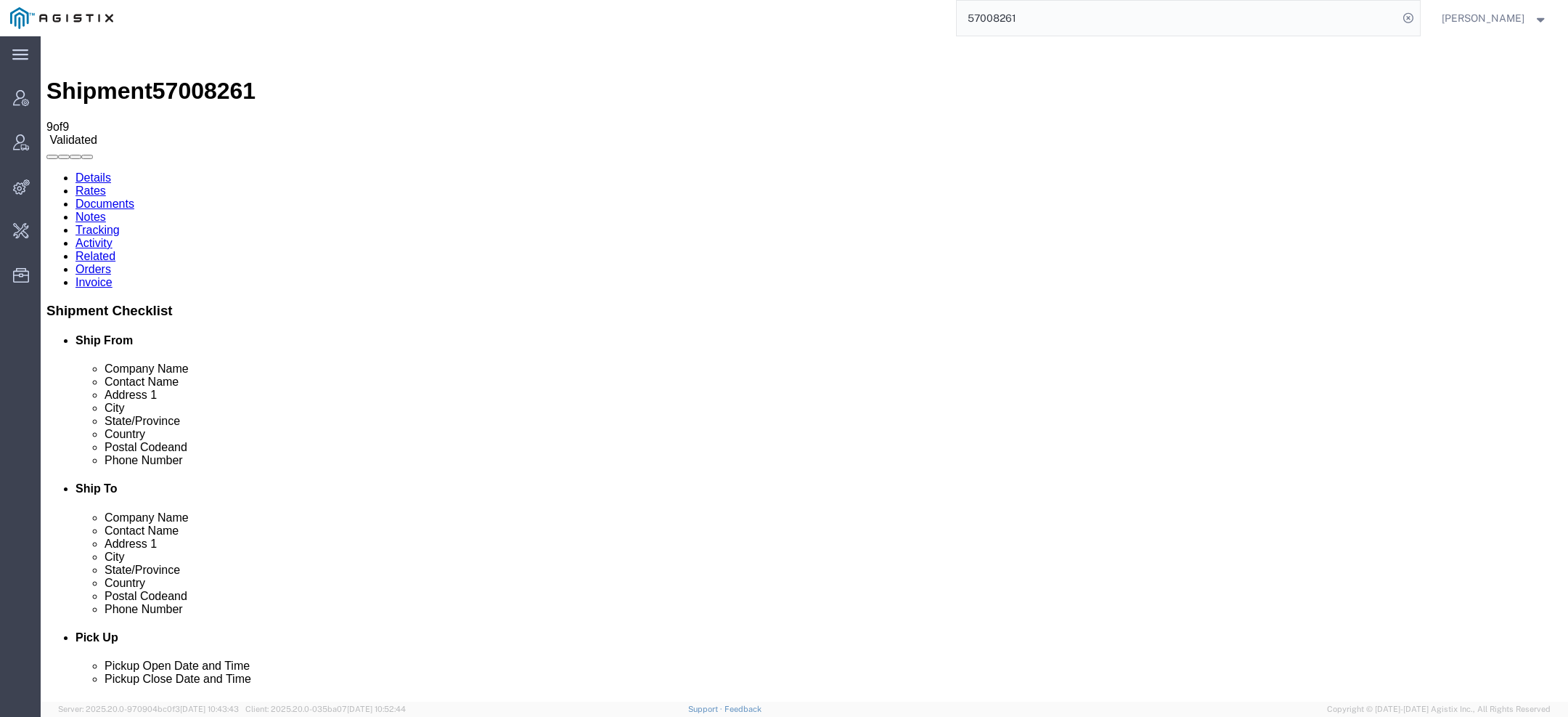
drag, startPoint x: 735, startPoint y: 198, endPoint x: 849, endPoint y: 202, distance: 114.1
copy span "[PERSON_NAME][EMAIL_ADDRESS][PERSON_NAME][DOMAIN_NAME]"
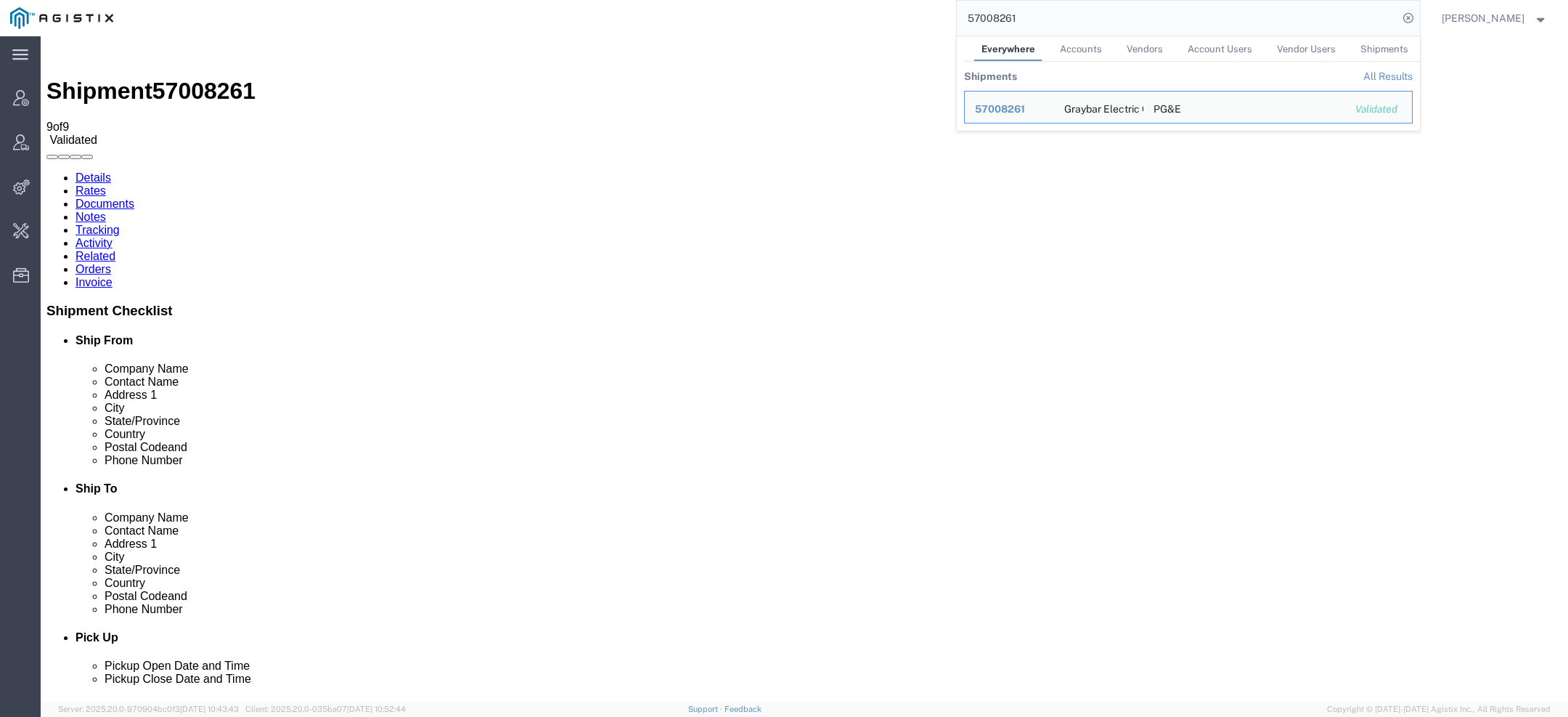
drag, startPoint x: 1067, startPoint y: 21, endPoint x: 824, endPoint y: -11, distance: 245.1
click at [824, 0] on html "main_menu Created with Sketch. Collapse Menu Account Manager Vendor Manager Int…" at bounding box center [784, 358] width 1568 height 717
paste input "[PERSON_NAME][EMAIL_ADDRESS][PERSON_NAME][DOMAIN_NAME]"
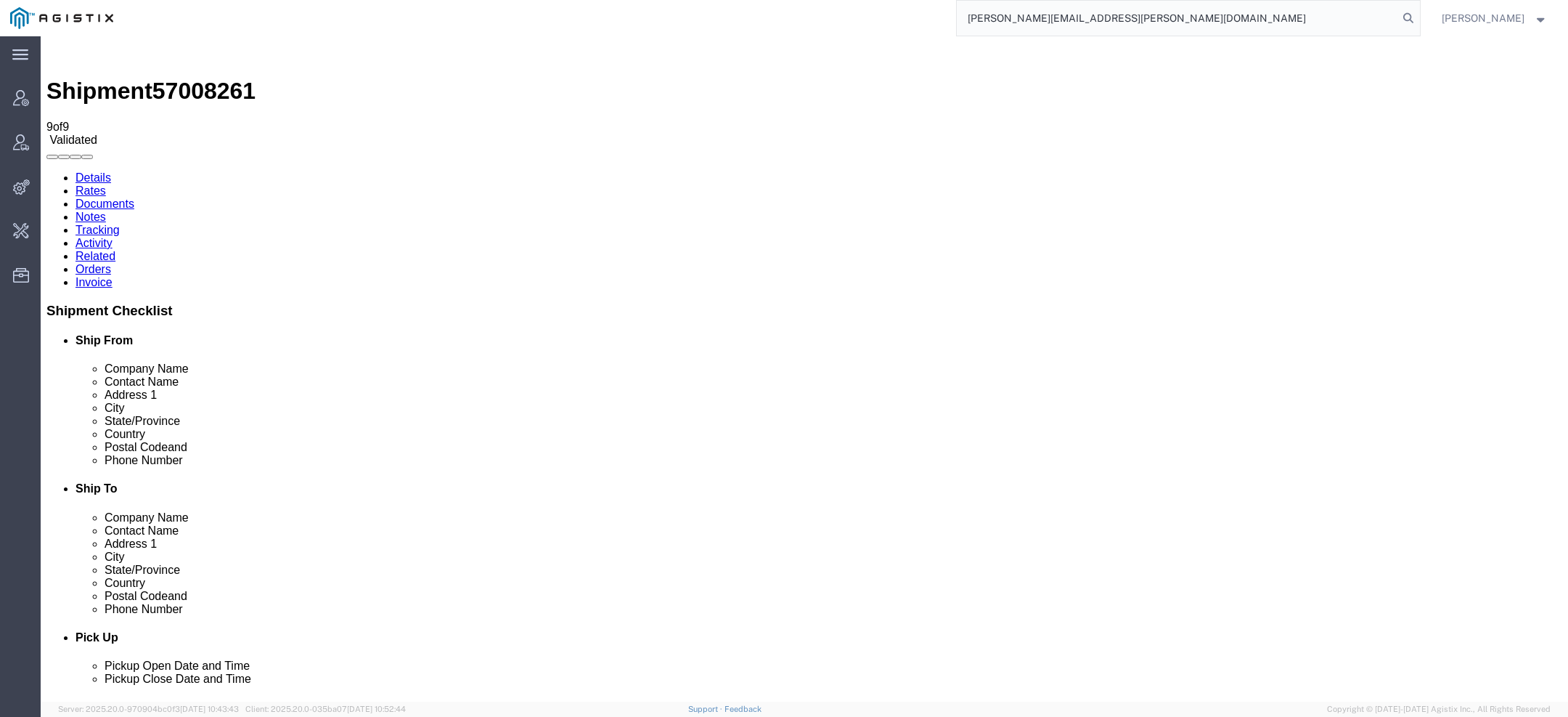
type input "[PERSON_NAME][EMAIL_ADDRESS][PERSON_NAME][DOMAIN_NAME]"
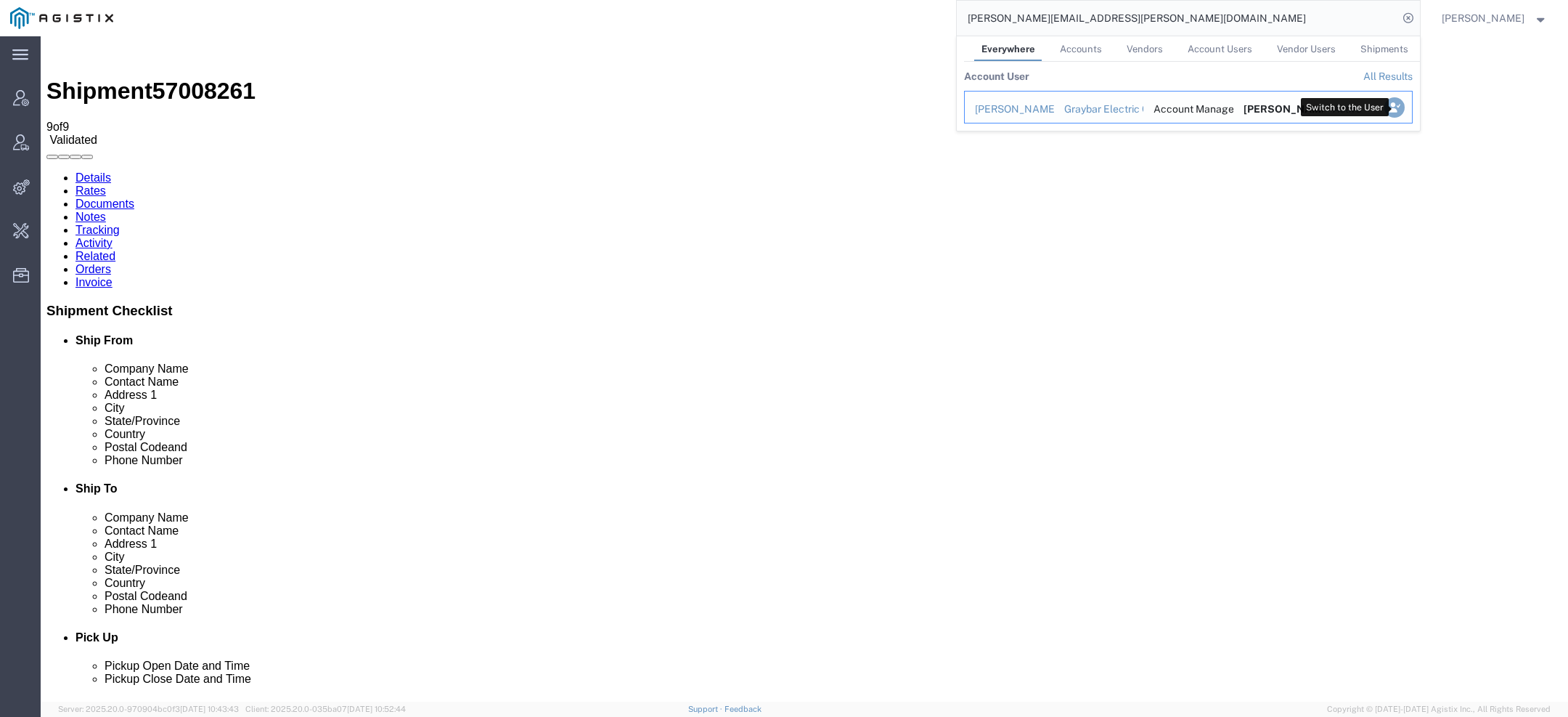
click at [1395, 104] on icon "Search Results" at bounding box center [1394, 108] width 21 height 21
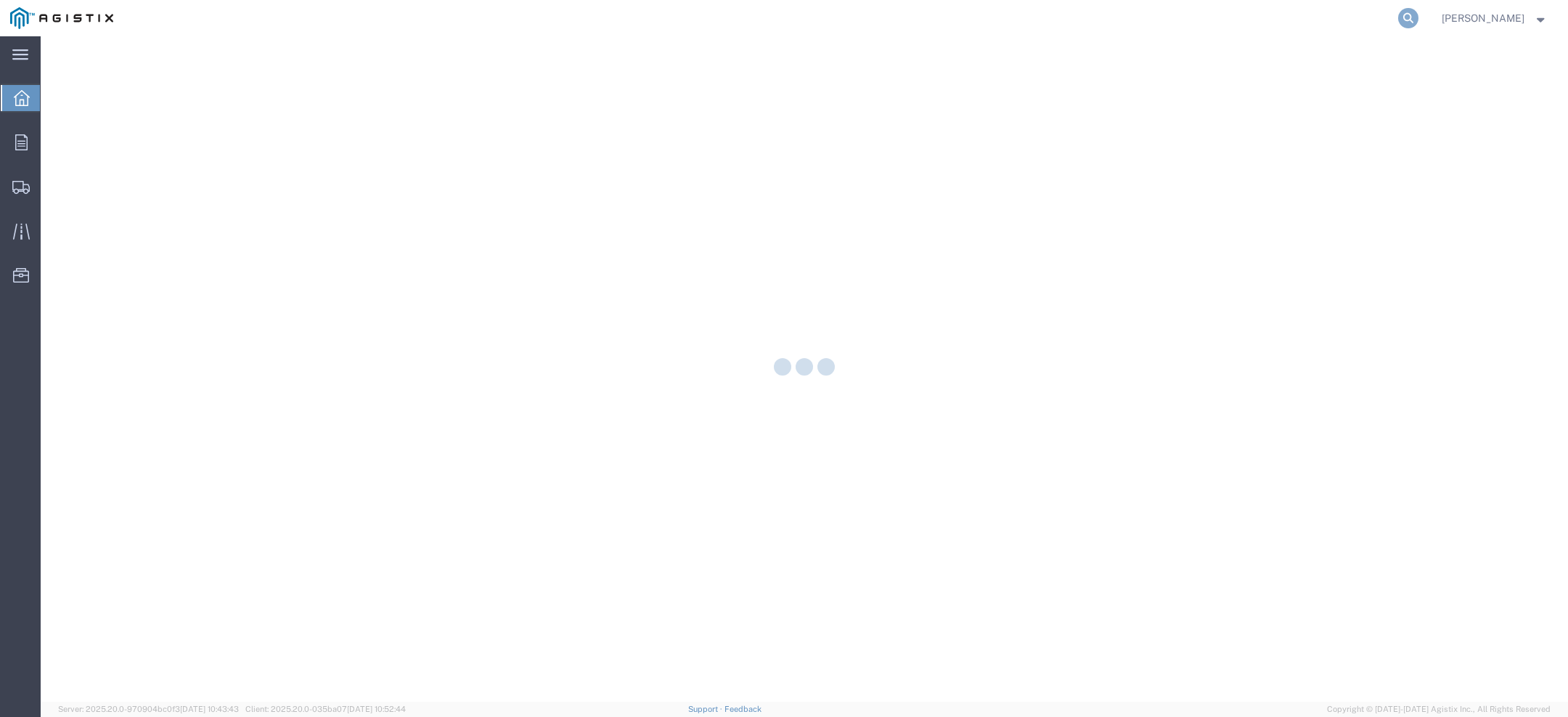
click at [1419, 19] on icon at bounding box center [1409, 18] width 21 height 21
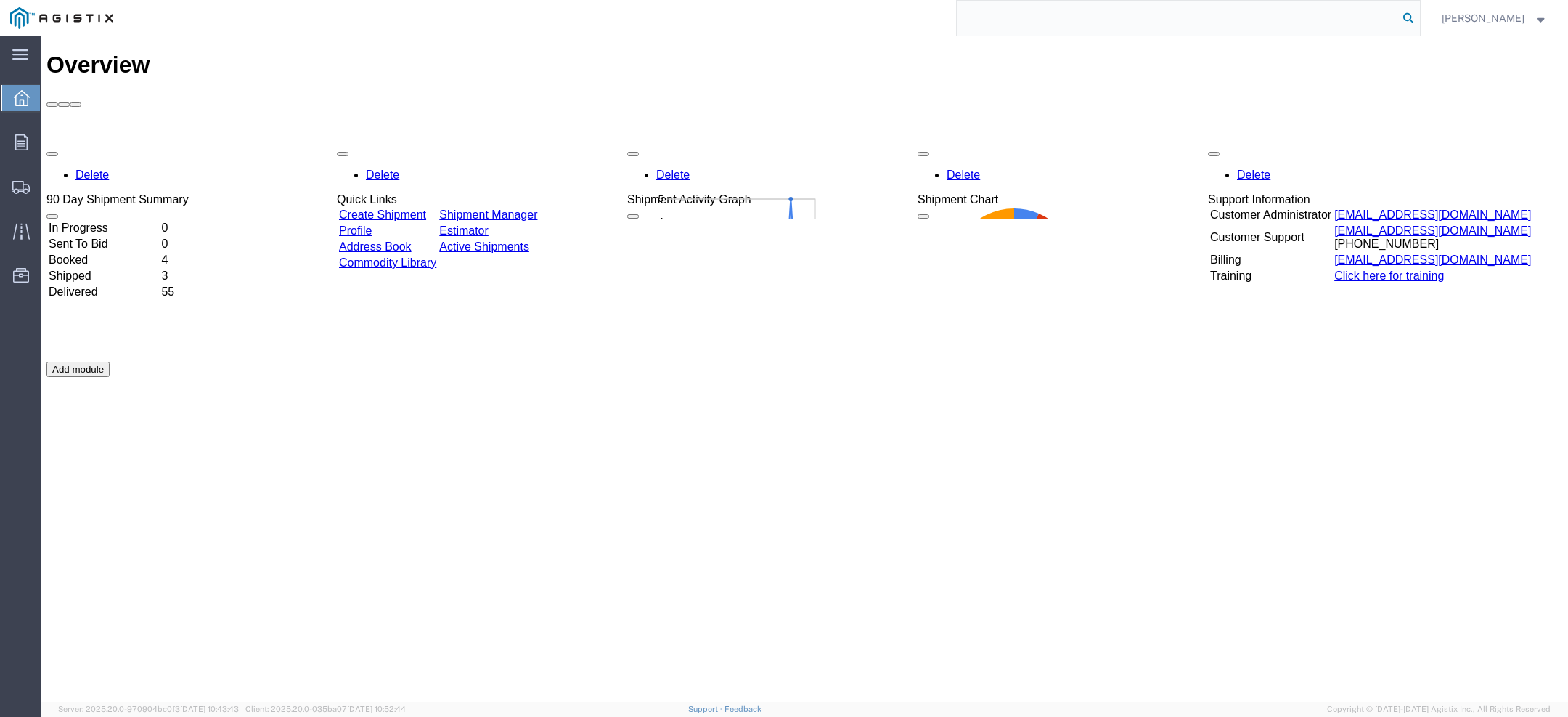
paste input "57008261"
type input "57008261"
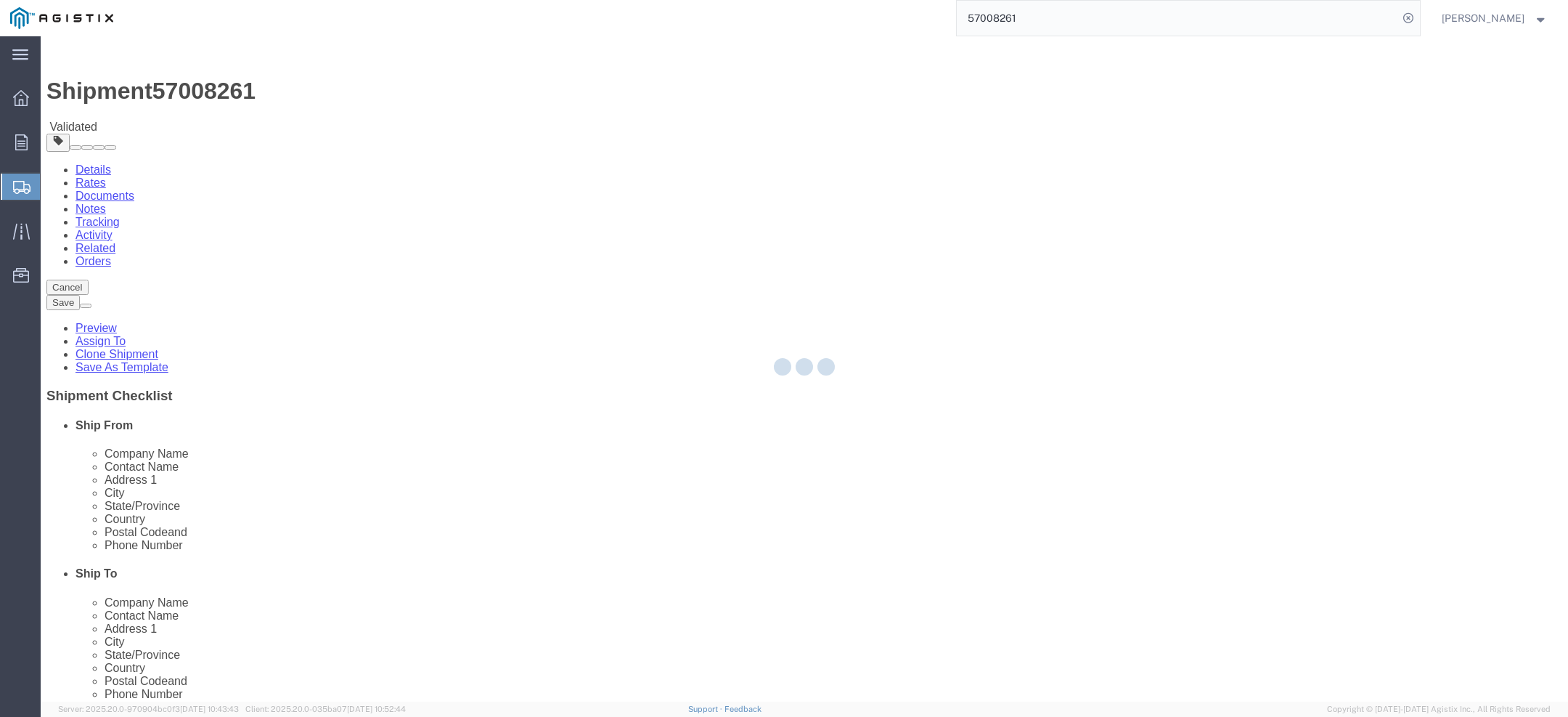
select select "36030"
select select
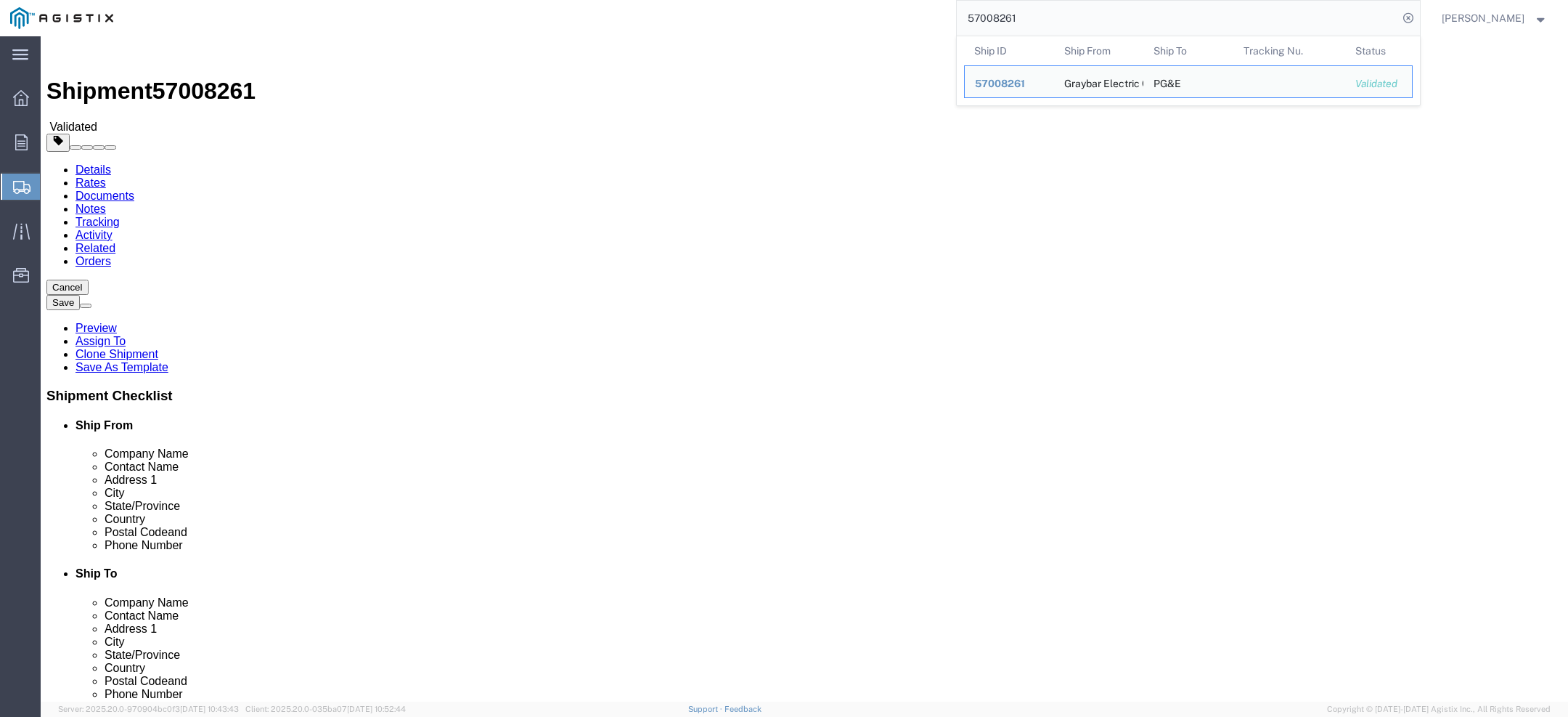
click div "Ship From Location"
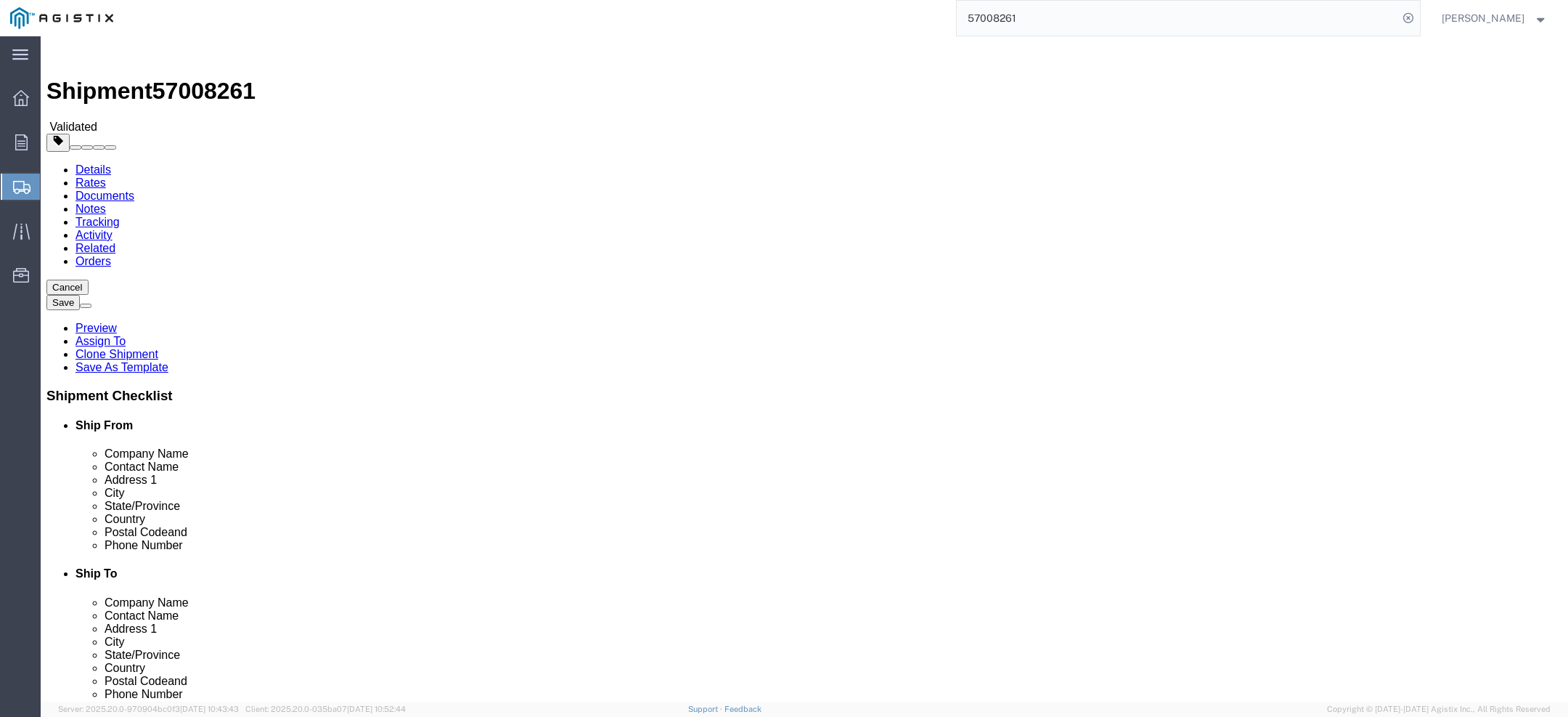
click span "57008261"
copy span "57008261"
click at [1482, 17] on span "[PERSON_NAME]" at bounding box center [1484, 18] width 83 height 16
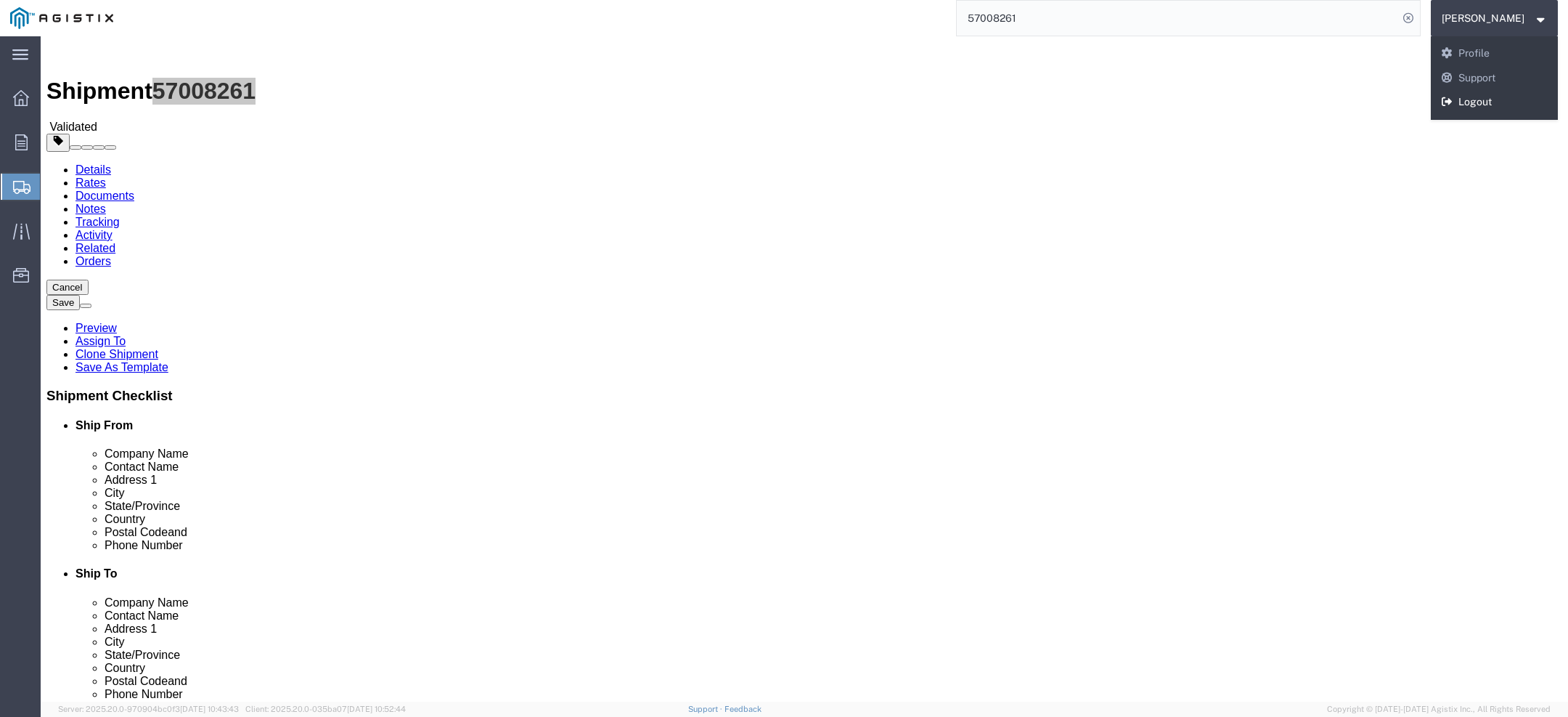
click at [1496, 97] on link "Logout" at bounding box center [1495, 103] width 128 height 25
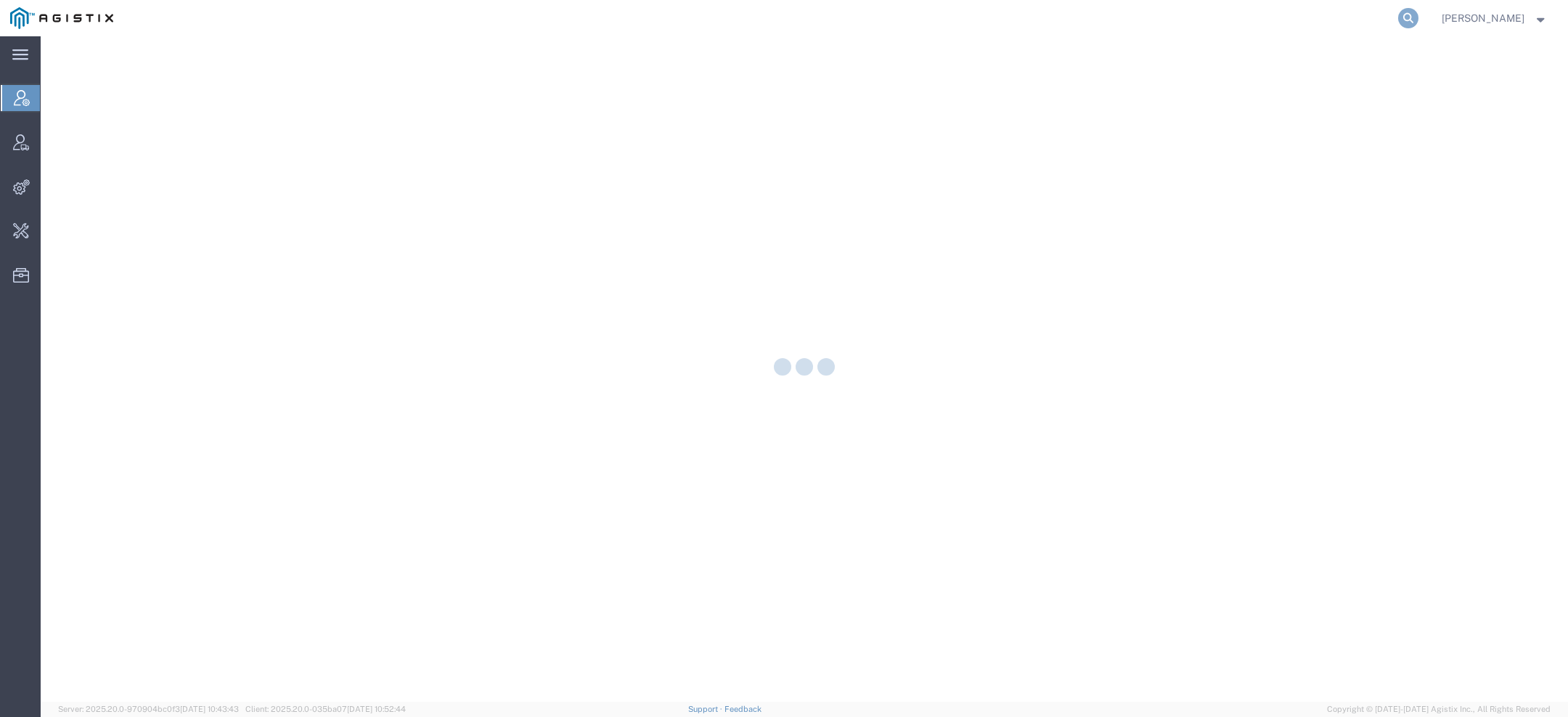
click at [1410, 22] on icon at bounding box center [1409, 18] width 21 height 21
paste input "56951848"
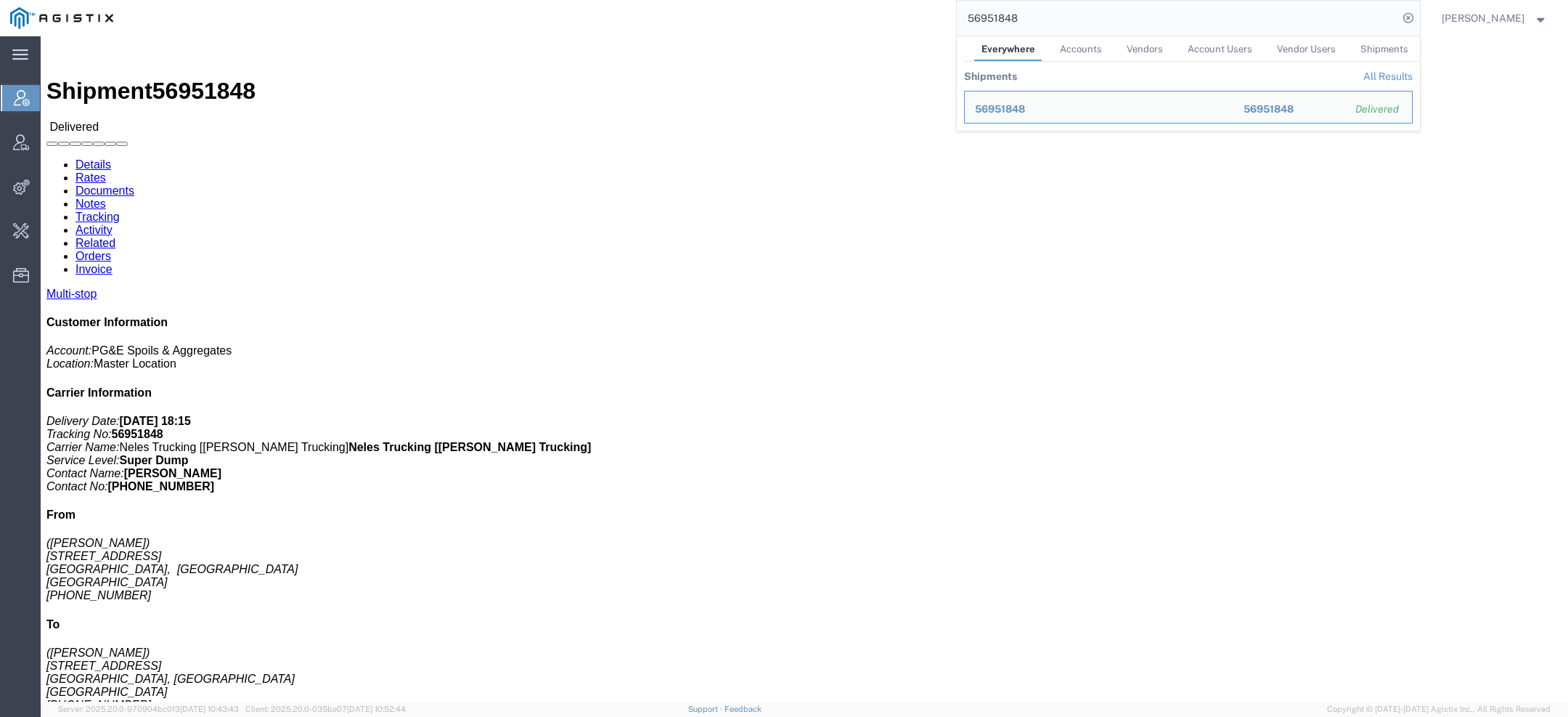
click link "Documents"
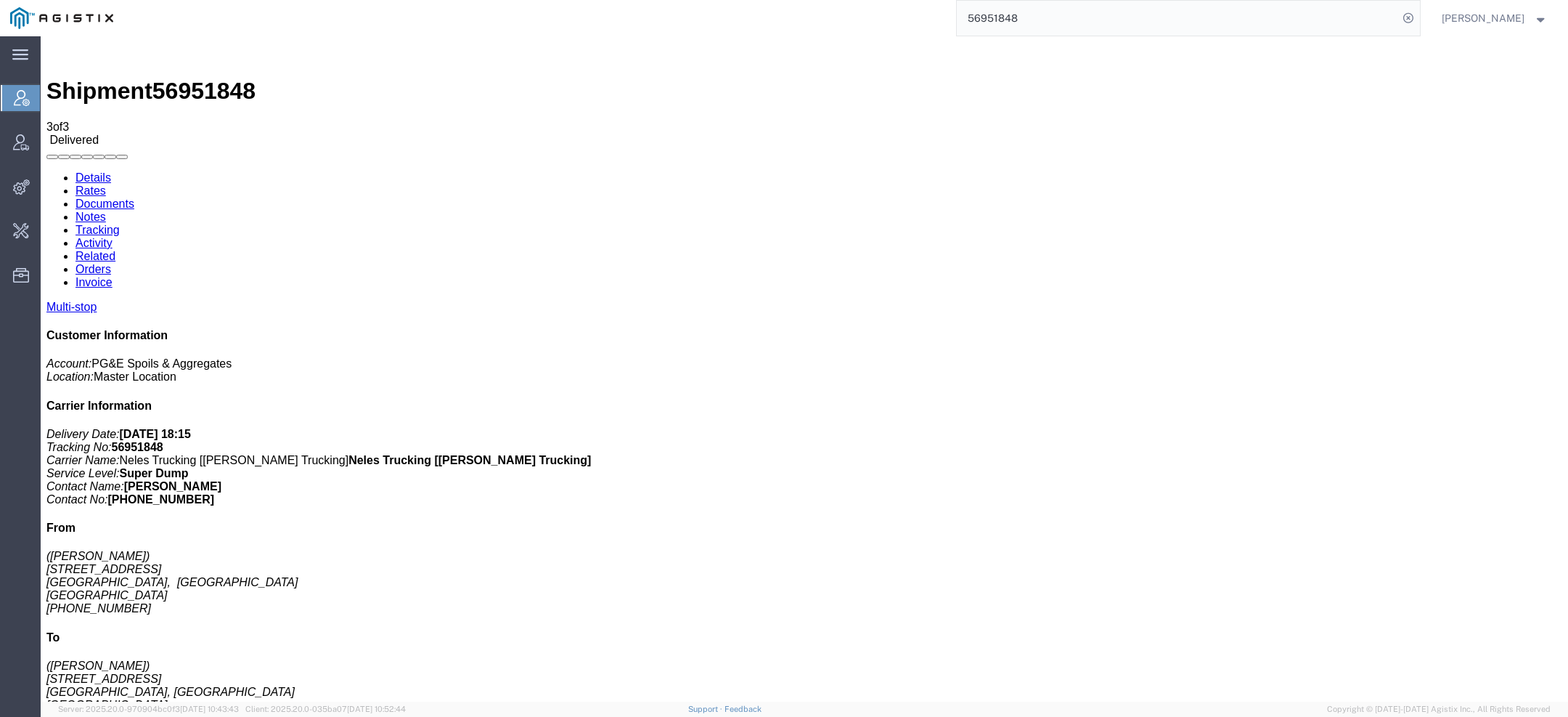
click at [1001, 17] on input "56951848" at bounding box center [1178, 18] width 441 height 34
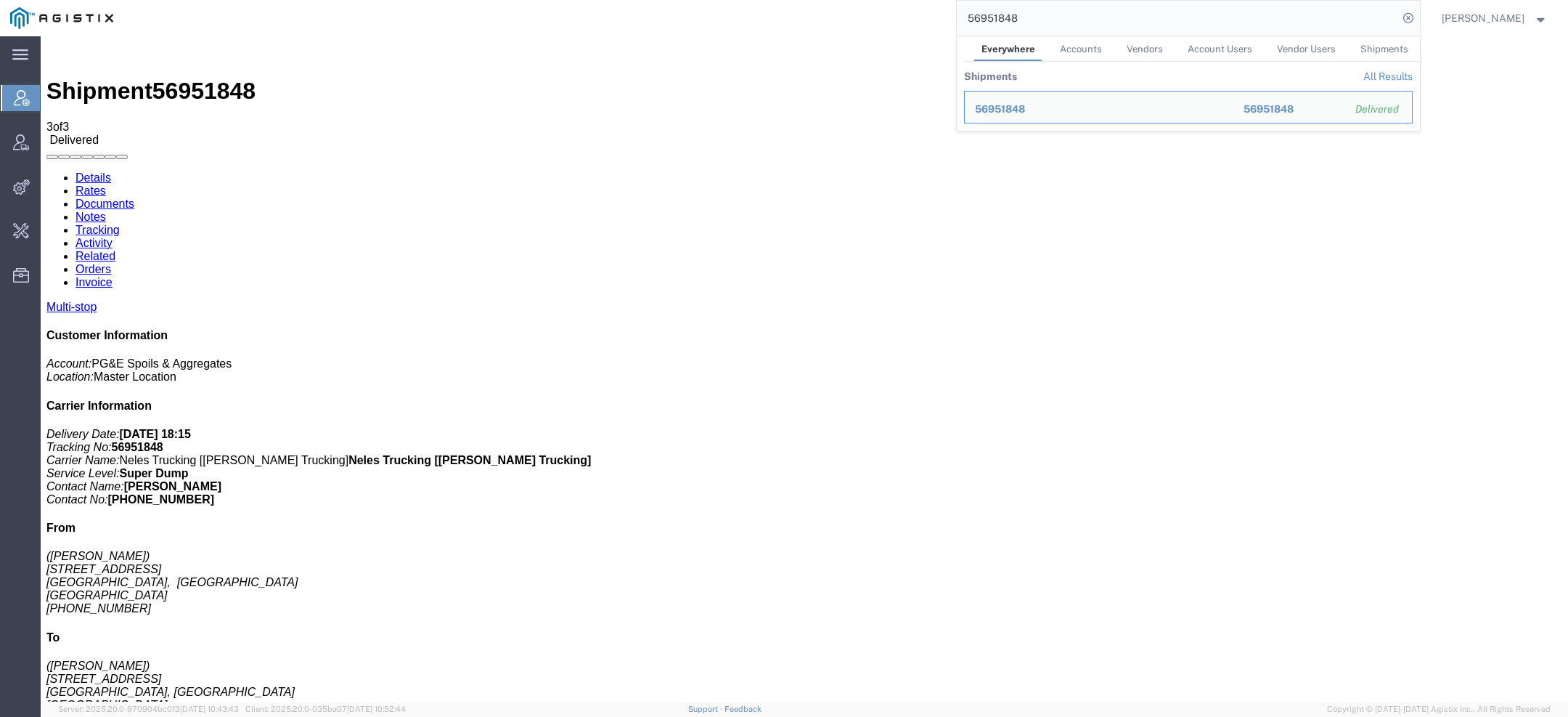
click at [1001, 17] on input "56951848" at bounding box center [1178, 18] width 441 height 34
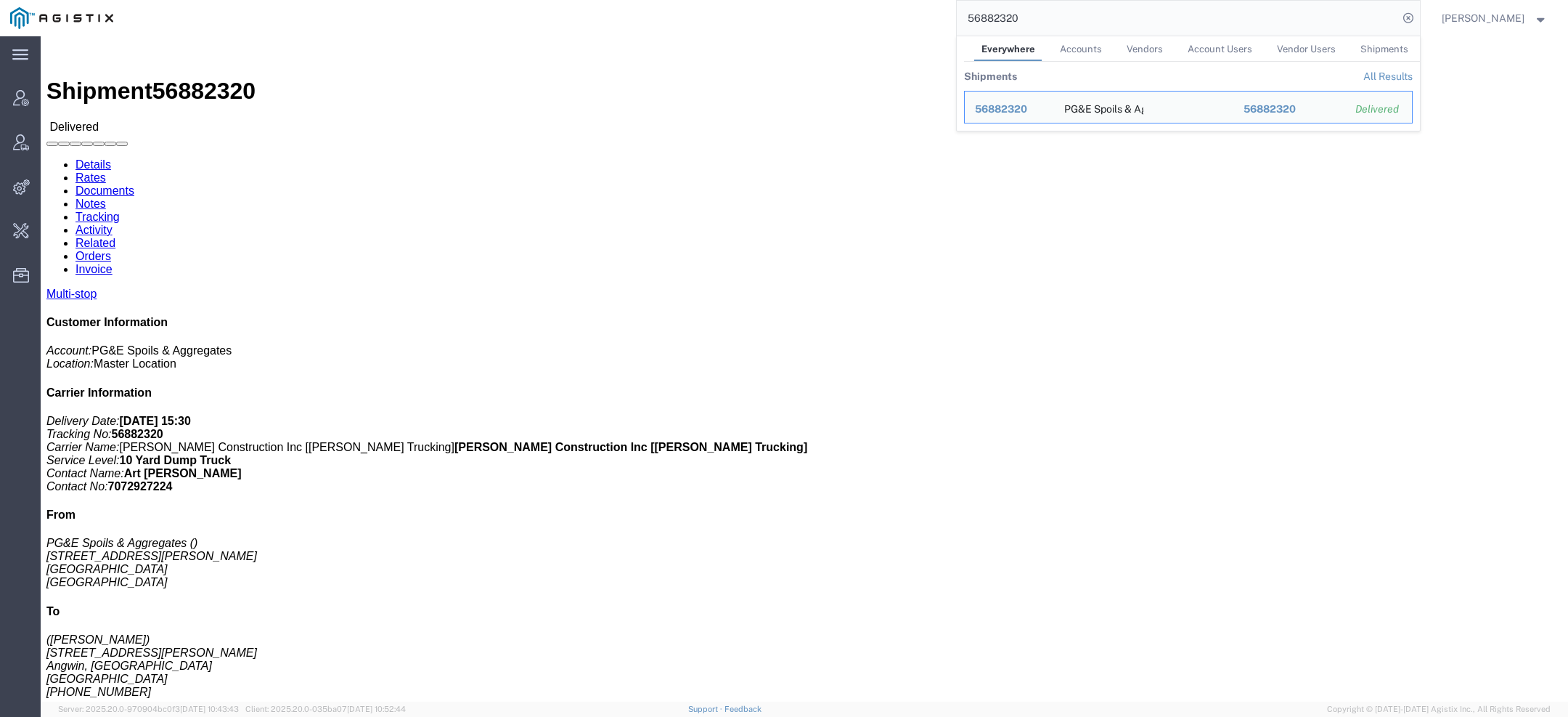
click link "Documents"
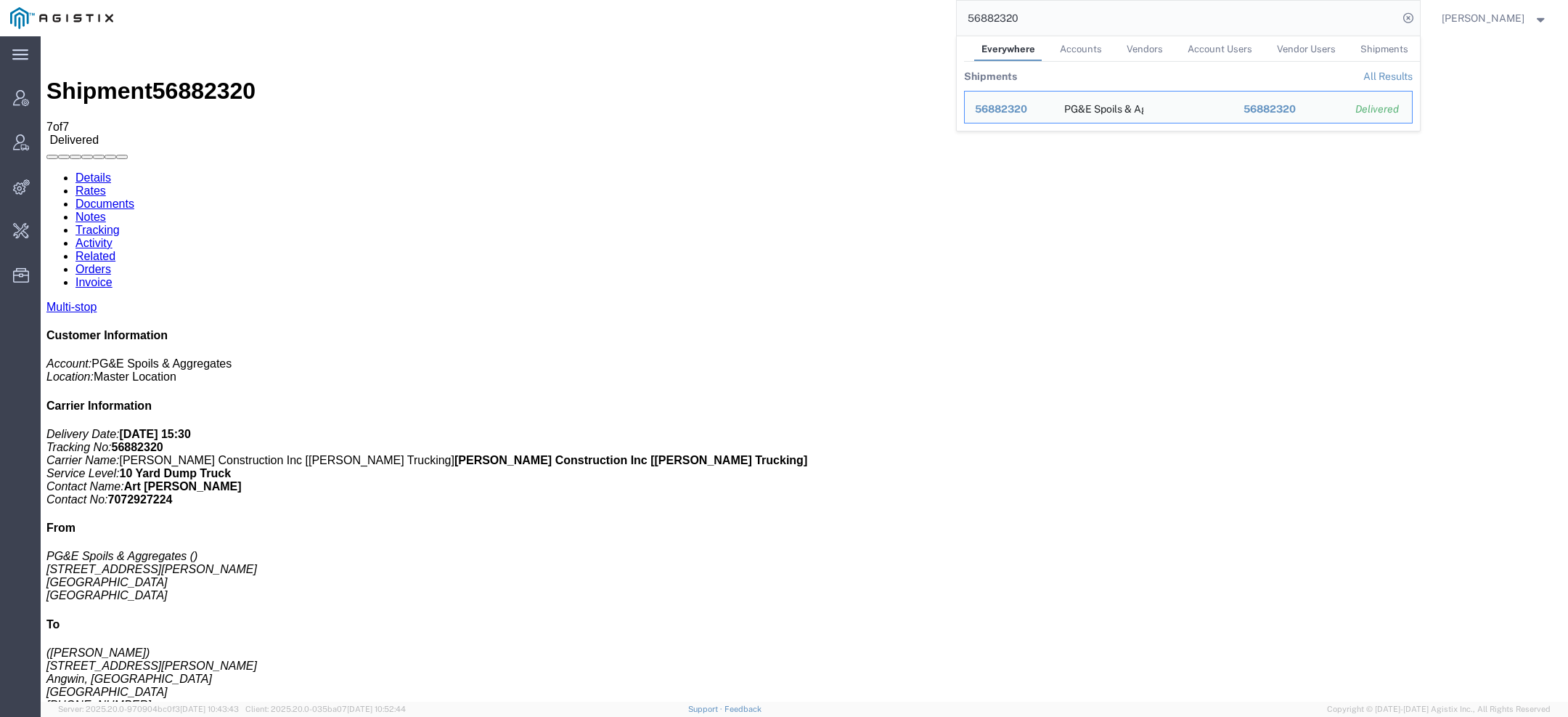
click at [987, 14] on input "56882320" at bounding box center [1178, 18] width 441 height 34
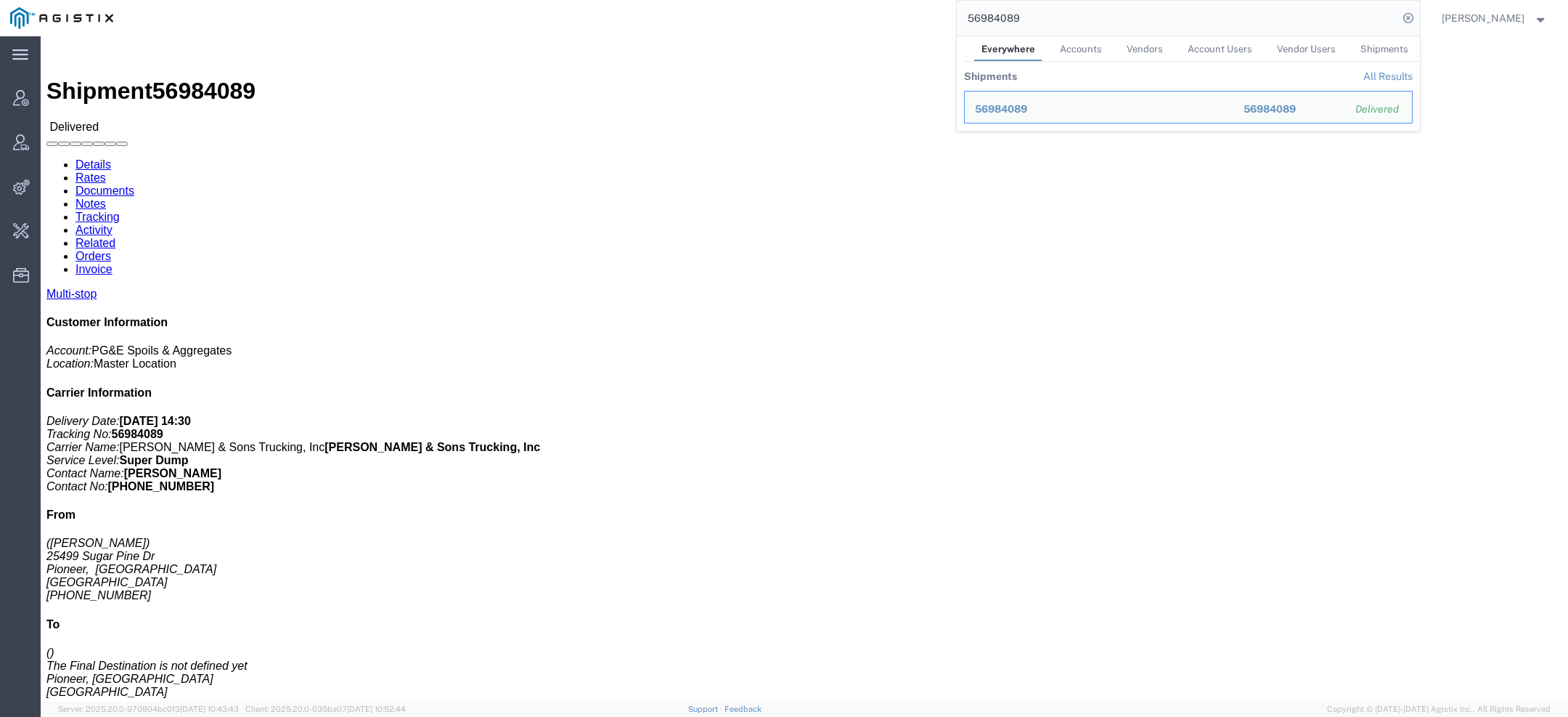
drag, startPoint x: 1035, startPoint y: 4, endPoint x: 851, endPoint y: 5, distance: 184.0
click at [902, 4] on div "56984089 Everywhere Accounts Vendors Account Users Vendor Users Shipments Shipm…" at bounding box center [771, 18] width 1297 height 36
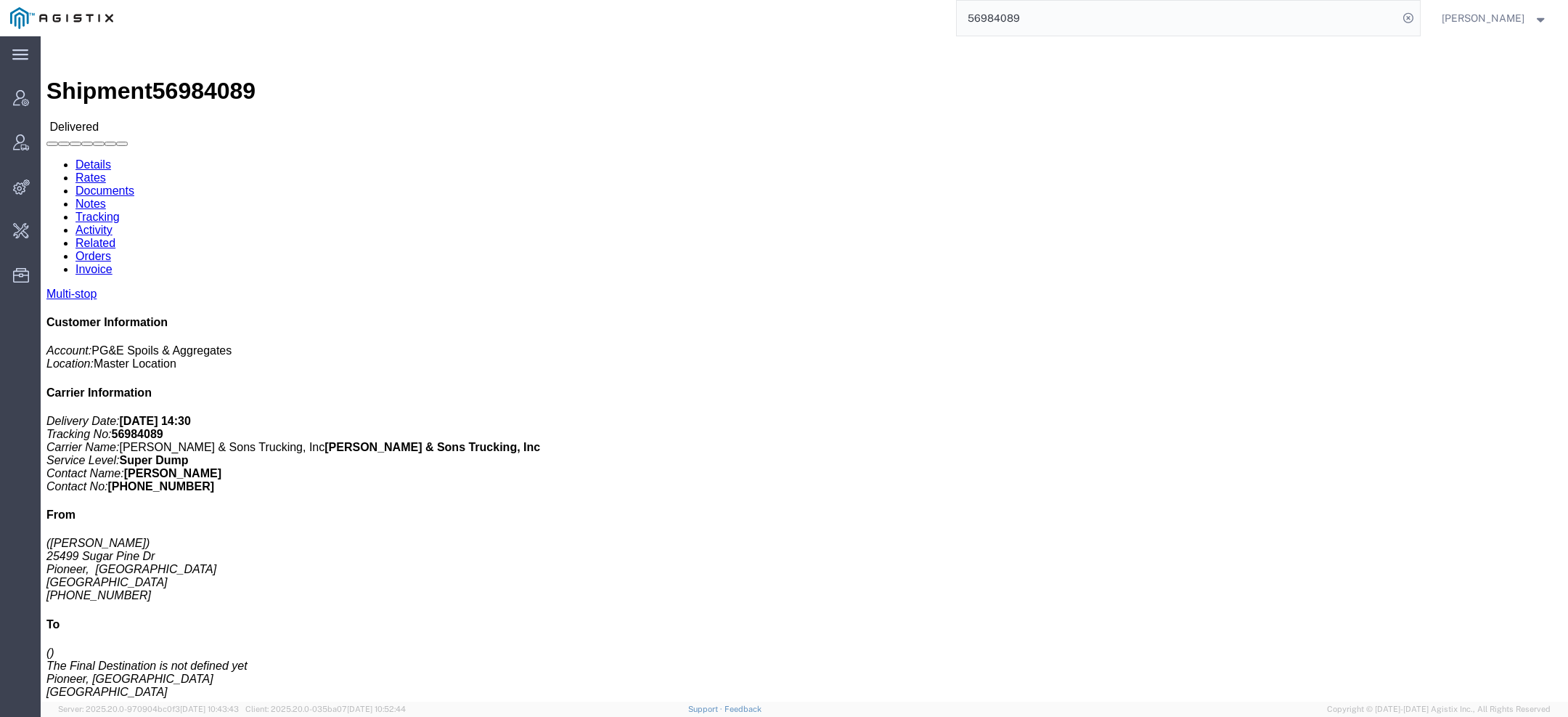
drag, startPoint x: 1029, startPoint y: 24, endPoint x: 867, endPoint y: 11, distance: 162.5
click at [867, 11] on div "56984089" at bounding box center [771, 18] width 1297 height 36
paste input "[PERSON_NAME][EMAIL_ADDRESS][PERSON_NAME][DOMAIN_NAME]"
type input "[PERSON_NAME][EMAIL_ADDRESS][PERSON_NAME][DOMAIN_NAME]"
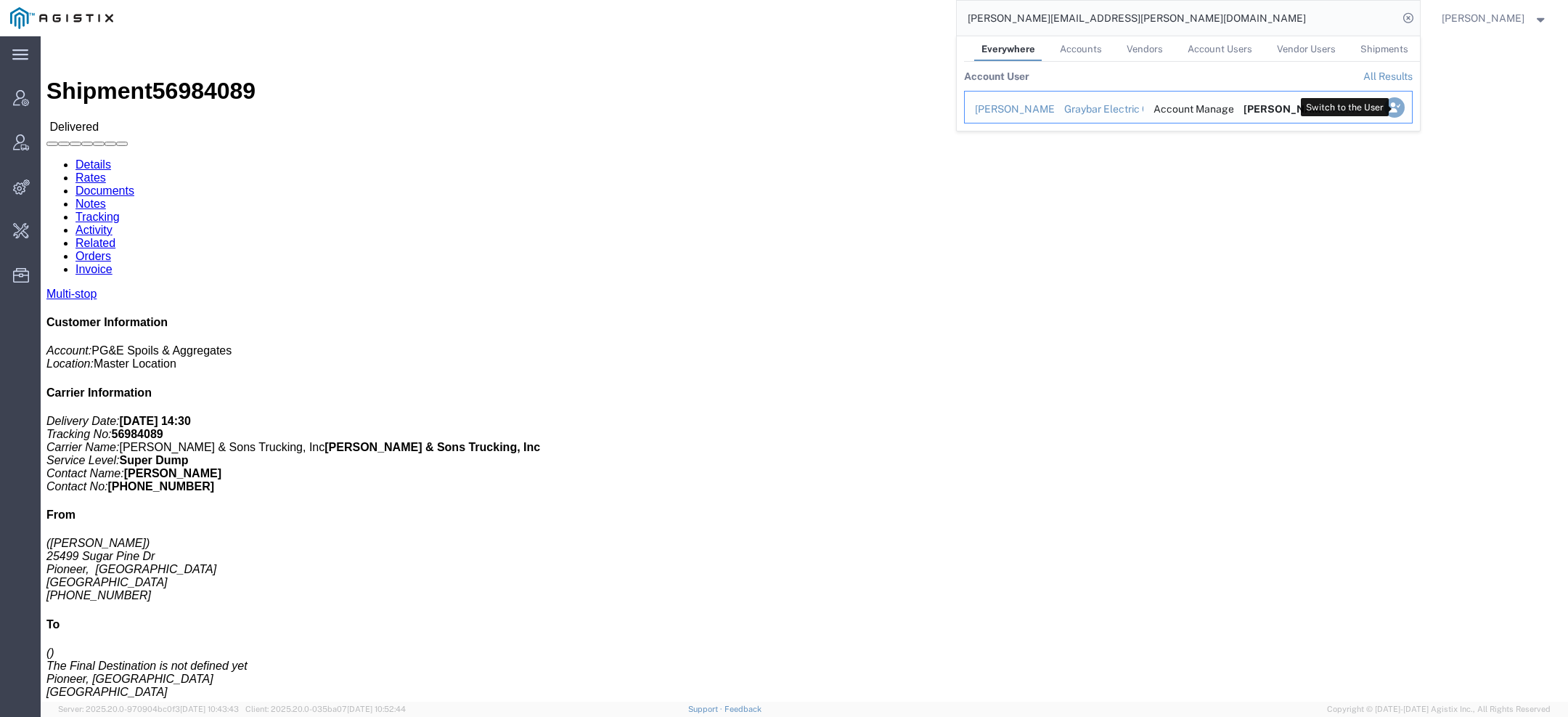
click at [1395, 112] on icon "Search Results" at bounding box center [1394, 108] width 21 height 21
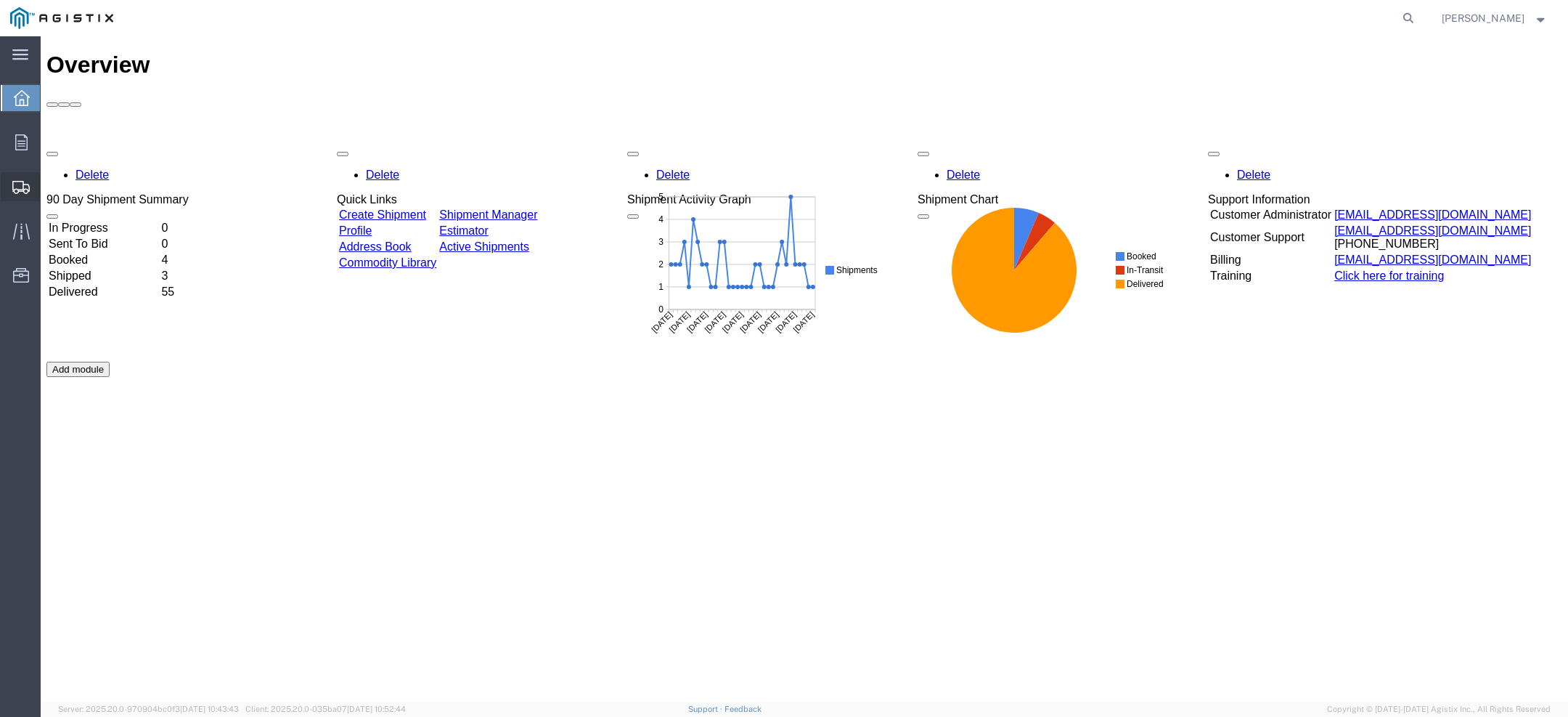
click at [11, 180] on div at bounding box center [21, 187] width 40 height 29
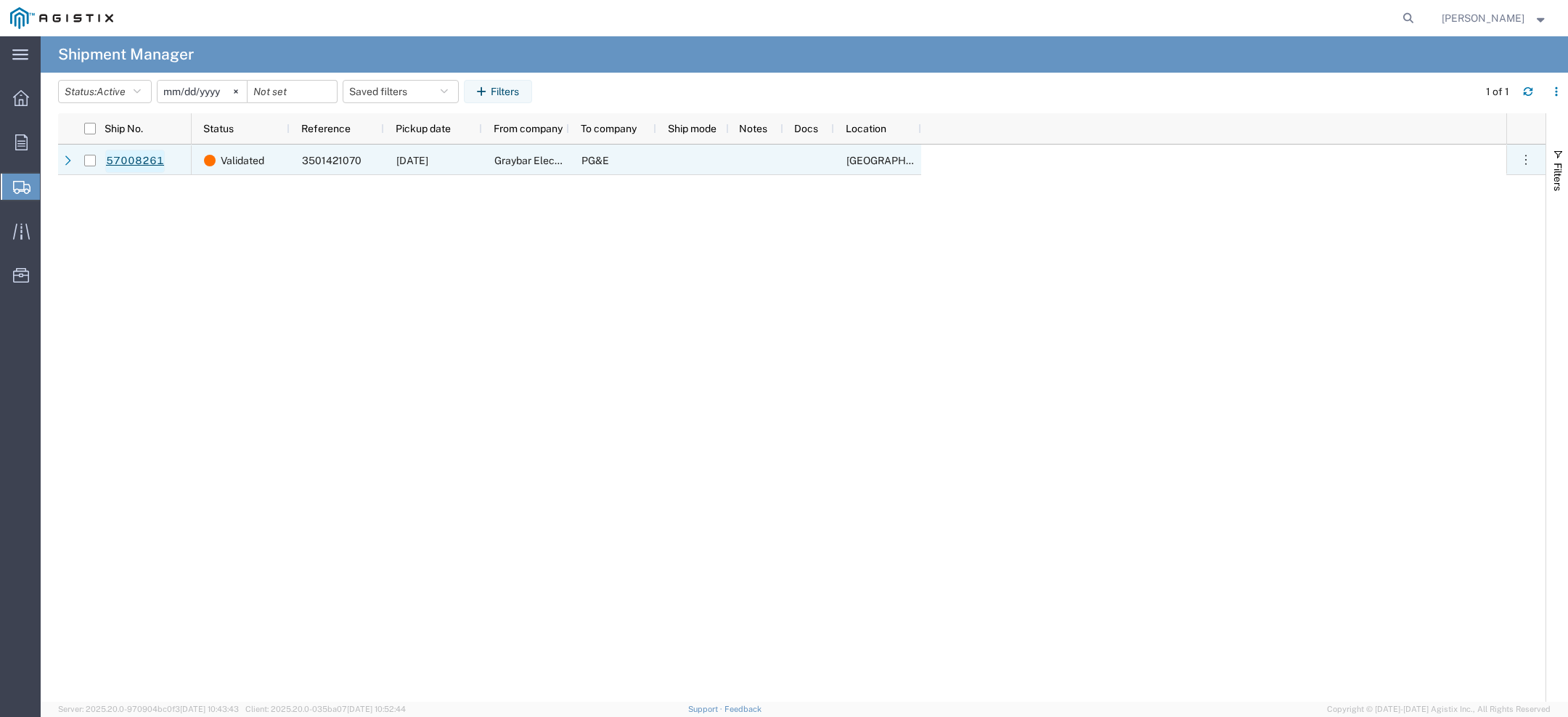
click at [145, 163] on link "57008261" at bounding box center [134, 161] width 59 height 23
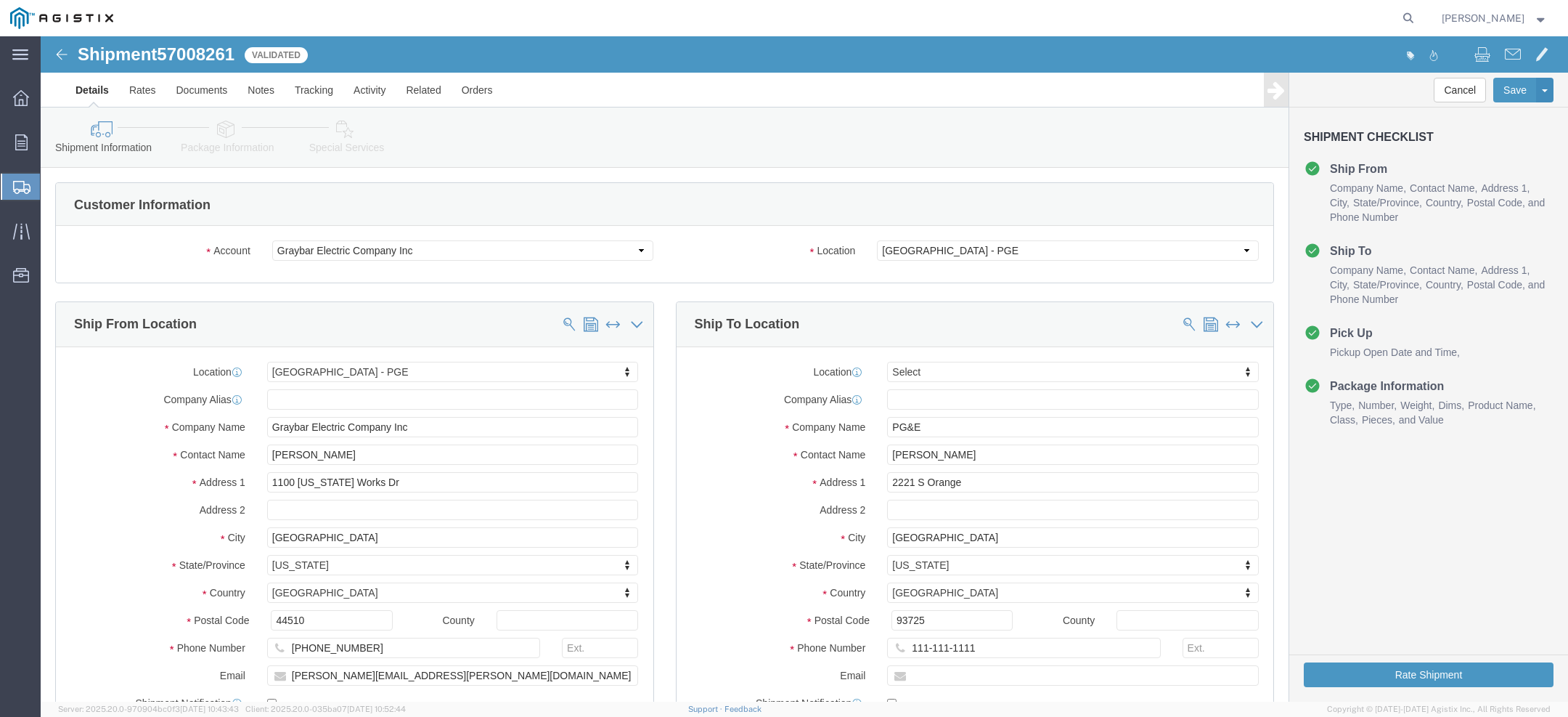
select select "36030"
select select
click h1 "Shipment 57008261"
copy h1 "n"
click at [494, 30] on div at bounding box center [771, 18] width 1297 height 36
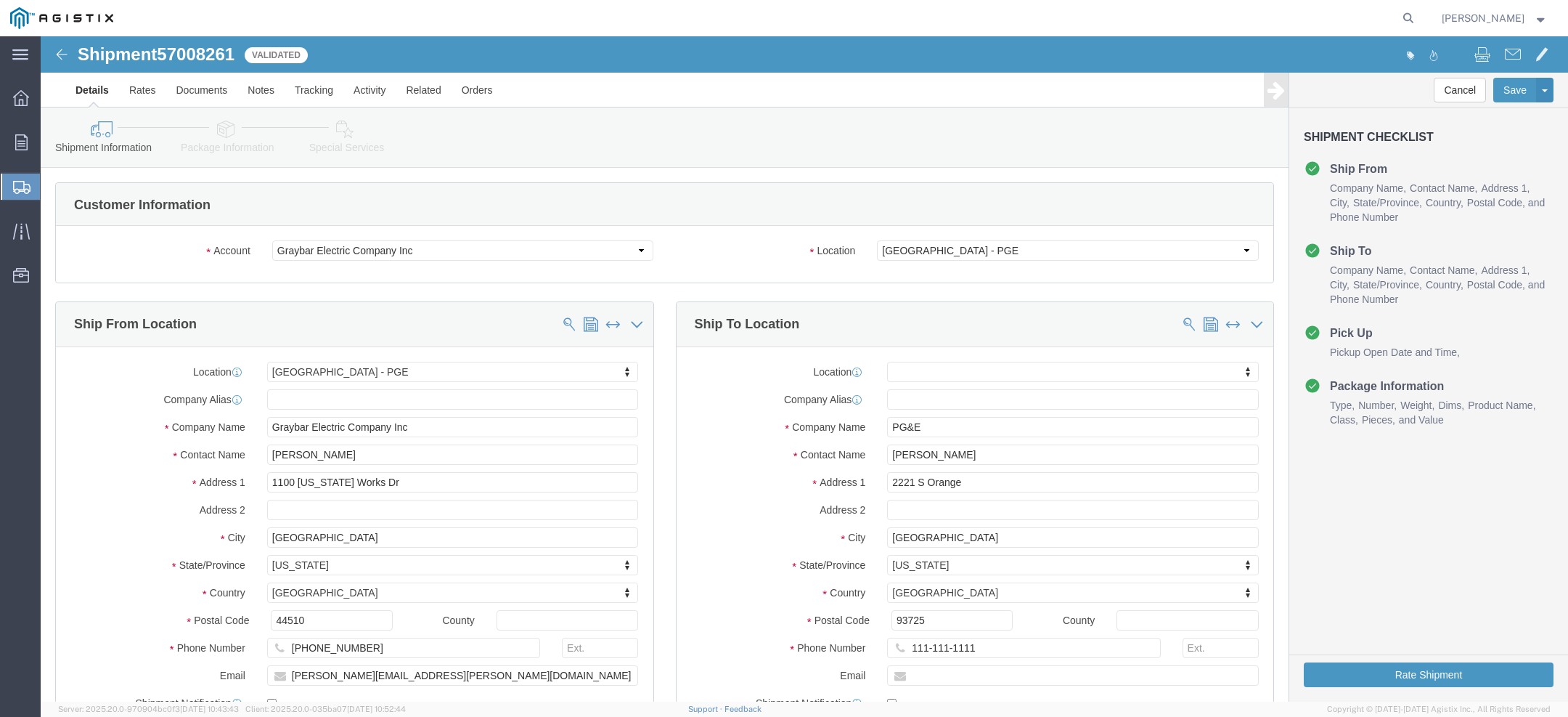
click div "Shipment 57008261 Validated Details Rates Documents Notes Tracking Activity Rel…"
drag, startPoint x: 101, startPoint y: 22, endPoint x: 110, endPoint y: 21, distance: 9.1
click h1 "Shipment 57008261"
copy h1 "n"
click span "57008261"
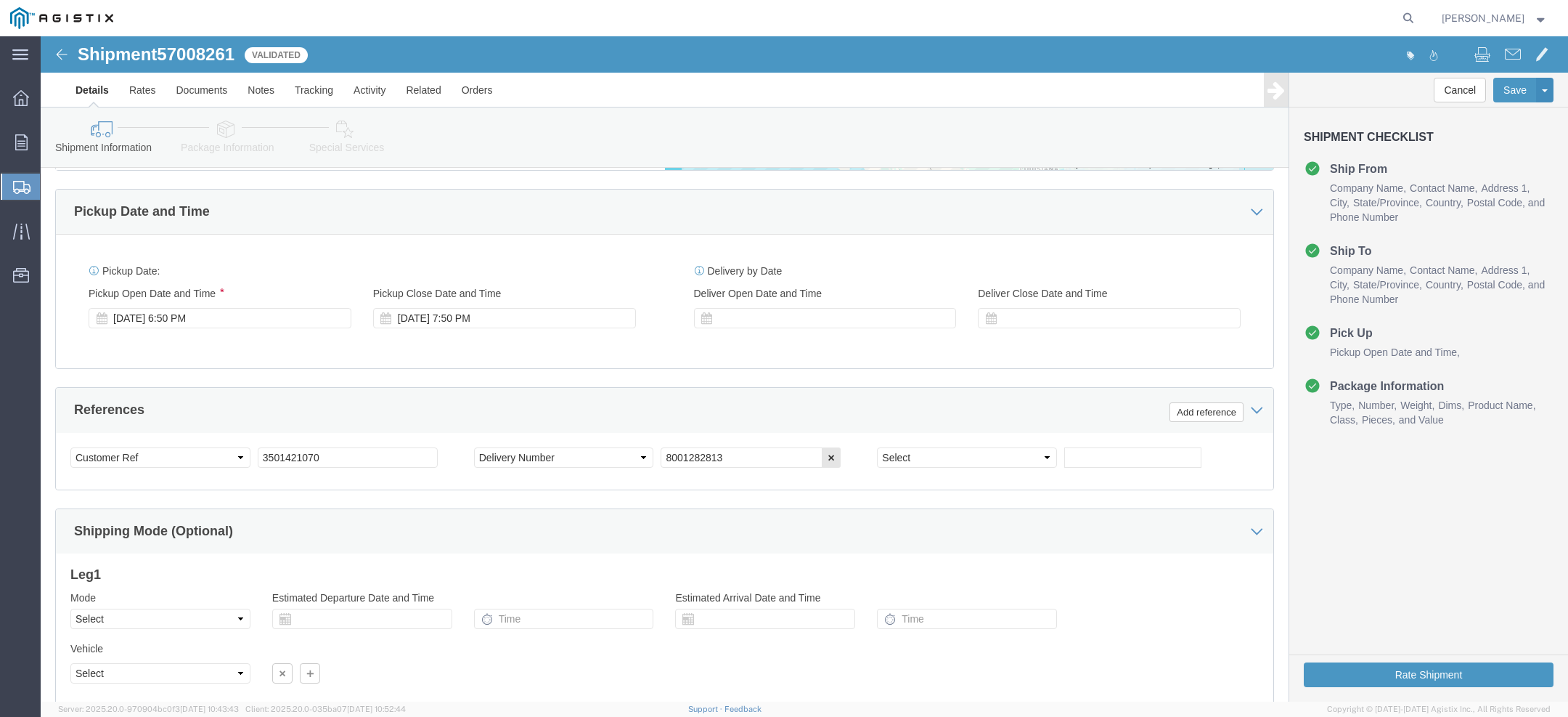
scroll to position [839, 0]
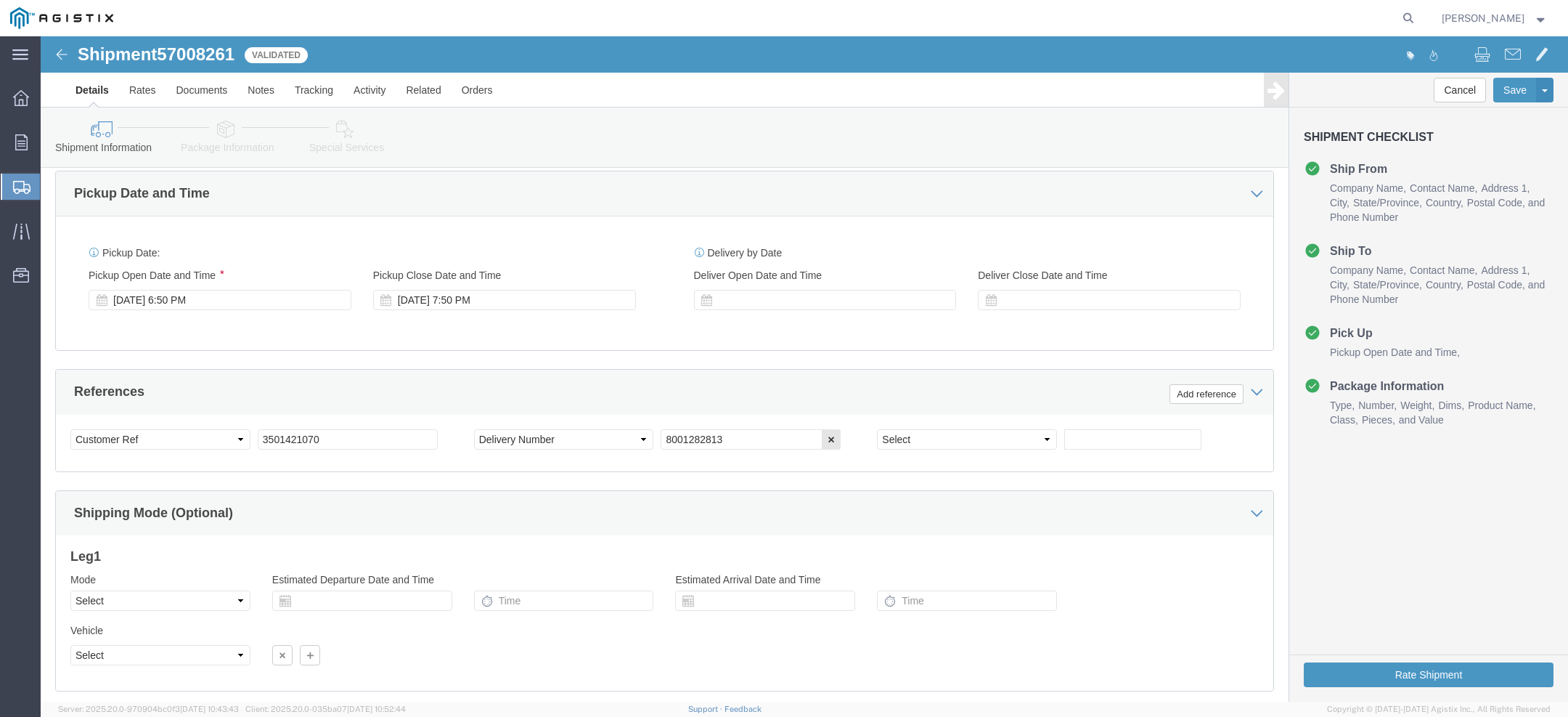
click div "Pickup Date and Time"
copy div "Pickup Date and Time"
